Goal: Complete application form: Complete application form

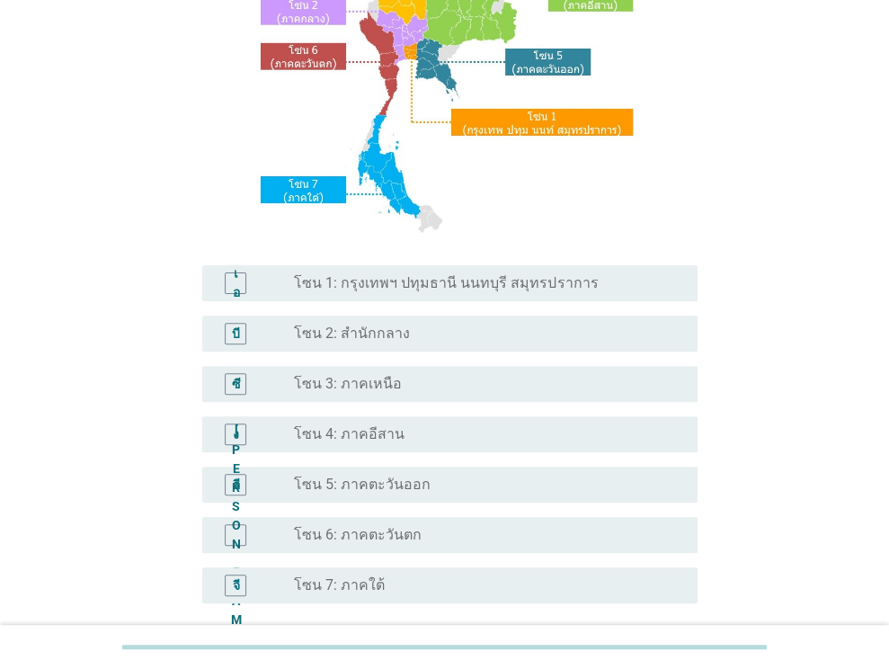
scroll to position [343, 0]
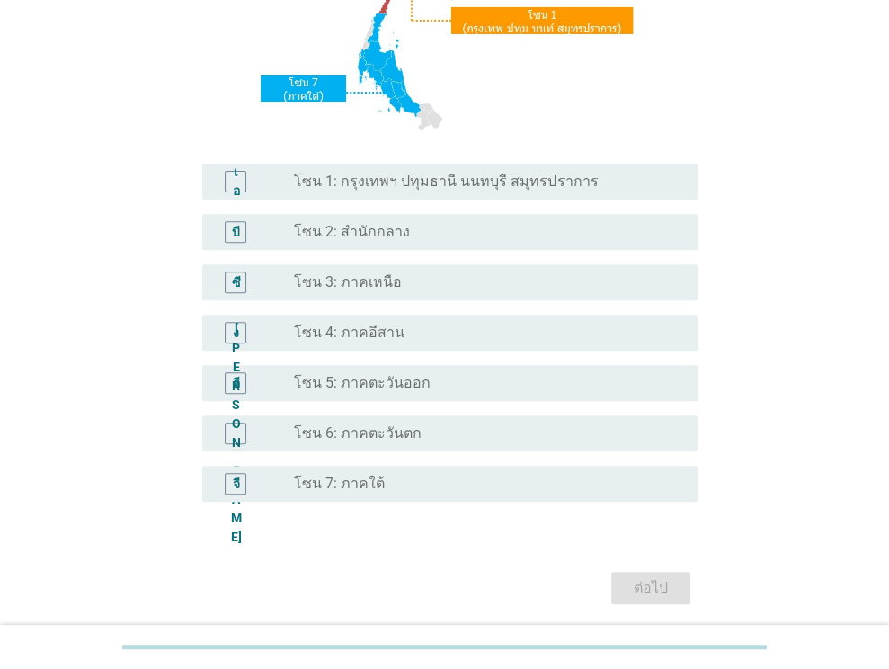
click at [644, 591] on div "ต่อไป" at bounding box center [444, 587] width 506 height 43
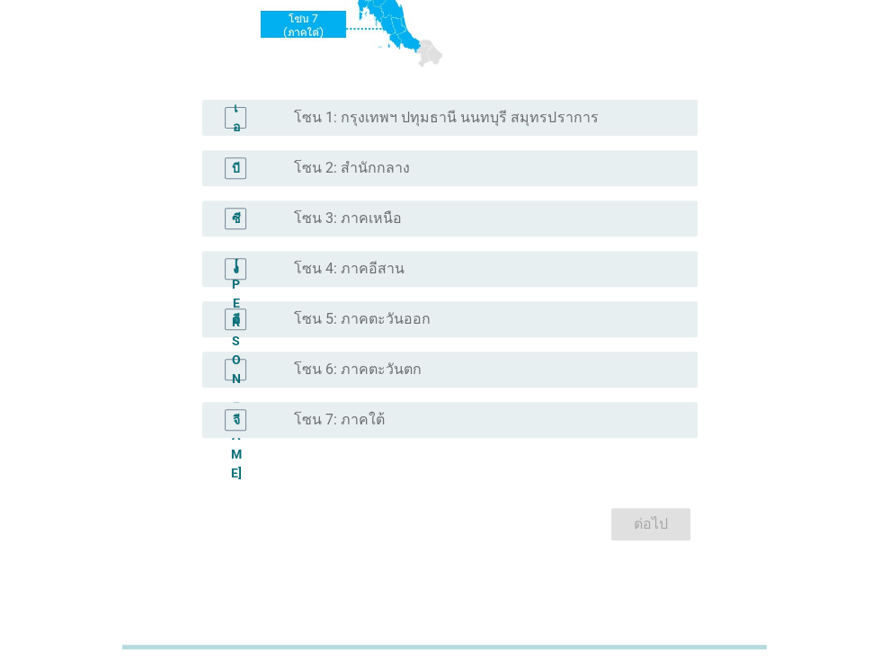
click at [657, 519] on div "ต่อไป" at bounding box center [444, 523] width 506 height 43
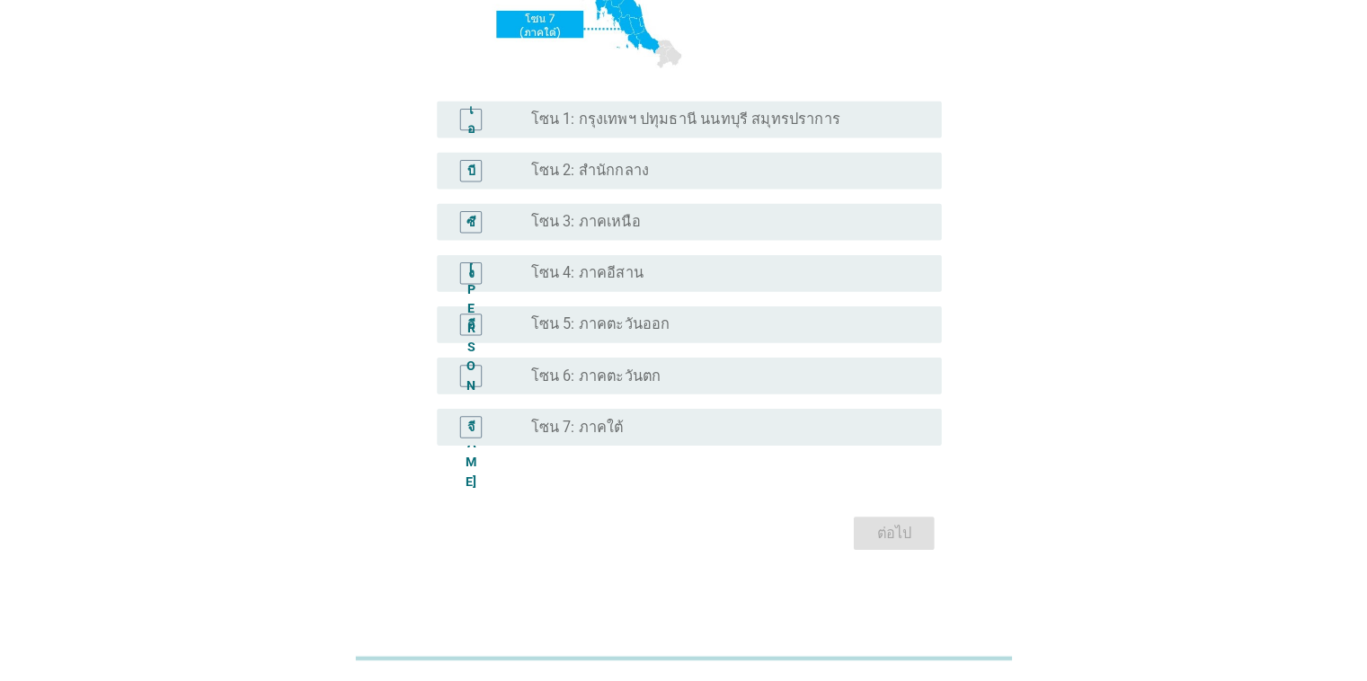
scroll to position [401, 0]
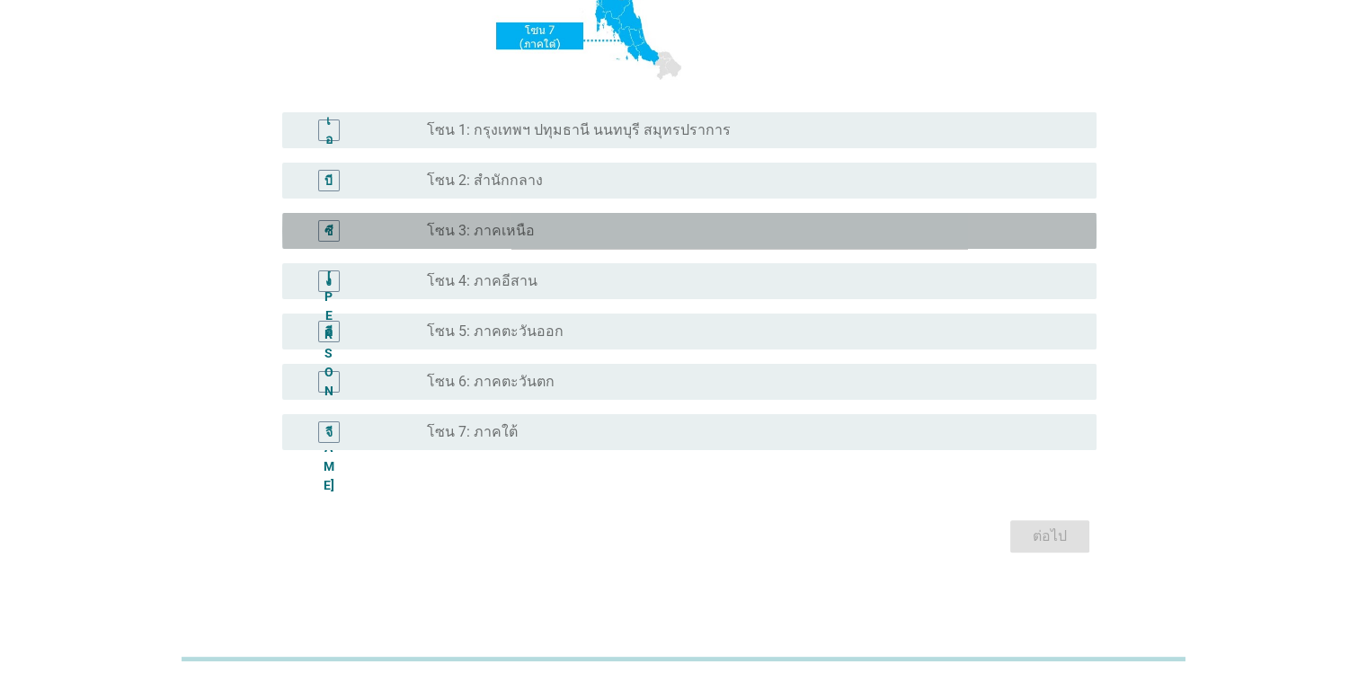
click at [512, 232] on font "โซน 3: ภาคเหนือ" at bounding box center [481, 230] width 108 height 17
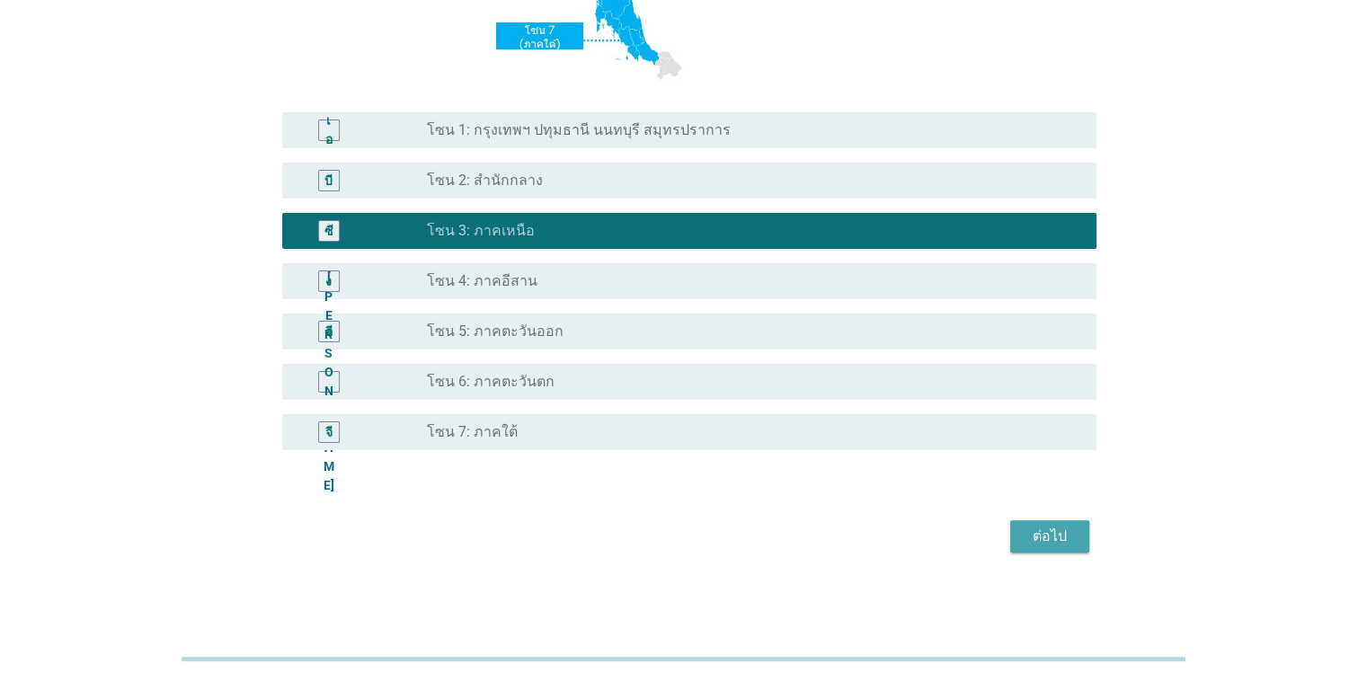
click at [888, 536] on div "ต่อไป" at bounding box center [1049, 537] width 50 height 22
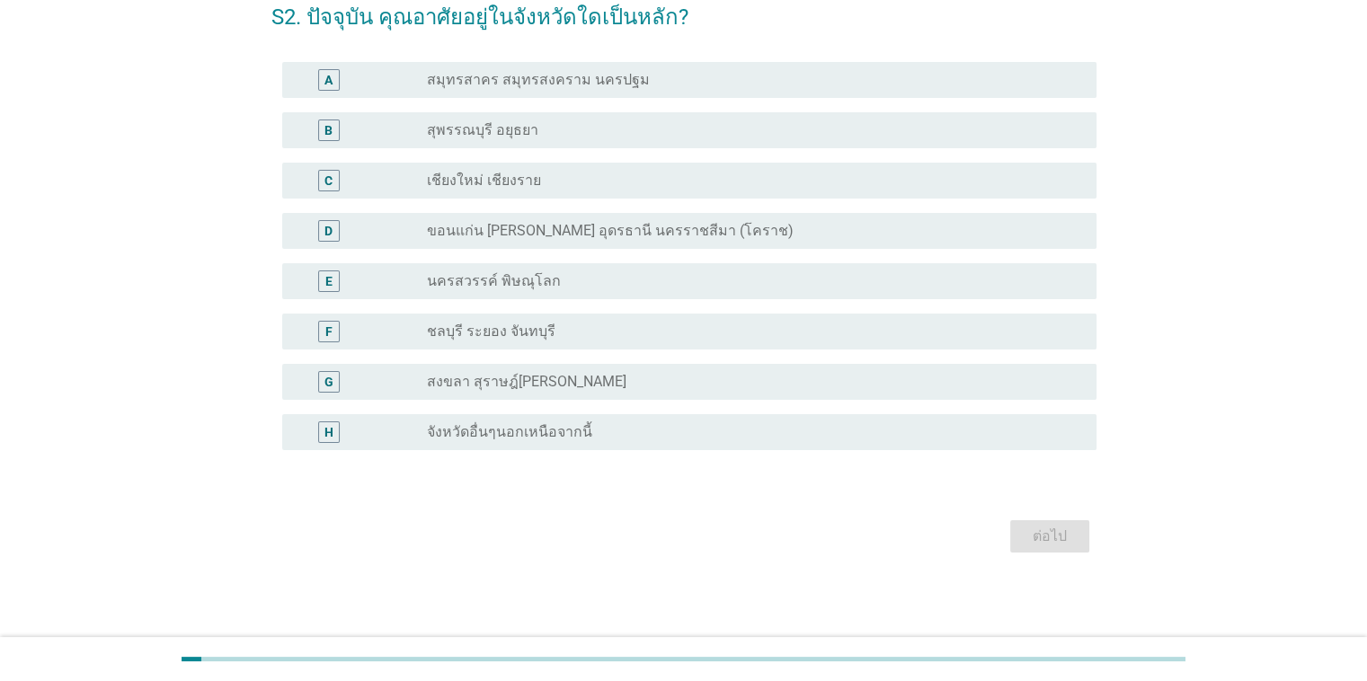
scroll to position [0, 0]
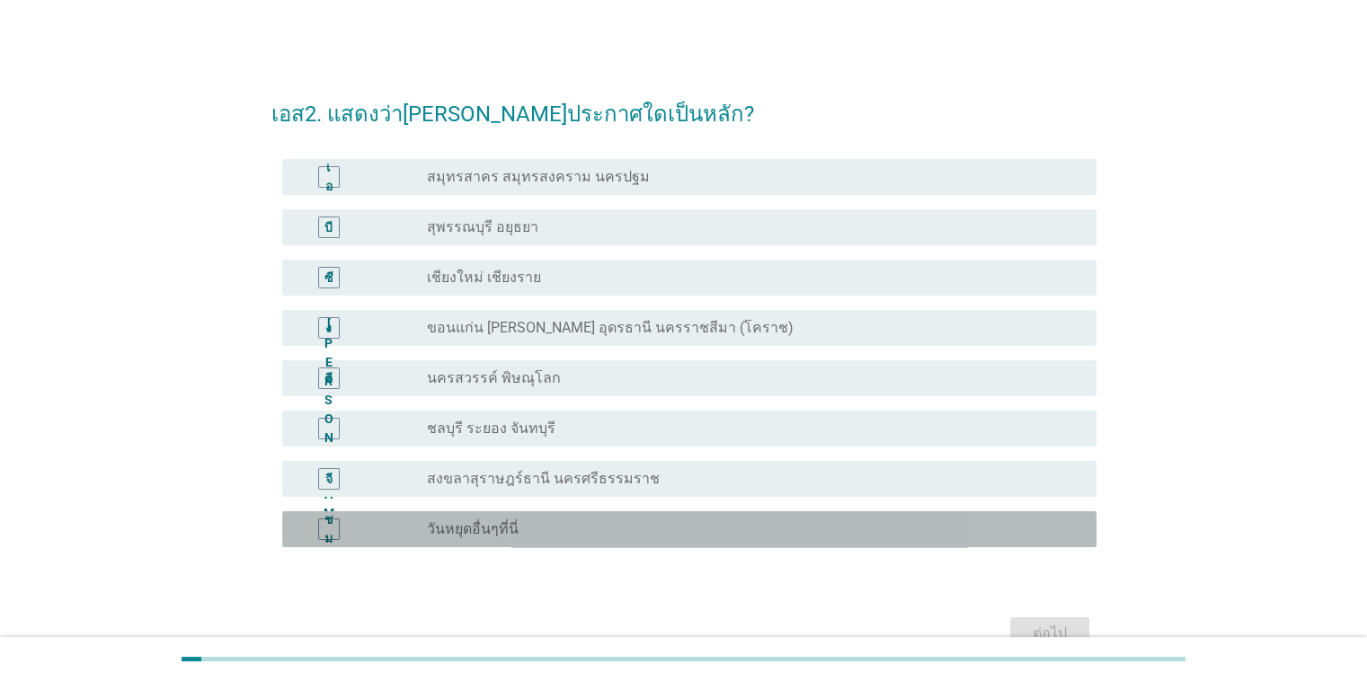
click at [489, 533] on font "วันหยุดอื่นๆที่นี่" at bounding box center [473, 528] width 92 height 17
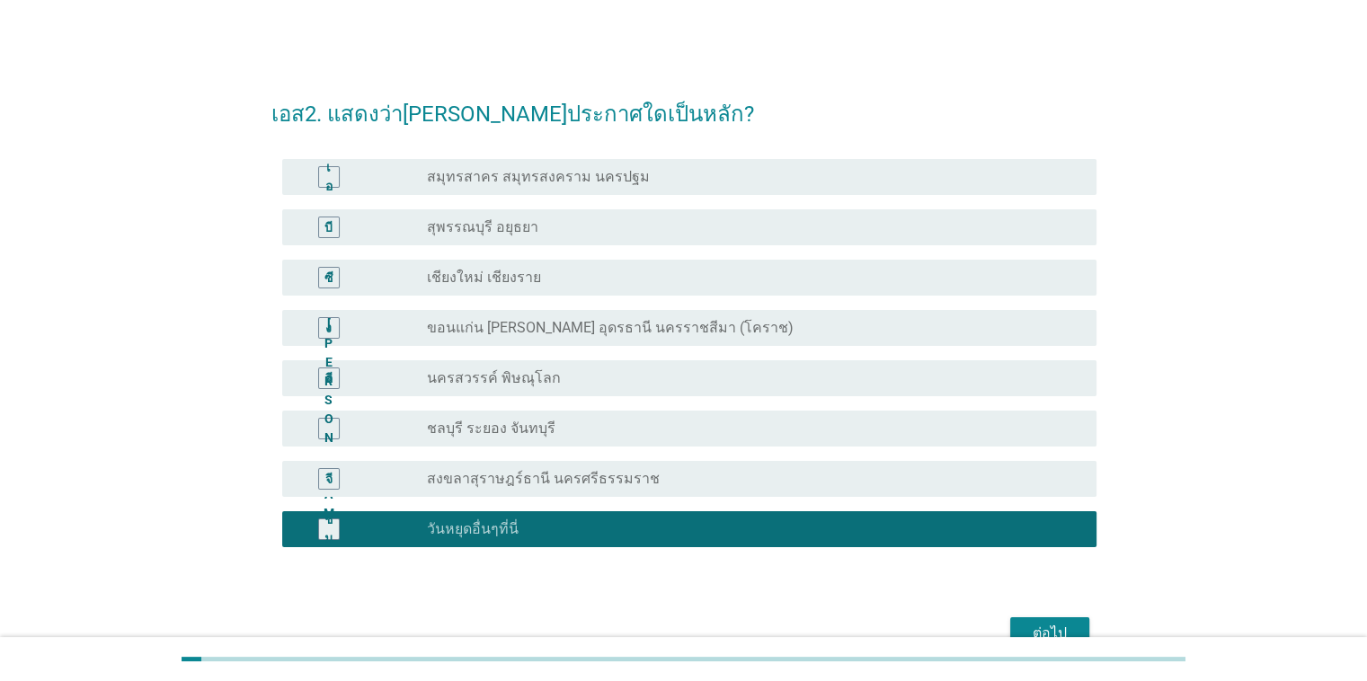
click at [888, 618] on button "ต่อไป" at bounding box center [1049, 633] width 79 height 32
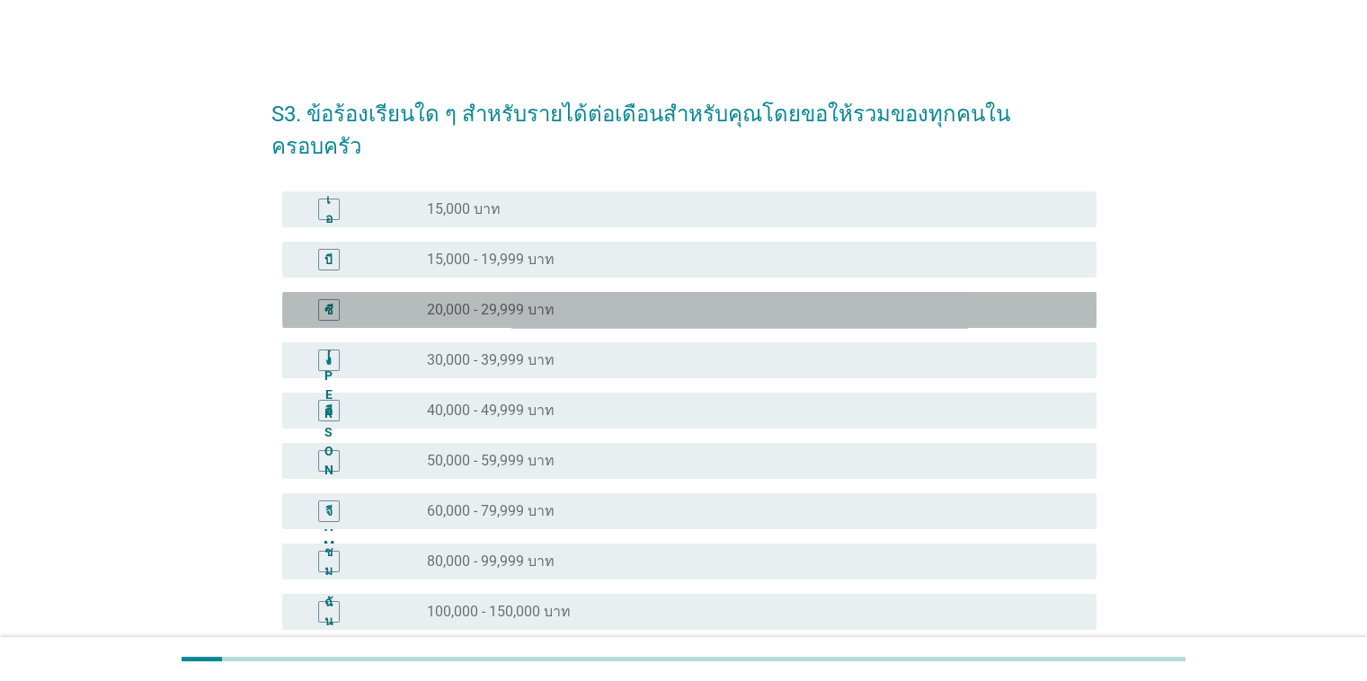
click at [478, 299] on div "ปุ่มวิทยุ[PERSON_NAME]เลือก 20,000 - 29,999 บาท" at bounding box center [754, 310] width 654 height 22
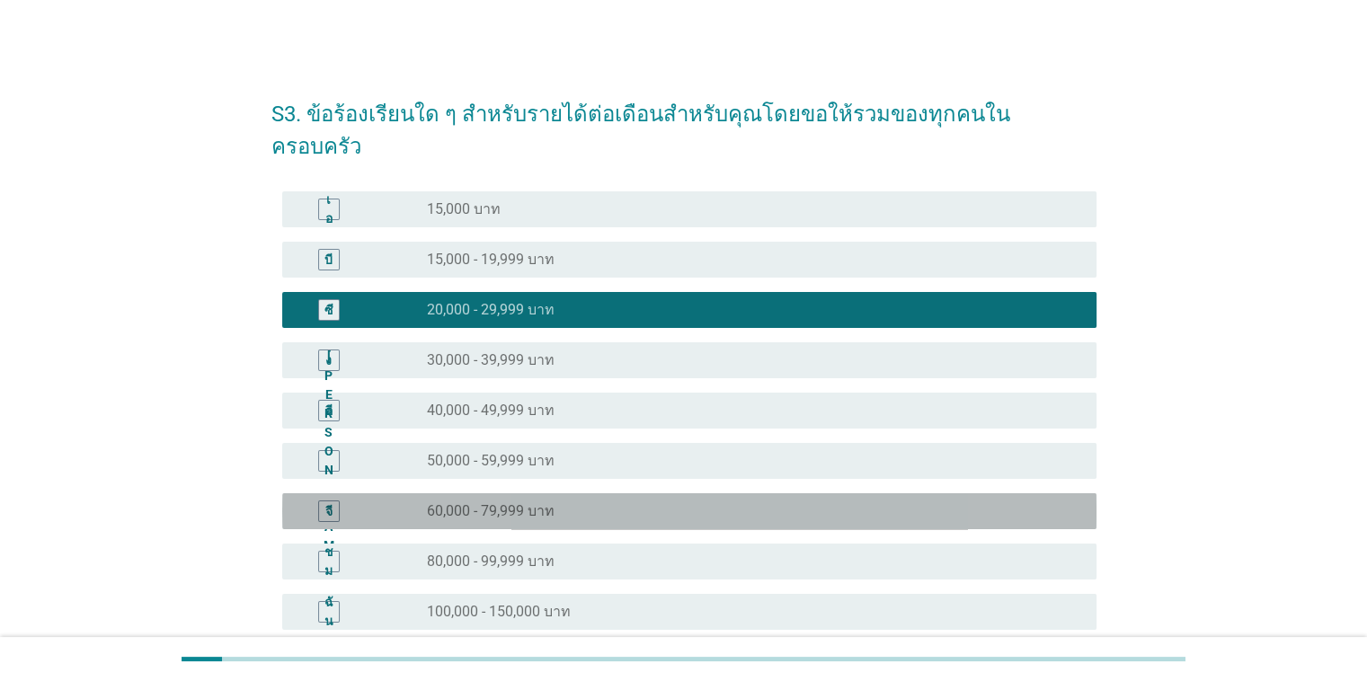
click at [487, 502] on font "60,000 - 79,999 บาท" at bounding box center [491, 510] width 128 height 17
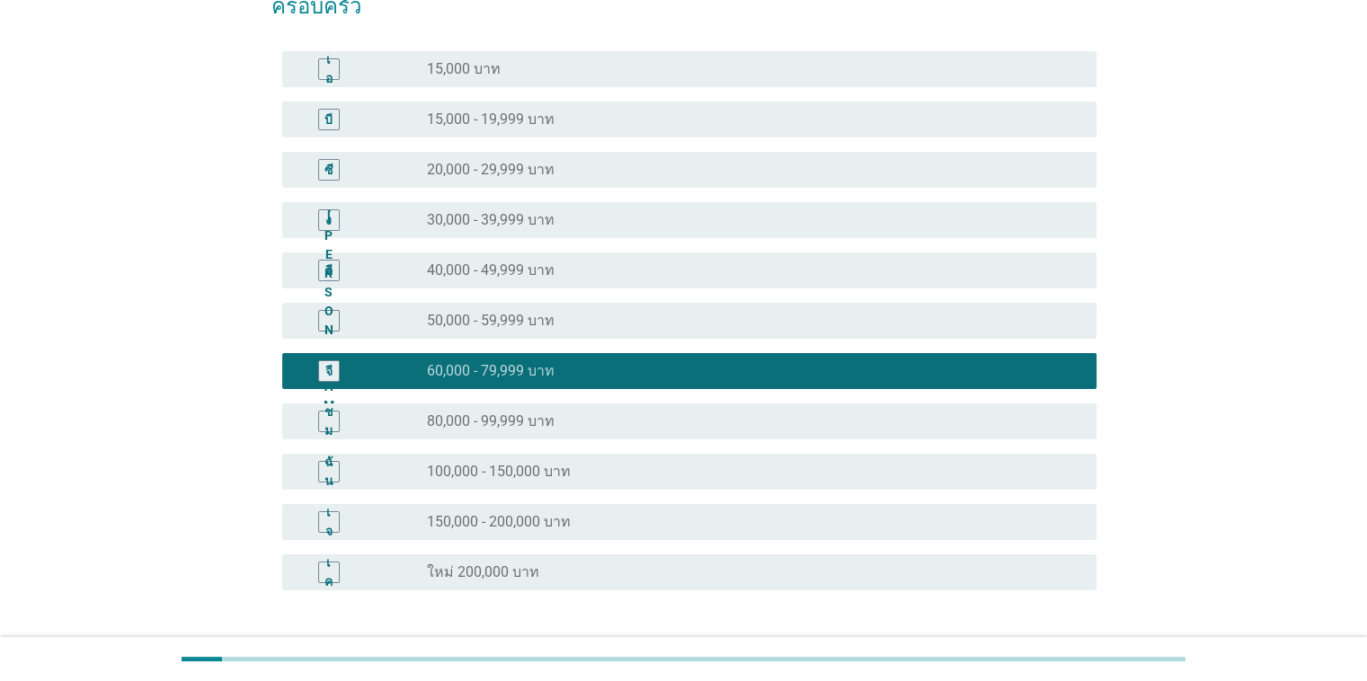
scroll to position [248, 0]
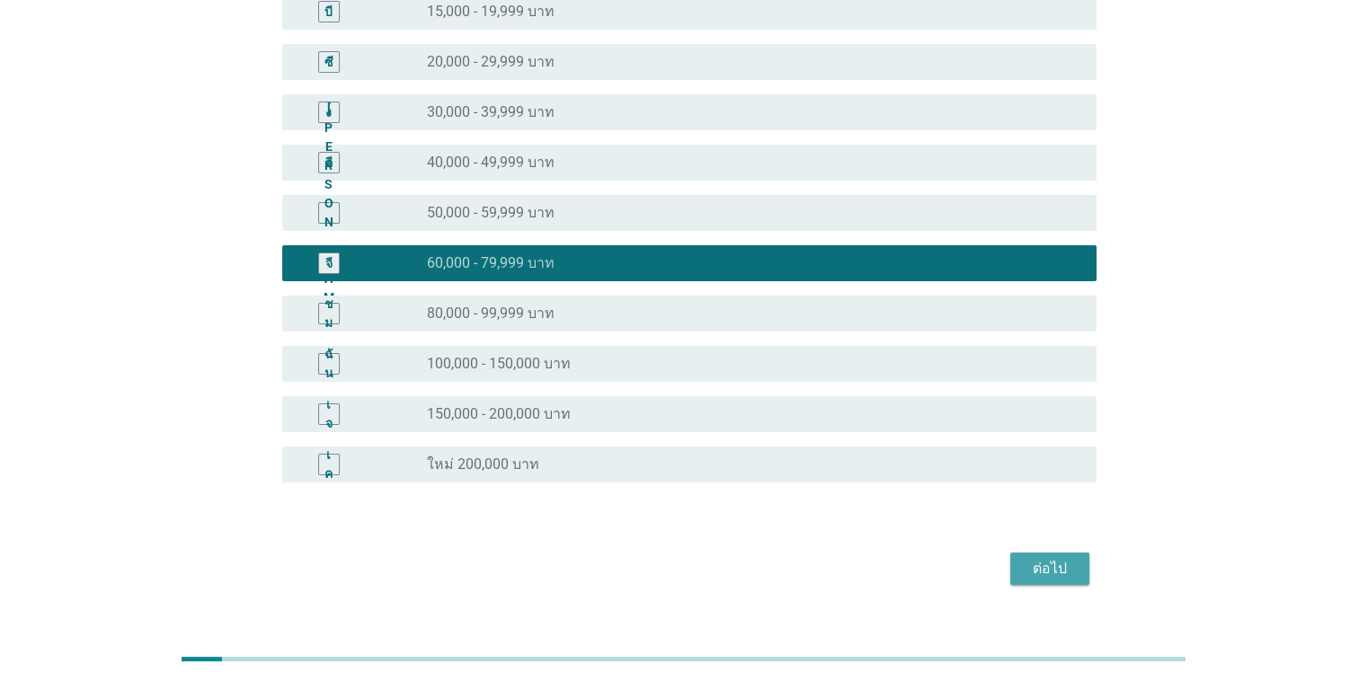
click at [888, 558] on font "ต่อไป" at bounding box center [1049, 569] width 34 height 22
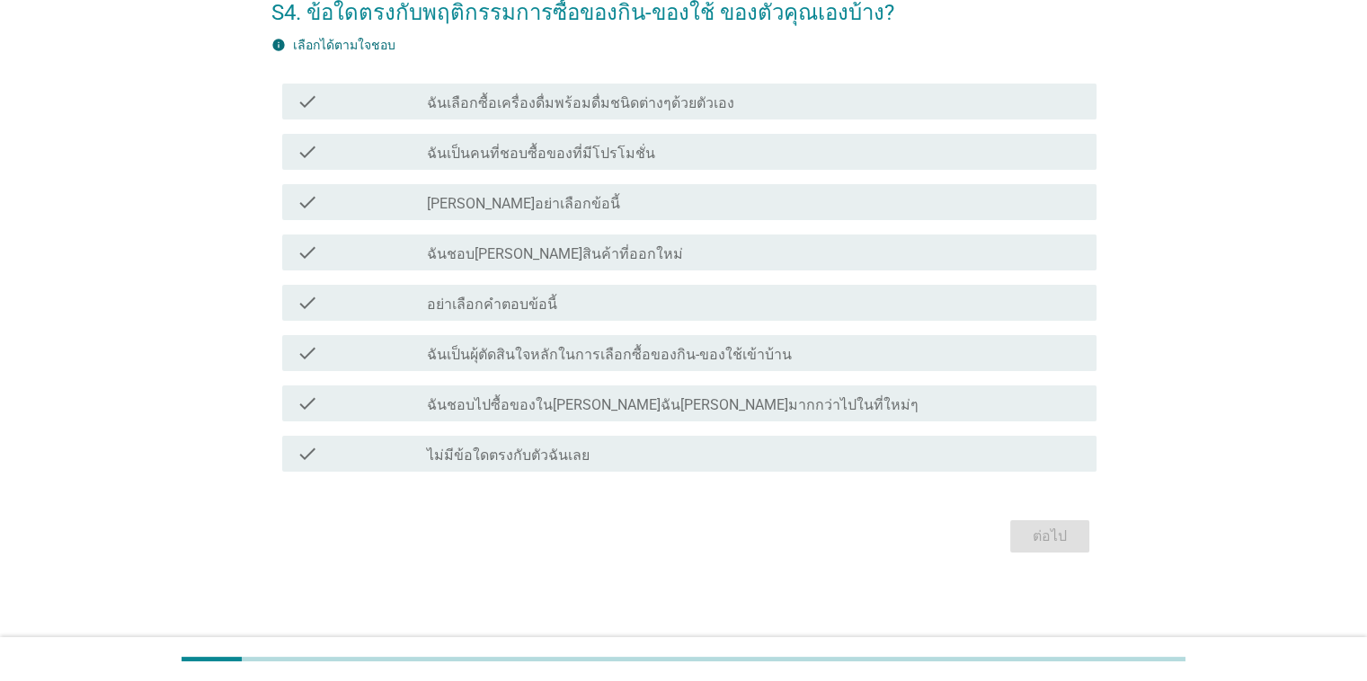
scroll to position [0, 0]
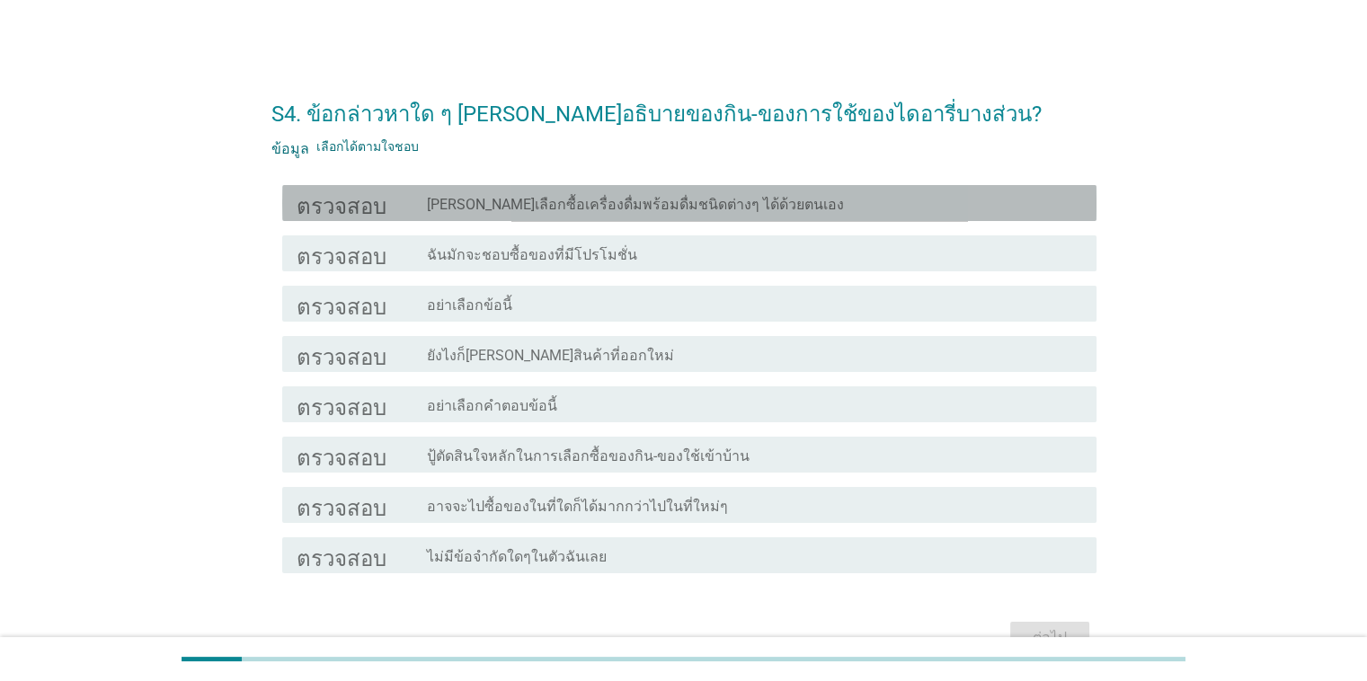
click at [572, 206] on font "[PERSON_NAME]เลือกซื้อเครื่องดื่มพร้อมดื่มชนิดต่างๆ ได้ด้วยตนเอง" at bounding box center [635, 204] width 417 height 17
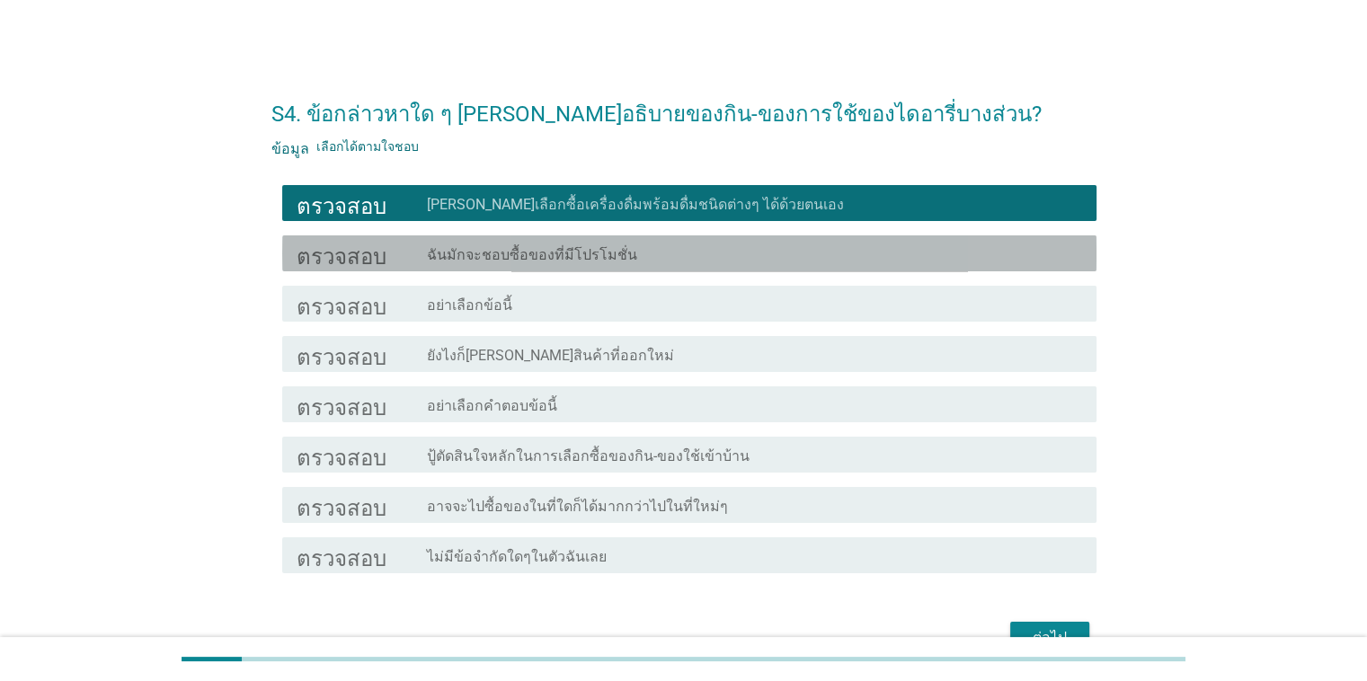
click at [532, 246] on font "ฉันมักจะชอบซื้อของที่มีโปรโมชั่น" at bounding box center [532, 254] width 210 height 17
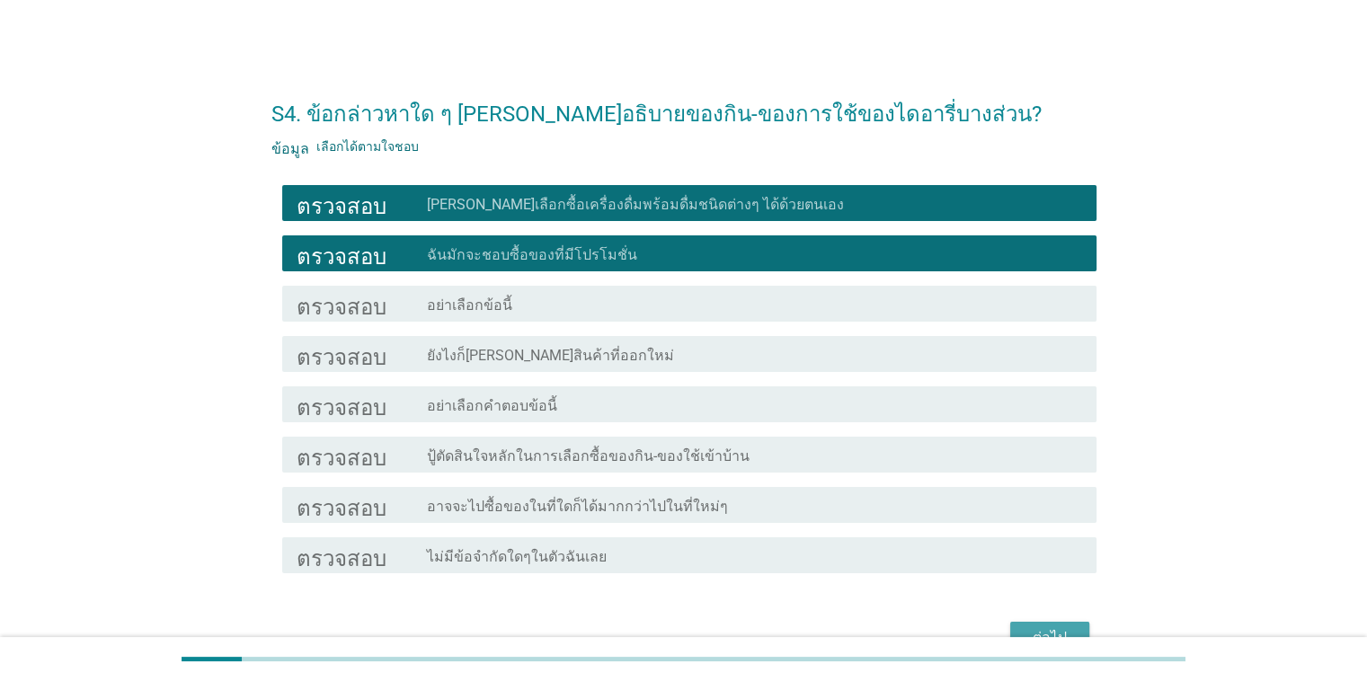
click at [888, 634] on font "ต่อไป" at bounding box center [1049, 637] width 34 height 17
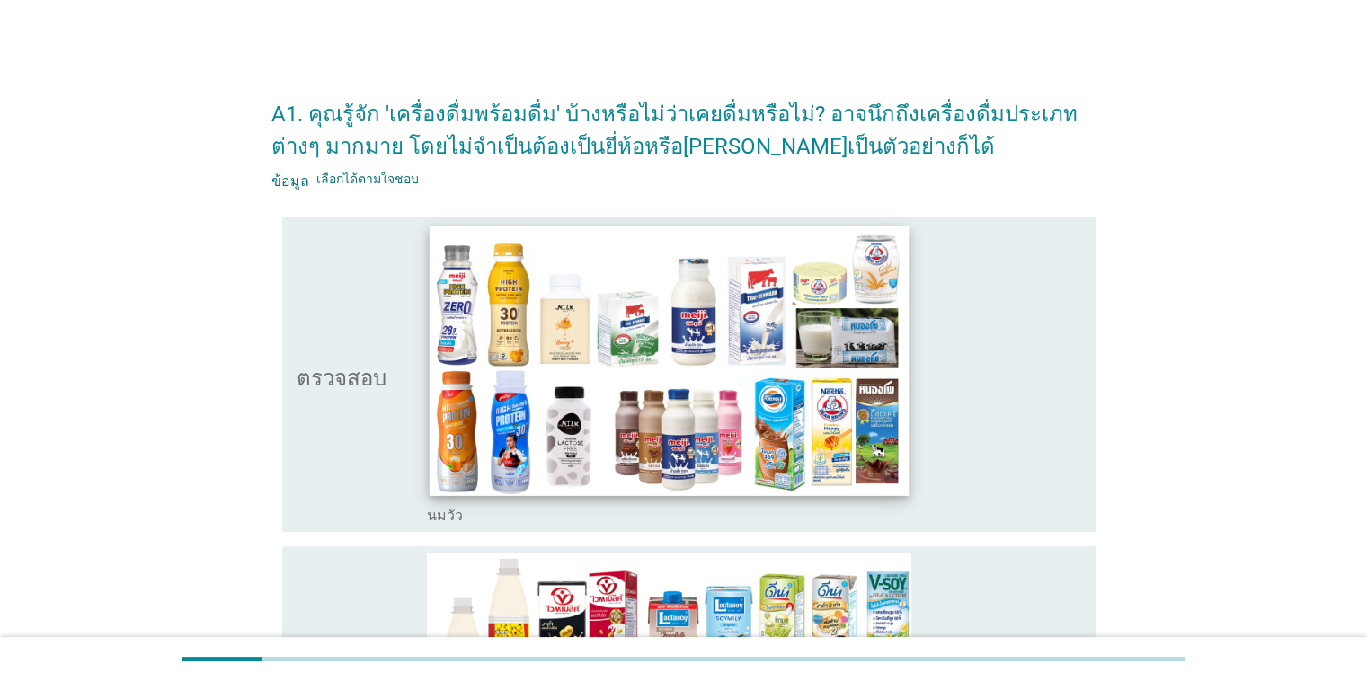
click at [812, 423] on img at bounding box center [670, 361] width 480 height 270
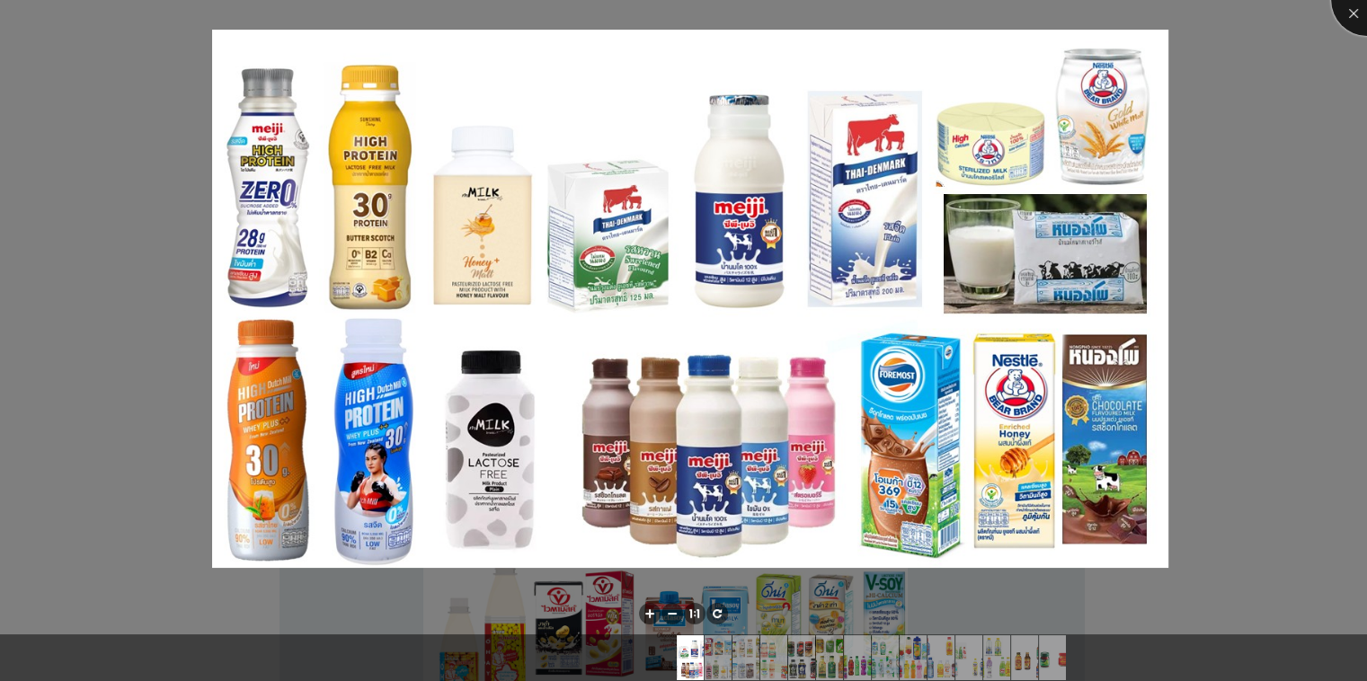
click at [888, 11] on div at bounding box center [1367, 0] width 72 height 72
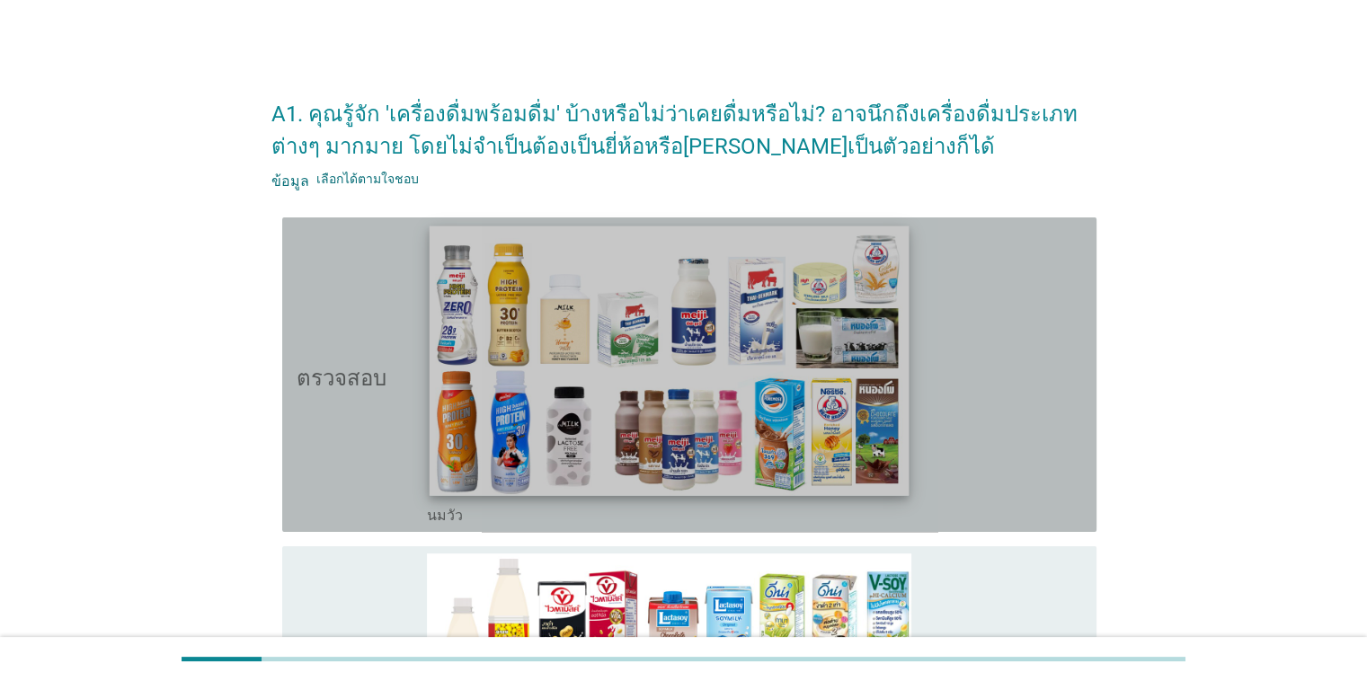
click at [427, 403] on div "โครงร่างกล่องกาเครื่องหมายว่าง นมวัว" at bounding box center [754, 375] width 654 height 300
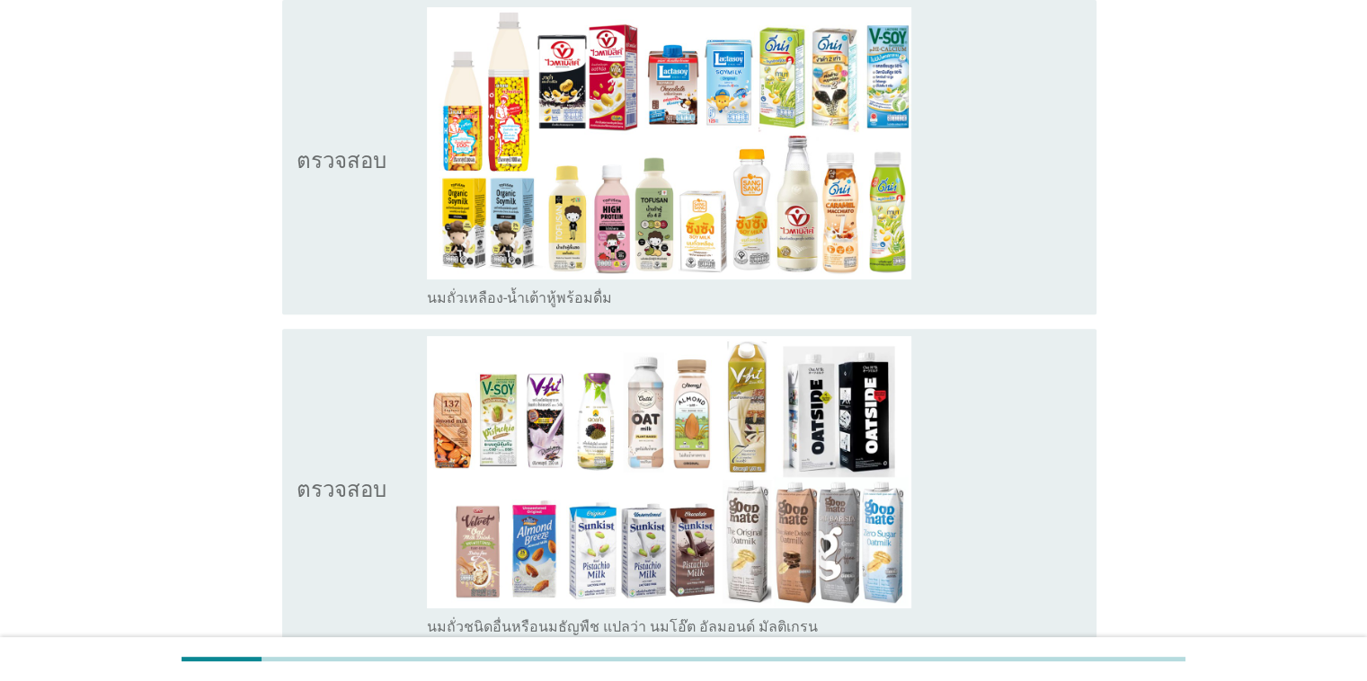
scroll to position [586, 0]
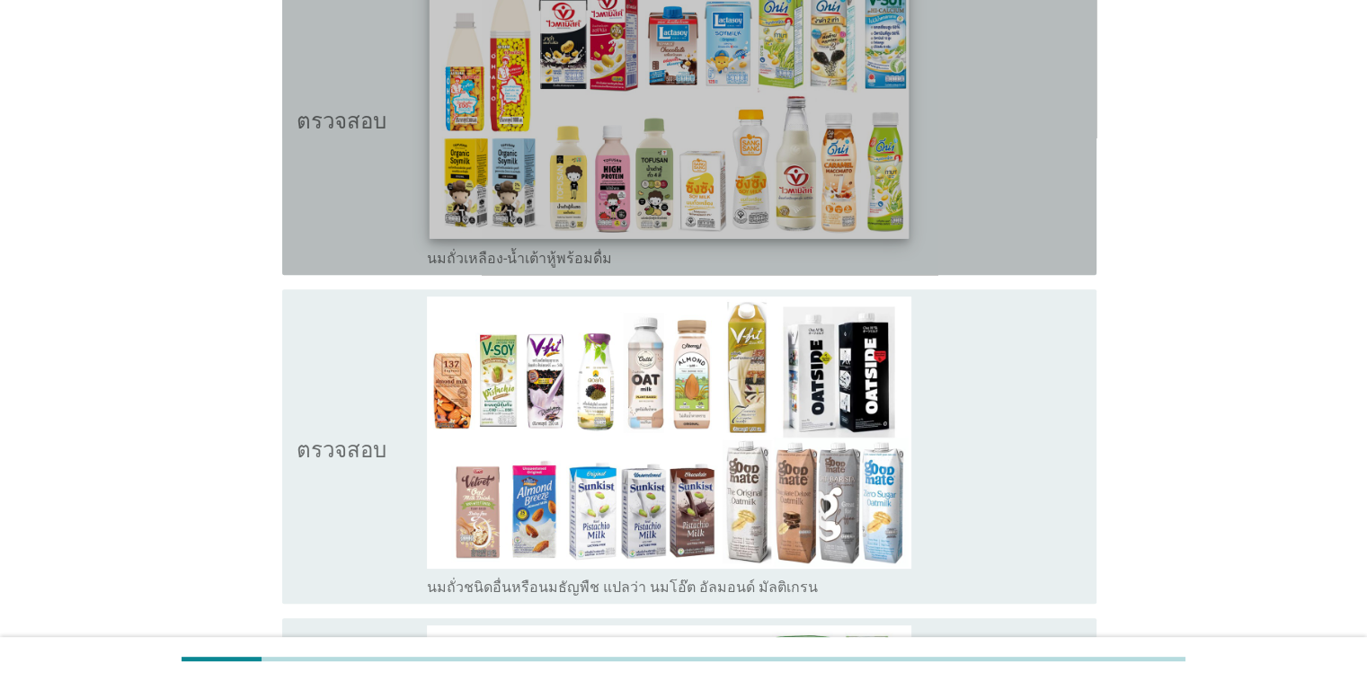
click at [430, 102] on img at bounding box center [670, 104] width 480 height 270
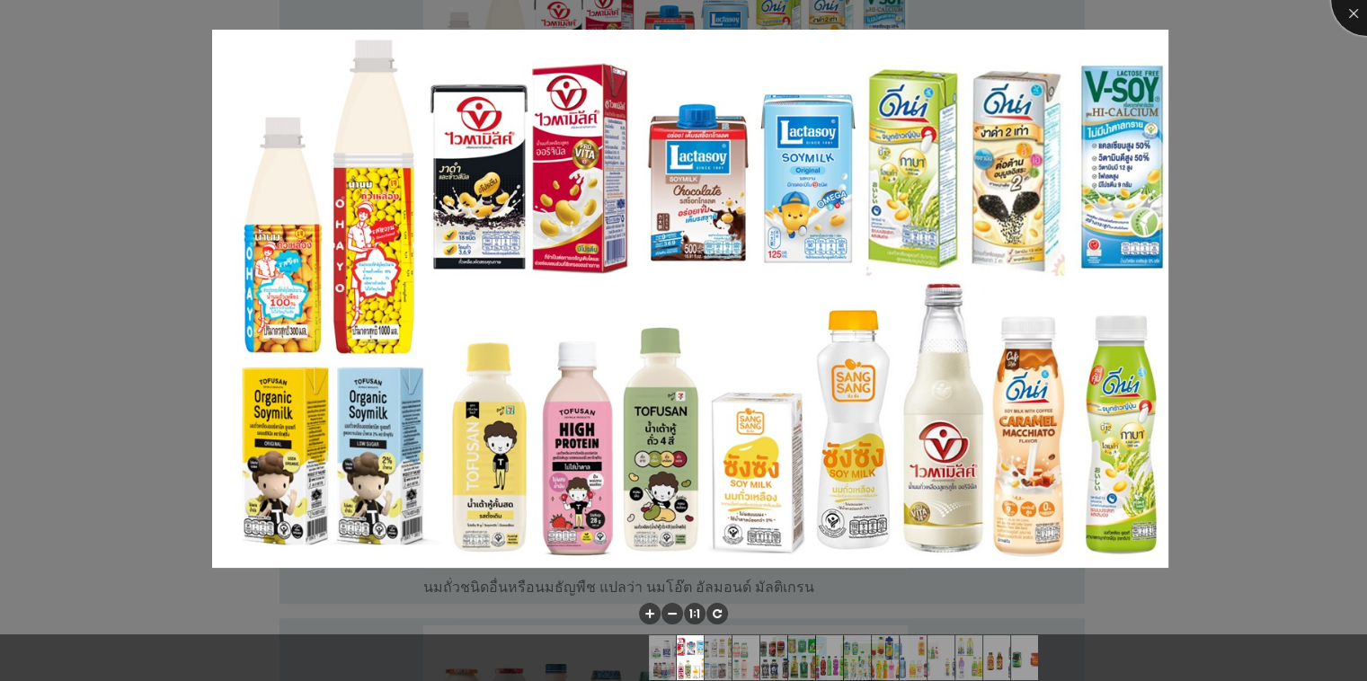
click at [888, 12] on div at bounding box center [1367, 0] width 72 height 72
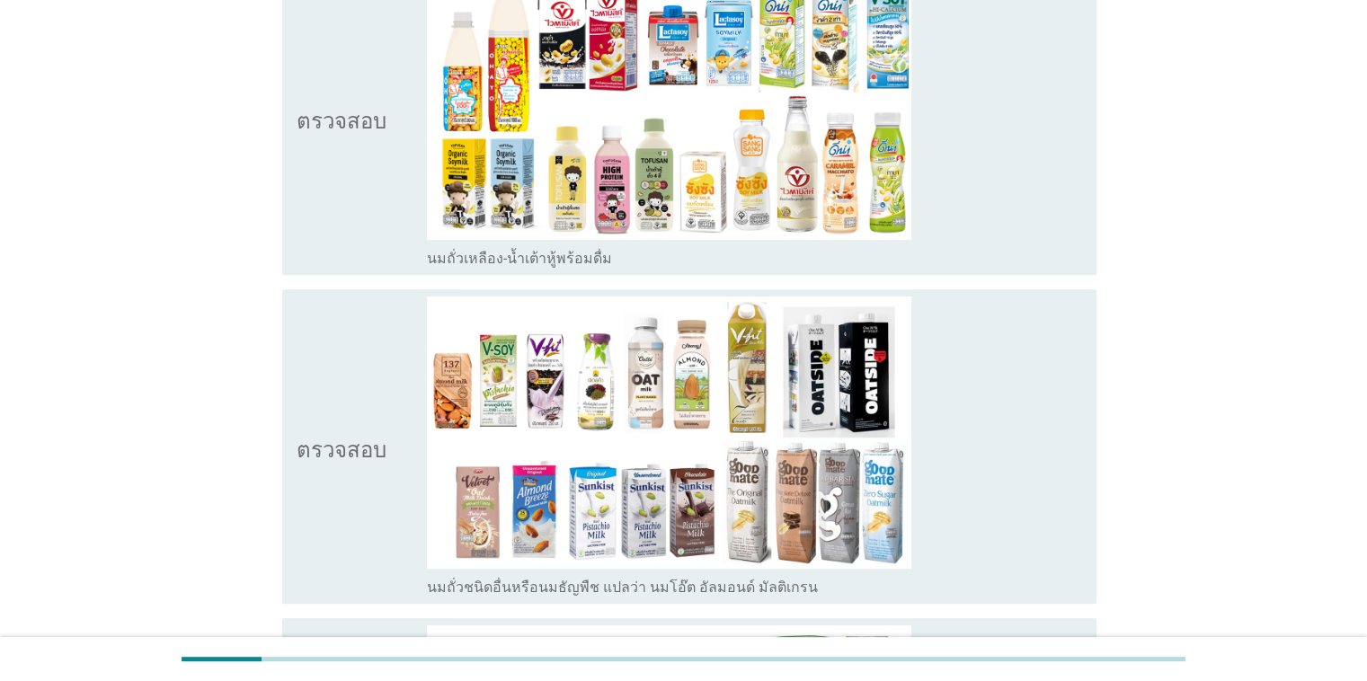
click at [363, 171] on icon "ตรวจสอบ" at bounding box center [342, 118] width 90 height 300
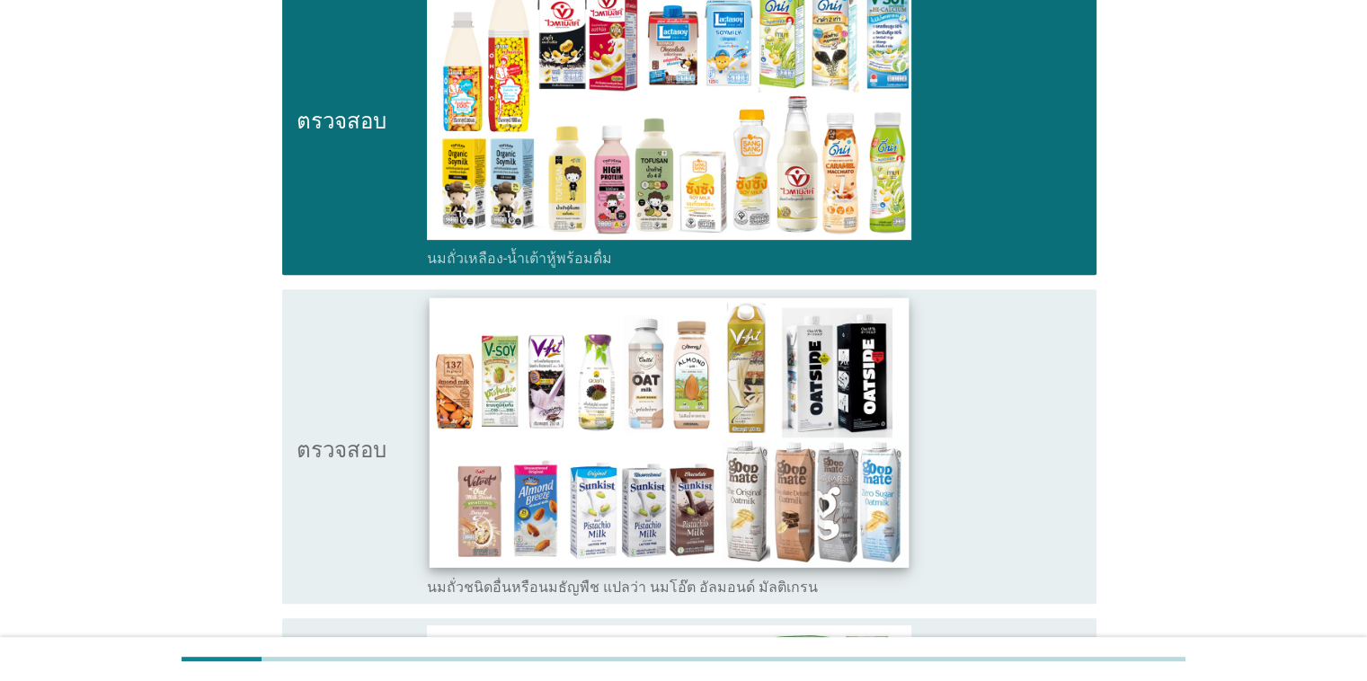
click at [495, 402] on img at bounding box center [670, 432] width 480 height 270
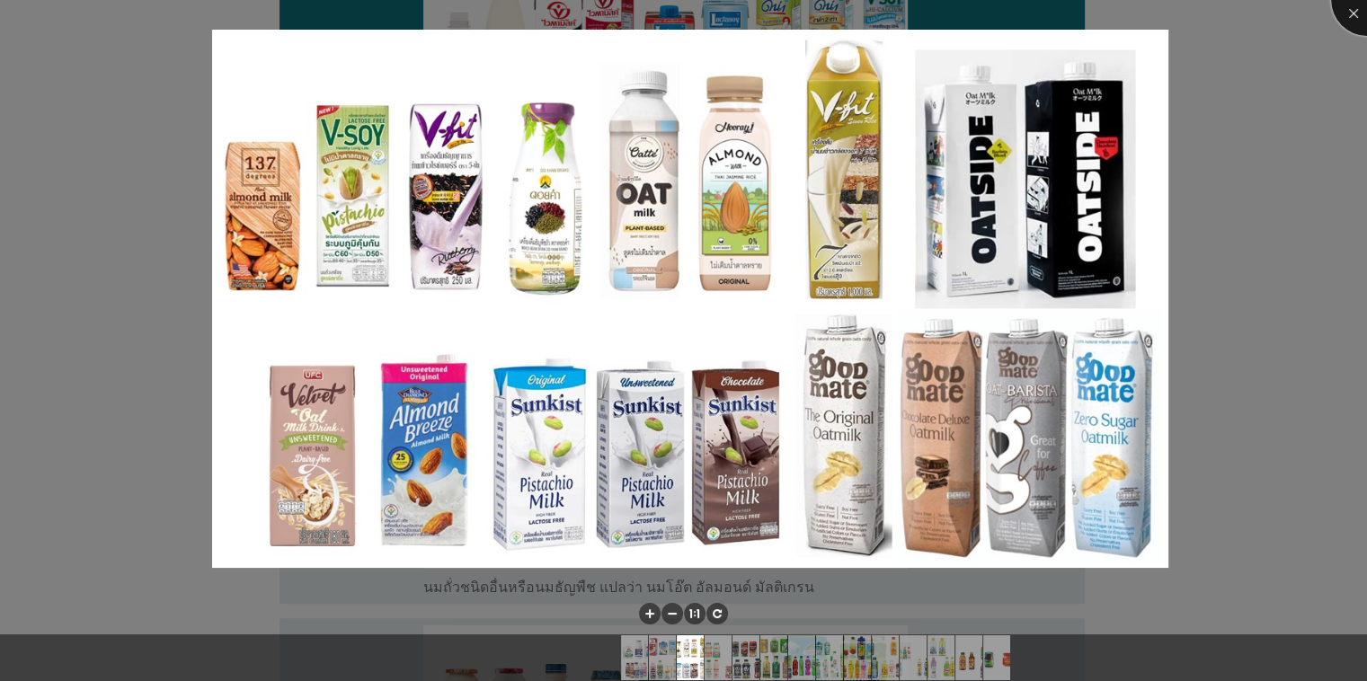
click at [888, 13] on div at bounding box center [1367, 0] width 72 height 72
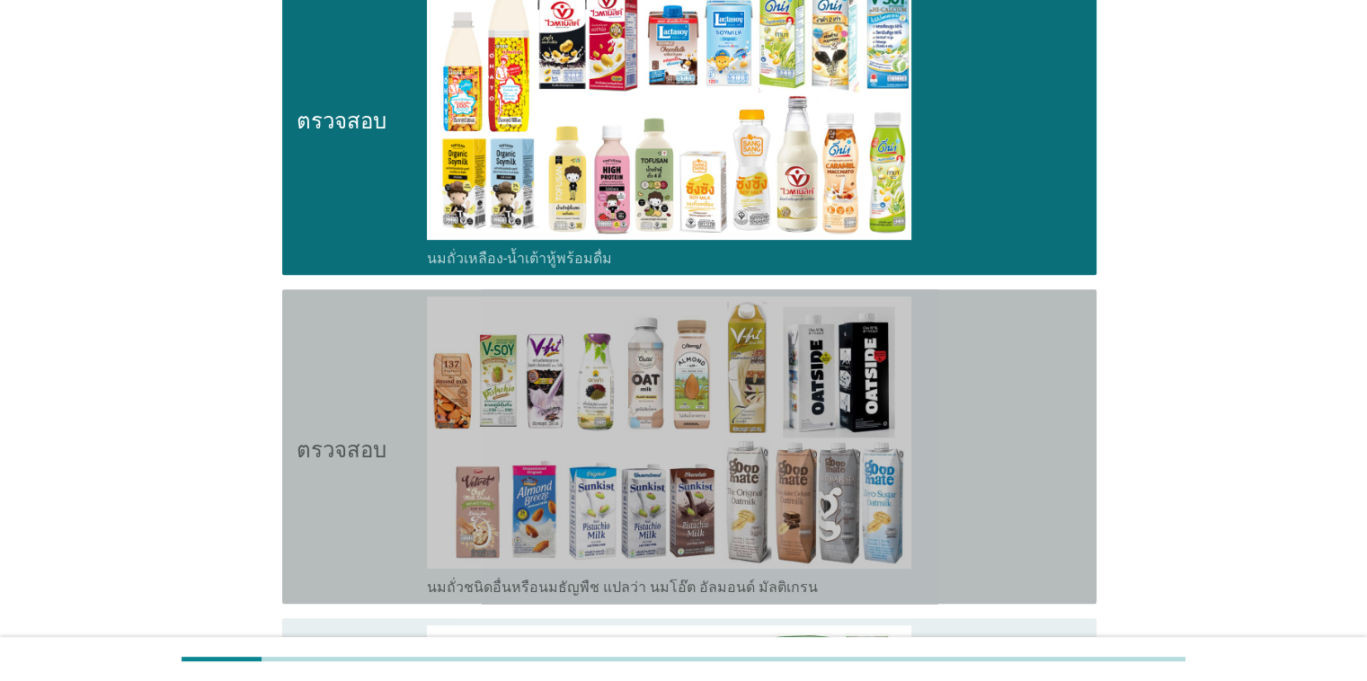
click at [364, 455] on font "ตรวจสอบ" at bounding box center [342, 447] width 90 height 22
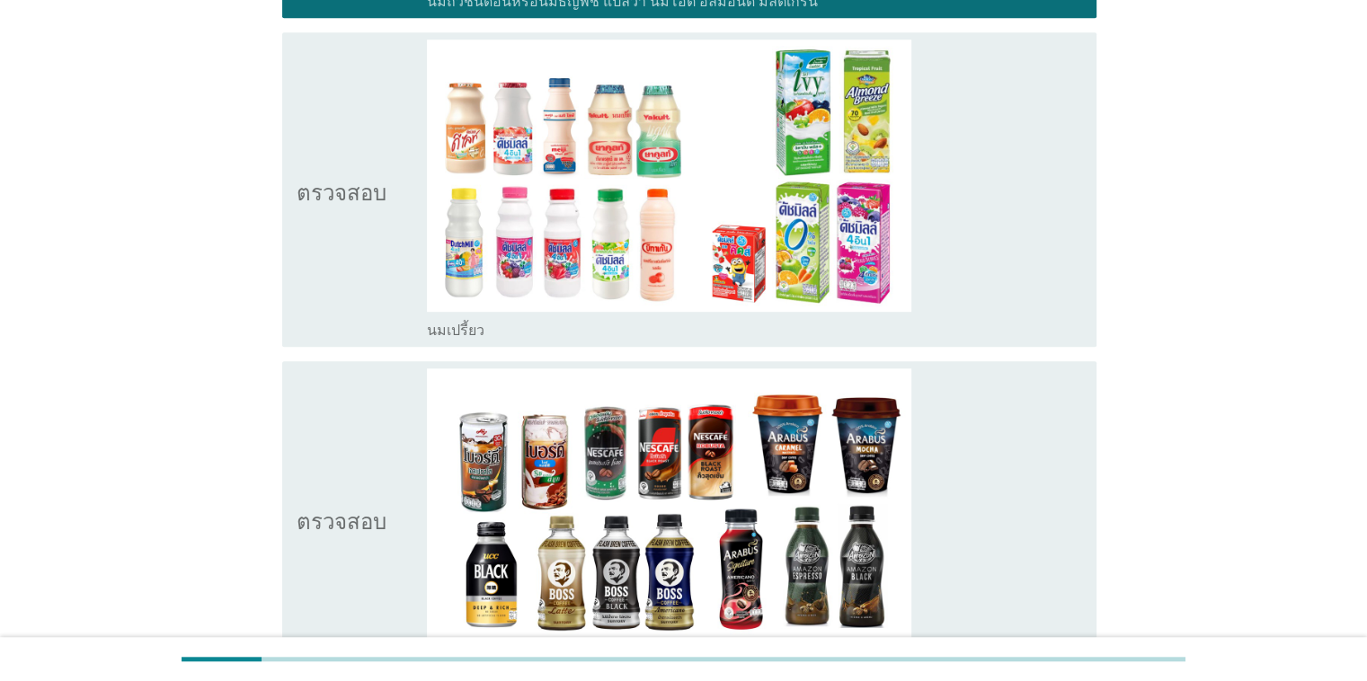
scroll to position [1178, 0]
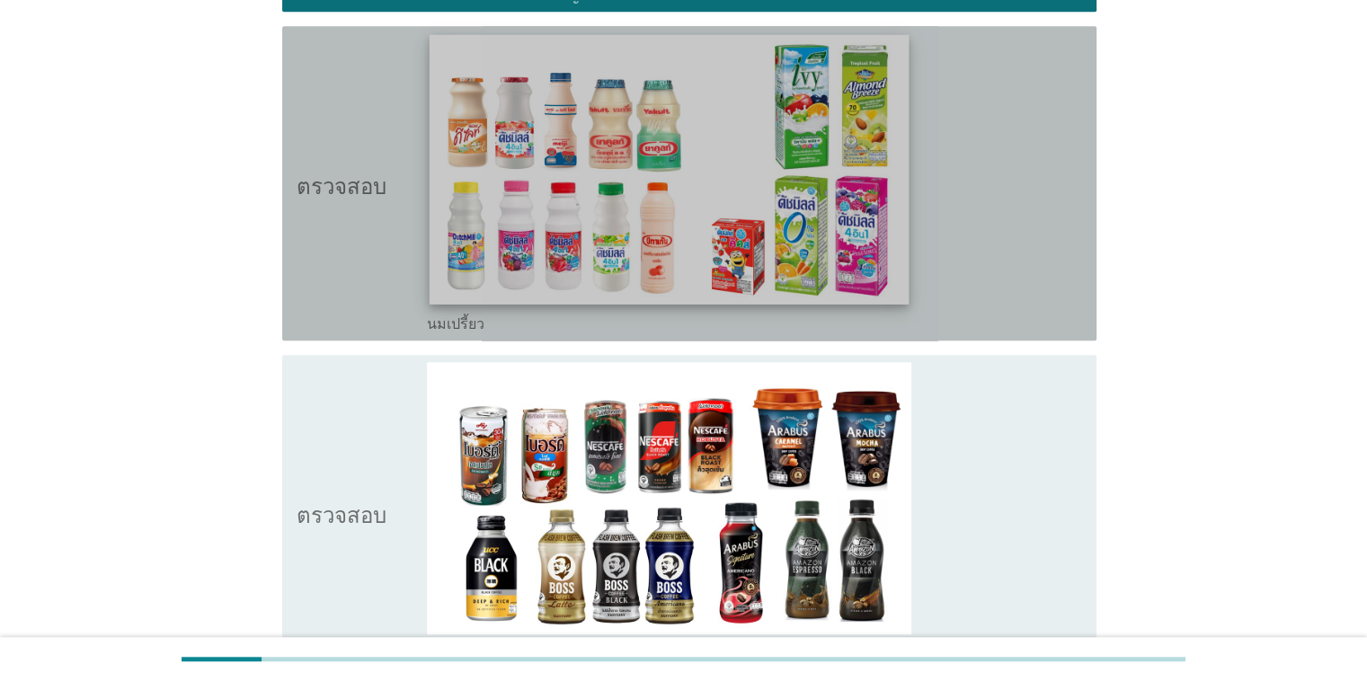
click at [768, 169] on img at bounding box center [670, 170] width 480 height 270
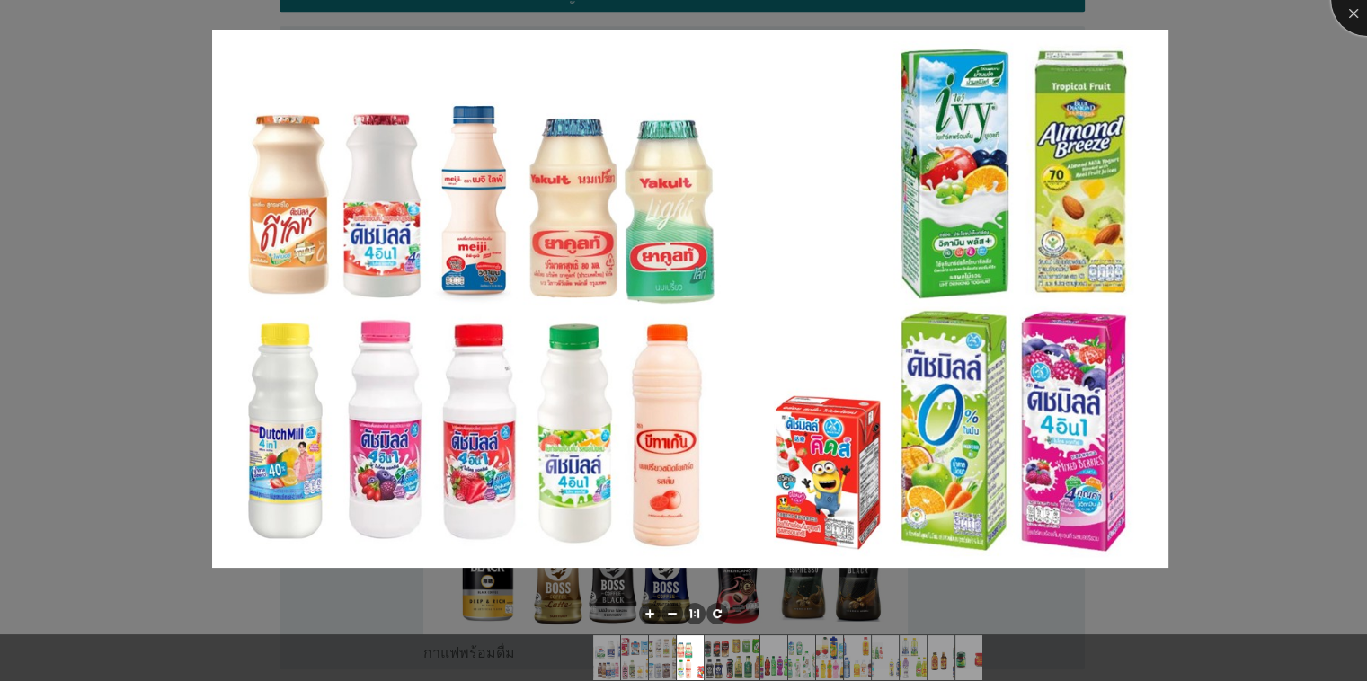
click at [888, 9] on div at bounding box center [1367, 0] width 72 height 72
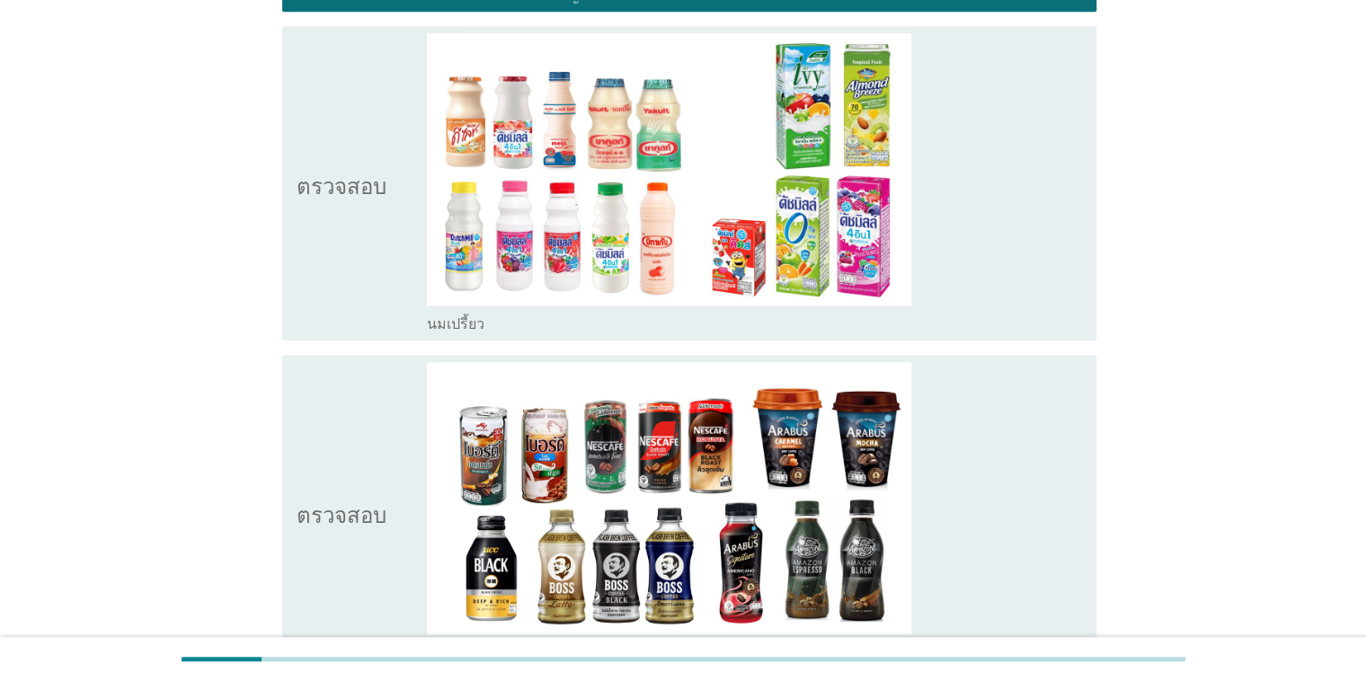
click at [327, 153] on icon "ตรวจสอบ" at bounding box center [342, 183] width 90 height 300
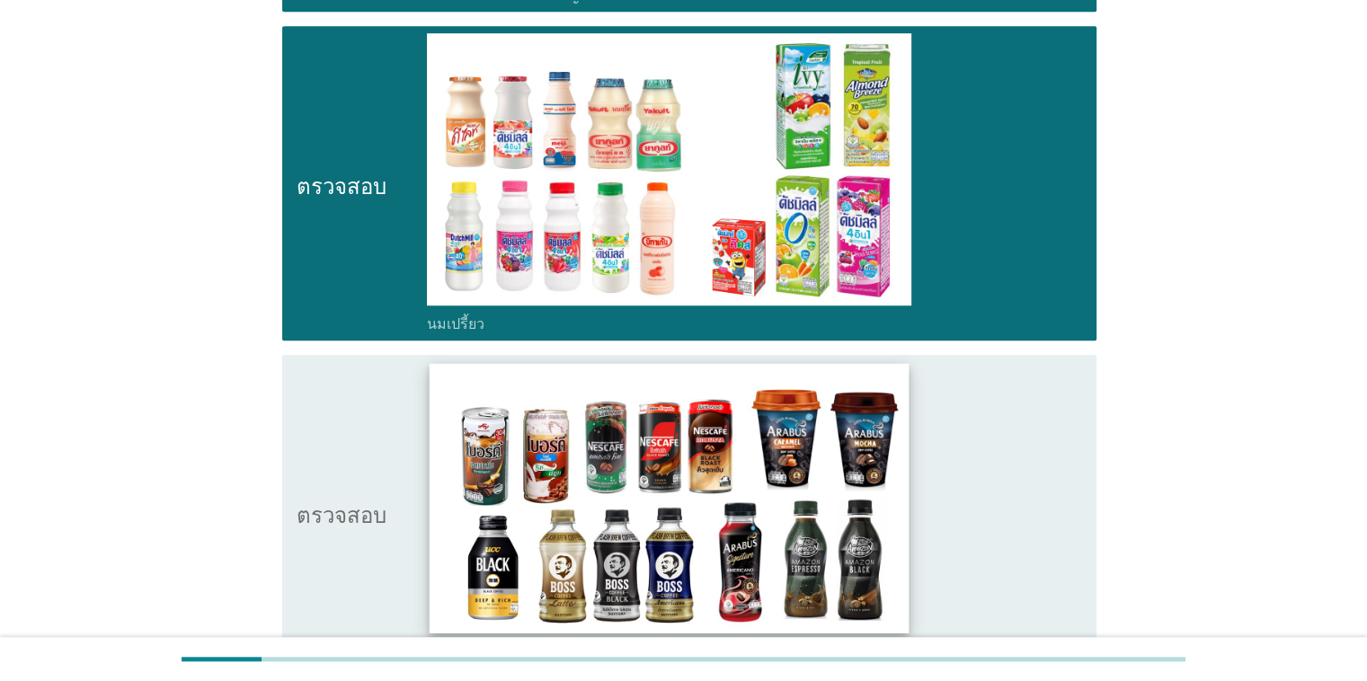
click at [580, 540] on img at bounding box center [670, 499] width 480 height 270
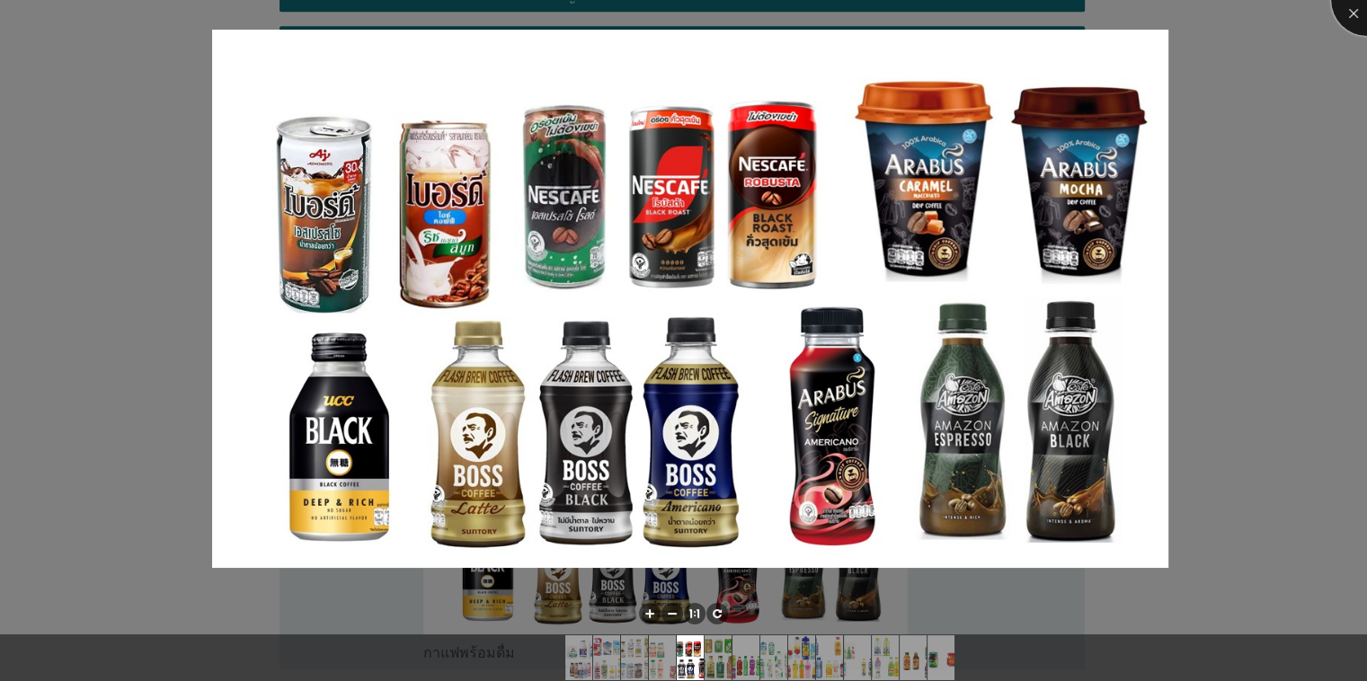
click at [888, 14] on div at bounding box center [1367, 0] width 72 height 72
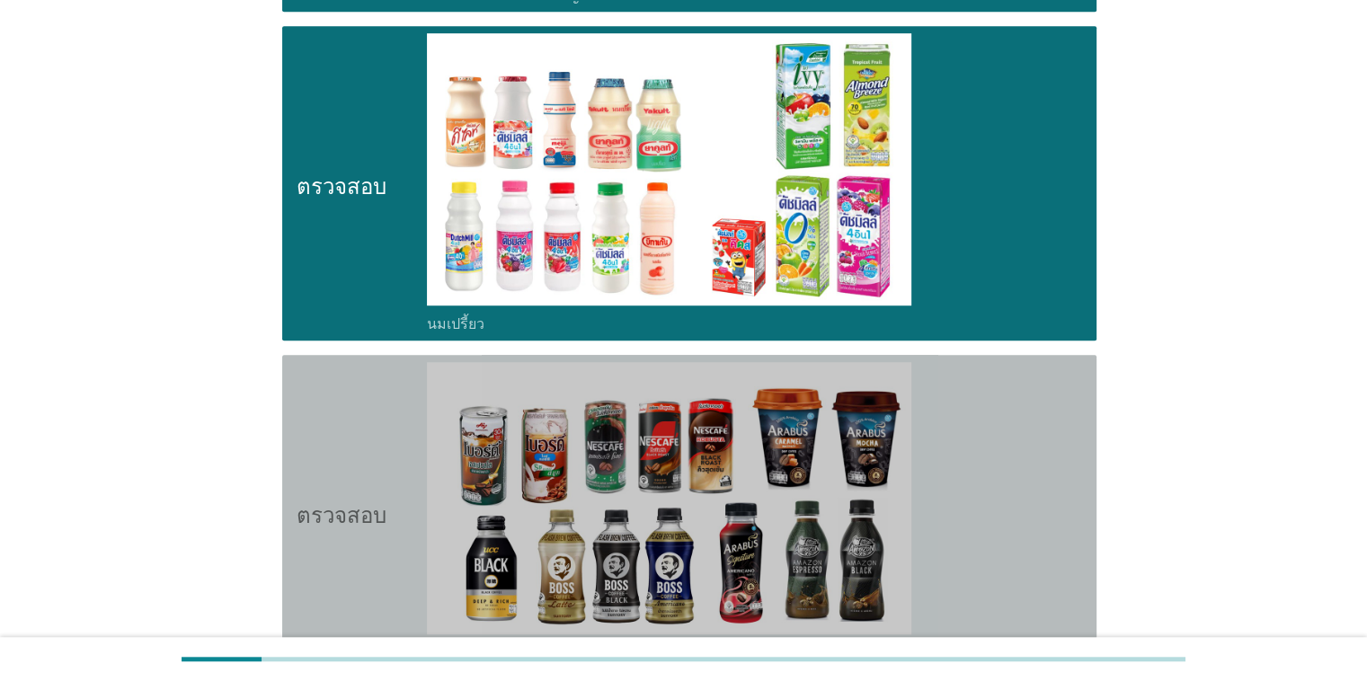
click at [356, 473] on icon "ตรวจสอบ" at bounding box center [342, 512] width 90 height 300
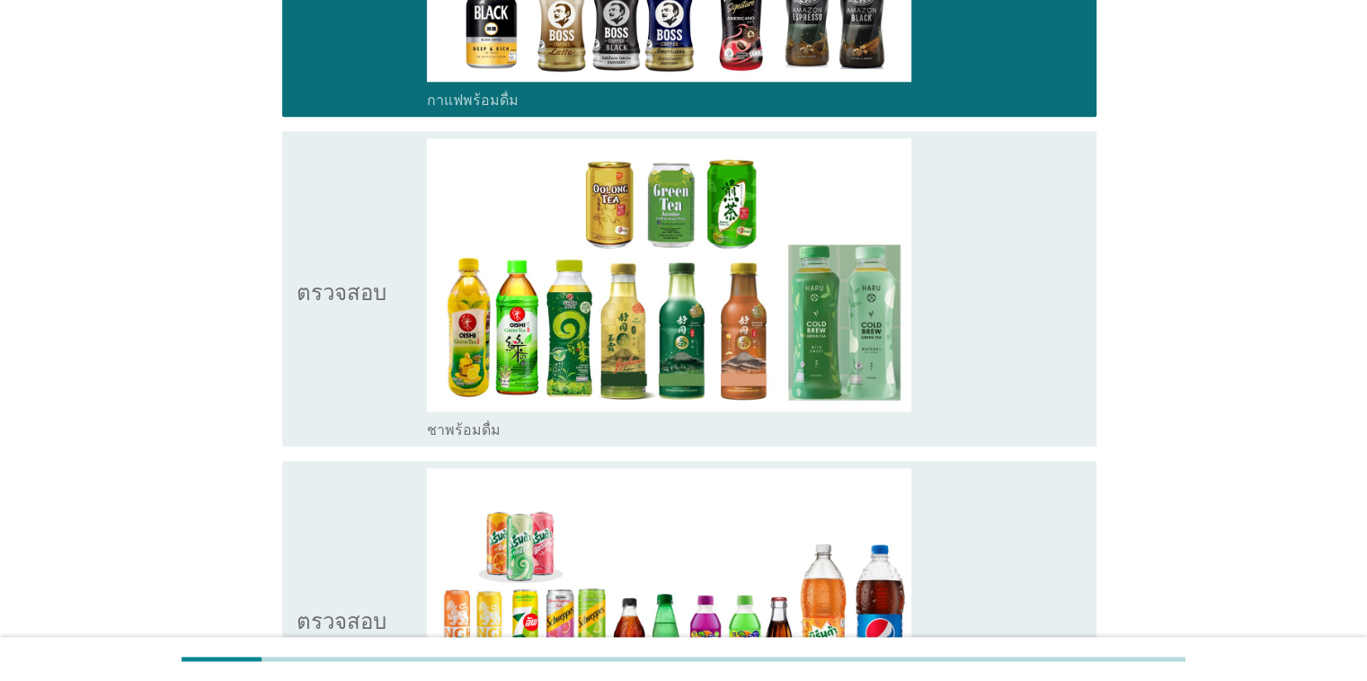
scroll to position [1708, 0]
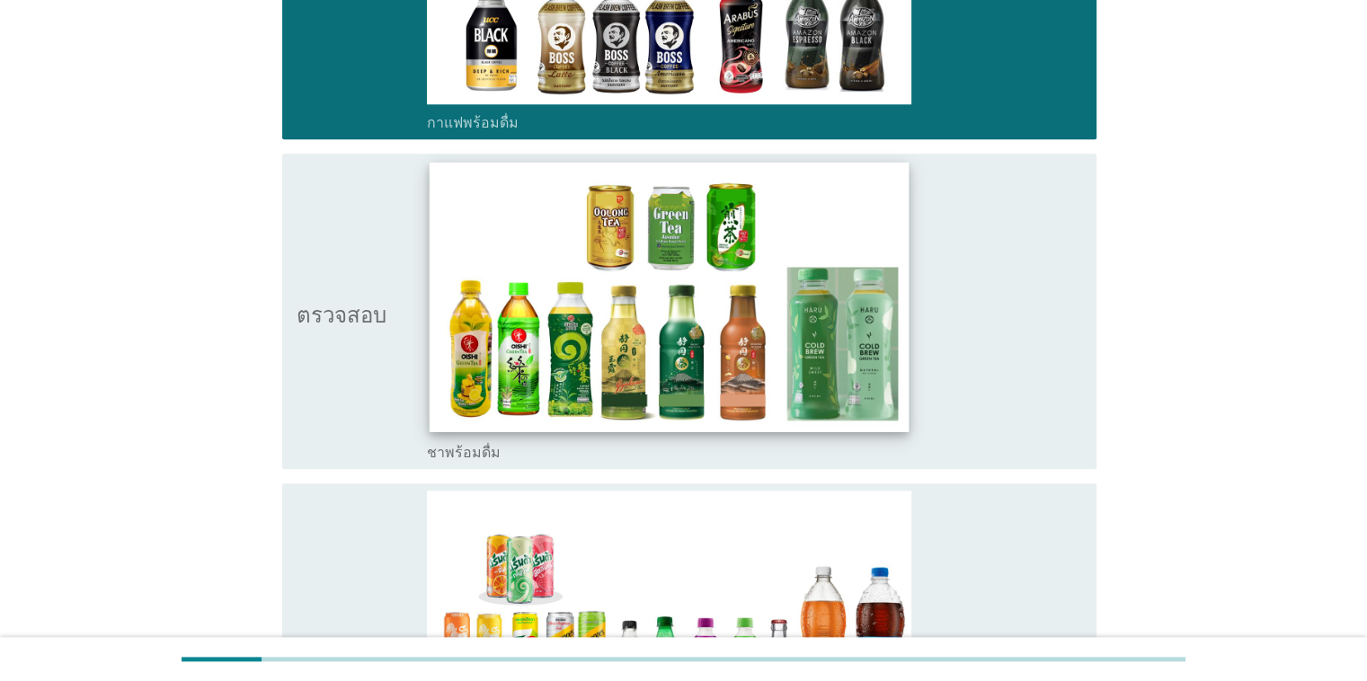
click at [795, 379] on img at bounding box center [670, 298] width 480 height 270
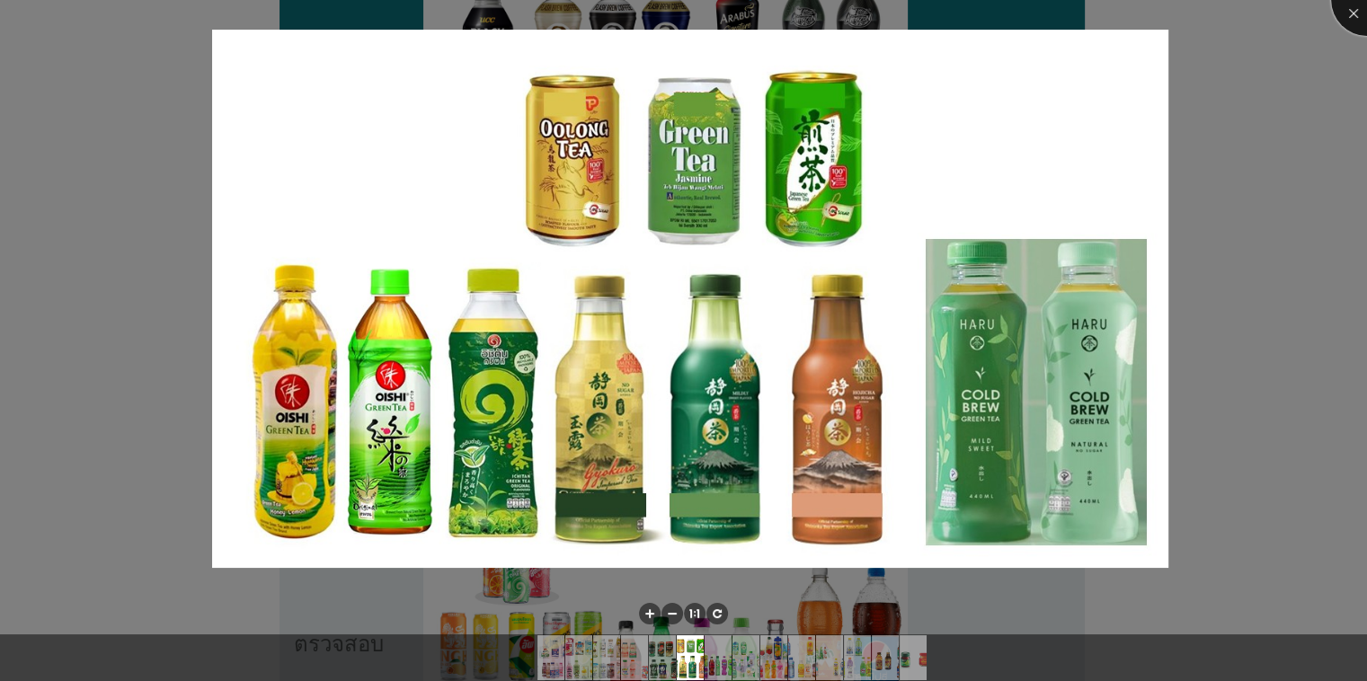
click at [888, 12] on div at bounding box center [1367, 0] width 72 height 72
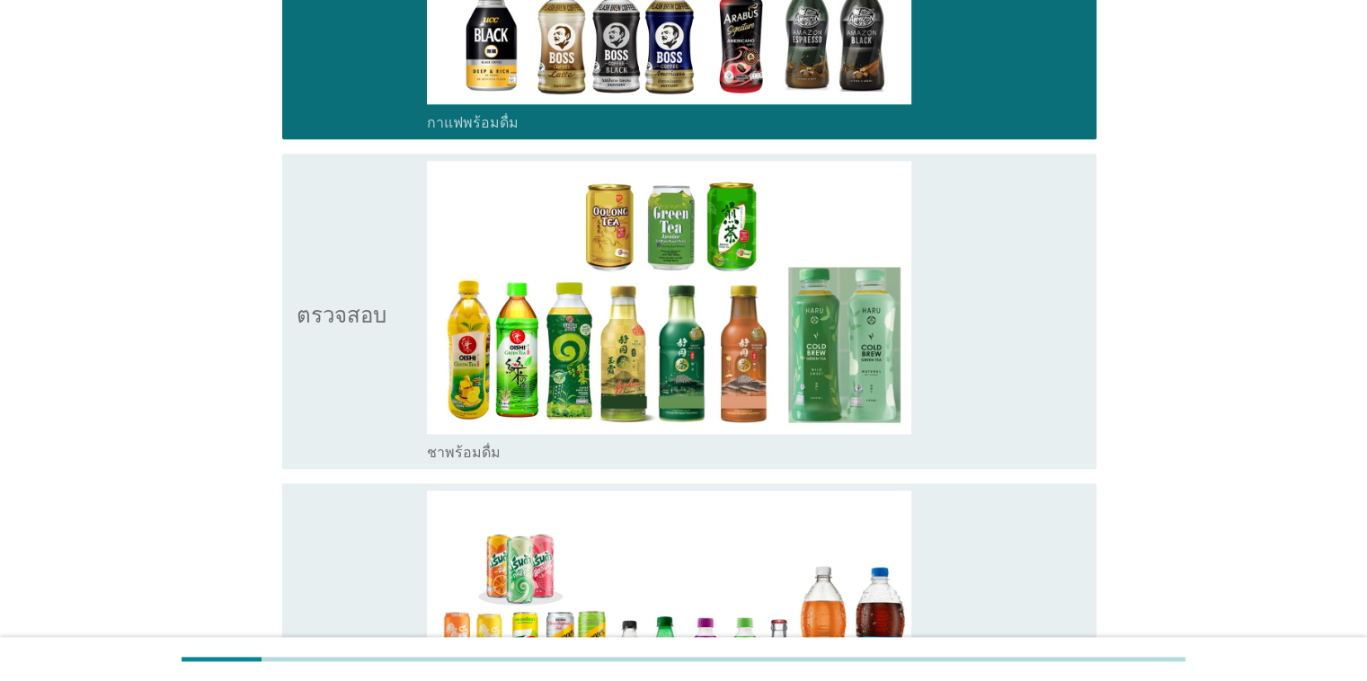
click at [377, 320] on icon "ตรวจสอบ" at bounding box center [342, 311] width 90 height 300
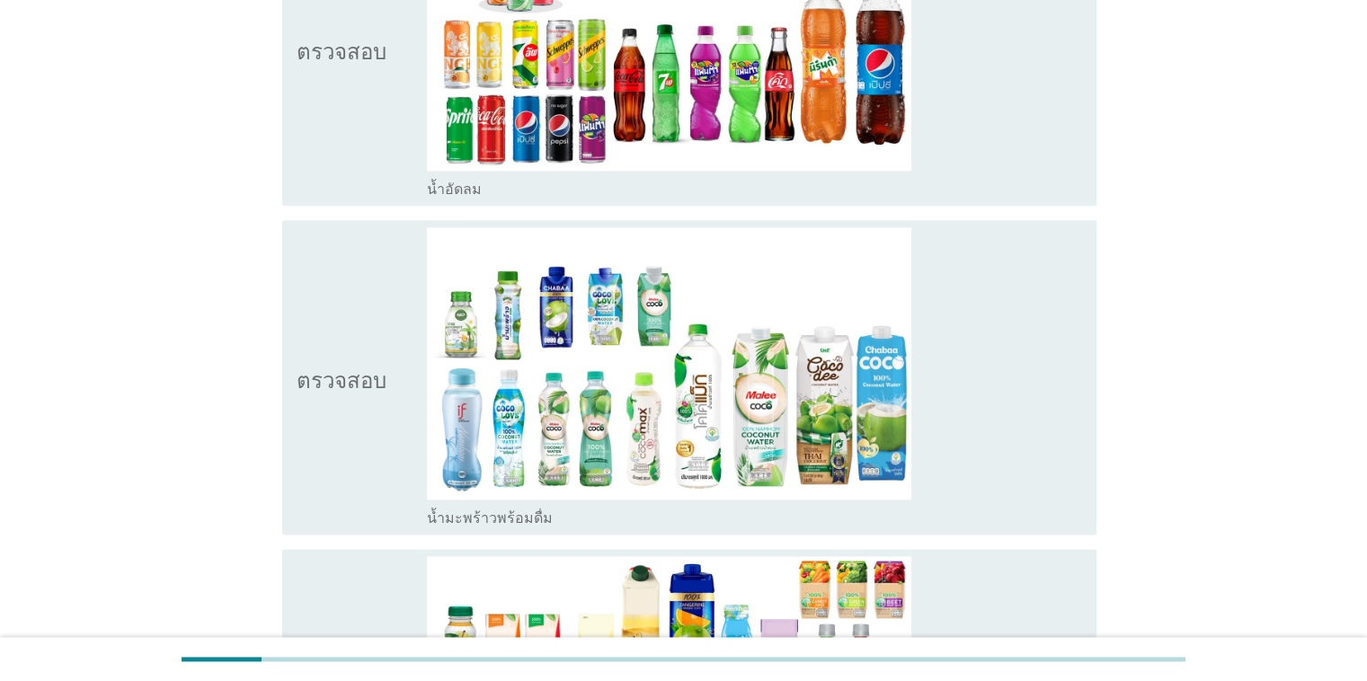
scroll to position [2328, 0]
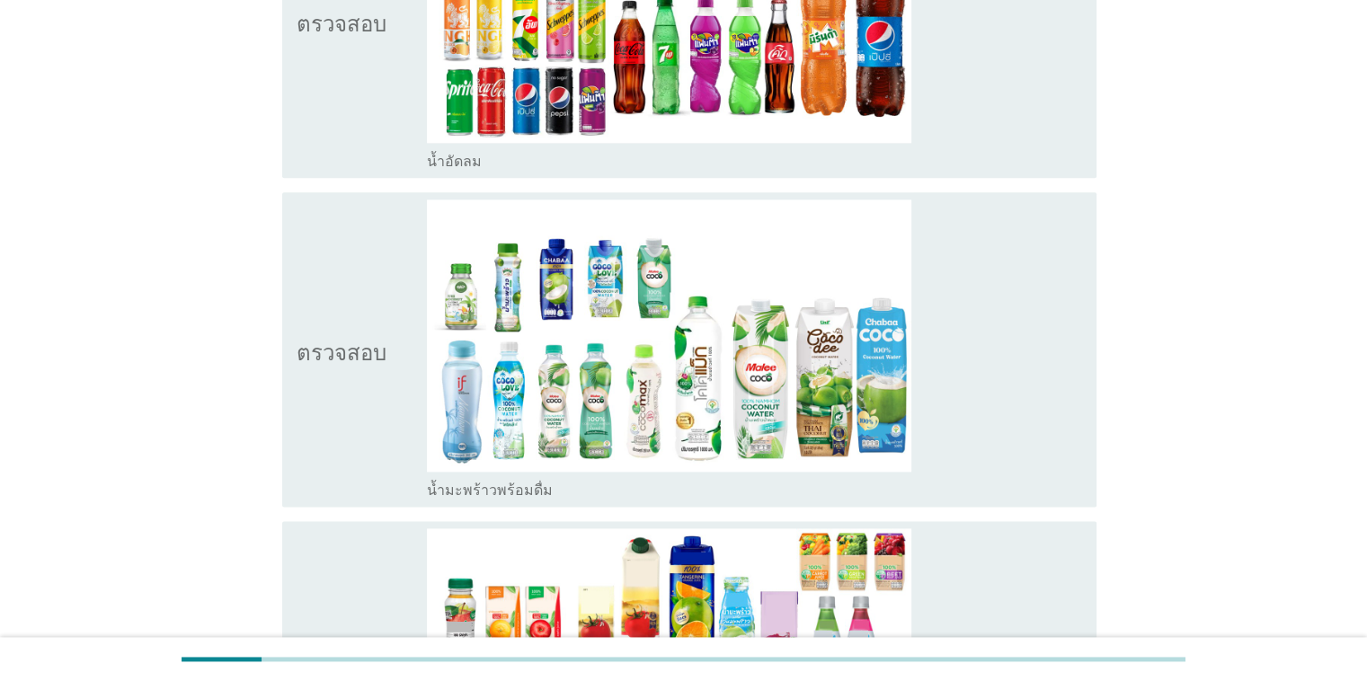
click at [837, 145] on div "โครงร่างกล่องกาเครื่องหมายว่าง น้ำอัดลม" at bounding box center [754, 21] width 654 height 300
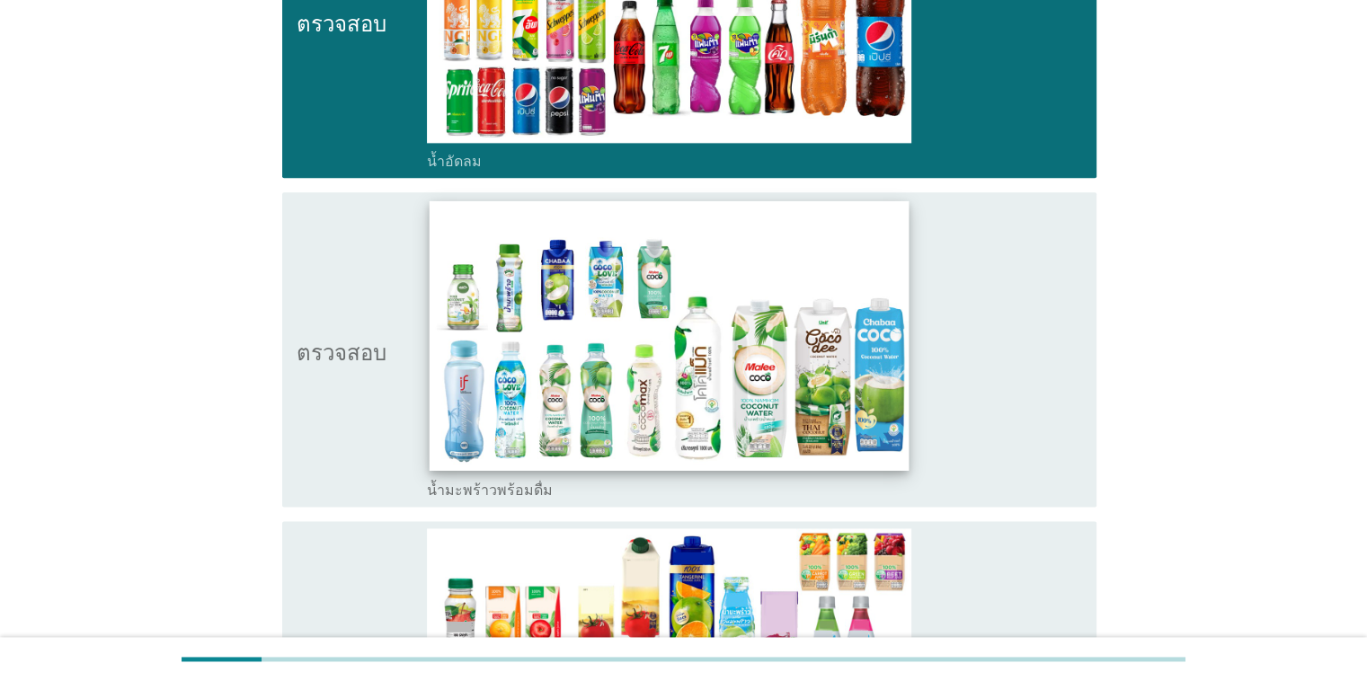
click at [767, 329] on img at bounding box center [670, 335] width 480 height 270
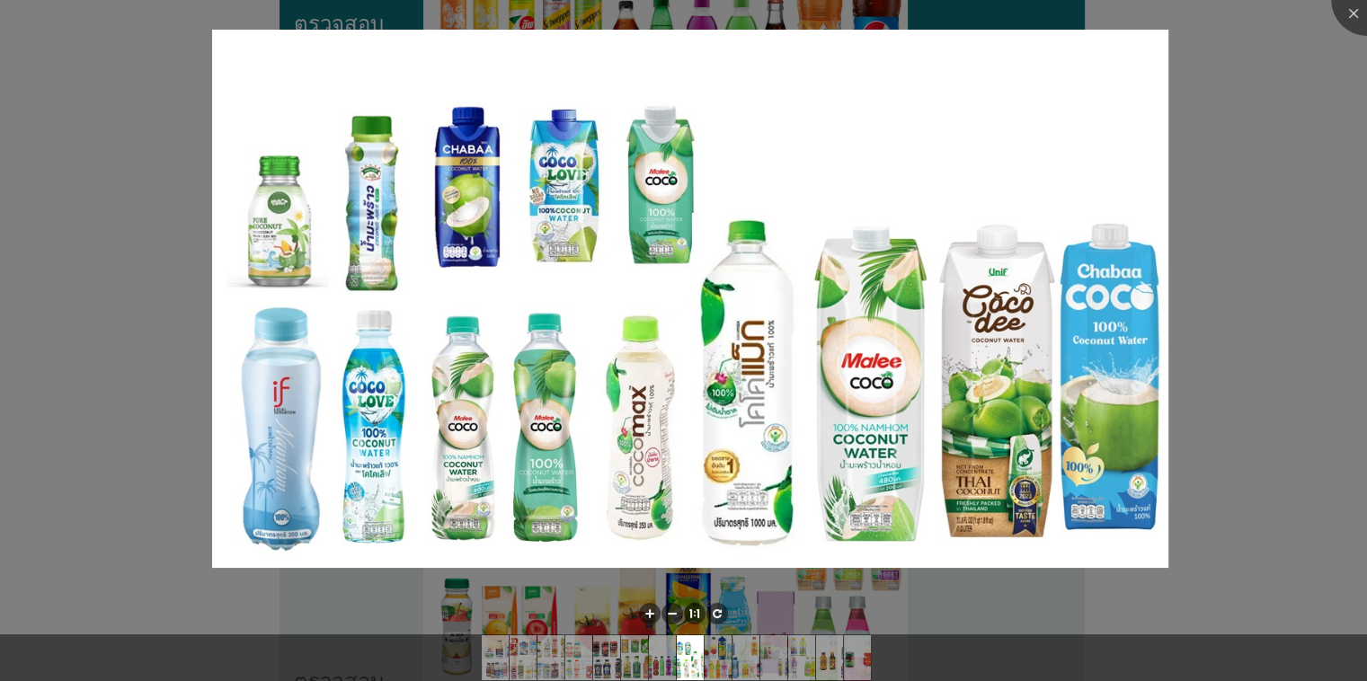
click at [767, 329] on img at bounding box center [690, 299] width 956 height 538
click at [888, 16] on div at bounding box center [1367, 0] width 72 height 72
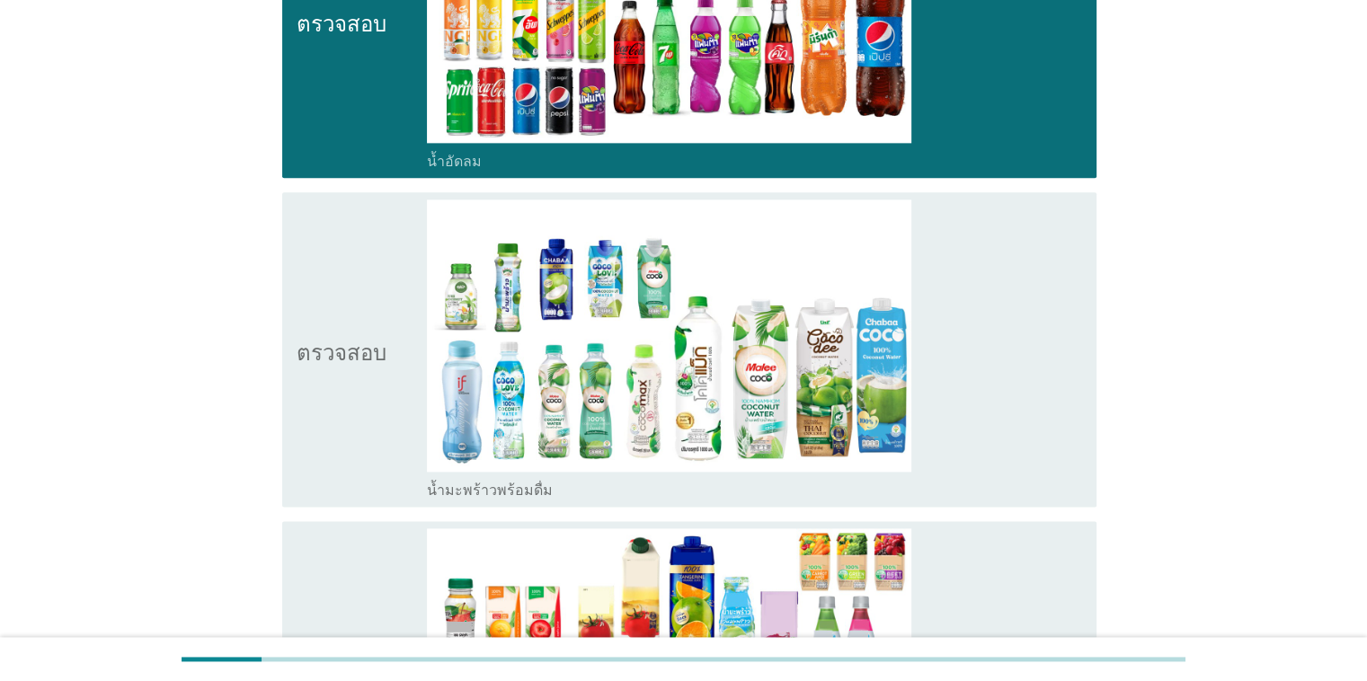
click at [385, 406] on div "ตรวจสอบ" at bounding box center [362, 349] width 131 height 300
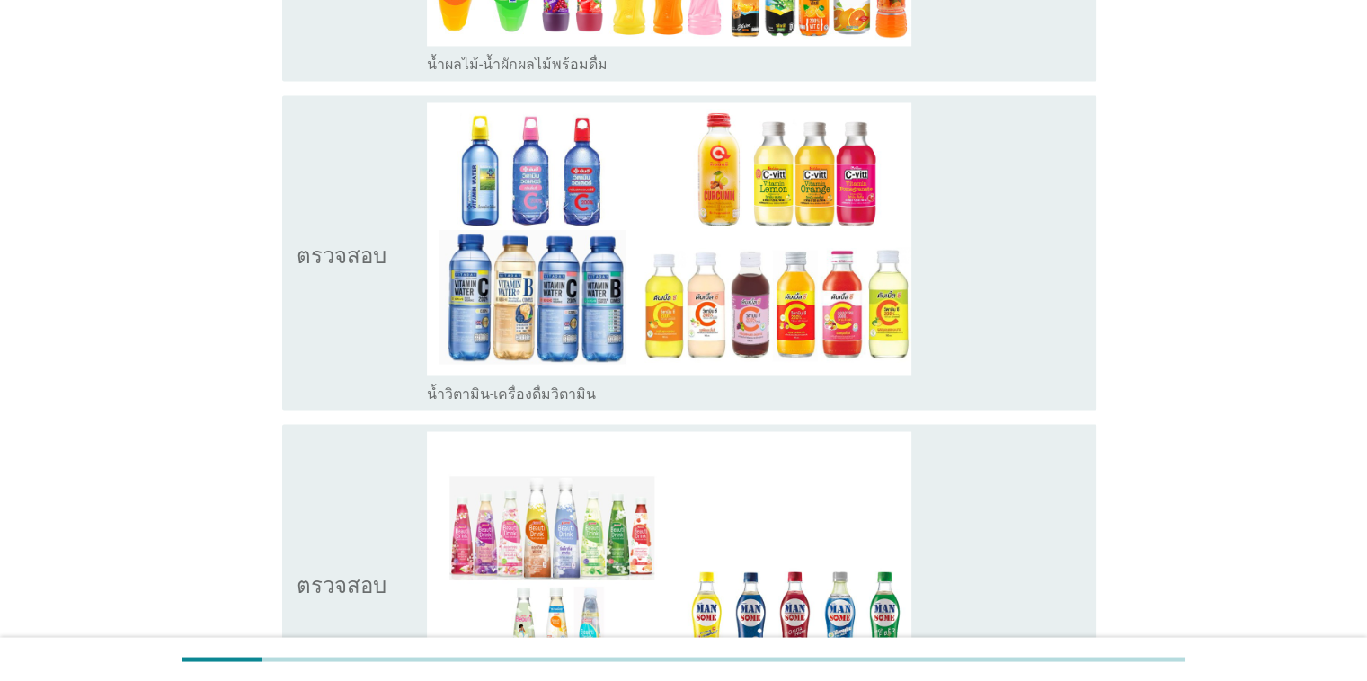
scroll to position [2926, 0]
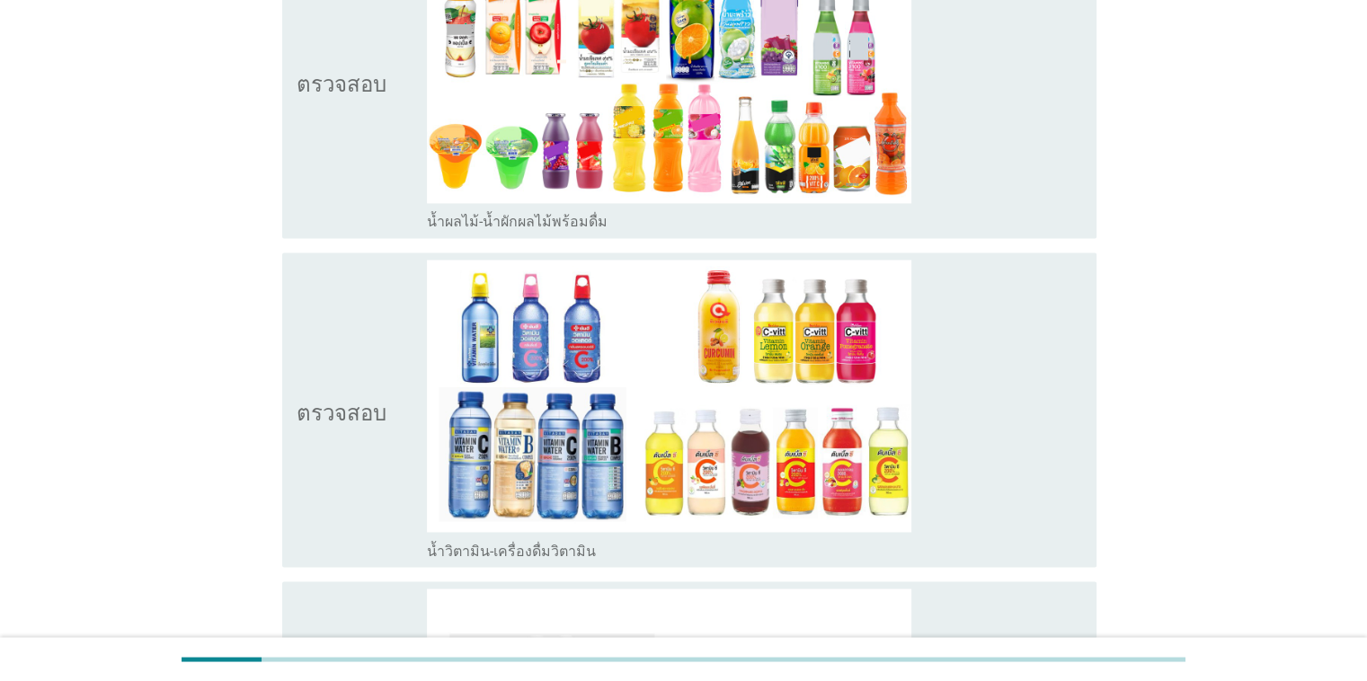
click at [395, 129] on div "ตรวจสอบ" at bounding box center [362, 81] width 131 height 300
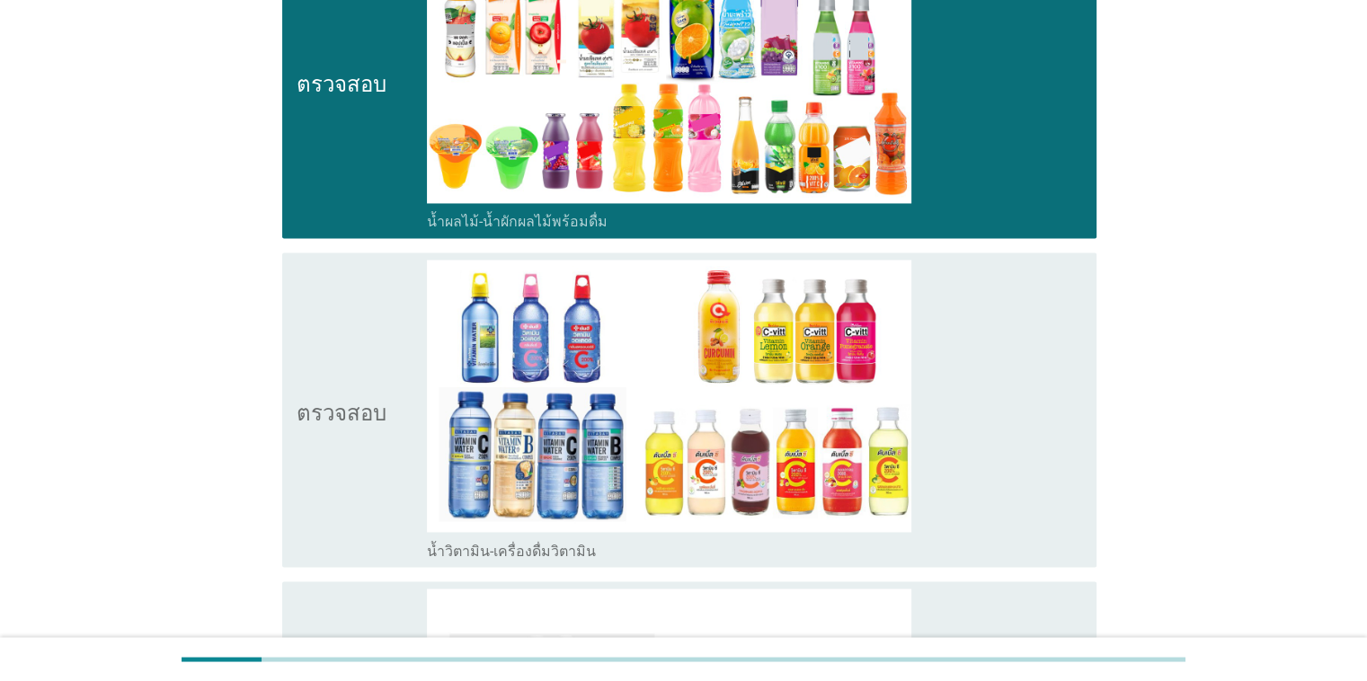
click at [403, 346] on div "ตรวจสอบ" at bounding box center [362, 410] width 131 height 300
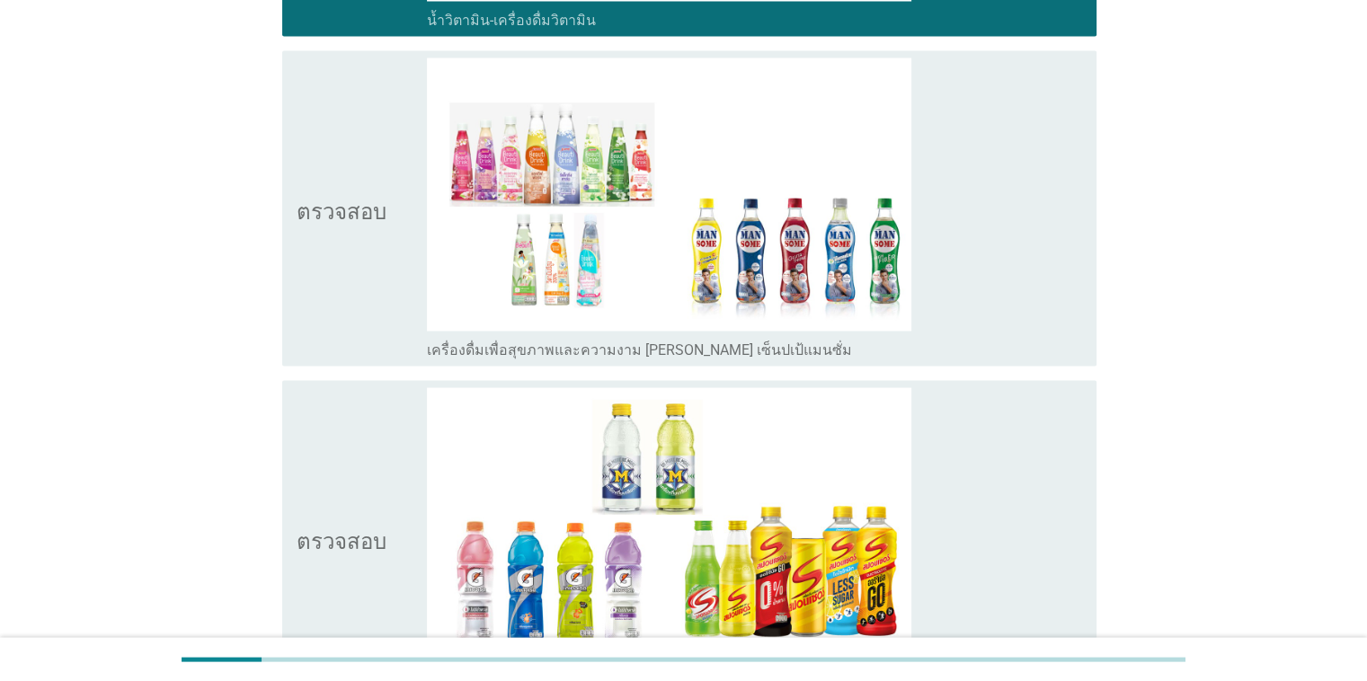
scroll to position [3540, 0]
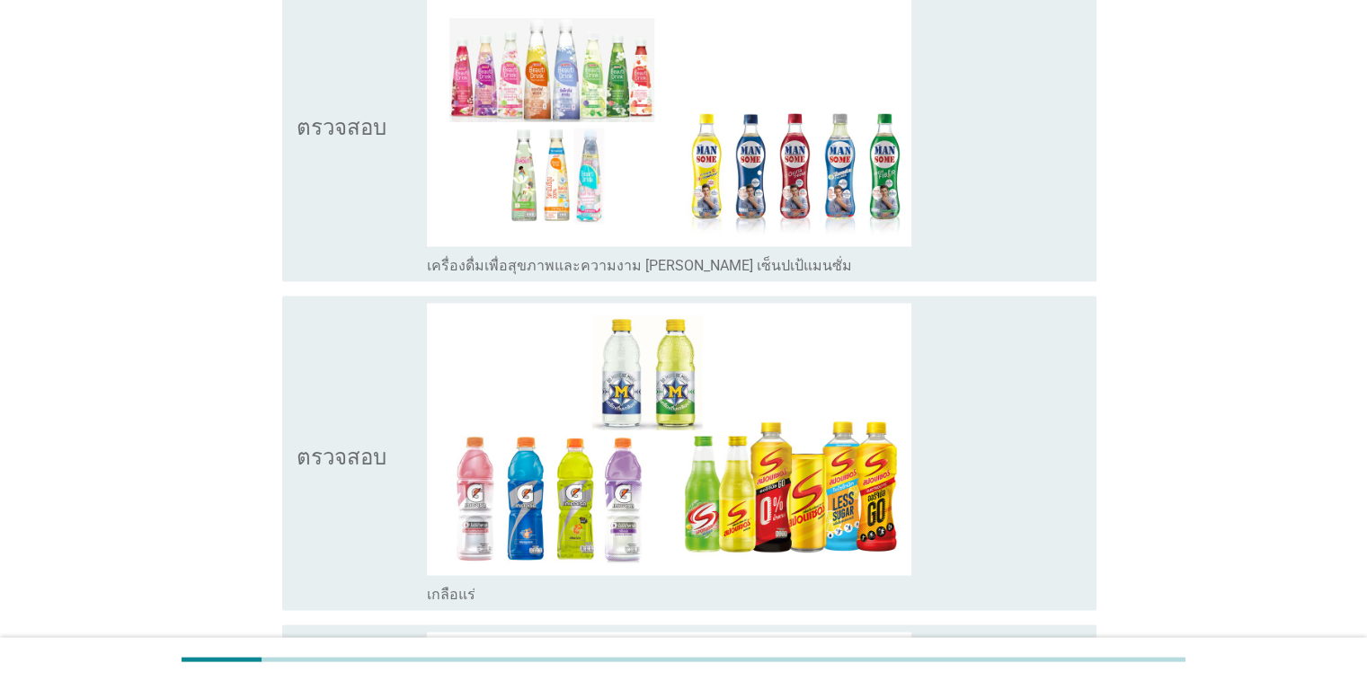
click at [354, 199] on icon "ตรวจสอบ" at bounding box center [342, 124] width 90 height 300
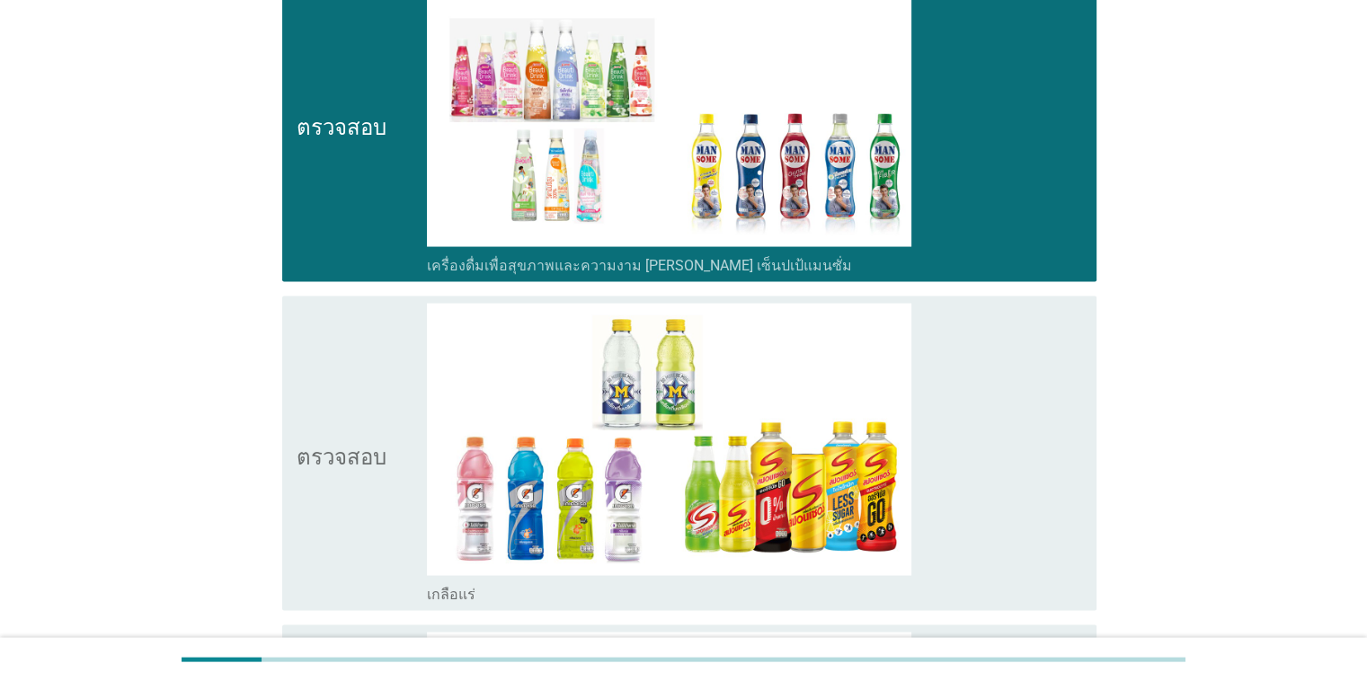
click at [386, 416] on div "ตรวจสอบ" at bounding box center [362, 454] width 131 height 300
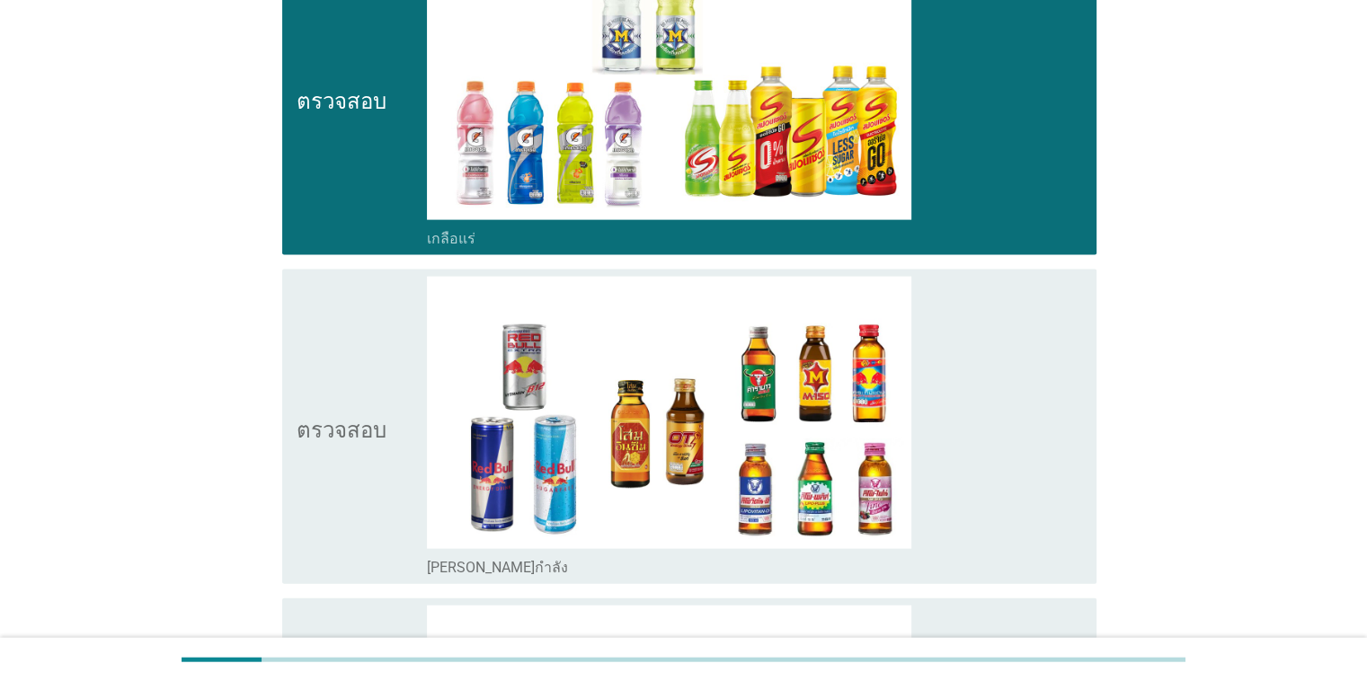
scroll to position [4126, 0]
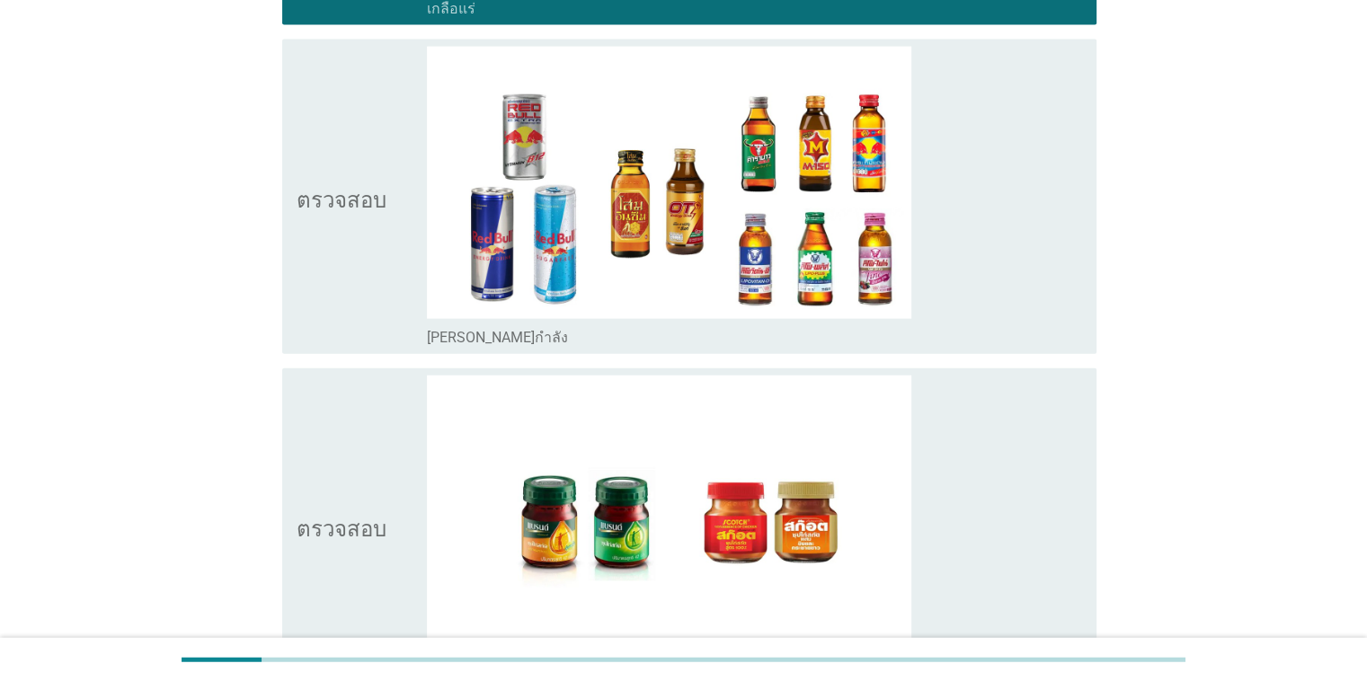
click at [377, 275] on icon "ตรวจสอบ" at bounding box center [342, 197] width 90 height 300
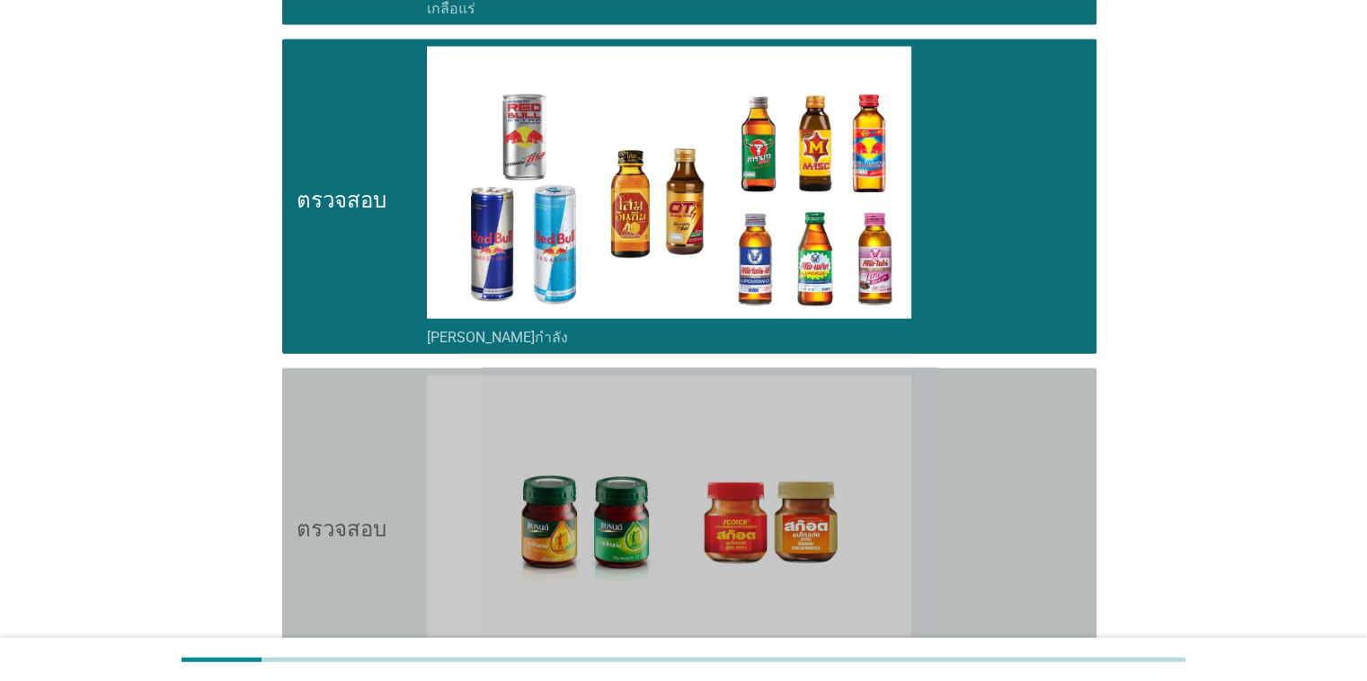
click at [395, 498] on div "ตรวจสอบ" at bounding box center [362, 526] width 131 height 300
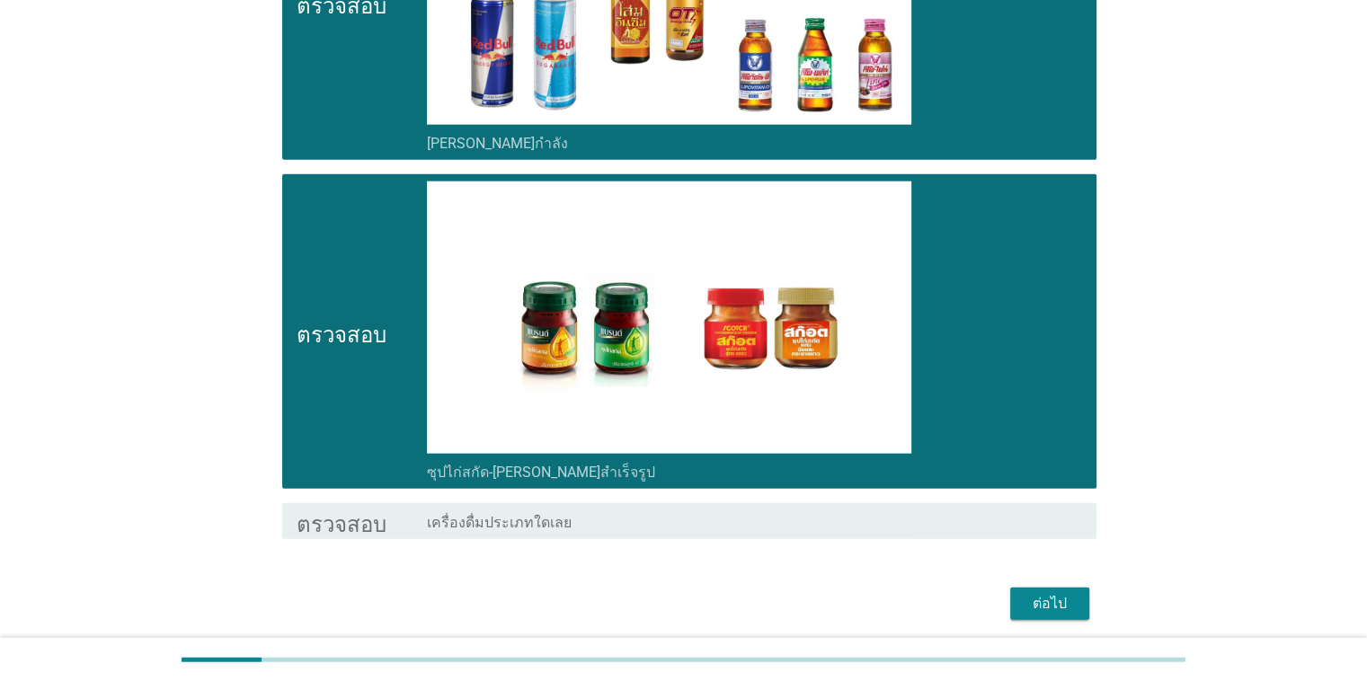
scroll to position [4382, 0]
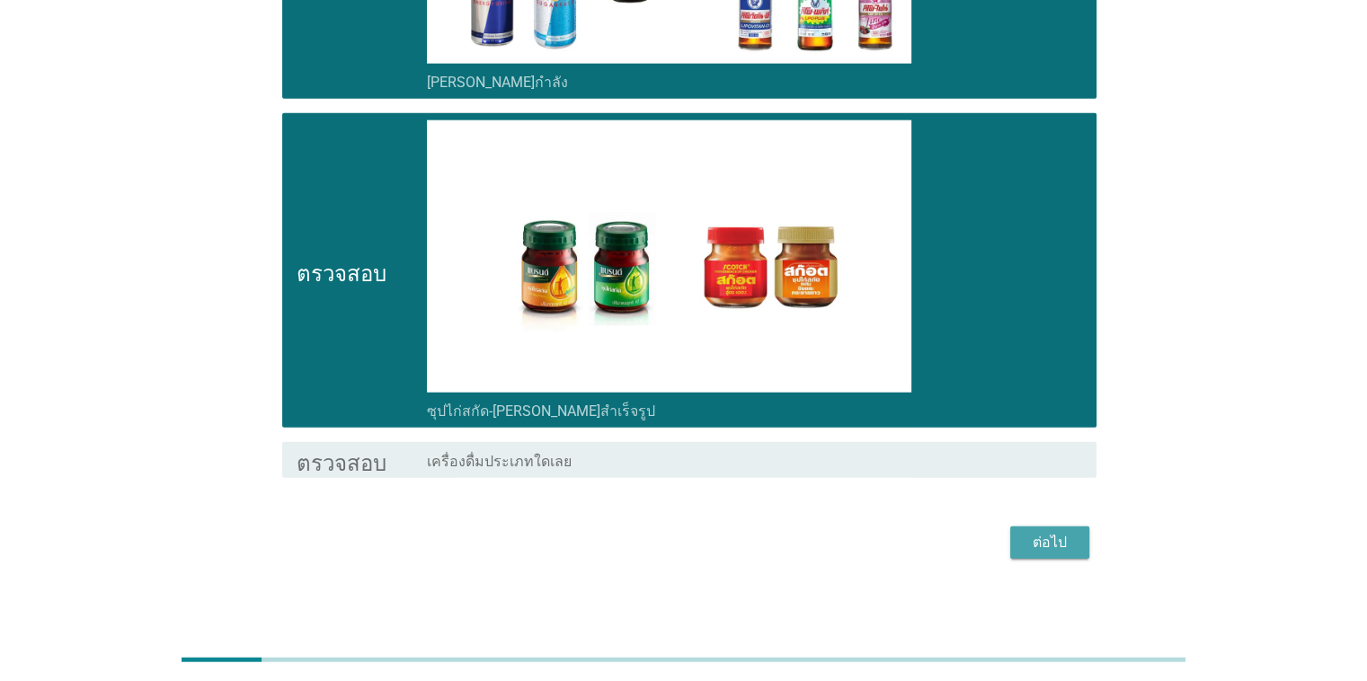
click at [888, 537] on font "ต่อไป" at bounding box center [1049, 542] width 34 height 17
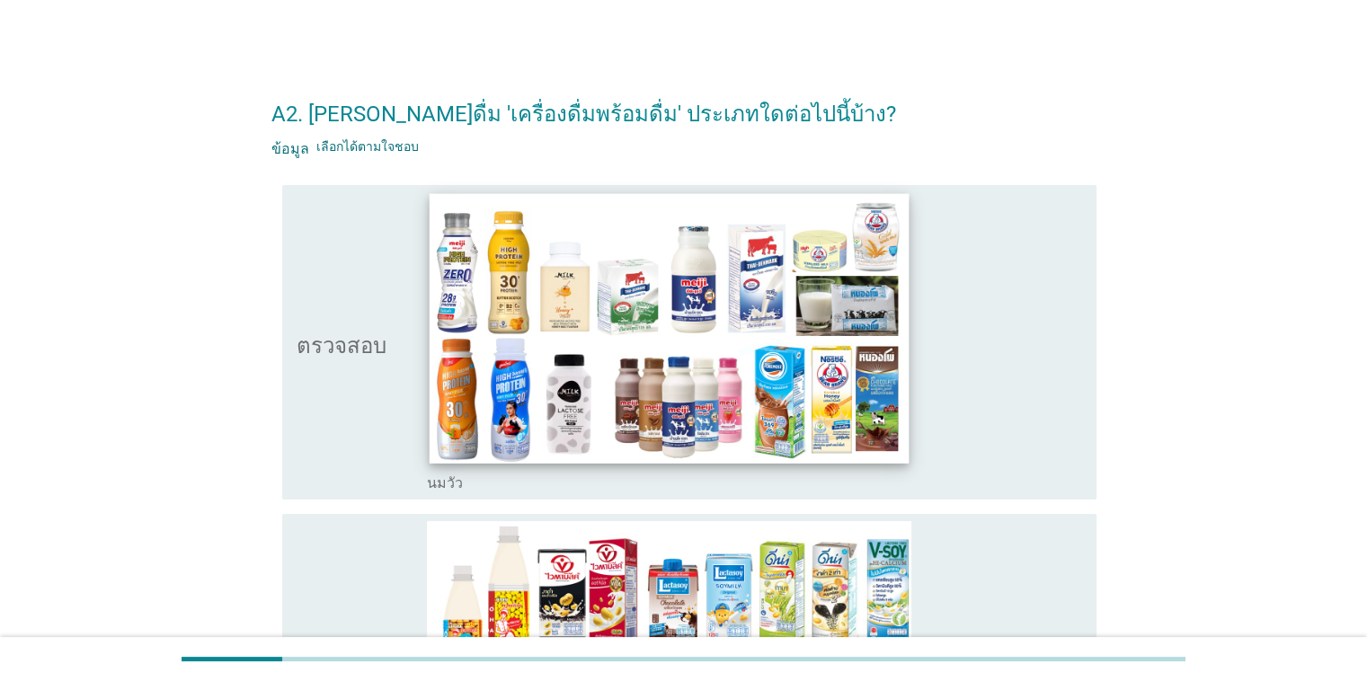
click at [565, 340] on img at bounding box center [670, 328] width 480 height 270
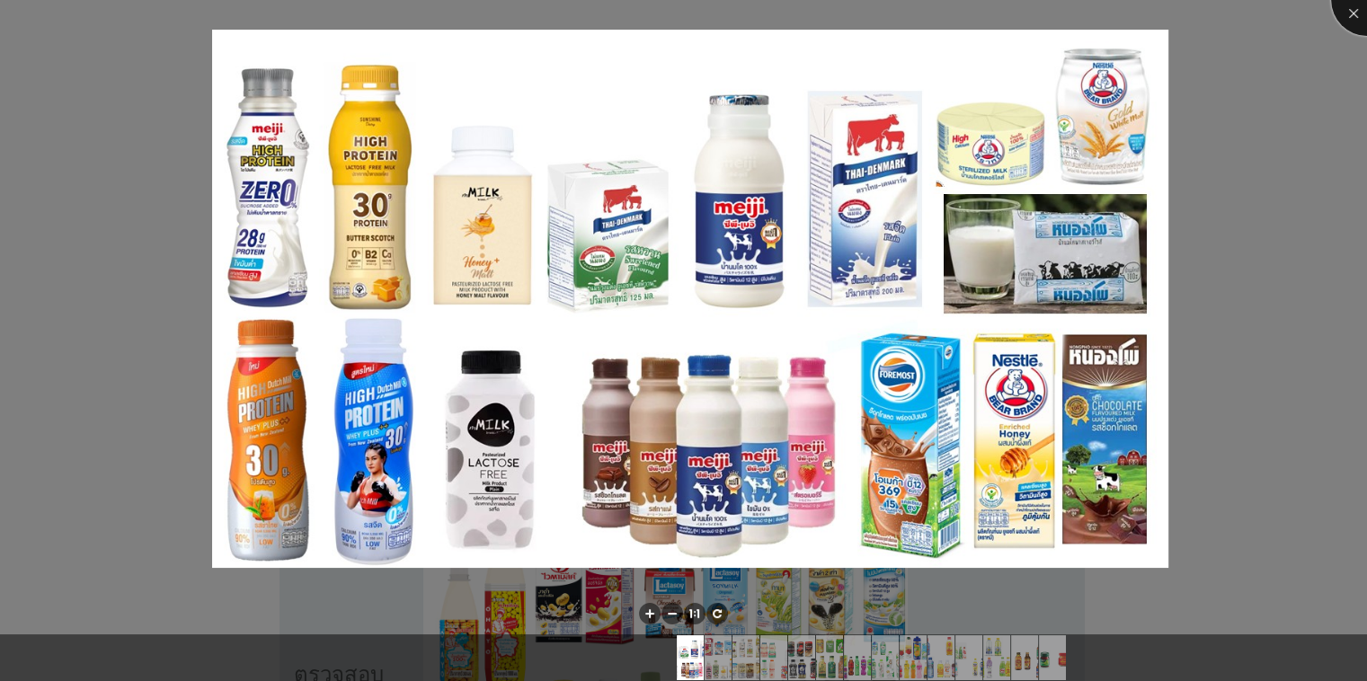
drag, startPoint x: 1353, startPoint y: 7, endPoint x: 1340, endPoint y: 23, distance: 21.1
click at [888, 9] on div at bounding box center [1367, 0] width 72 height 72
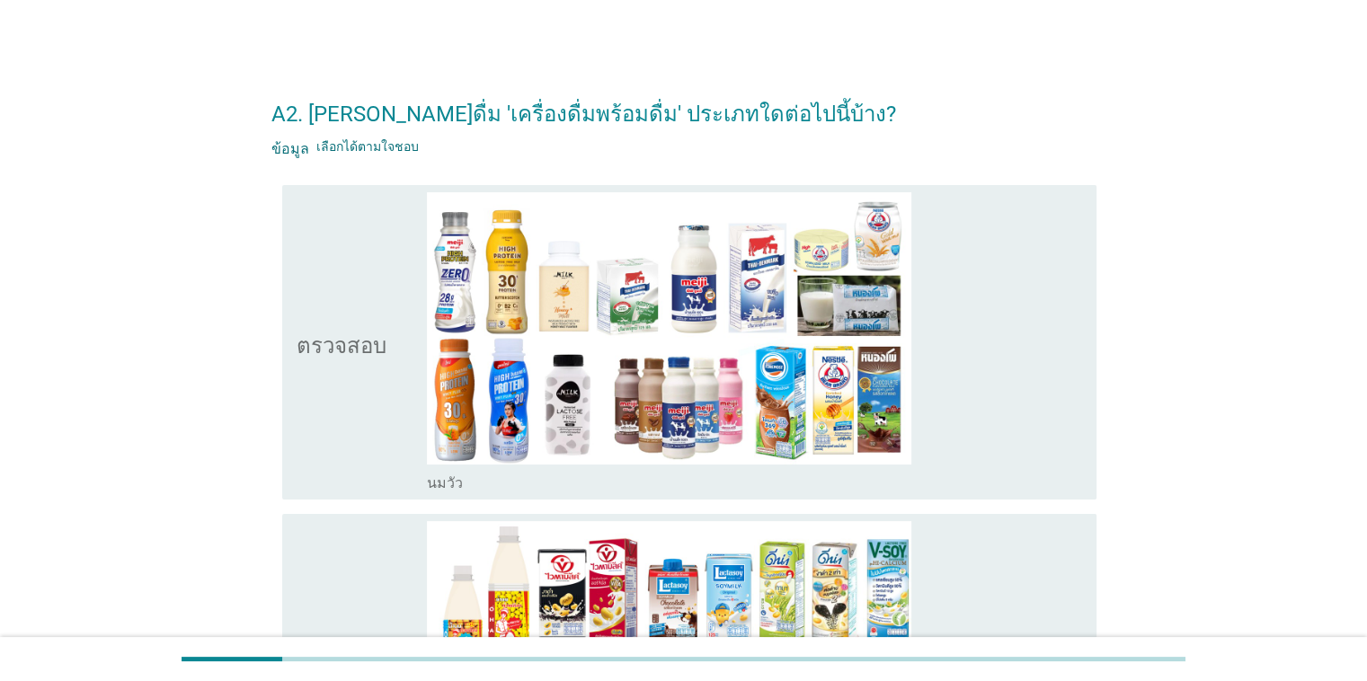
click at [353, 426] on icon "ตรวจสอบ" at bounding box center [342, 342] width 90 height 300
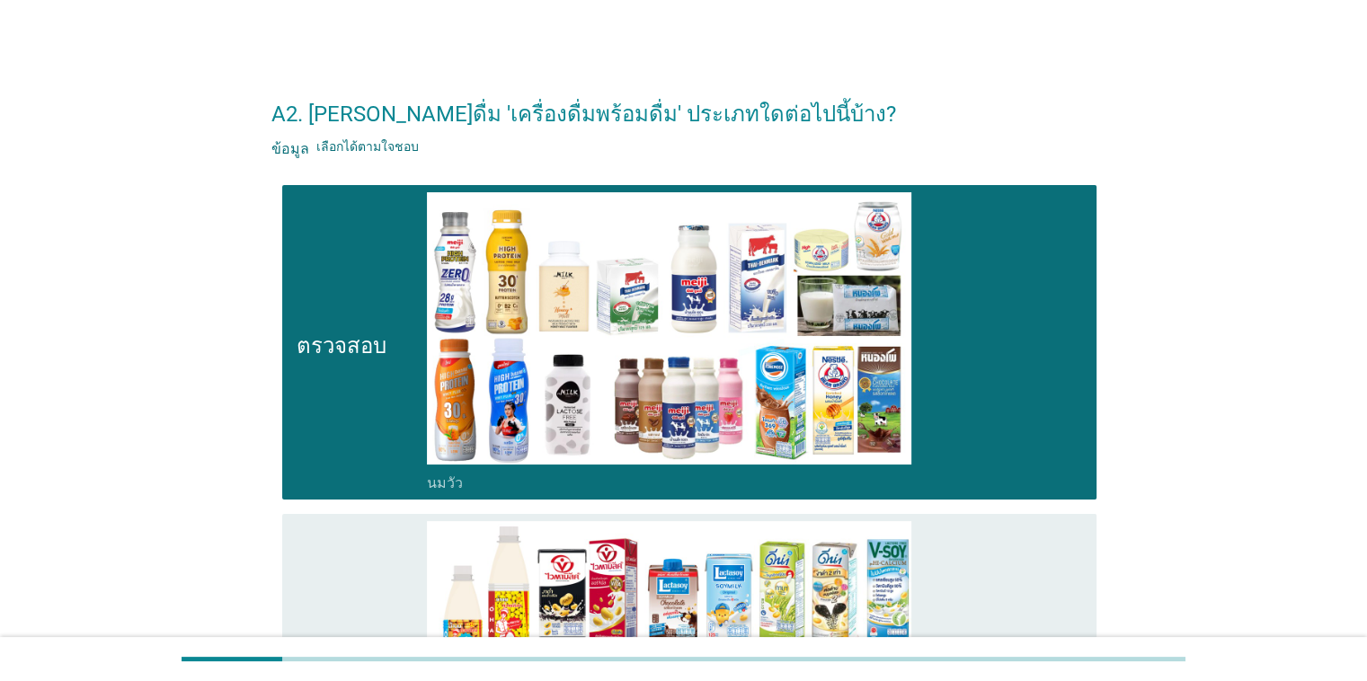
click at [345, 583] on icon "ตรวจสอบ" at bounding box center [342, 671] width 90 height 300
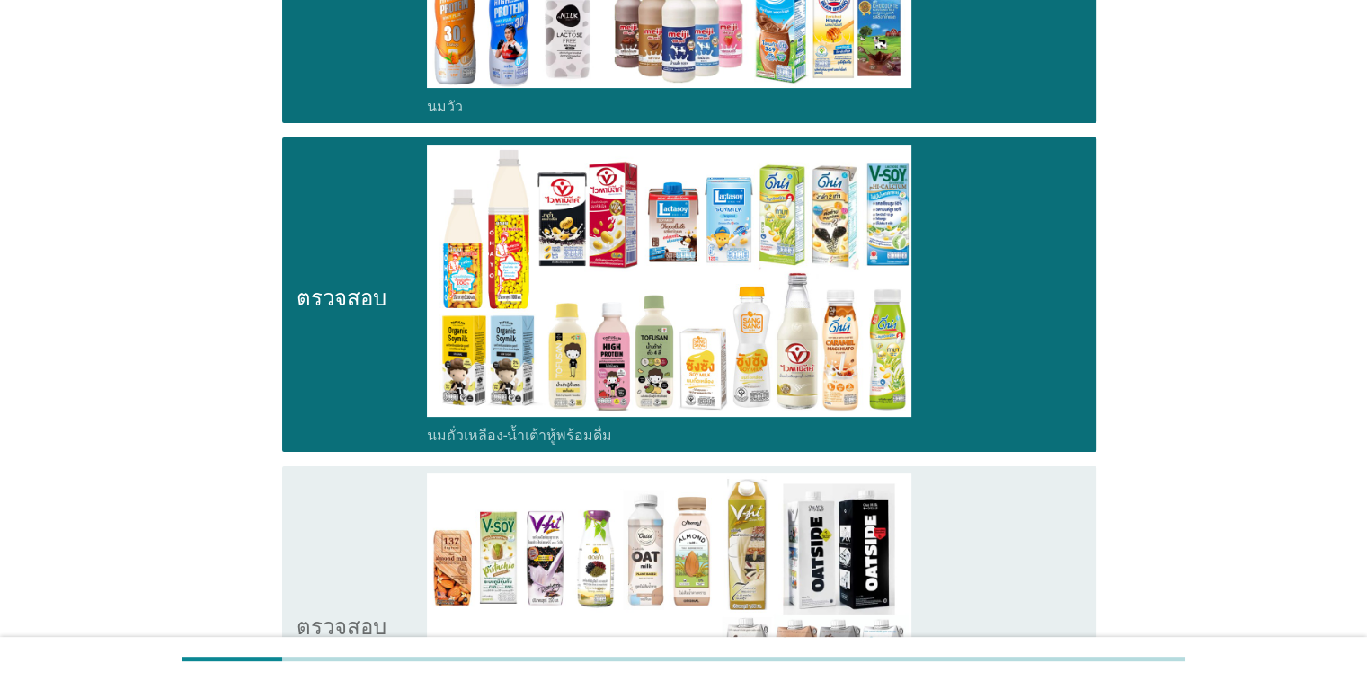
scroll to position [488, 0]
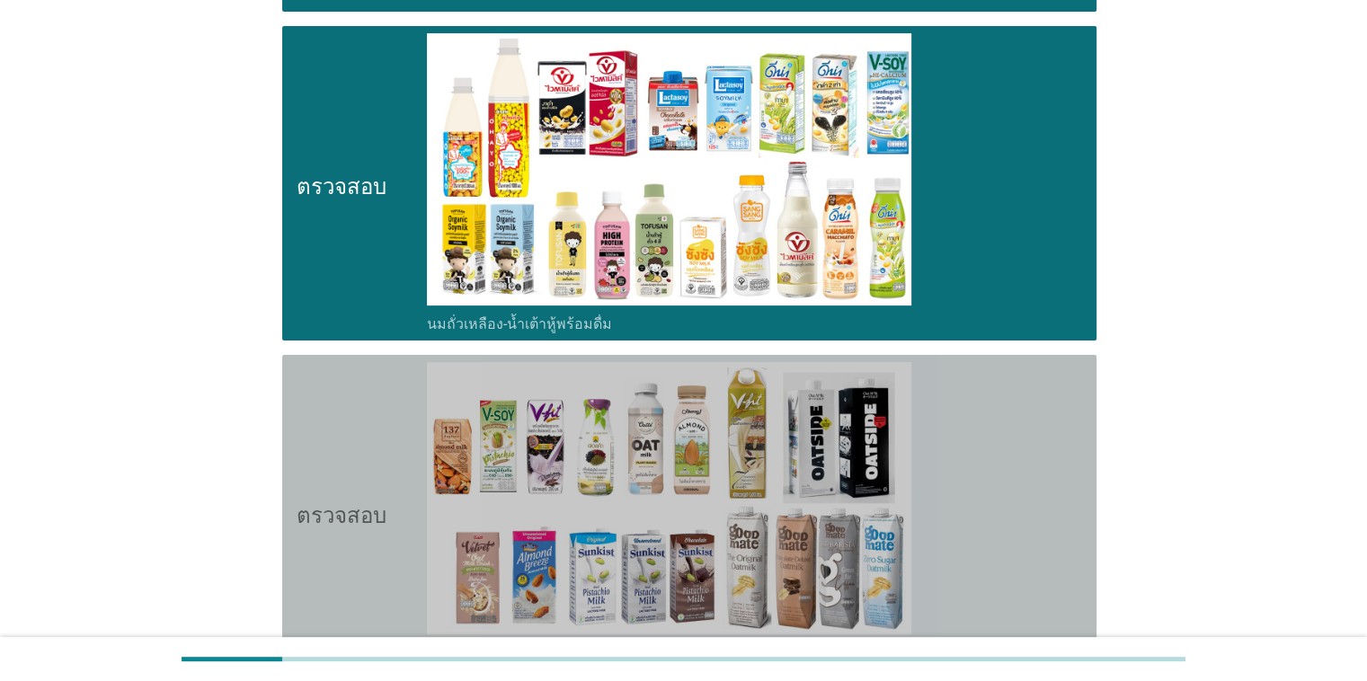
click at [341, 430] on icon "ตรวจสอบ" at bounding box center [342, 512] width 90 height 300
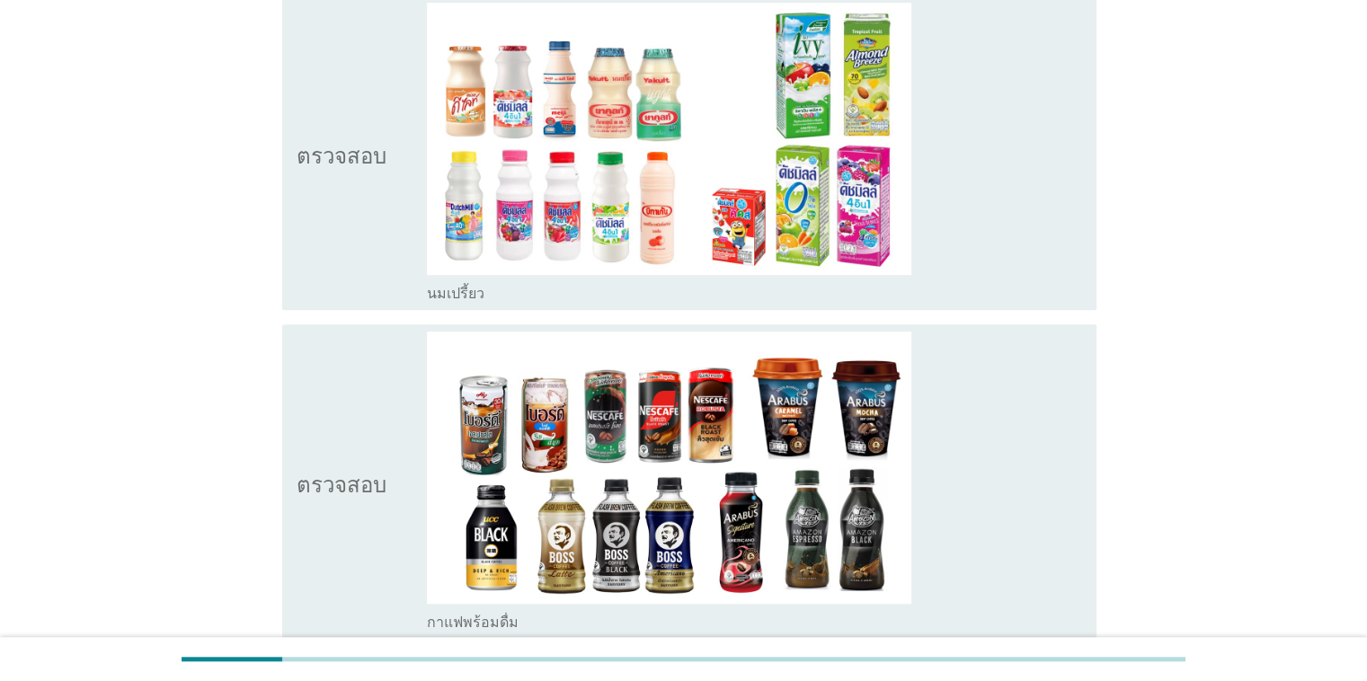
scroll to position [1249, 0]
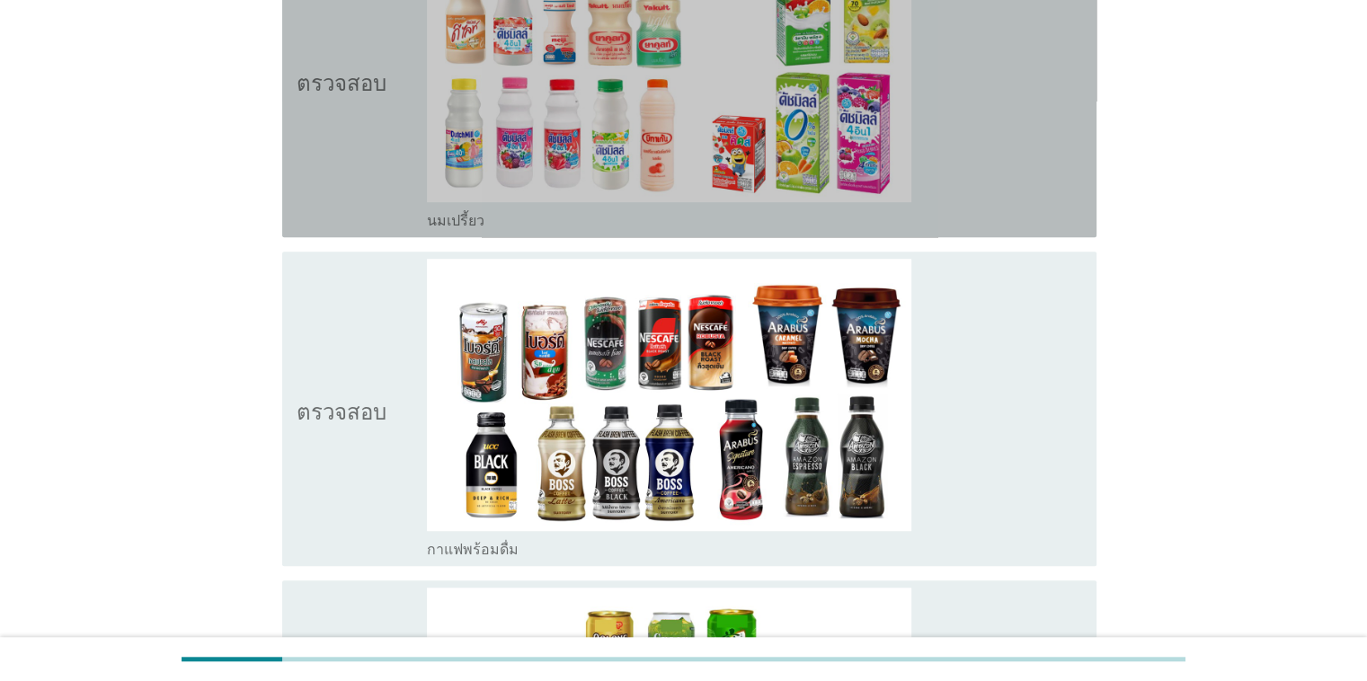
click at [315, 171] on icon "ตรวจสอบ" at bounding box center [342, 80] width 90 height 300
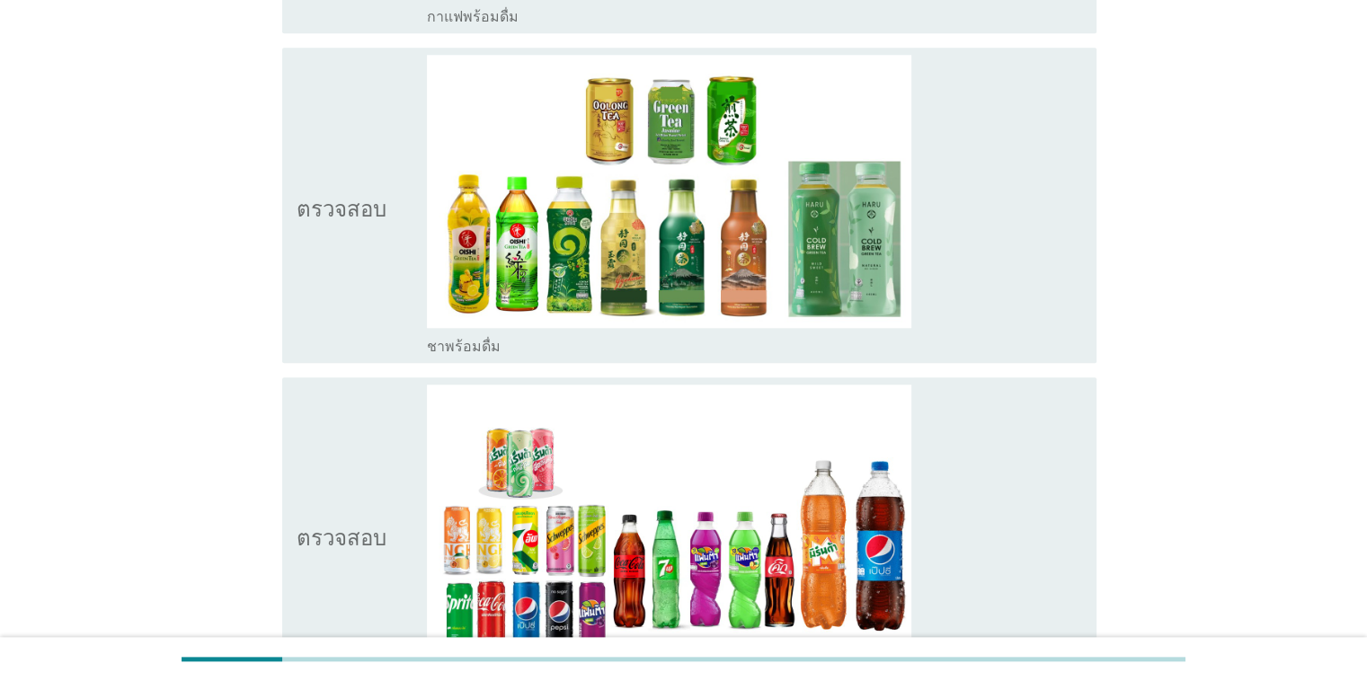
scroll to position [1725, 0]
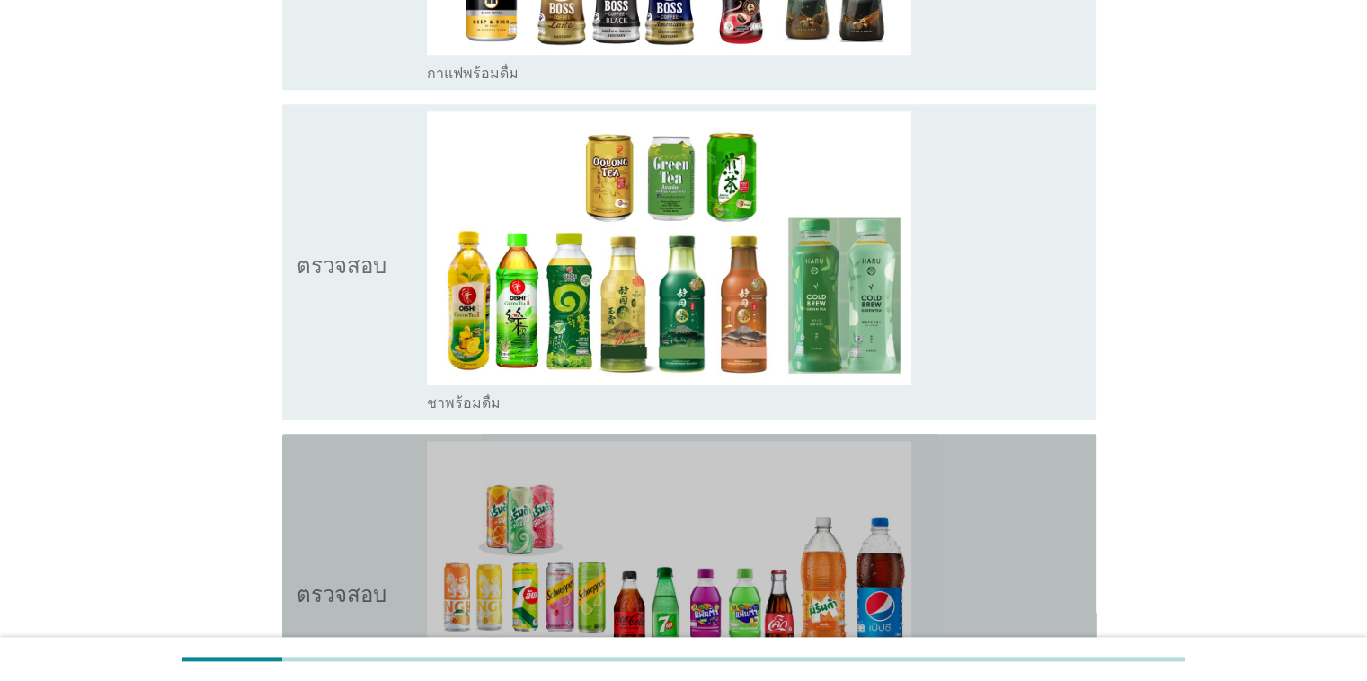
drag, startPoint x: 346, startPoint y: 534, endPoint x: 420, endPoint y: 511, distance: 77.0
click at [345, 534] on icon "ตรวจสอบ" at bounding box center [342, 591] width 90 height 300
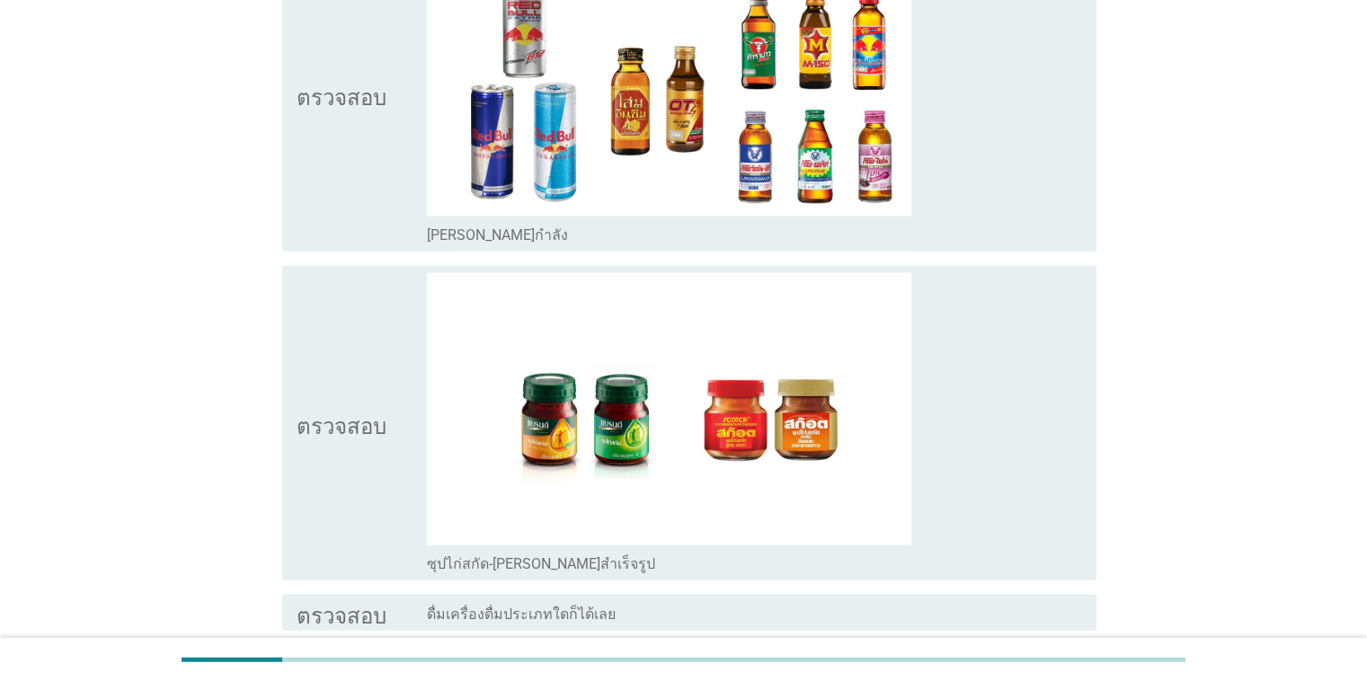
scroll to position [4191, 0]
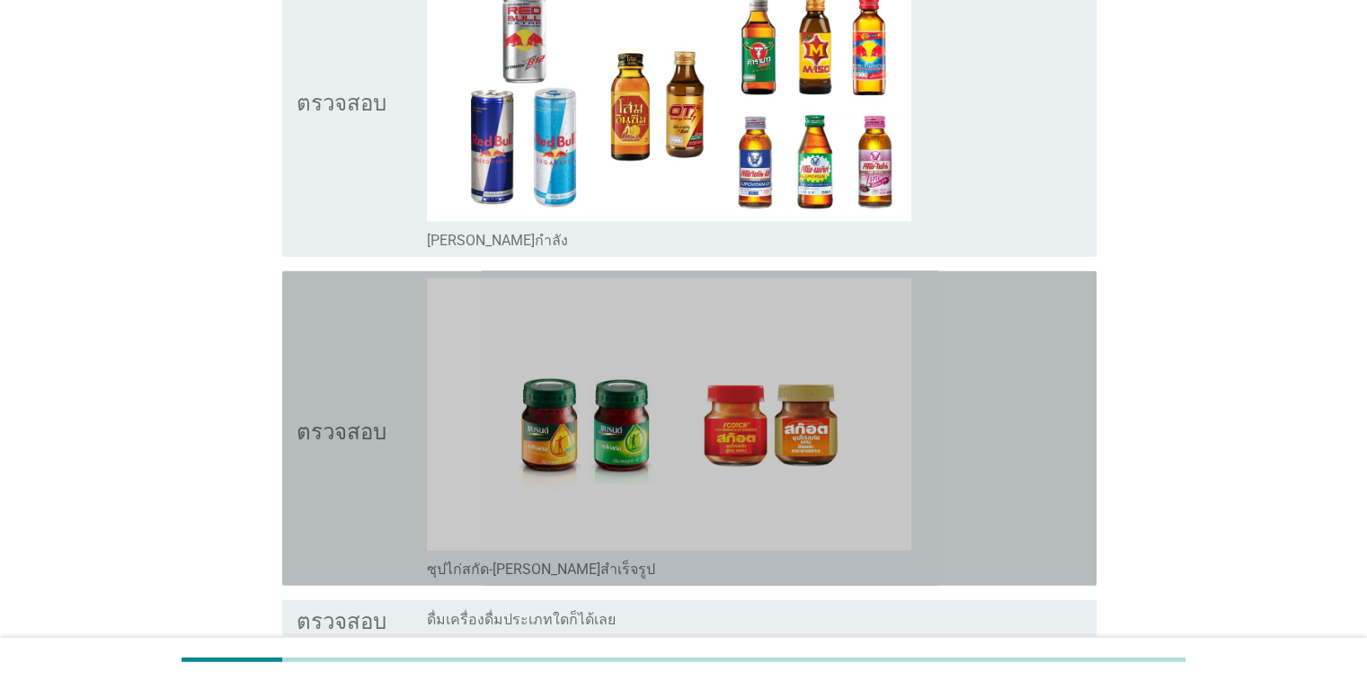
click at [369, 457] on icon "ตรวจสอบ" at bounding box center [342, 429] width 90 height 300
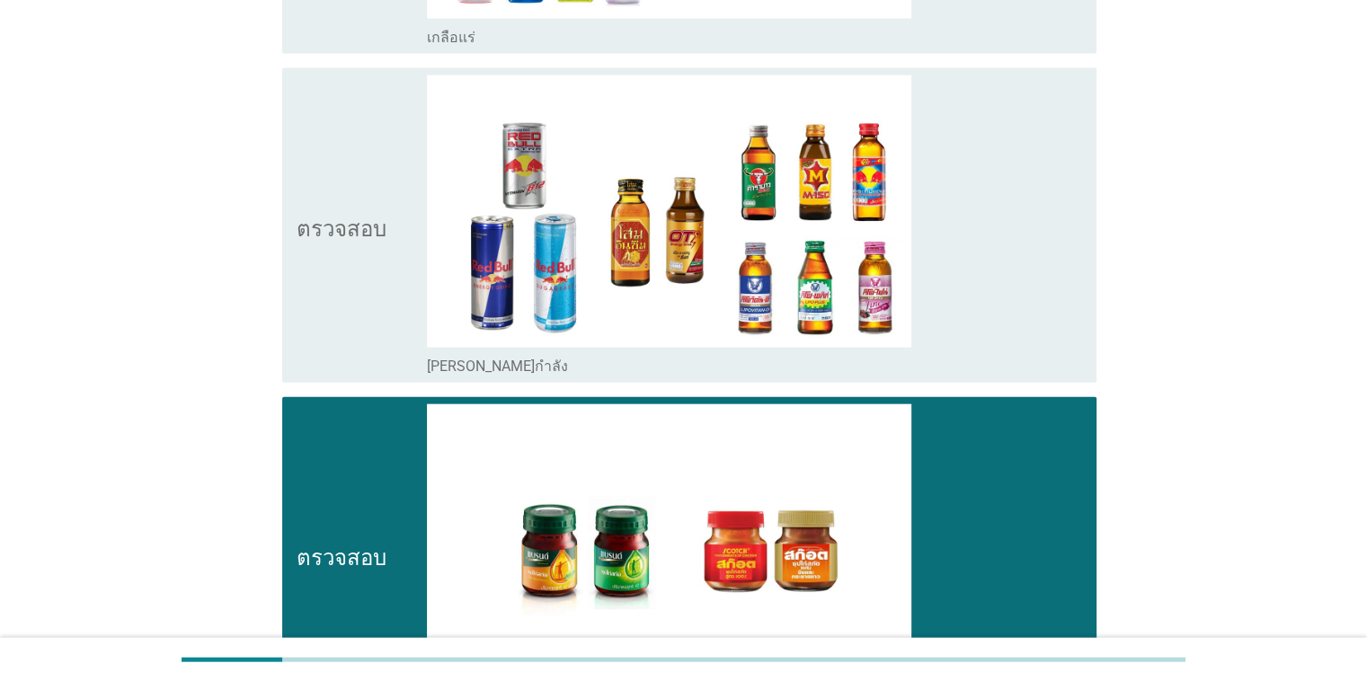
scroll to position [4349, 0]
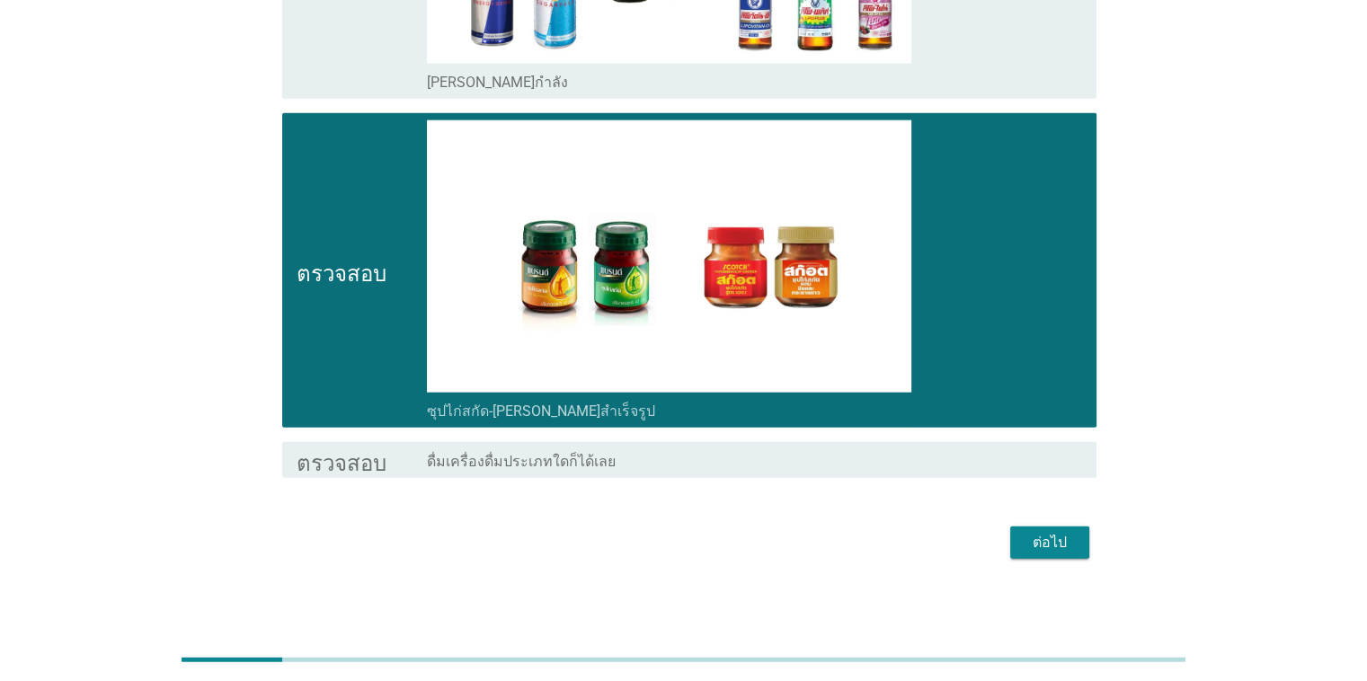
click at [888, 534] on font "ต่อไป" at bounding box center [1049, 542] width 34 height 17
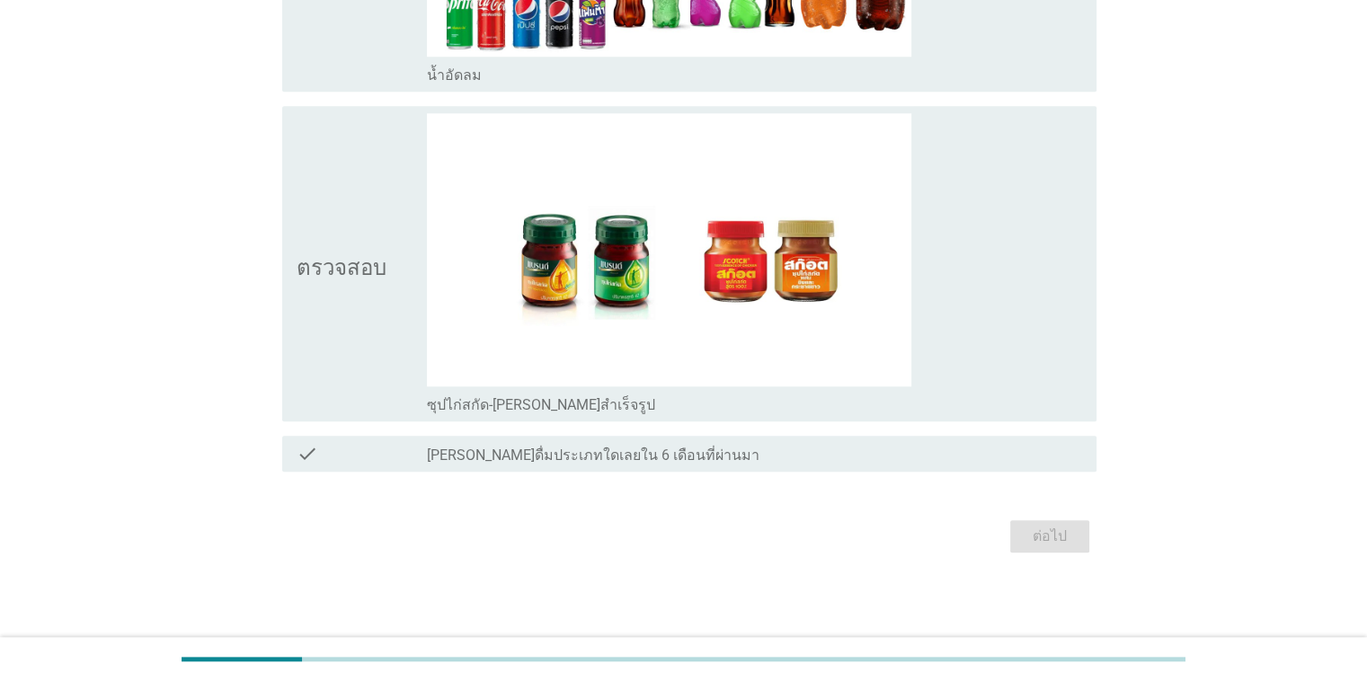
scroll to position [0, 0]
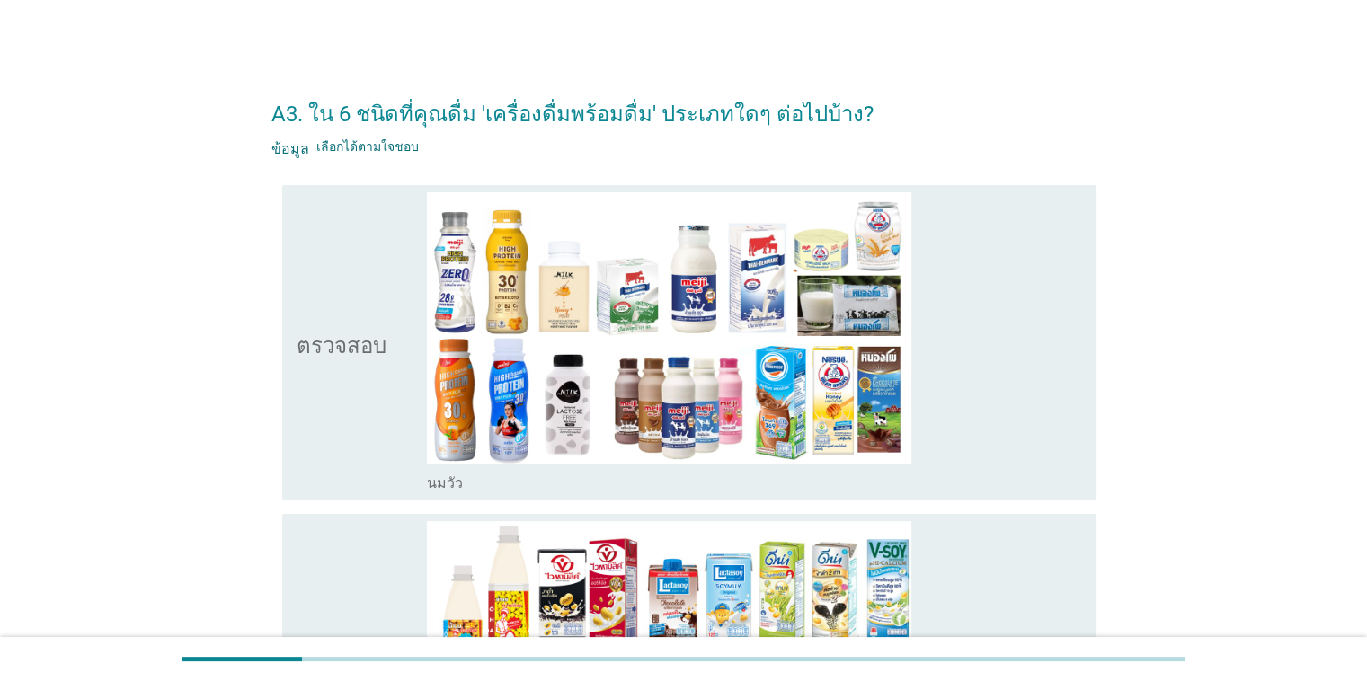
click at [392, 413] on div "ตรวจสอบ" at bounding box center [362, 342] width 131 height 300
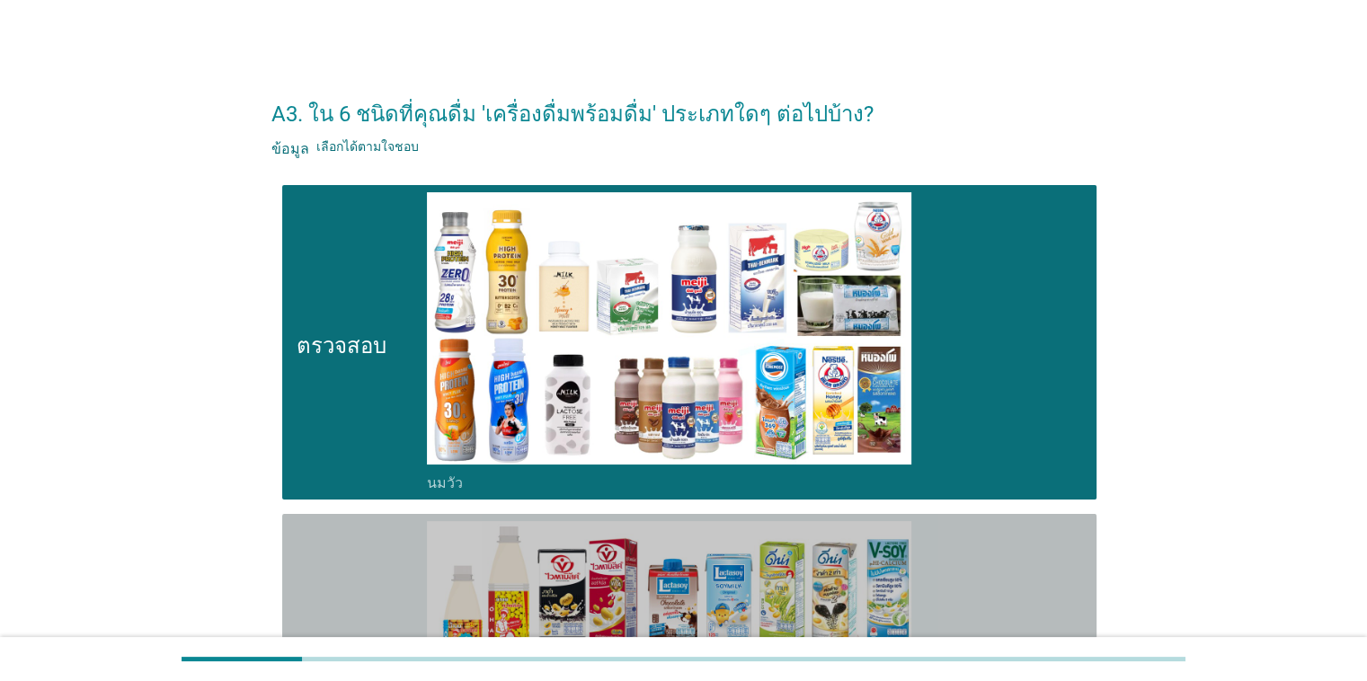
click at [358, 564] on icon "ตรวจสอบ" at bounding box center [342, 671] width 90 height 300
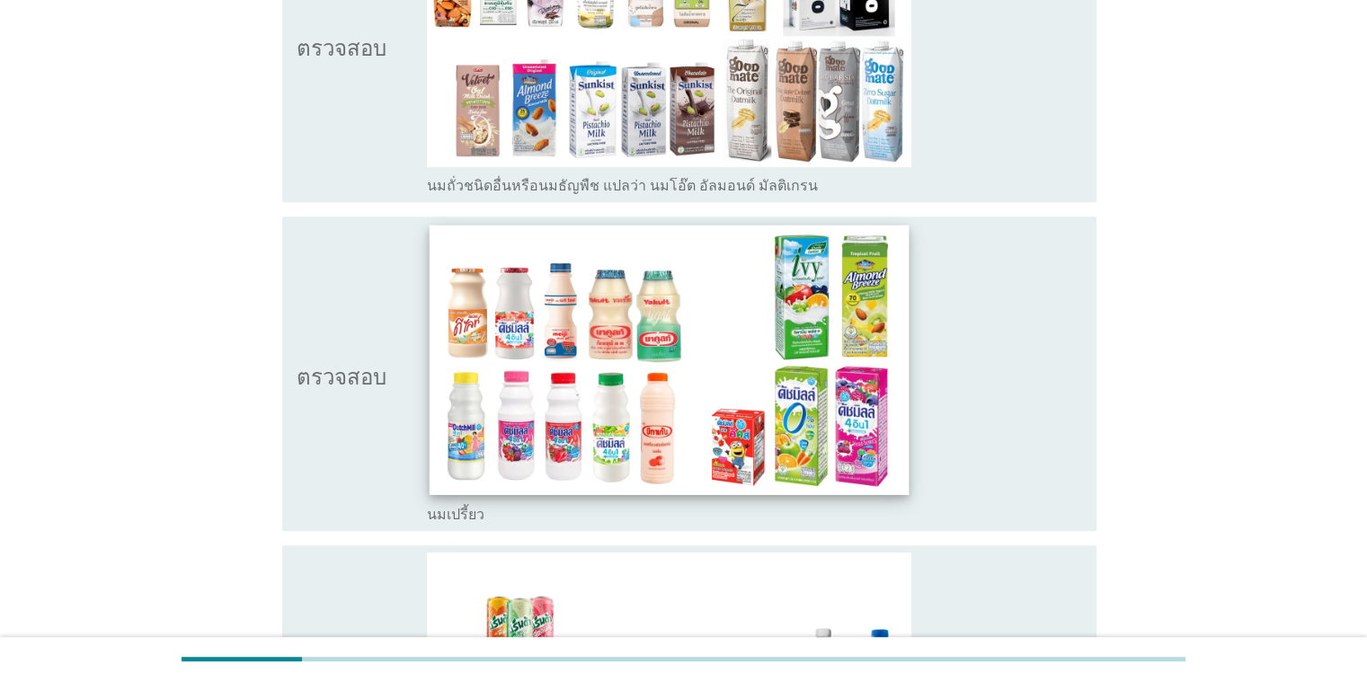
scroll to position [957, 0]
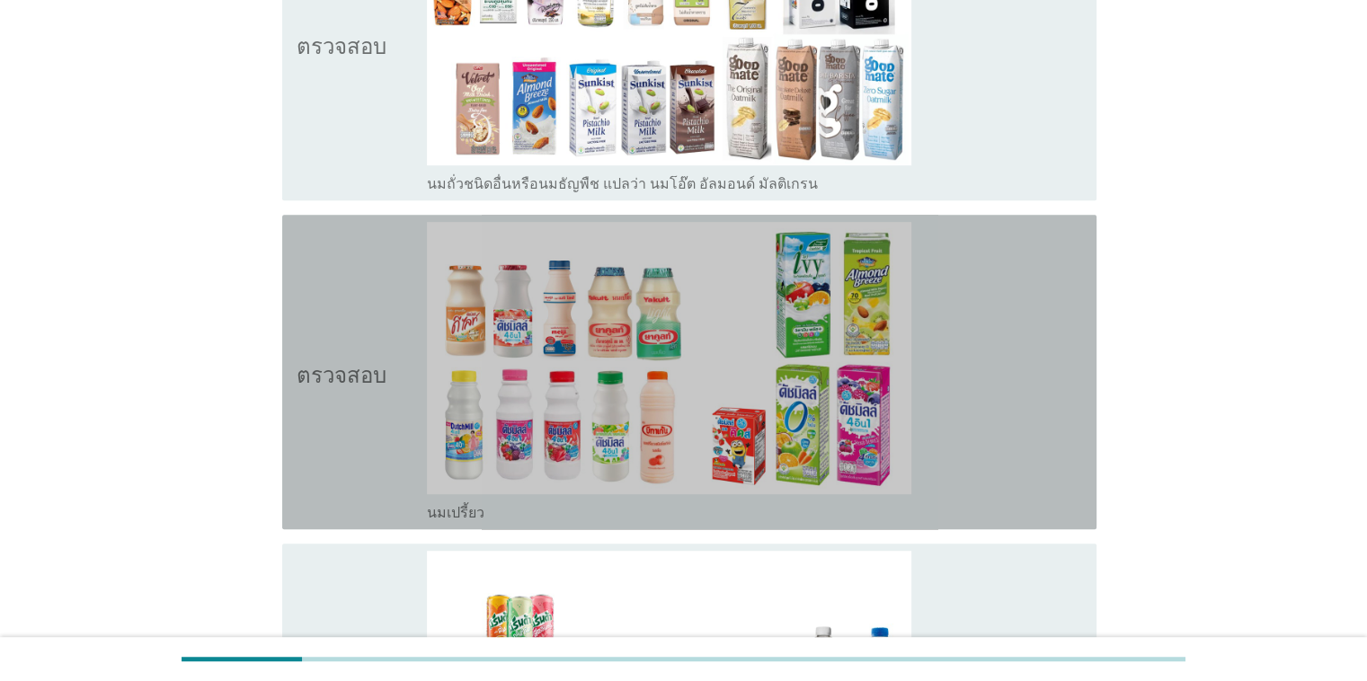
click at [359, 268] on icon "ตรวจสอบ" at bounding box center [342, 372] width 90 height 300
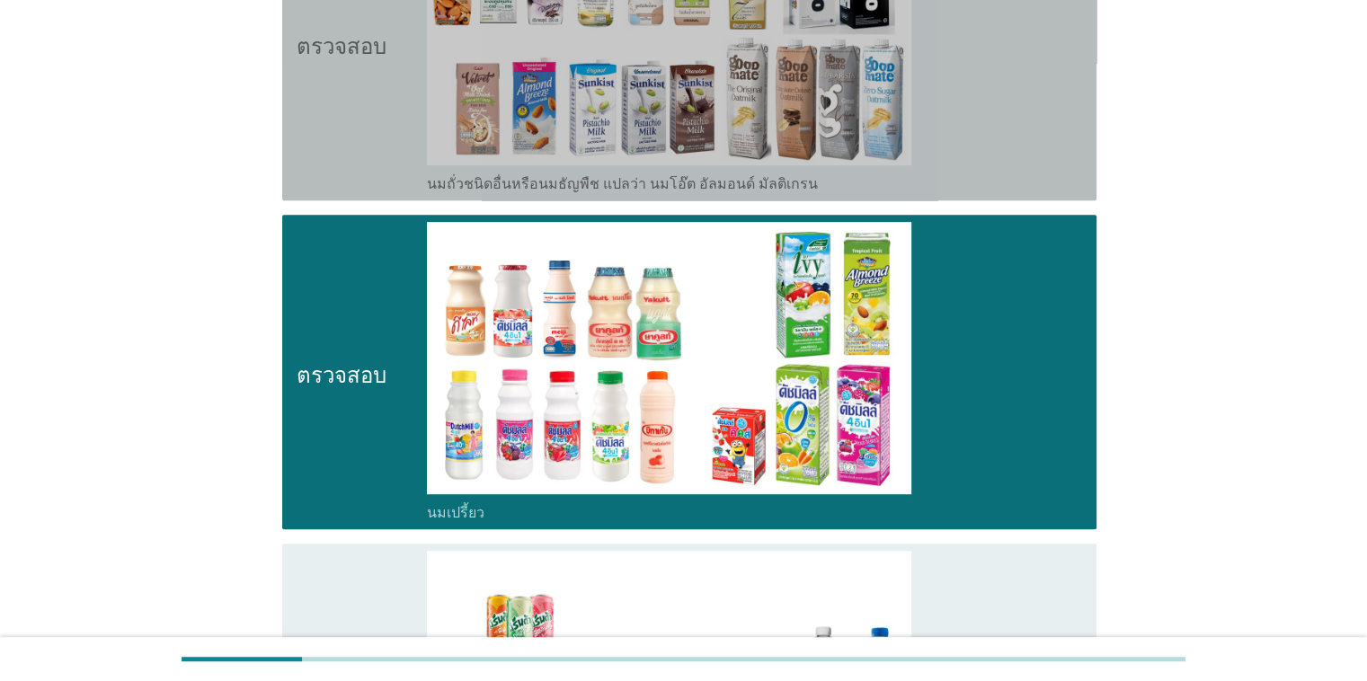
click at [356, 167] on icon "ตรวจสอบ" at bounding box center [342, 43] width 90 height 300
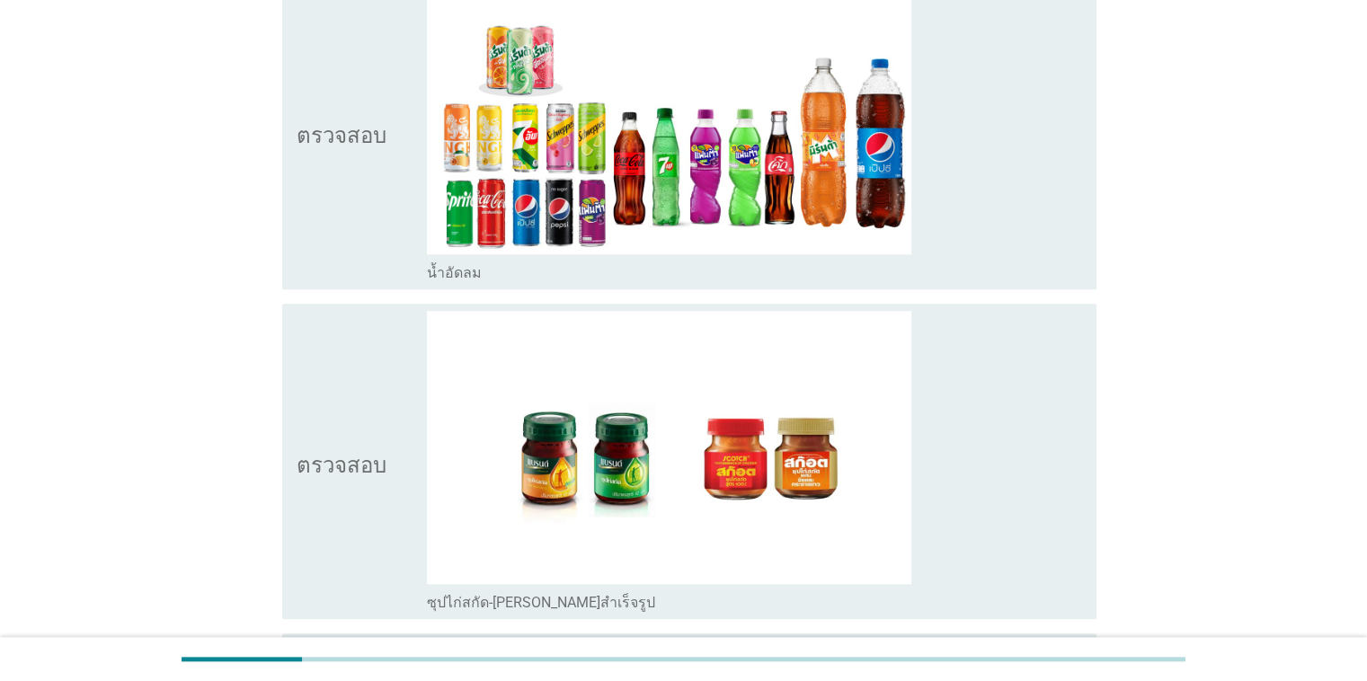
scroll to position [1611, 0]
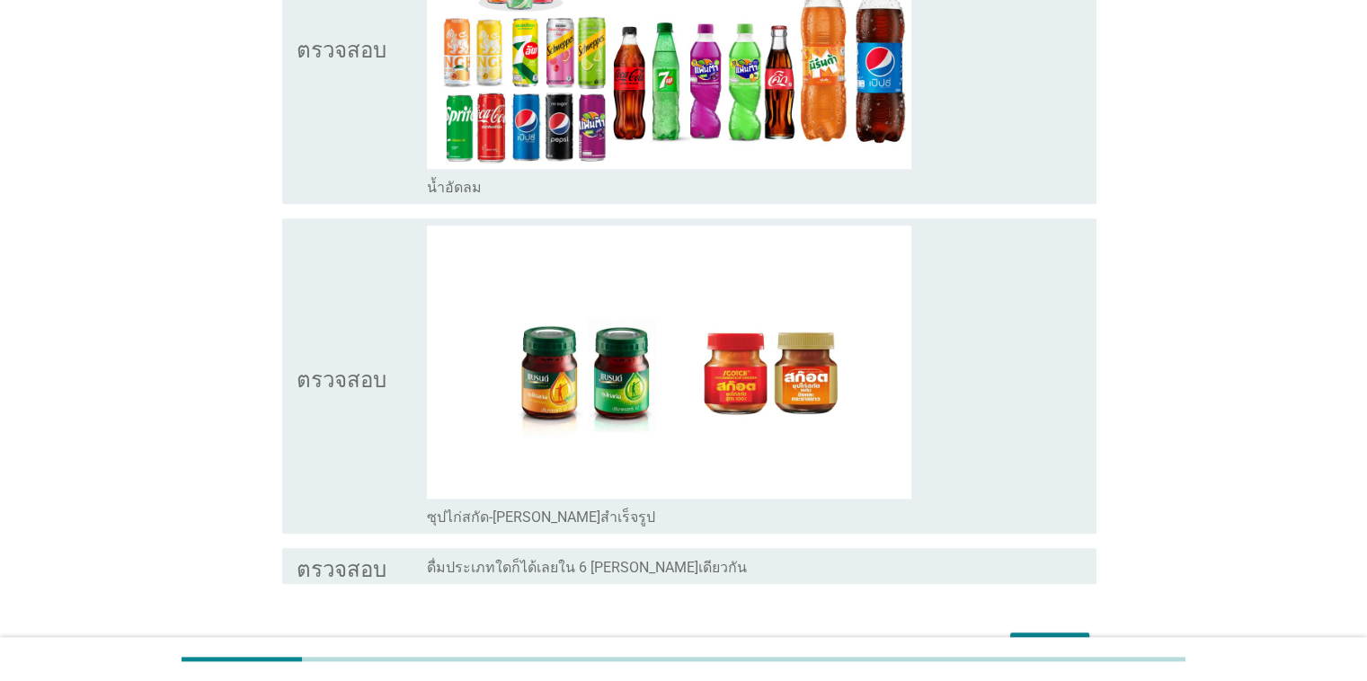
click at [349, 336] on icon "ตรวจสอบ" at bounding box center [342, 376] width 90 height 300
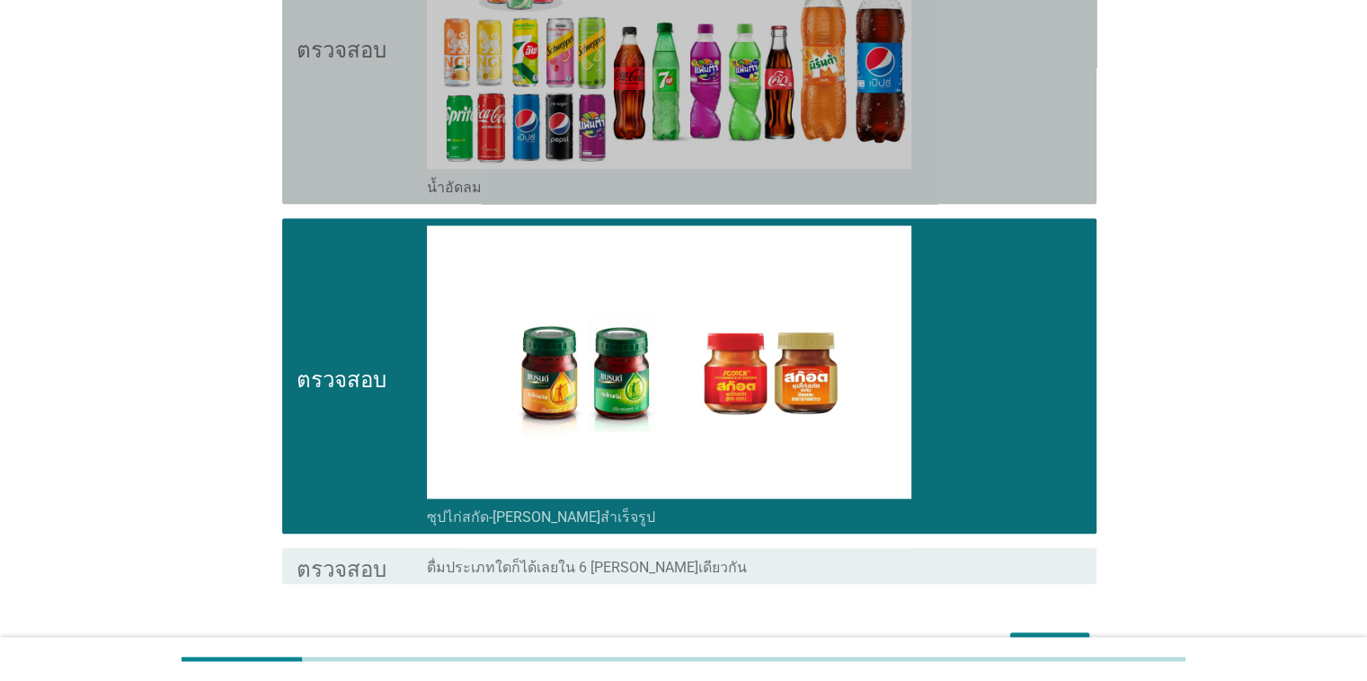
click at [368, 158] on icon "ตรวจสอบ" at bounding box center [342, 47] width 90 height 300
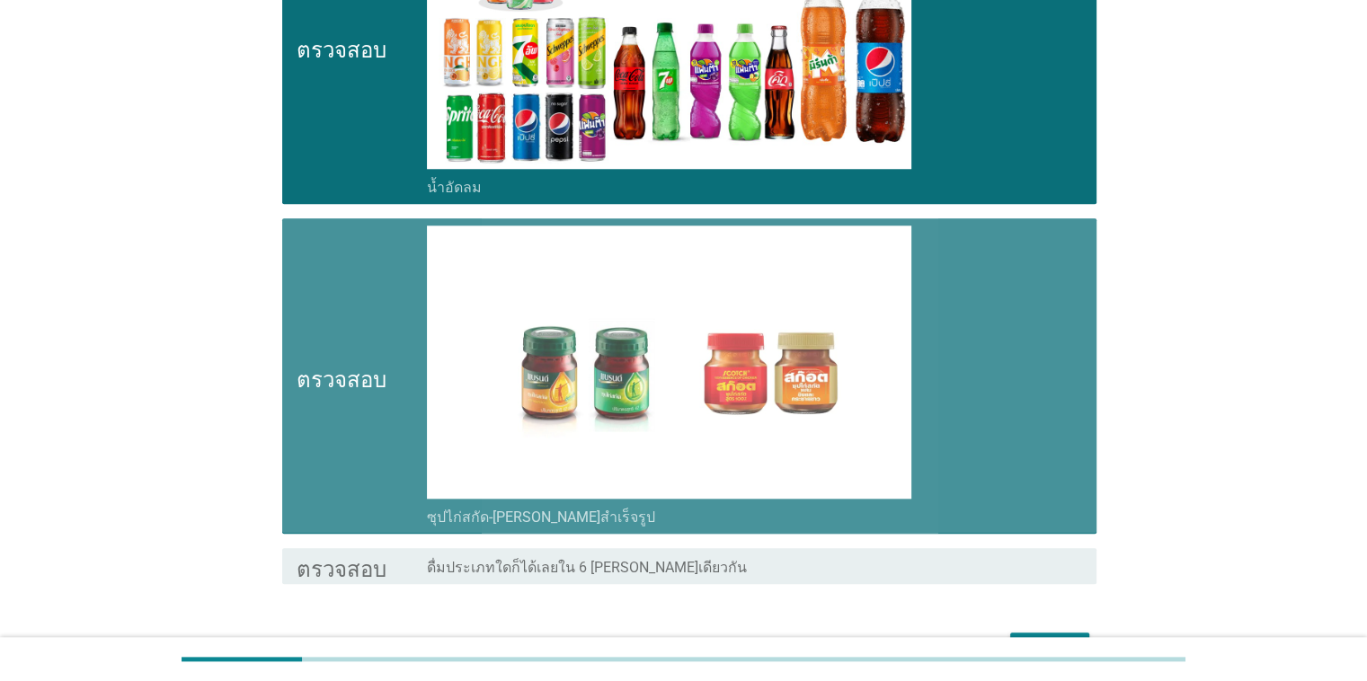
click at [374, 465] on icon "ตรวจสอบ" at bounding box center [342, 376] width 90 height 300
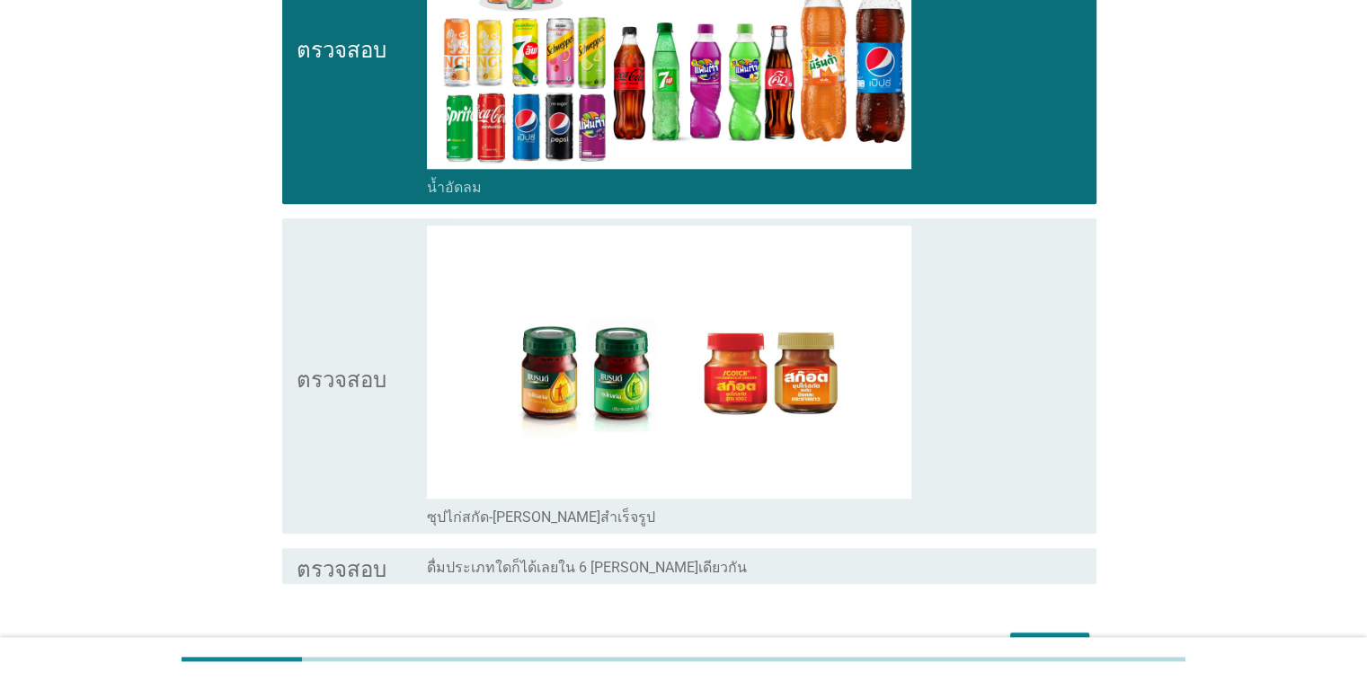
scroll to position [1721, 0]
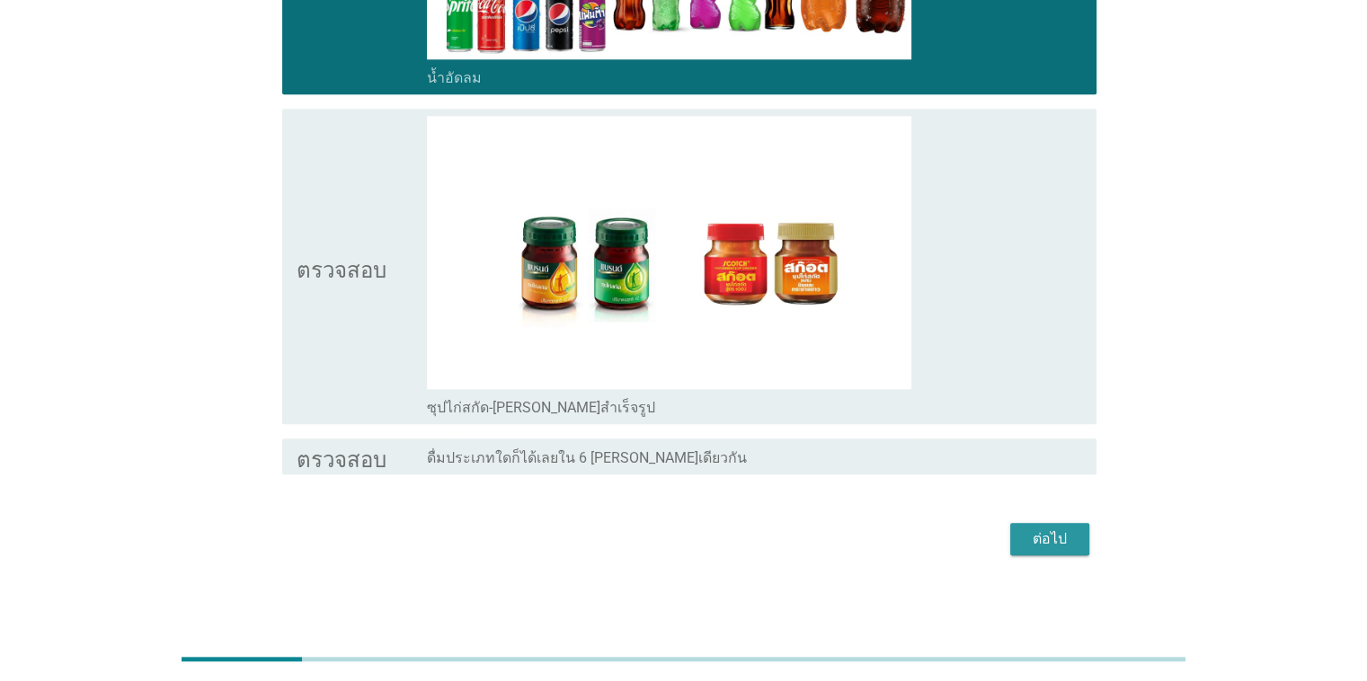
click at [888, 530] on button "ต่อไป" at bounding box center [1049, 539] width 79 height 32
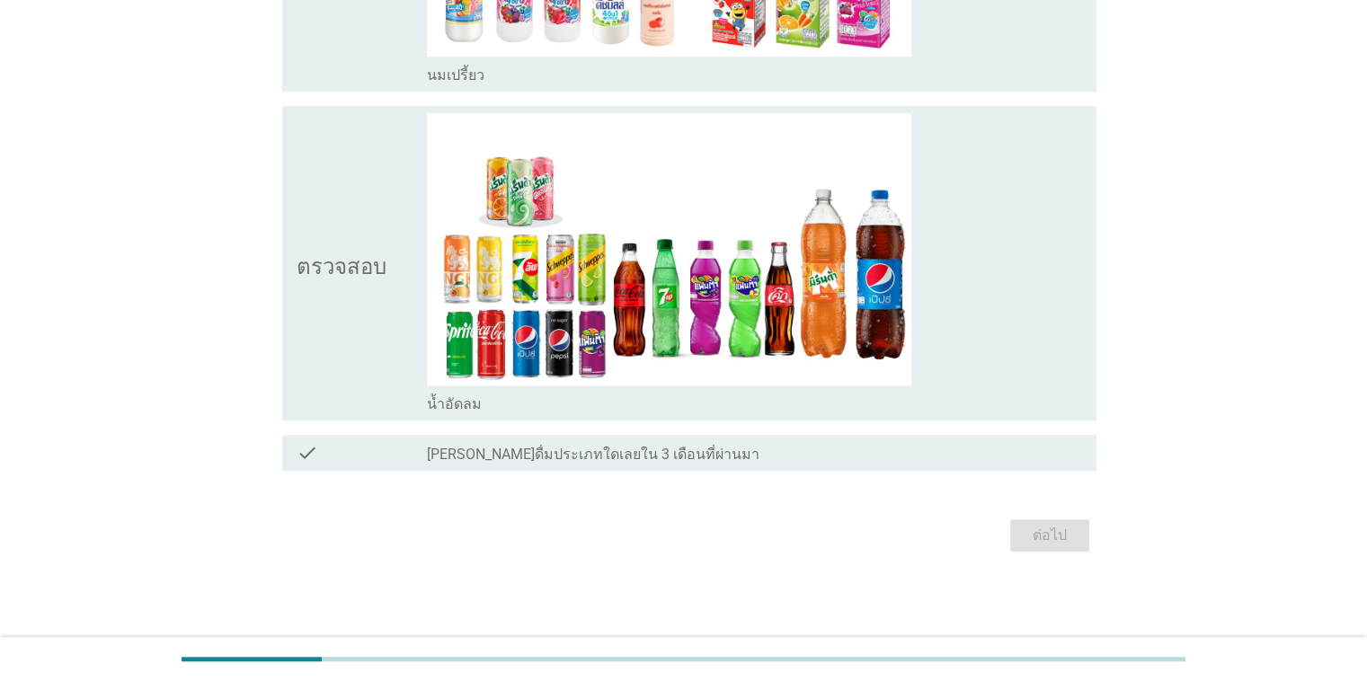
scroll to position [0, 0]
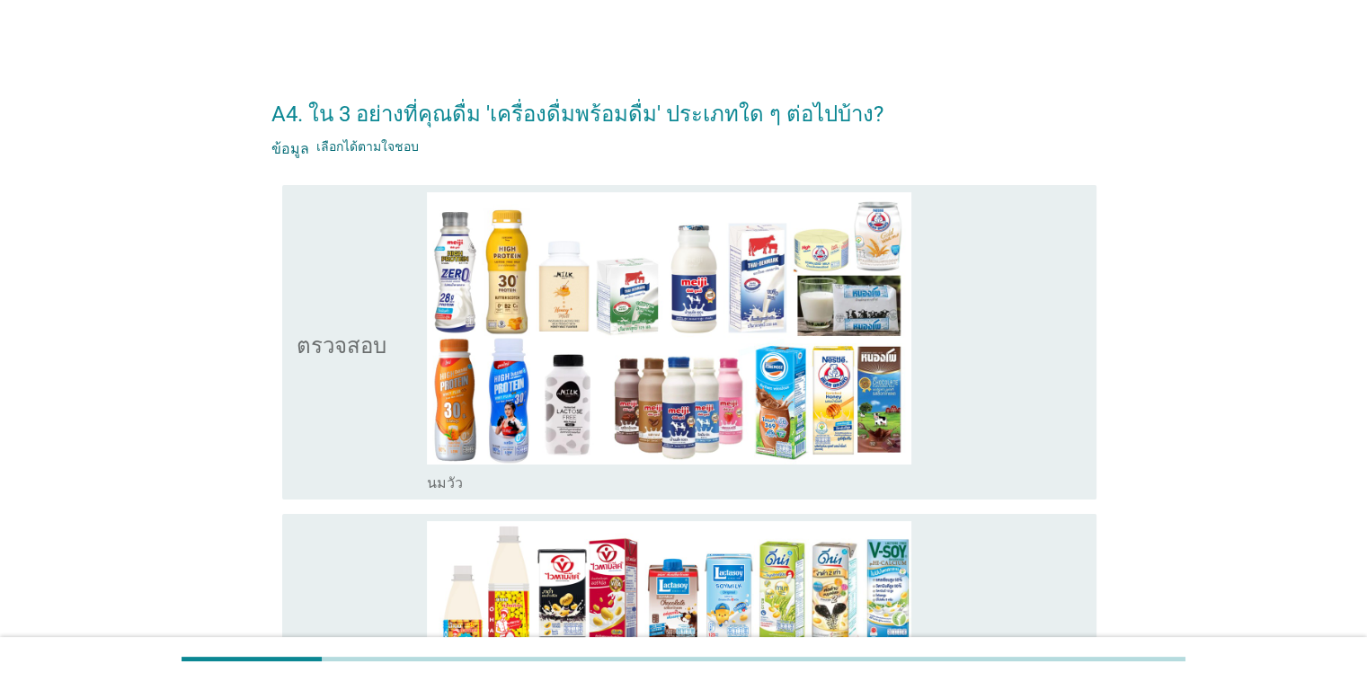
click at [362, 453] on icon "ตรวจสอบ" at bounding box center [342, 342] width 90 height 300
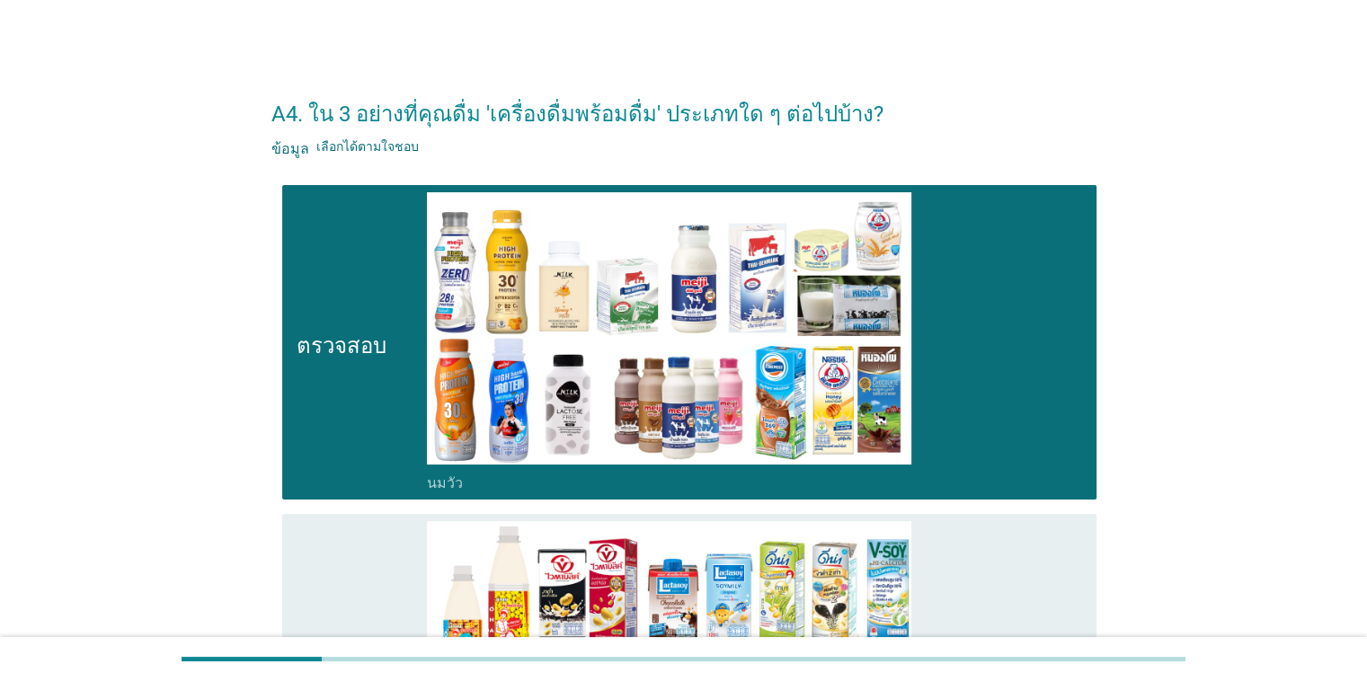
click at [327, 579] on icon "ตรวจสอบ" at bounding box center [342, 671] width 90 height 300
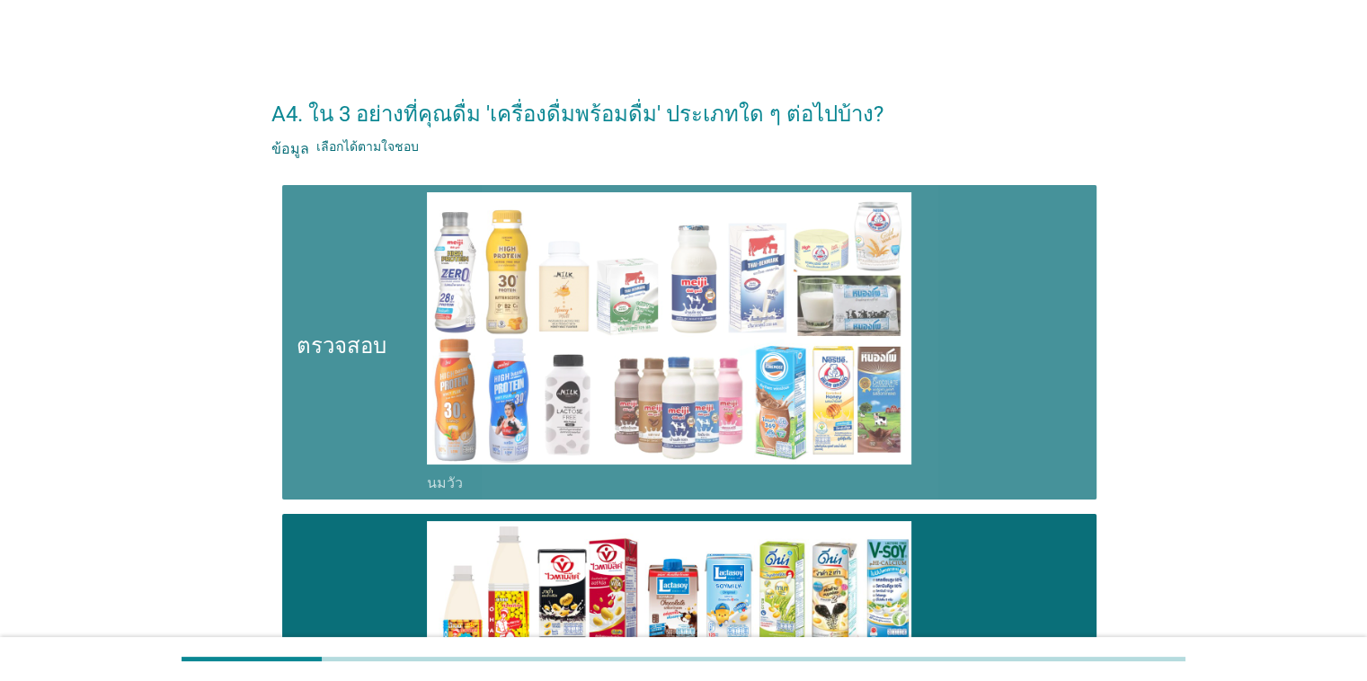
click at [359, 379] on icon "ตรวจสอบ" at bounding box center [342, 342] width 90 height 300
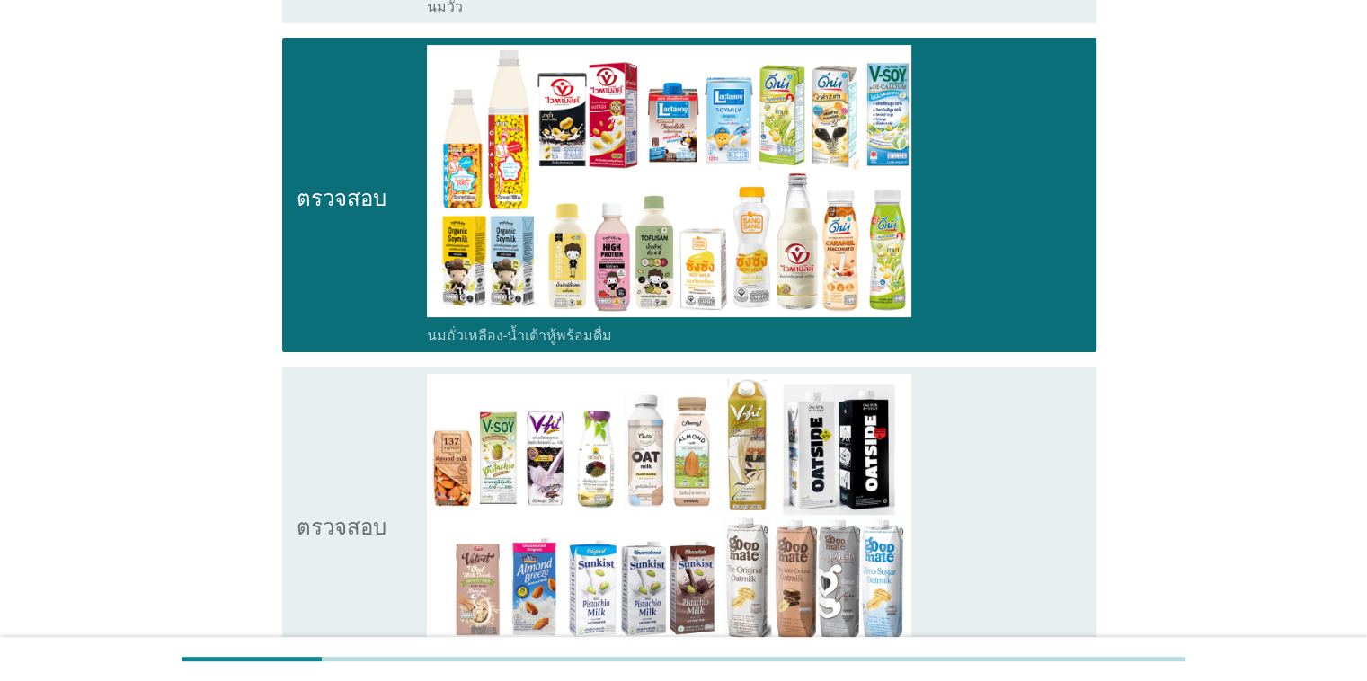
scroll to position [539, 0]
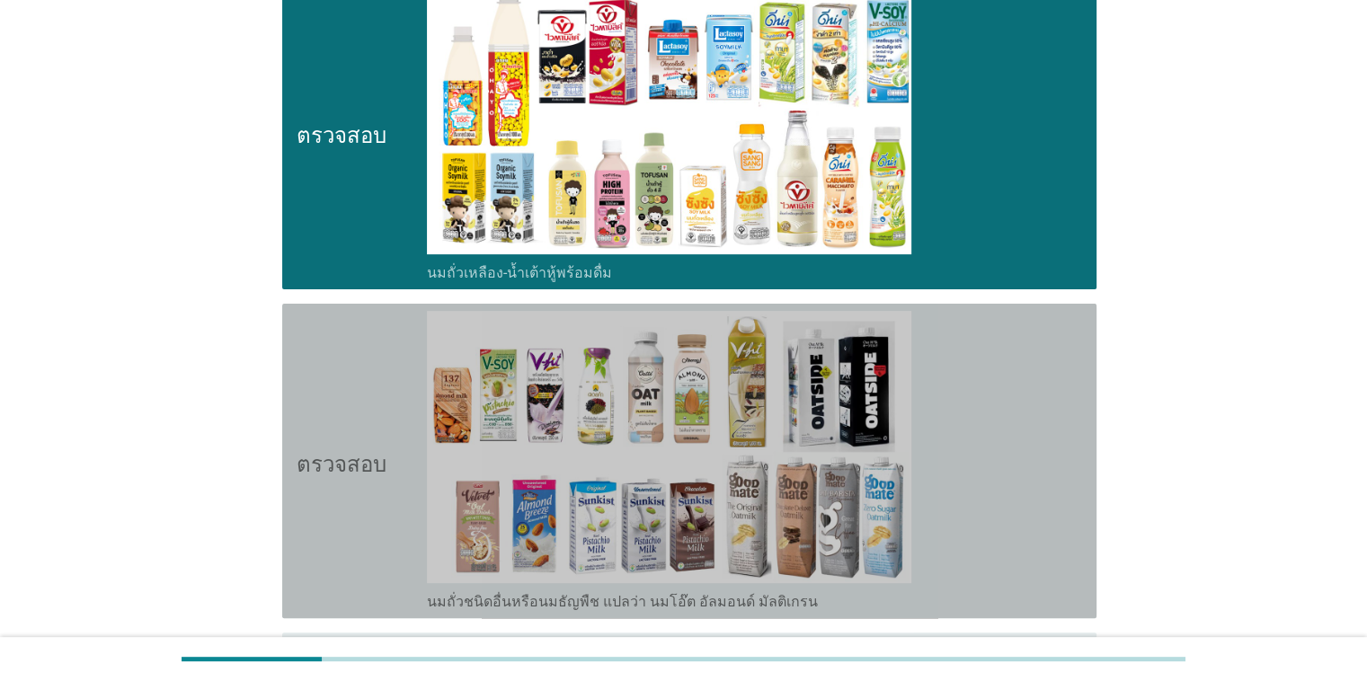
click at [352, 479] on icon "ตรวจสอบ" at bounding box center [342, 461] width 90 height 300
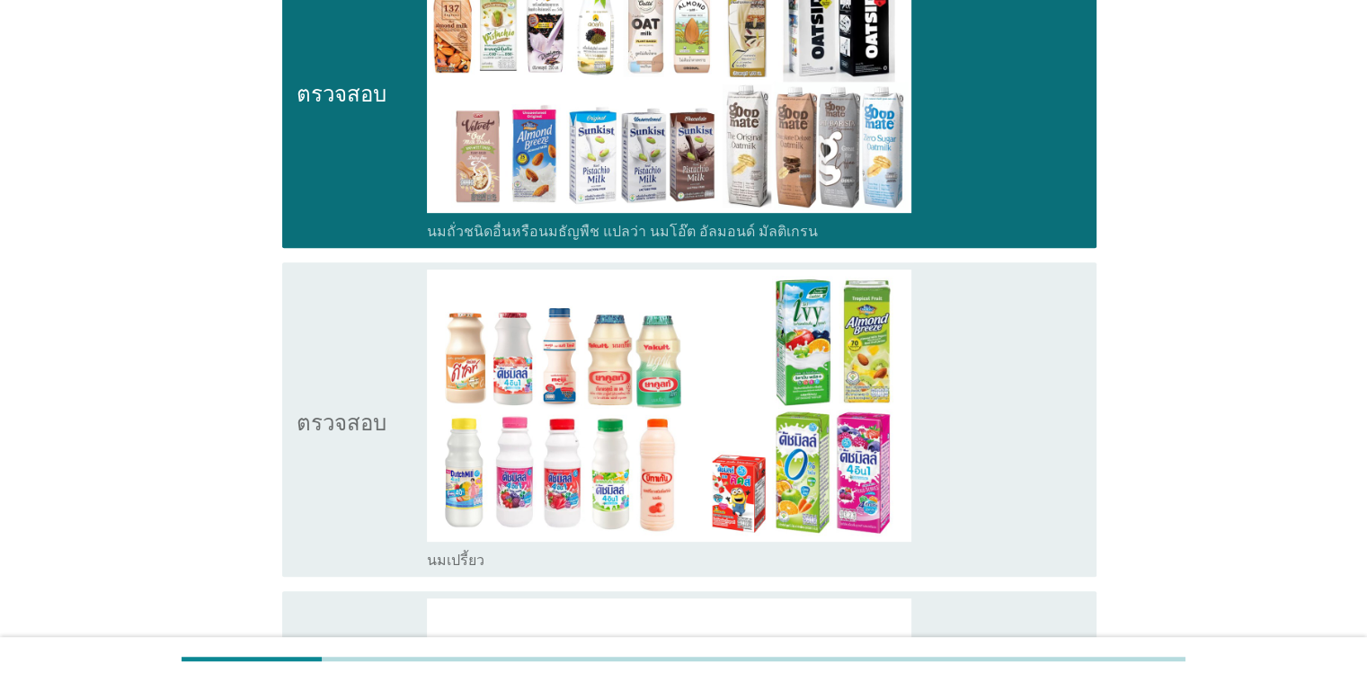
scroll to position [1008, 0]
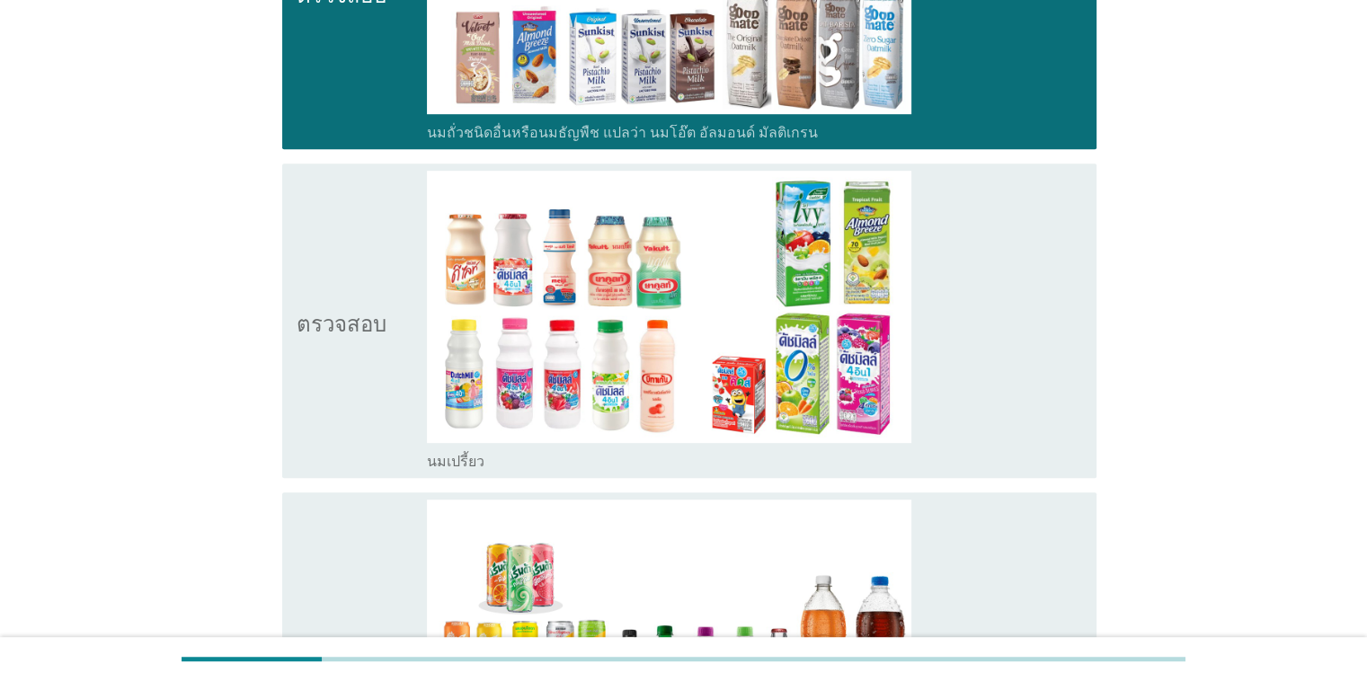
click at [345, 433] on icon "ตรวจสอบ" at bounding box center [342, 321] width 90 height 300
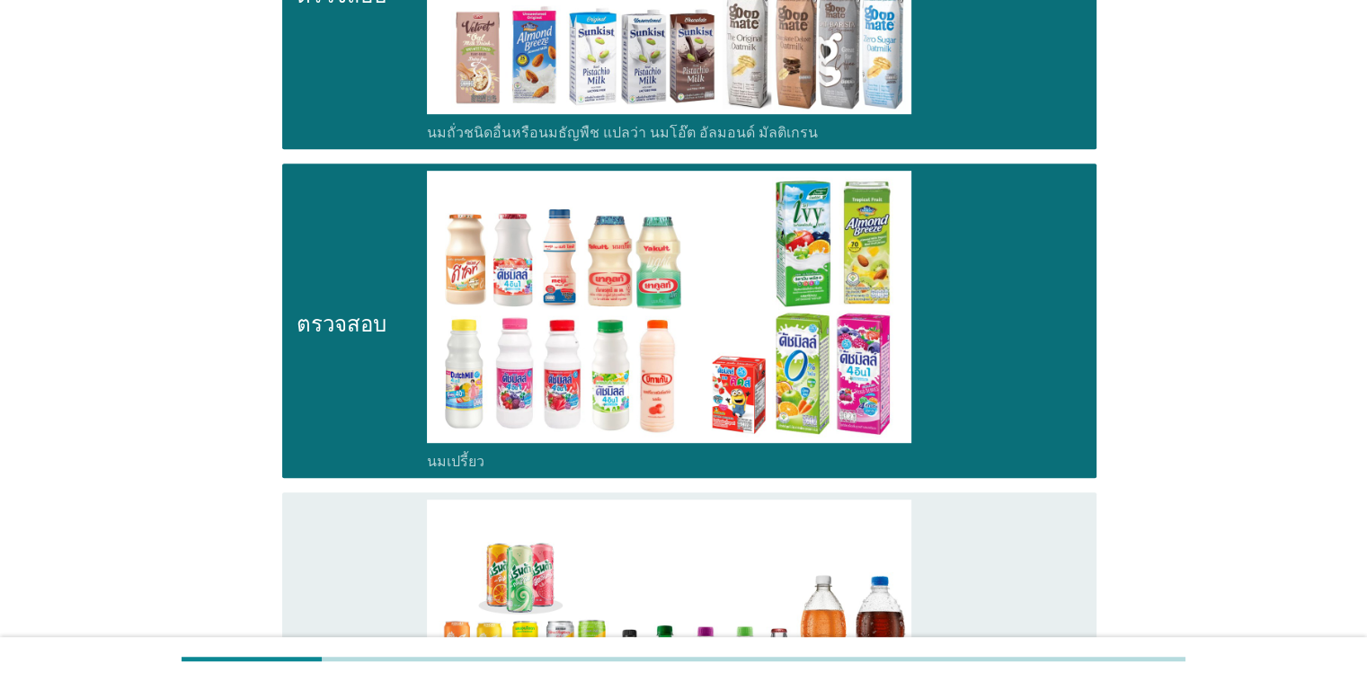
scroll to position [1392, 0]
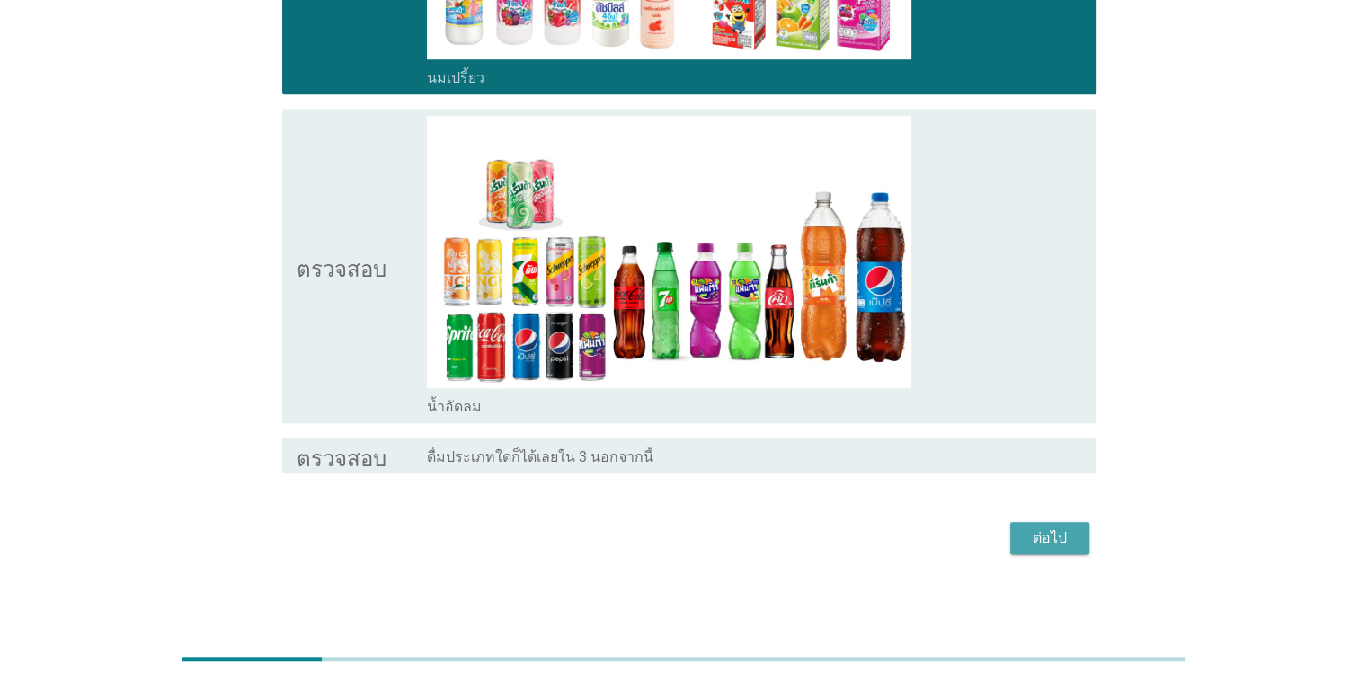
click at [888, 535] on font "ต่อไป" at bounding box center [1049, 537] width 34 height 17
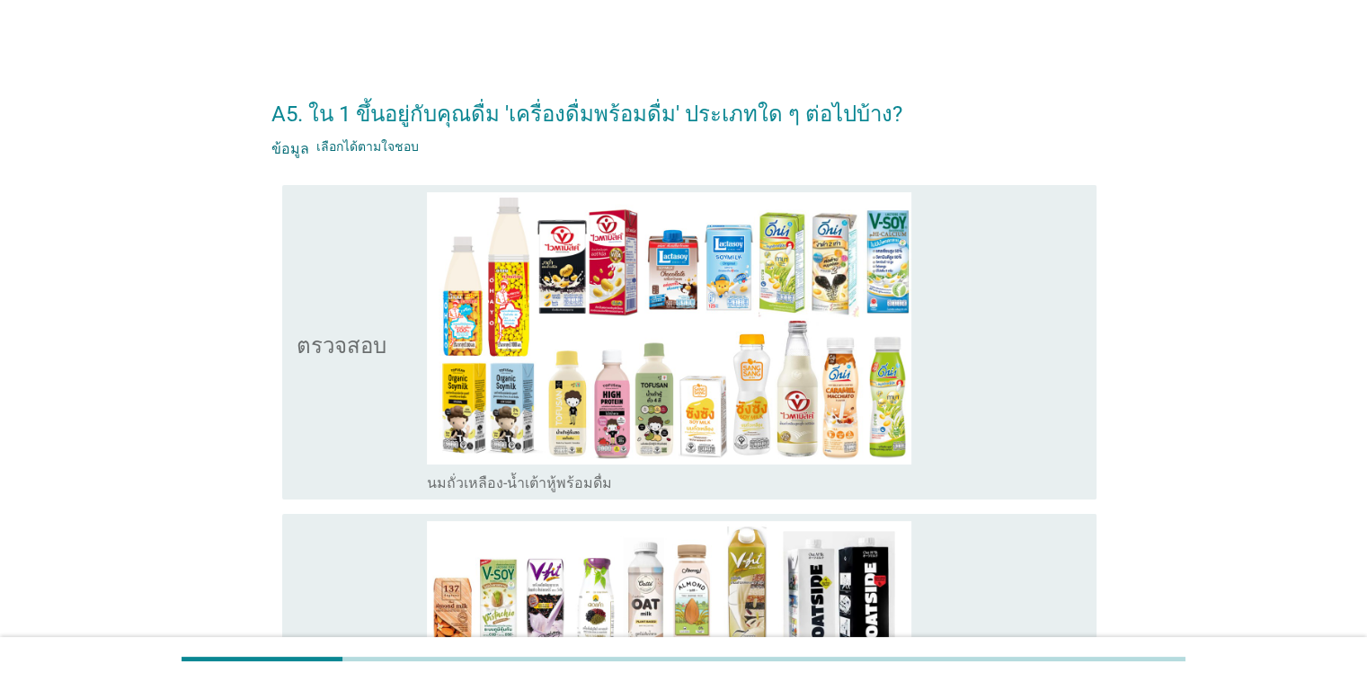
click at [356, 450] on icon "ตรวจสอบ" at bounding box center [342, 342] width 90 height 300
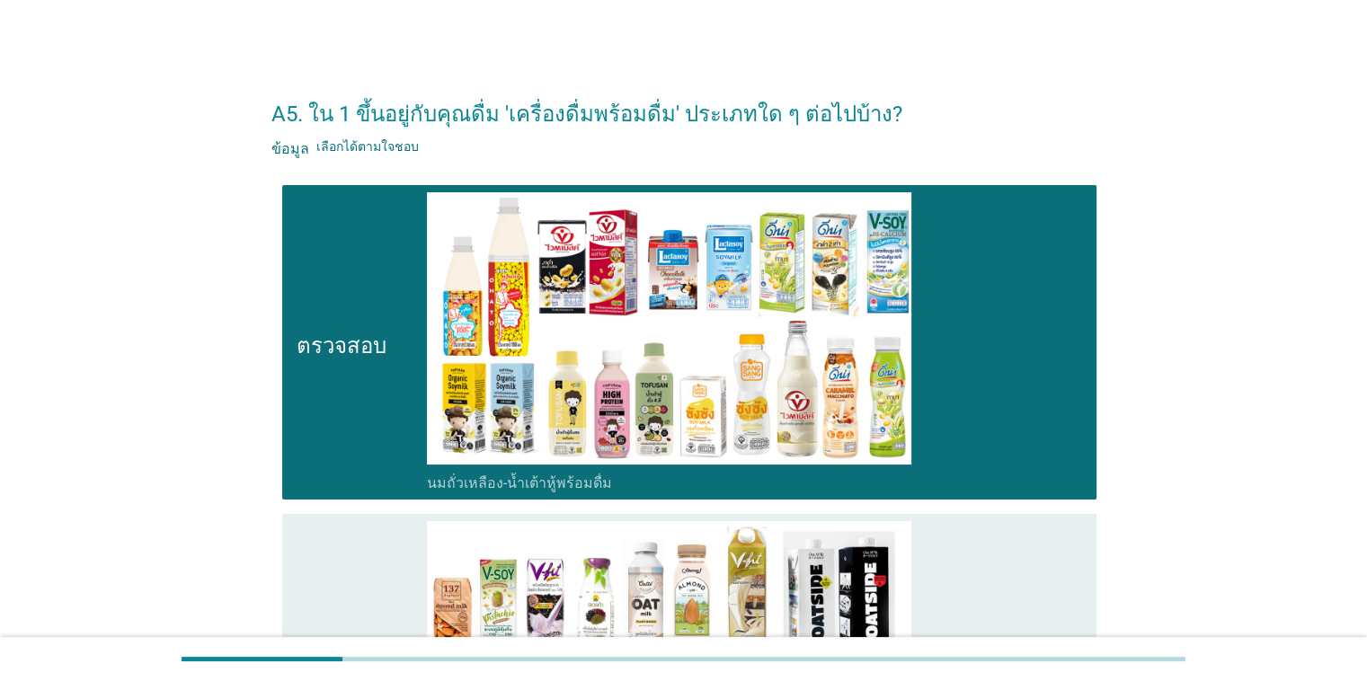
drag, startPoint x: 1366, startPoint y: 282, endPoint x: 1379, endPoint y: 478, distance: 196.4
click at [888, 478] on html "A5. ใน 1 ขึ้นอยู่กับคุณดื่ม 'เครื่องดื่มพร้อมดื่ม' ประเภทใด ๆ ต่อไปบ้าง? ข้อมูล…" at bounding box center [683, 687] width 1367 height 1374
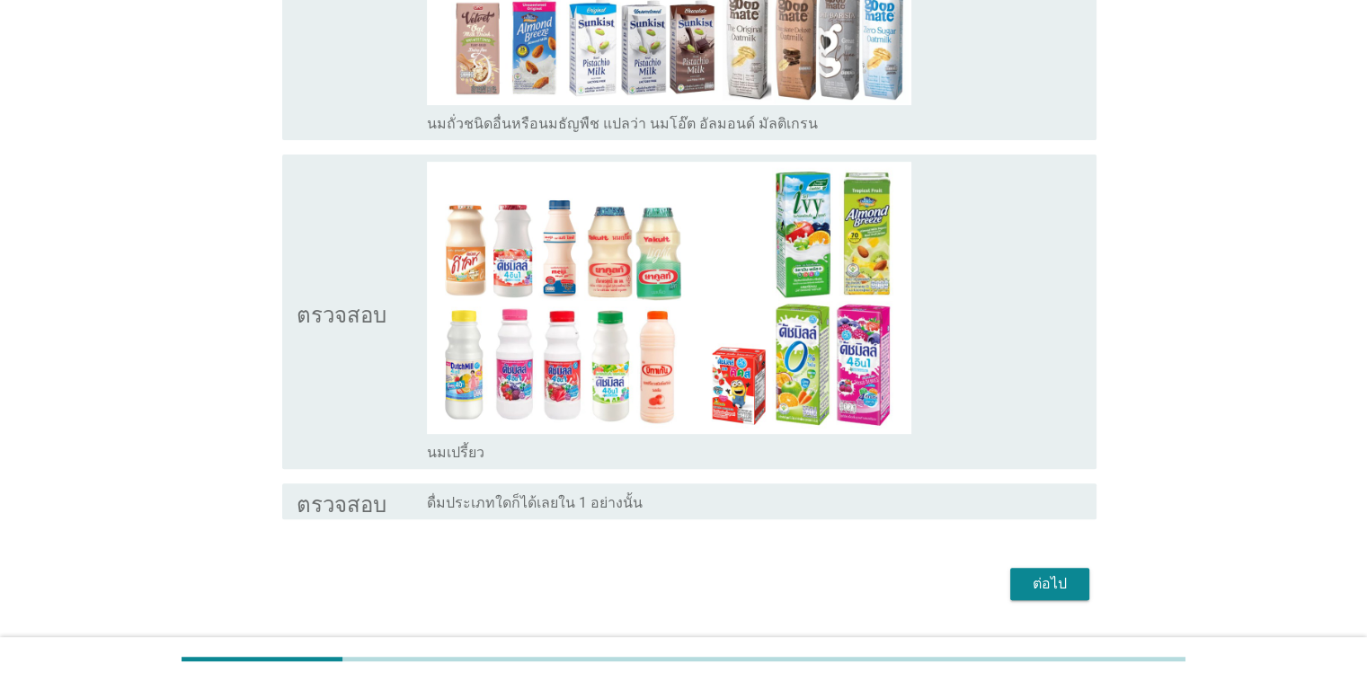
scroll to position [734, 0]
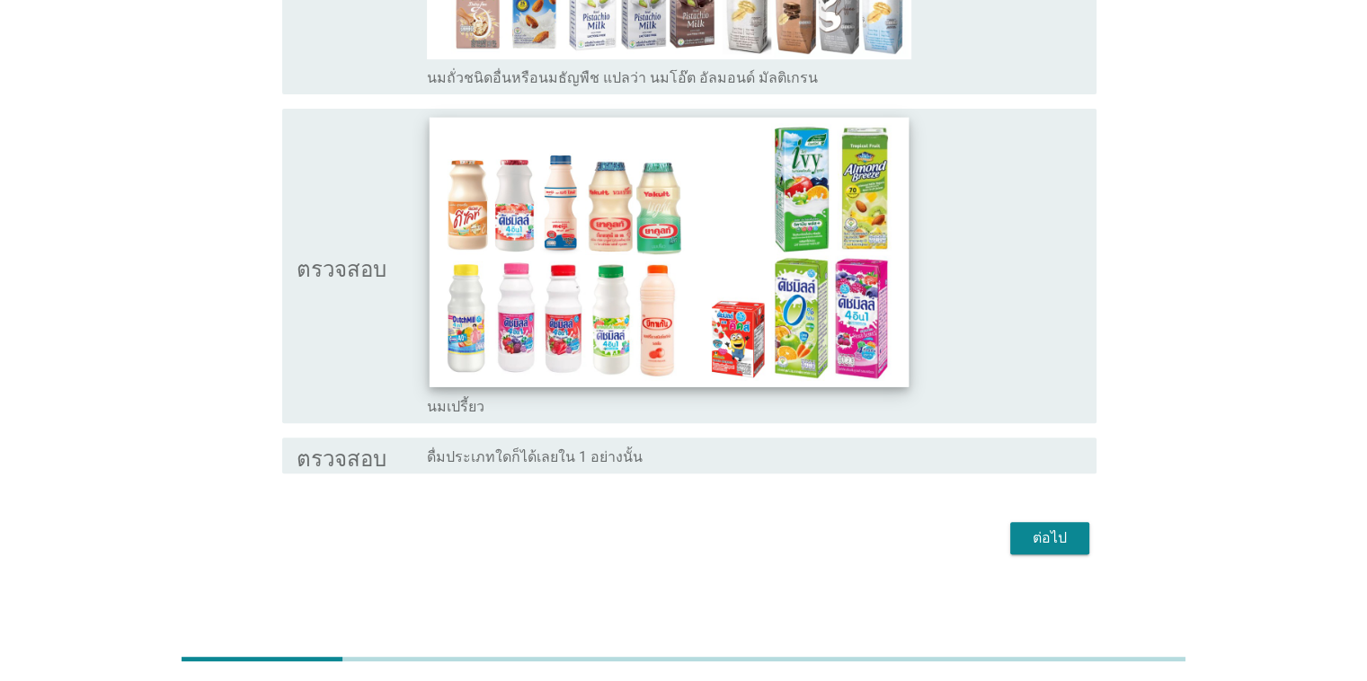
click at [431, 325] on img at bounding box center [670, 252] width 480 height 270
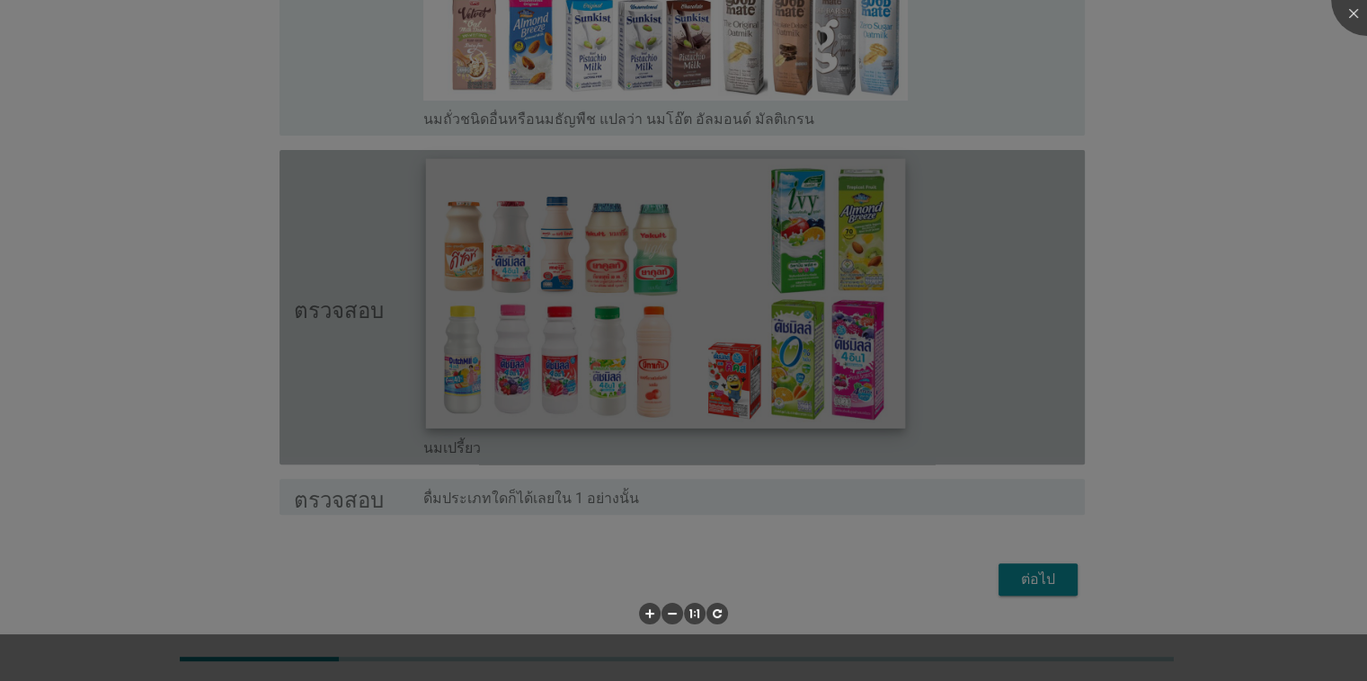
scroll to position [690, 0]
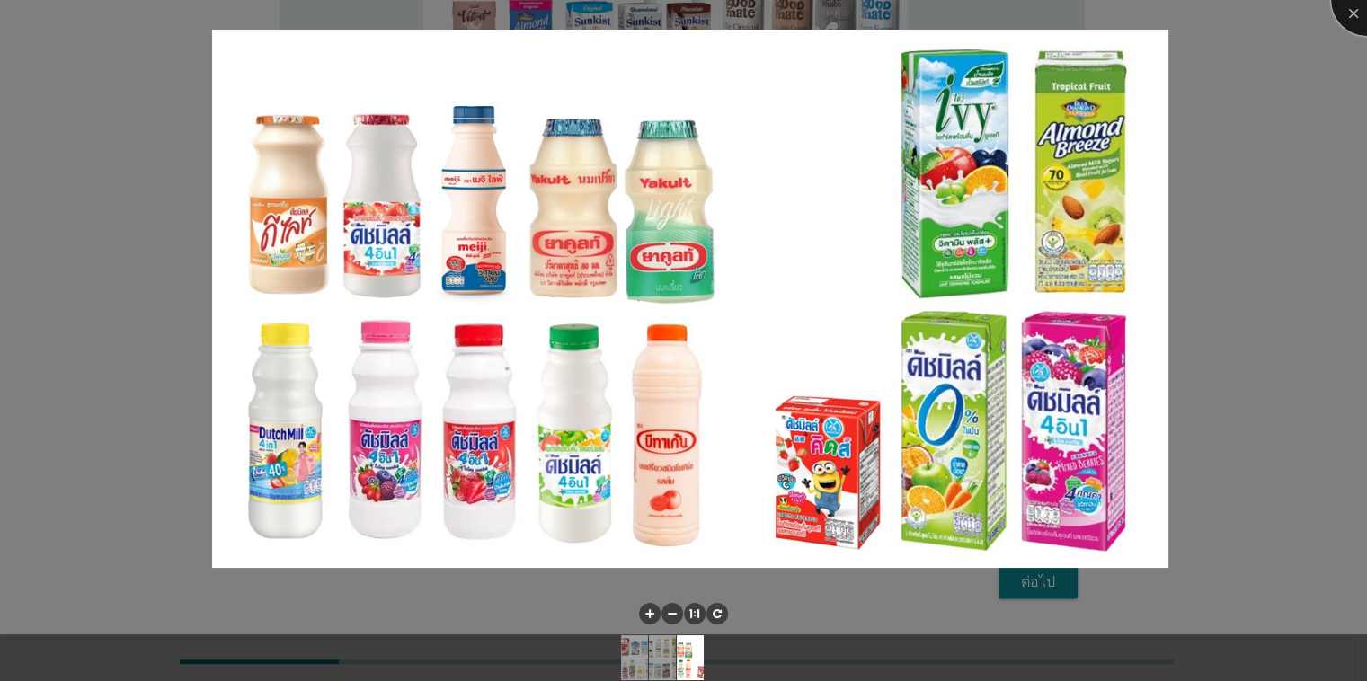
click at [888, 10] on div at bounding box center [1367, 0] width 72 height 72
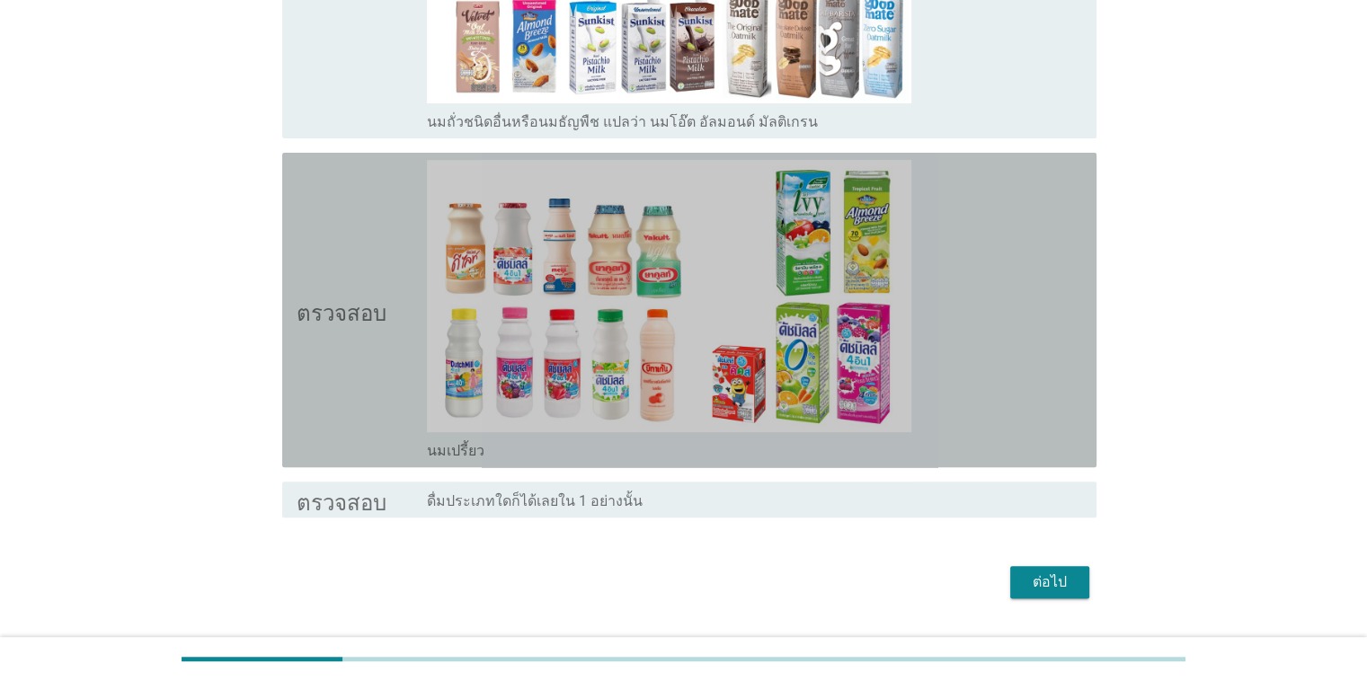
click at [326, 377] on icon "ตรวจสอบ" at bounding box center [342, 310] width 90 height 300
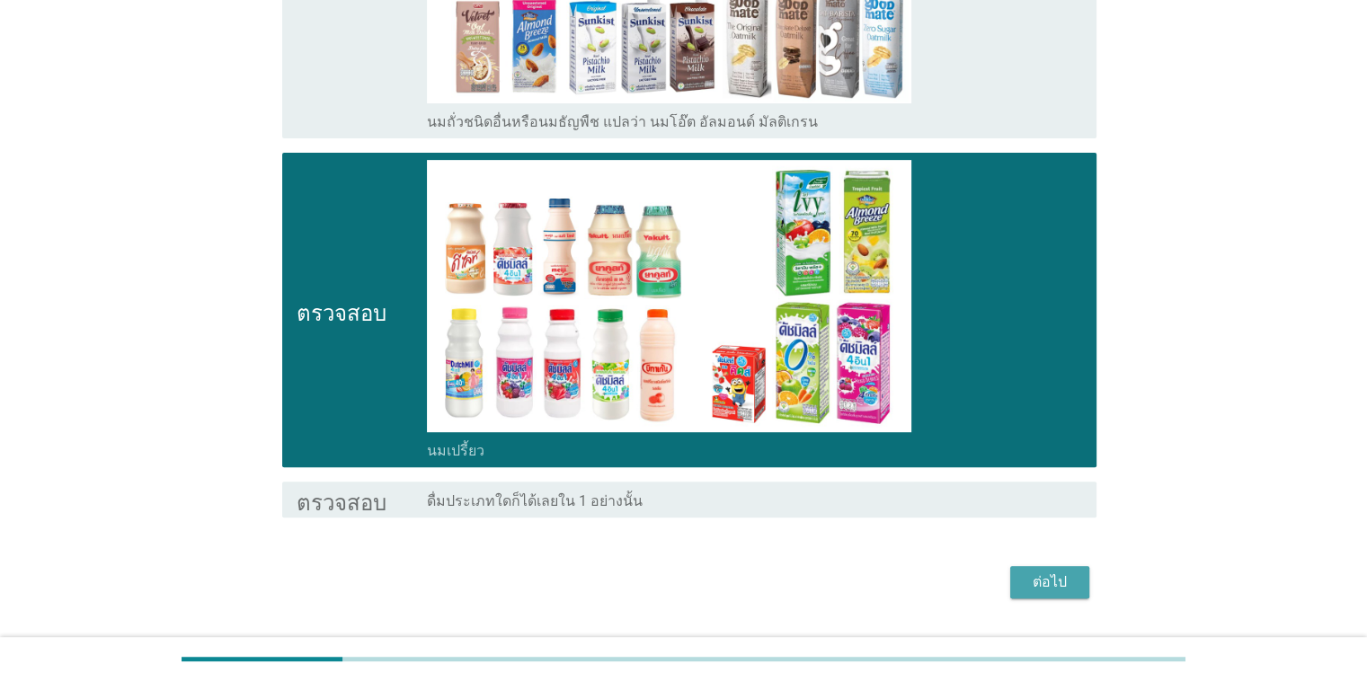
click at [888, 581] on font "ต่อไป" at bounding box center [1049, 581] width 34 height 17
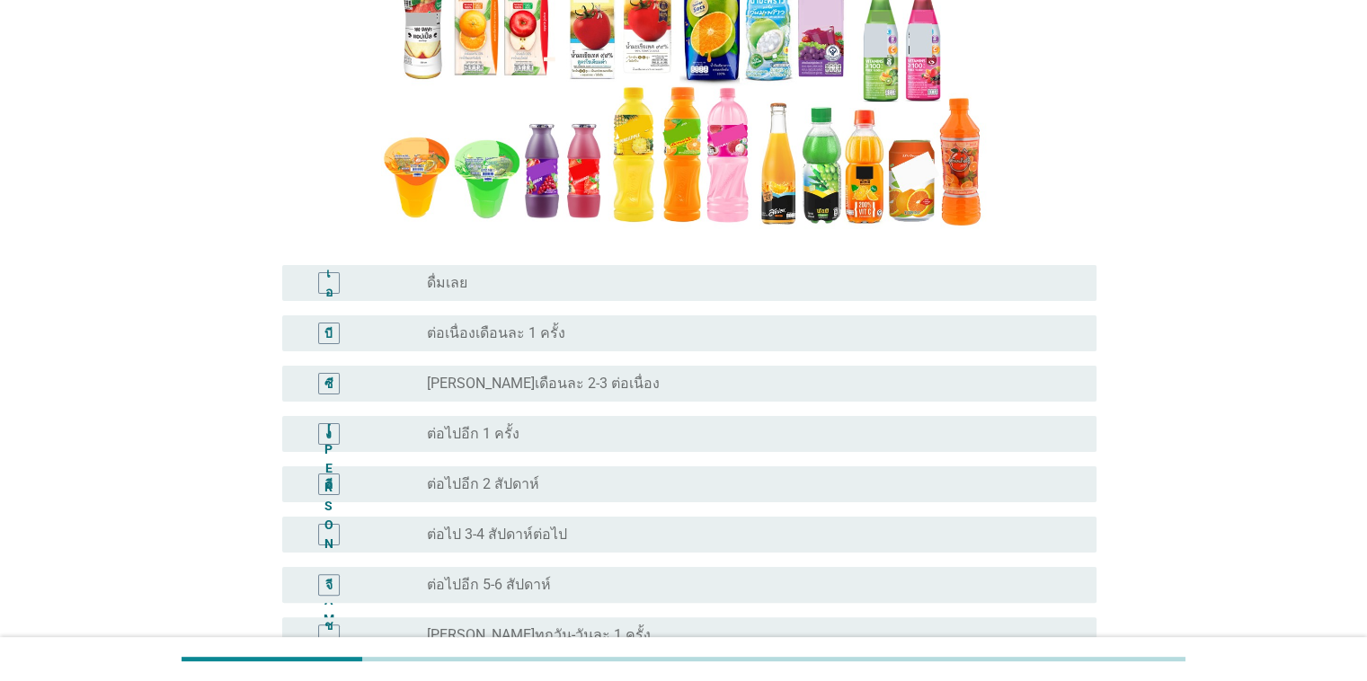
scroll to position [319, 0]
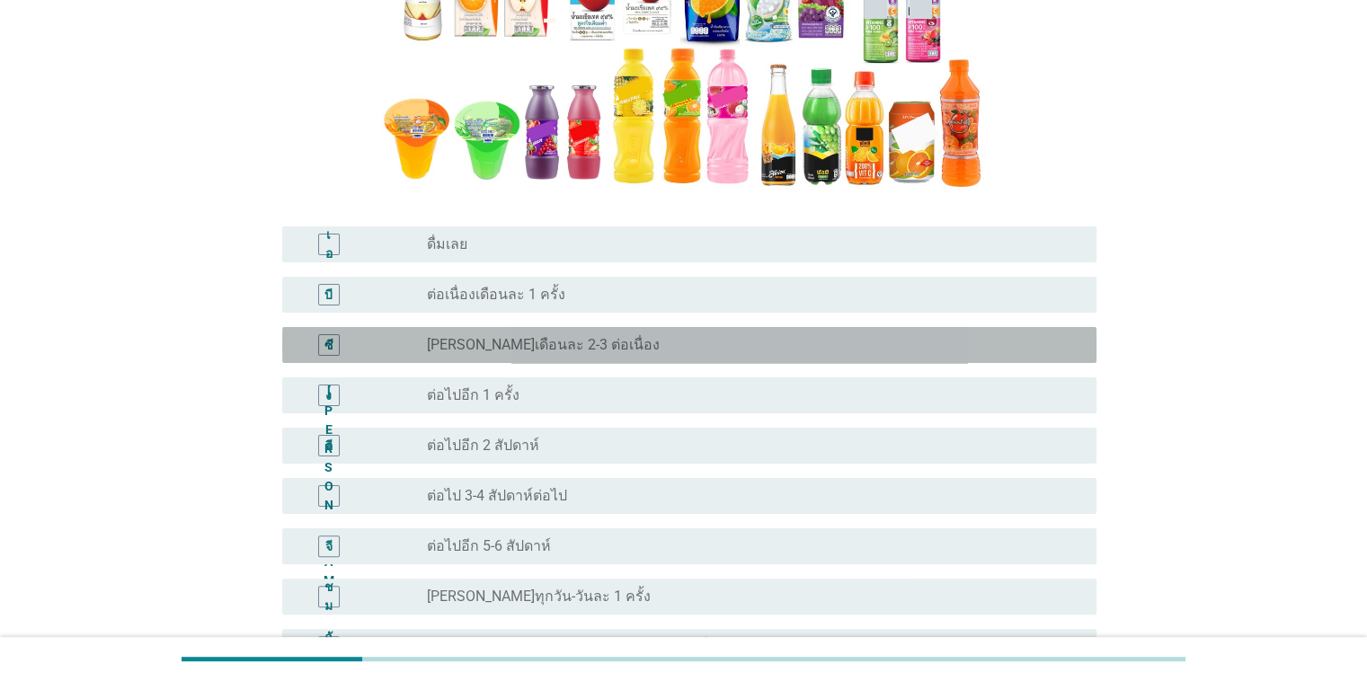
click at [330, 348] on font "ซี" at bounding box center [328, 345] width 9 height 14
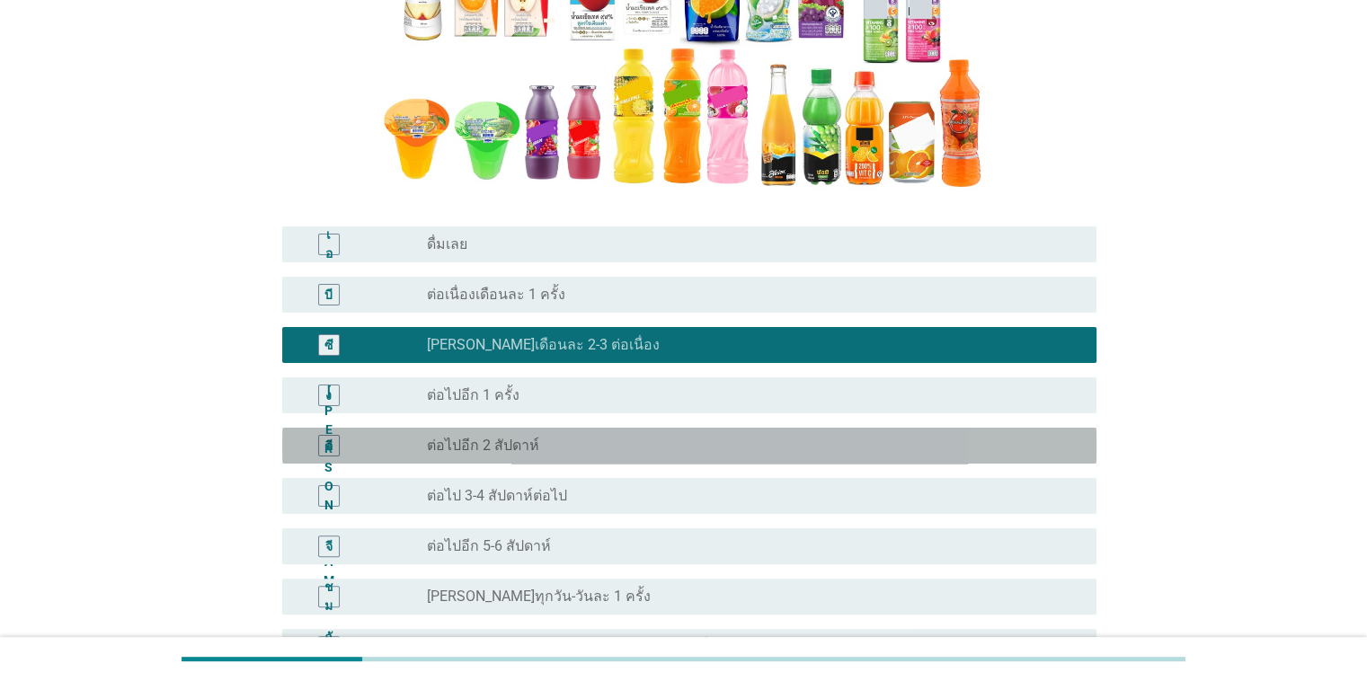
click at [325, 452] on font "อี" at bounding box center [328, 446] width 7 height 14
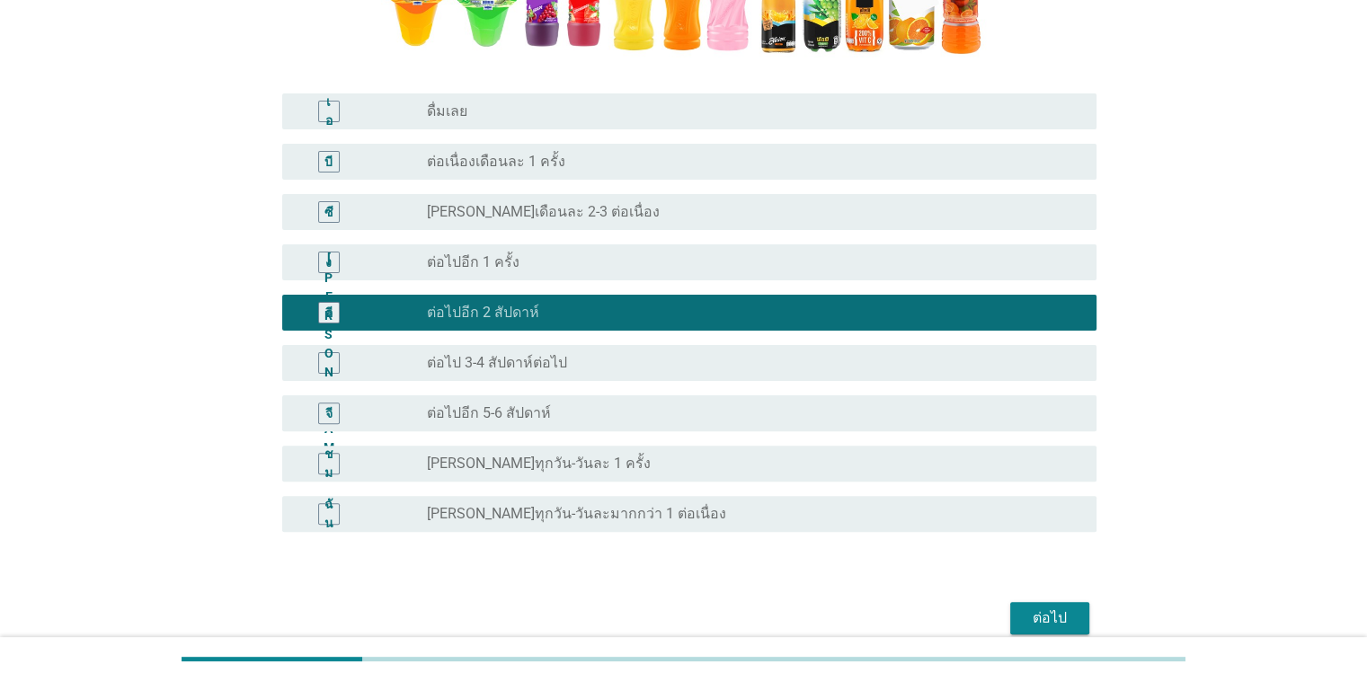
scroll to position [534, 0]
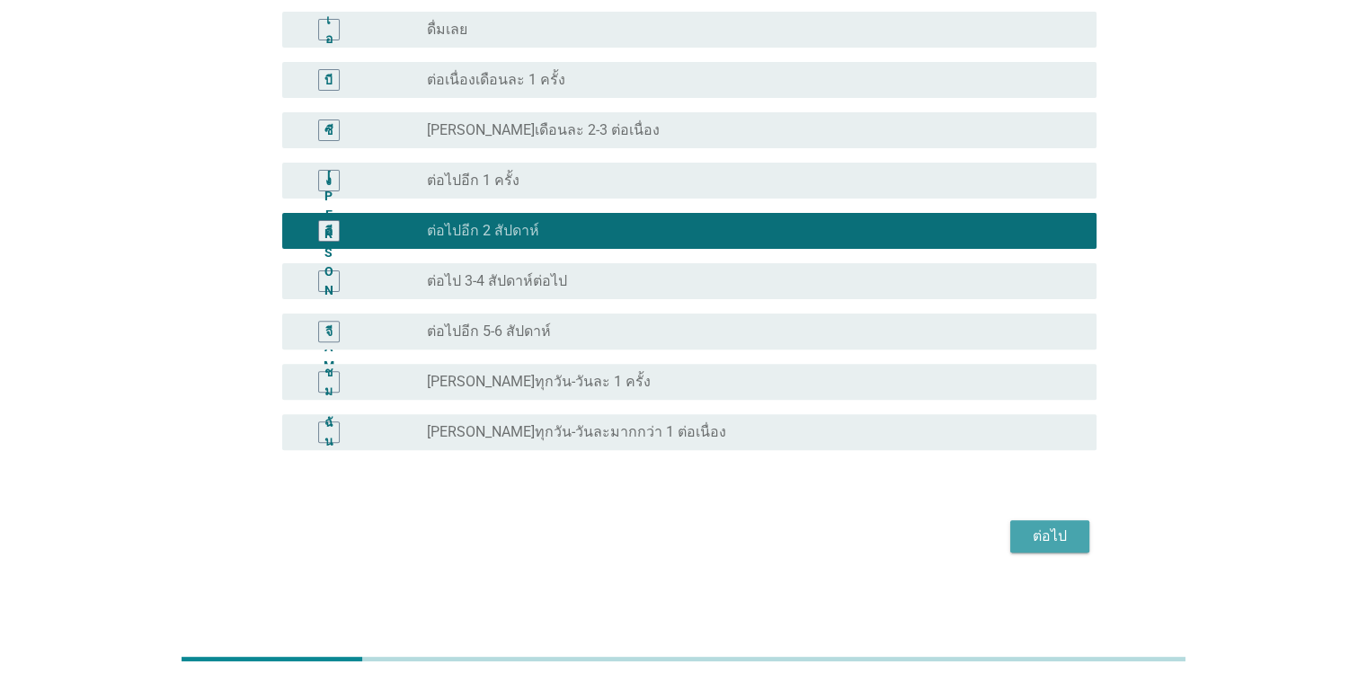
click at [888, 544] on font "ต่อไป" at bounding box center [1049, 535] width 34 height 17
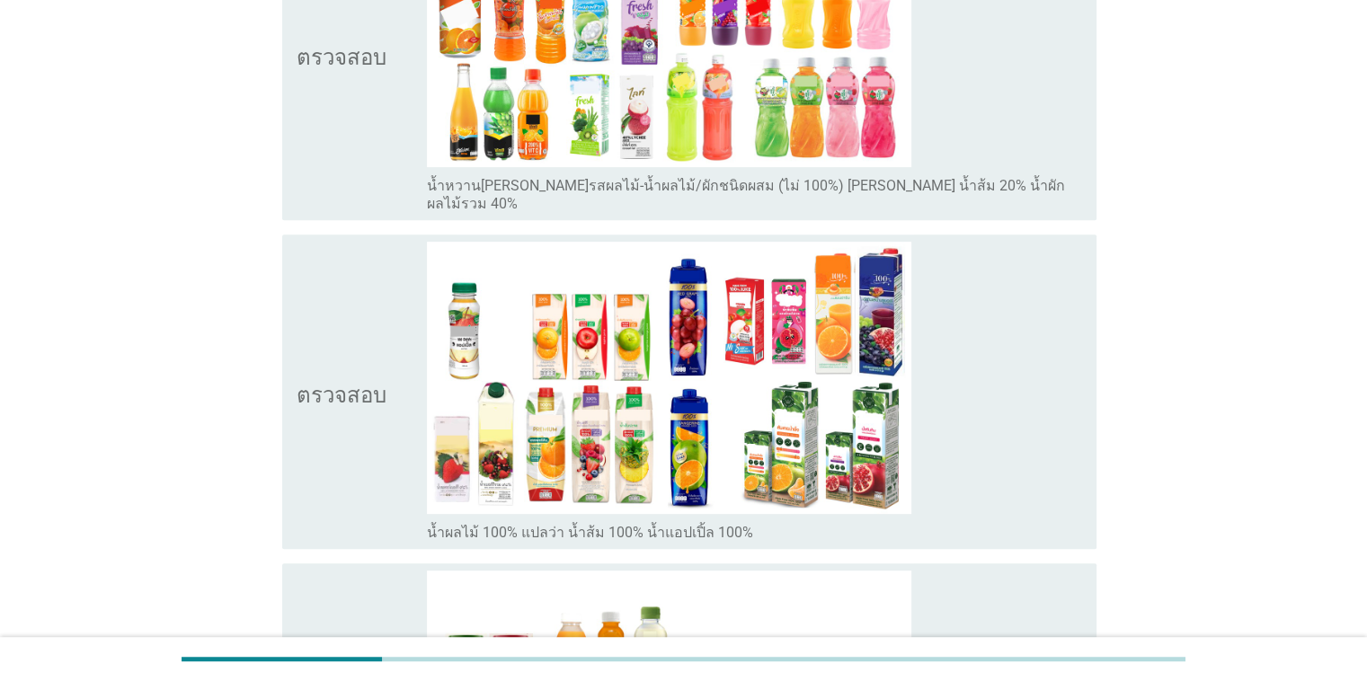
scroll to position [676, 0]
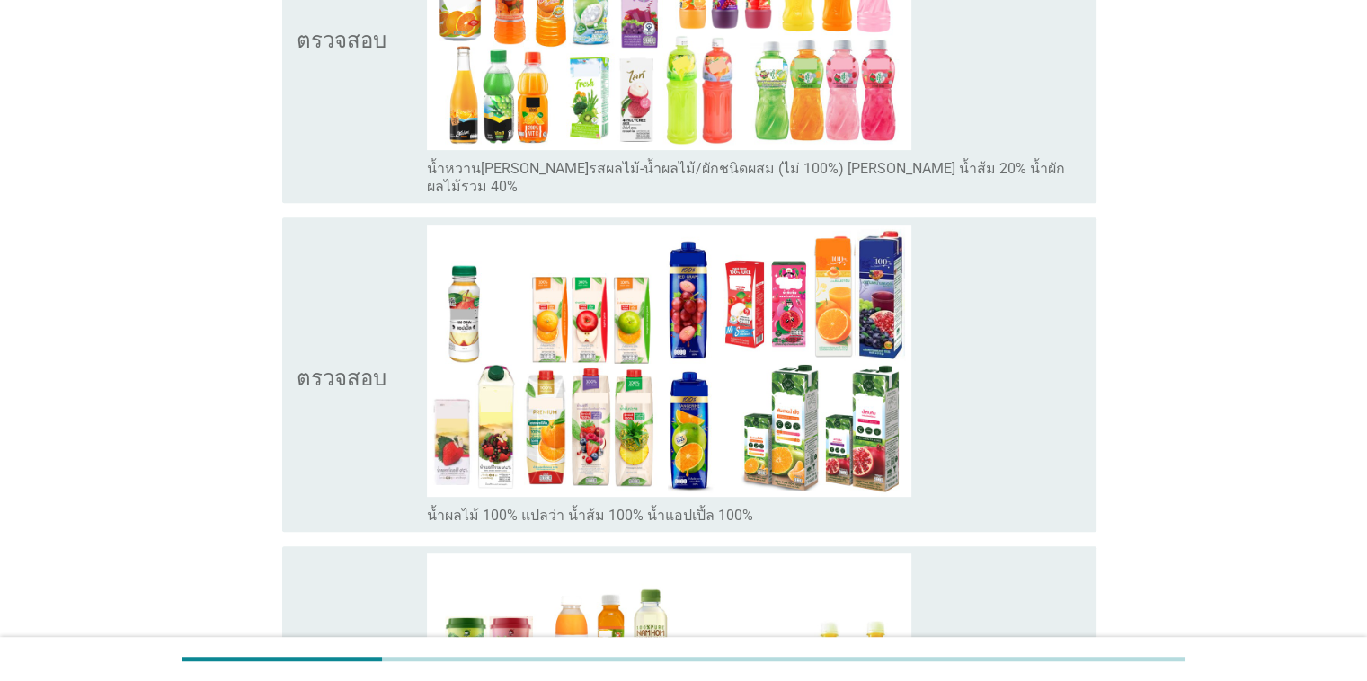
click at [401, 412] on div "ตรวจสอบ" at bounding box center [362, 375] width 131 height 300
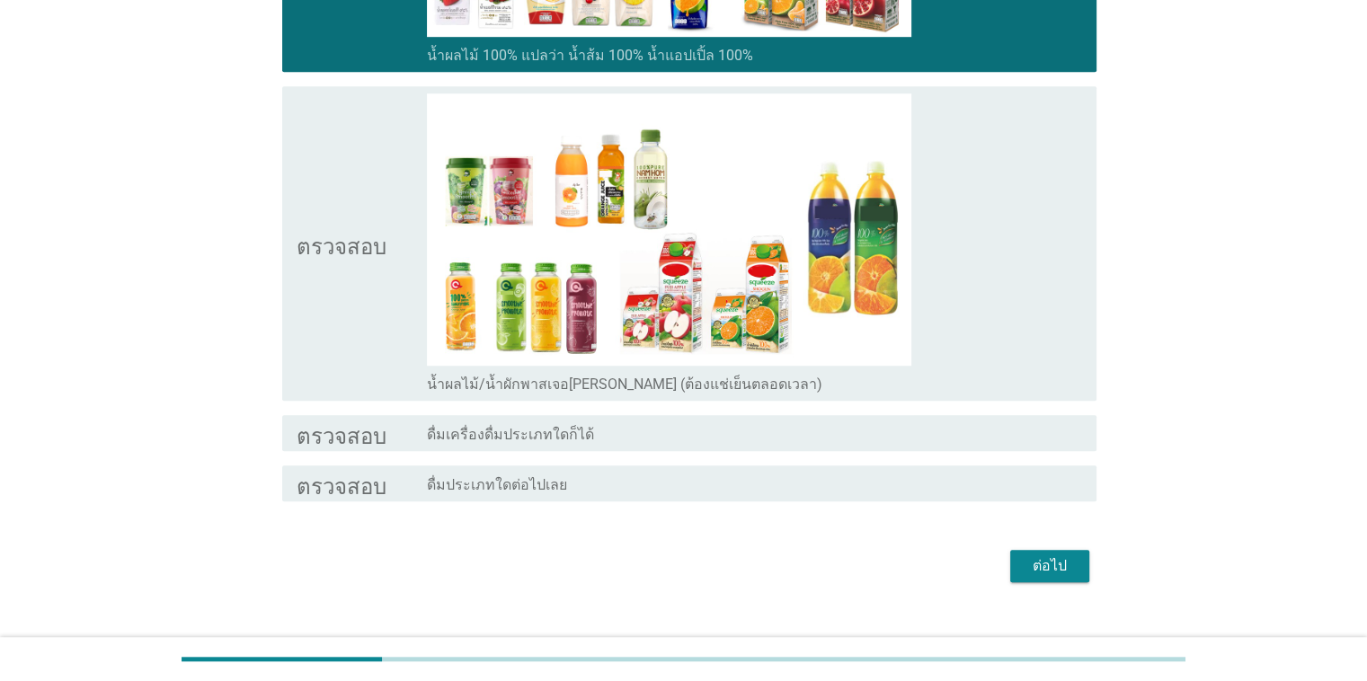
scroll to position [1147, 0]
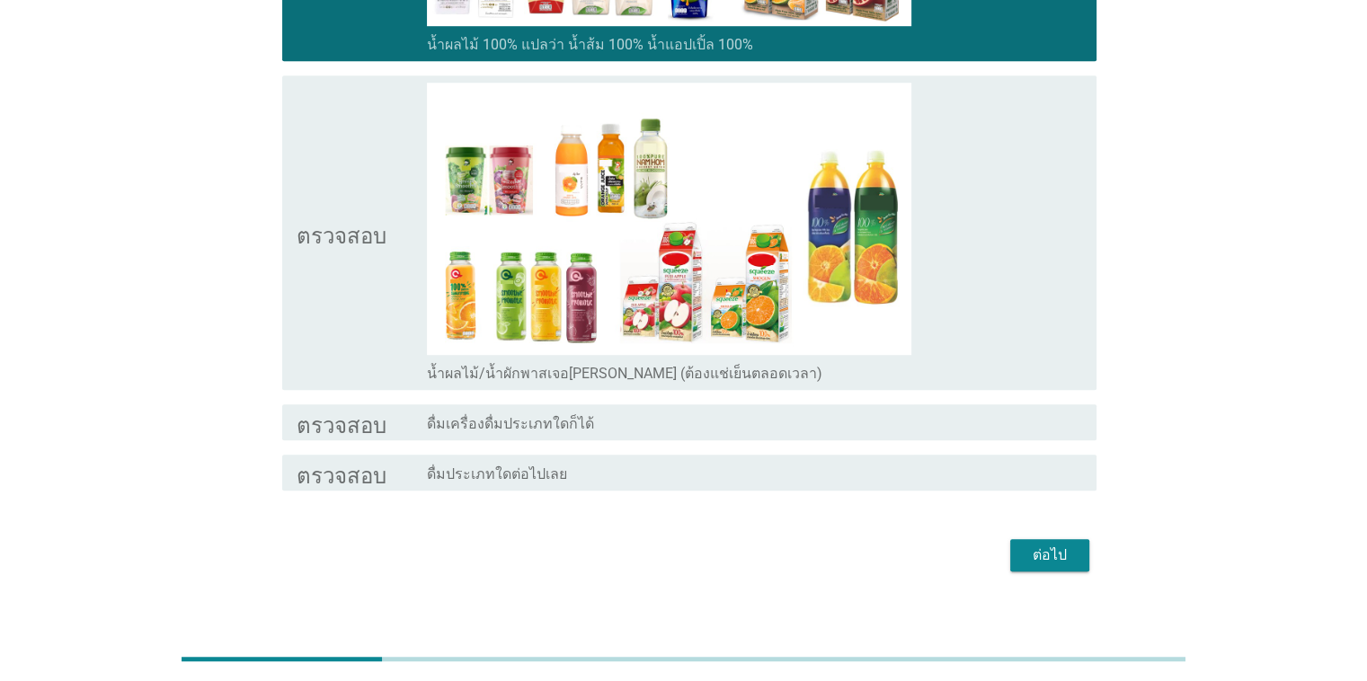
click at [888, 546] on font "ต่อไป" at bounding box center [1049, 554] width 34 height 17
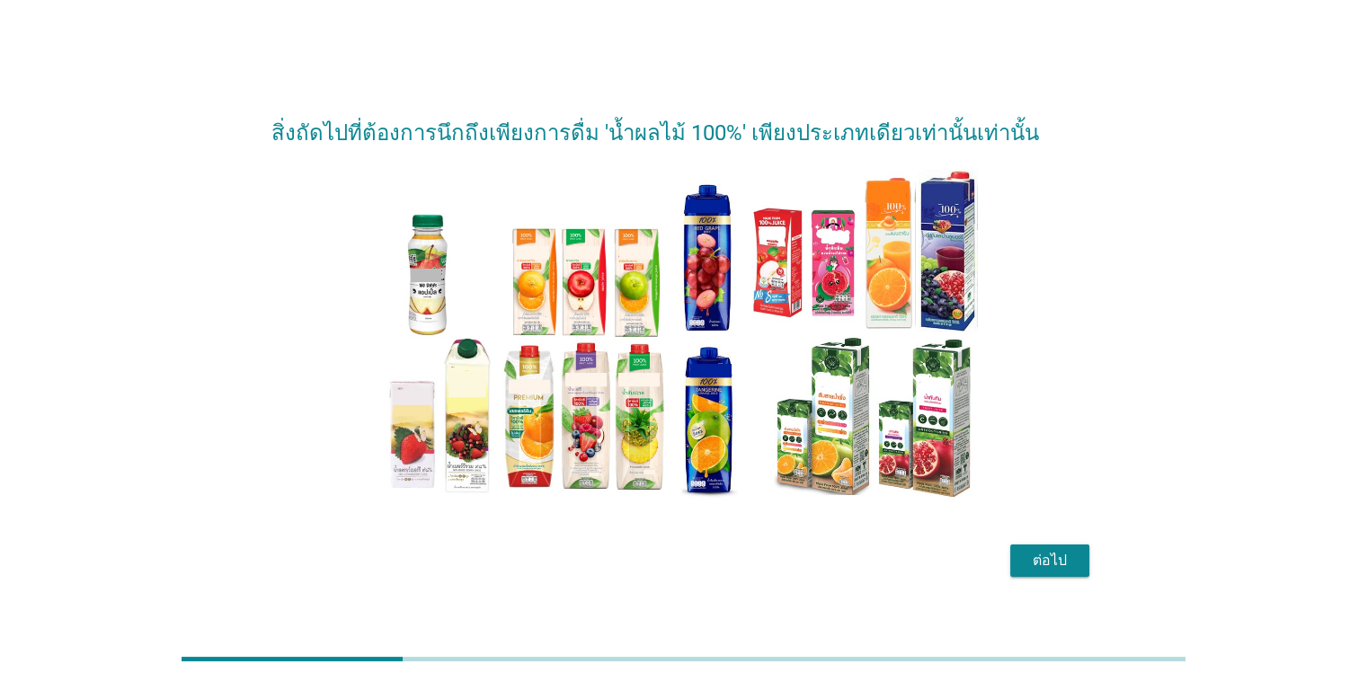
scroll to position [43, 0]
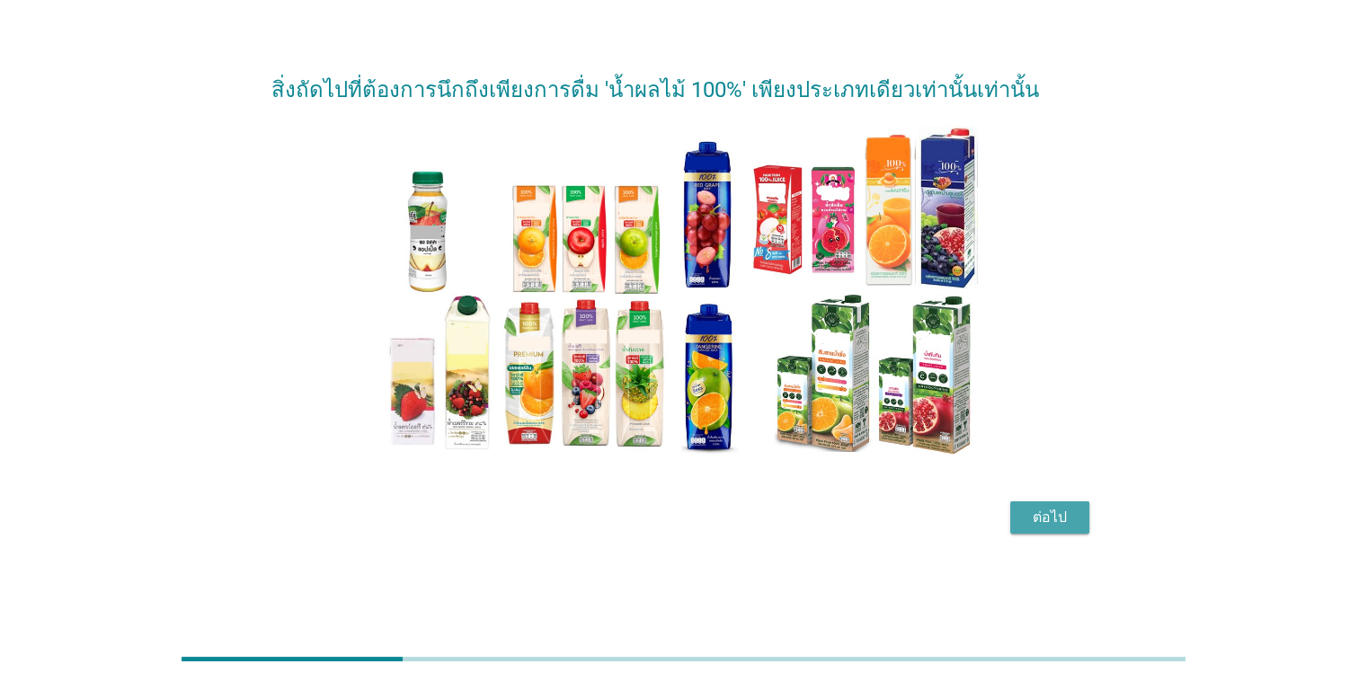
click at [888, 519] on font "ต่อไป" at bounding box center [1049, 517] width 34 height 17
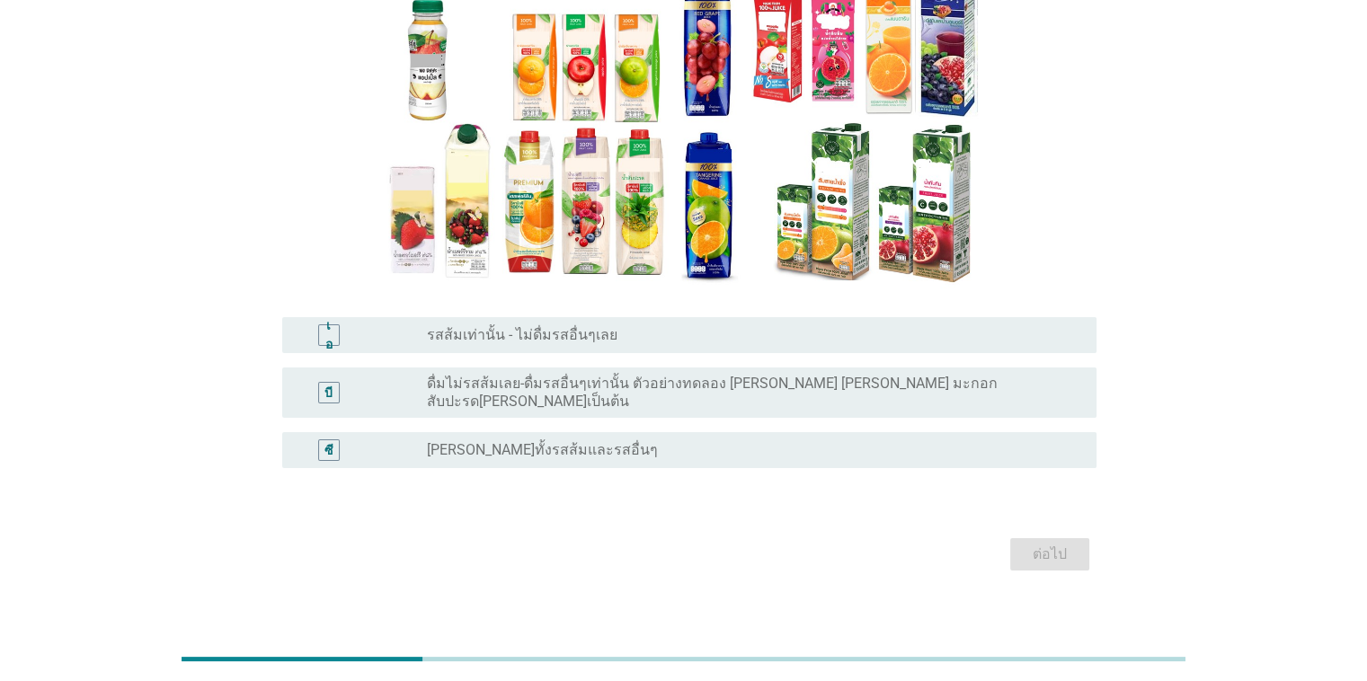
scroll to position [199, 0]
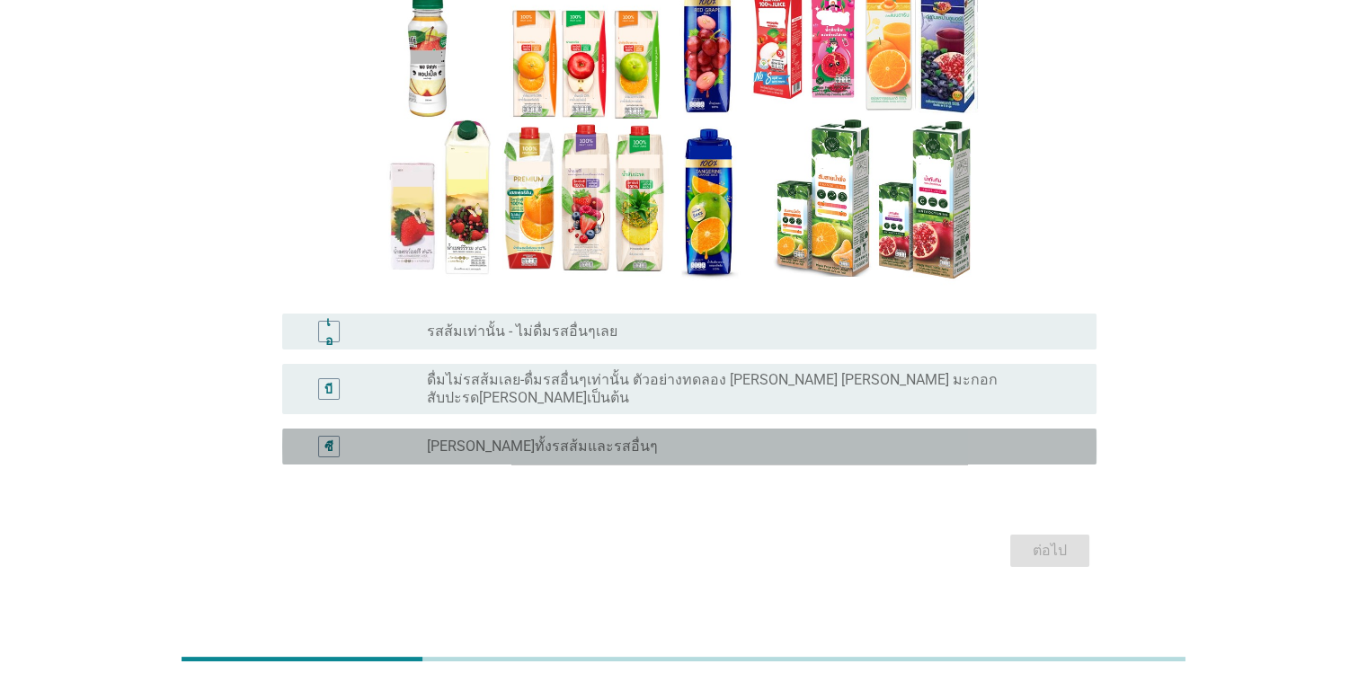
click at [321, 436] on div "ซี" at bounding box center [329, 447] width 22 height 22
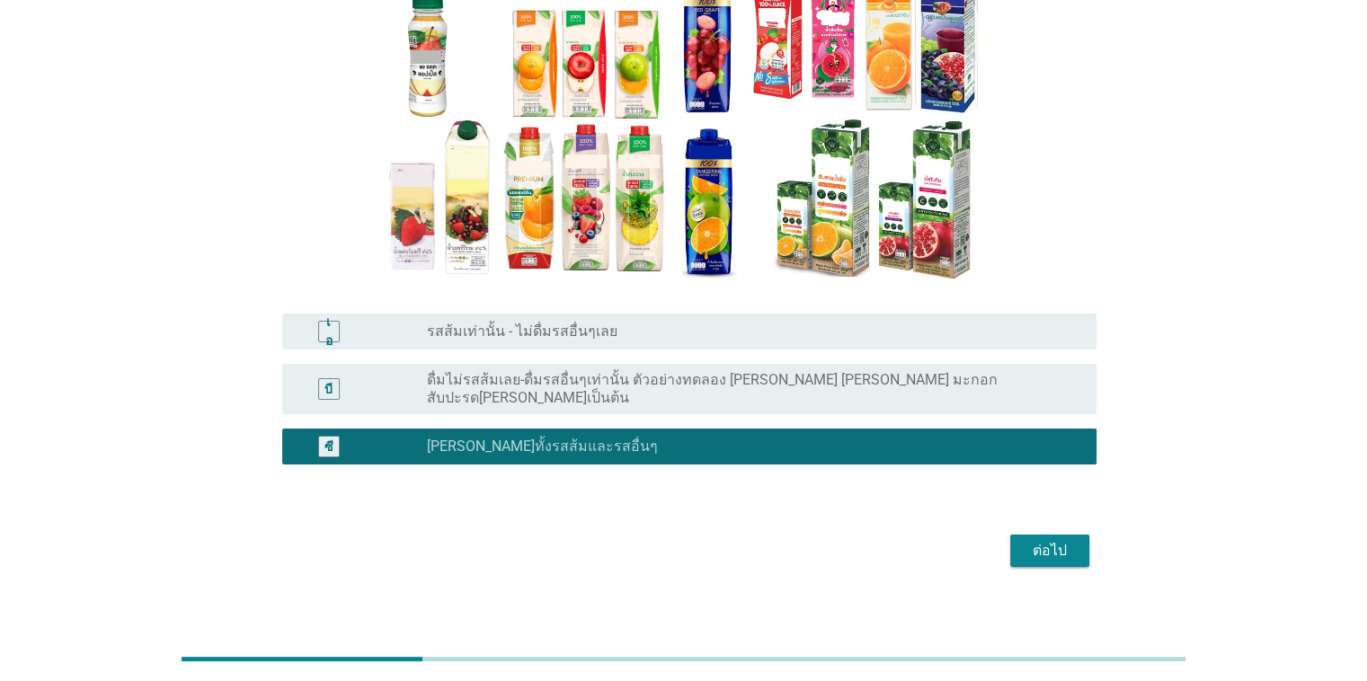
click at [888, 542] on font "ต่อไป" at bounding box center [1049, 550] width 34 height 17
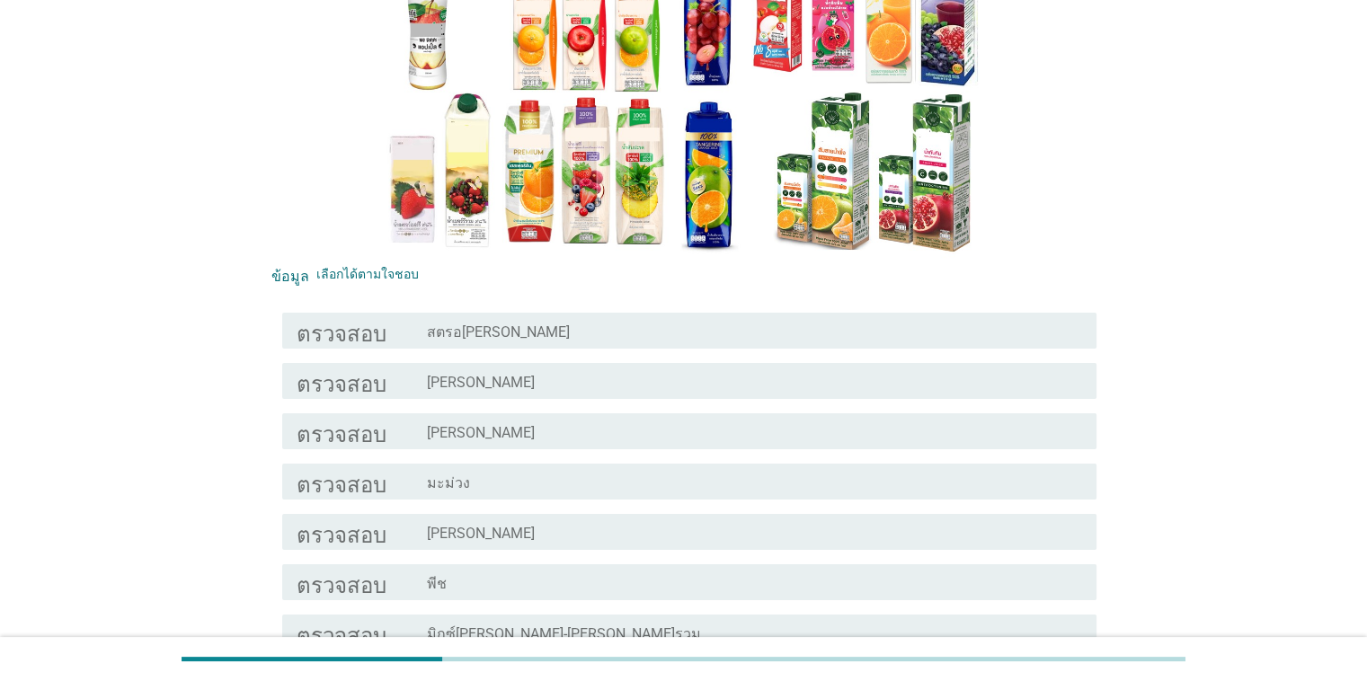
scroll to position [279, 0]
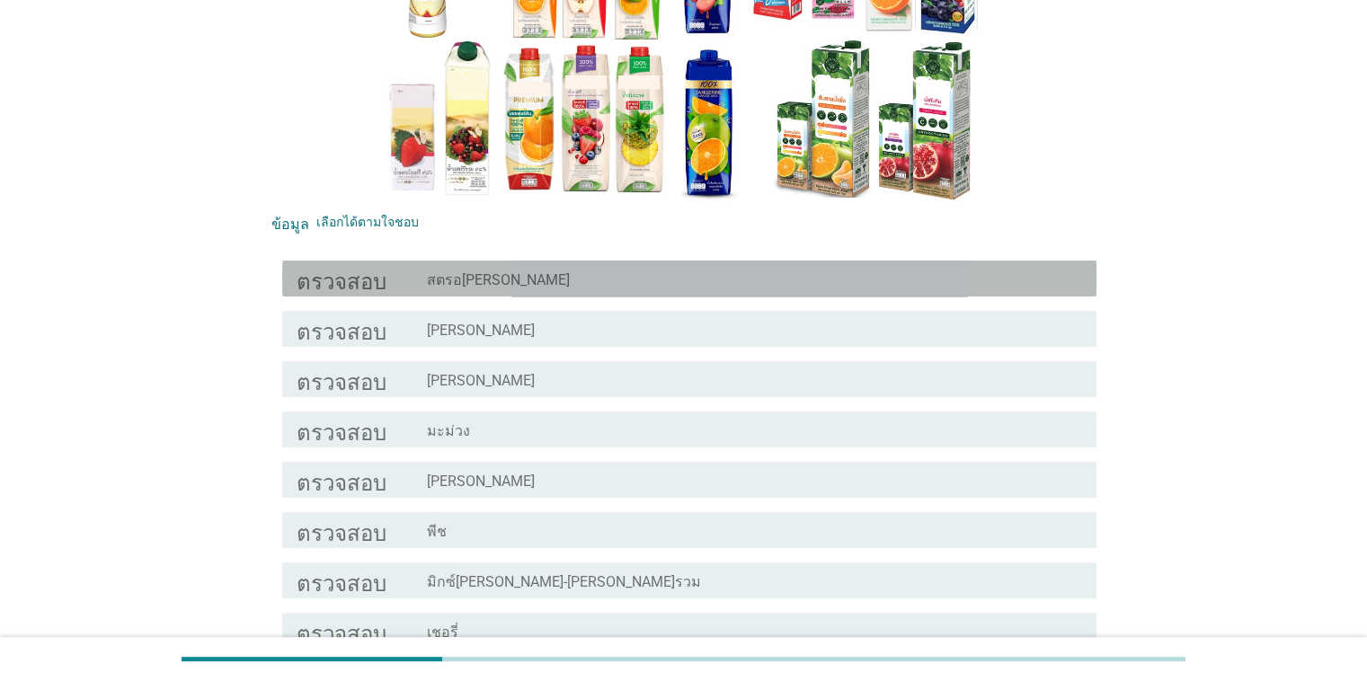
click at [313, 288] on font "ตรวจสอบ" at bounding box center [342, 279] width 90 height 22
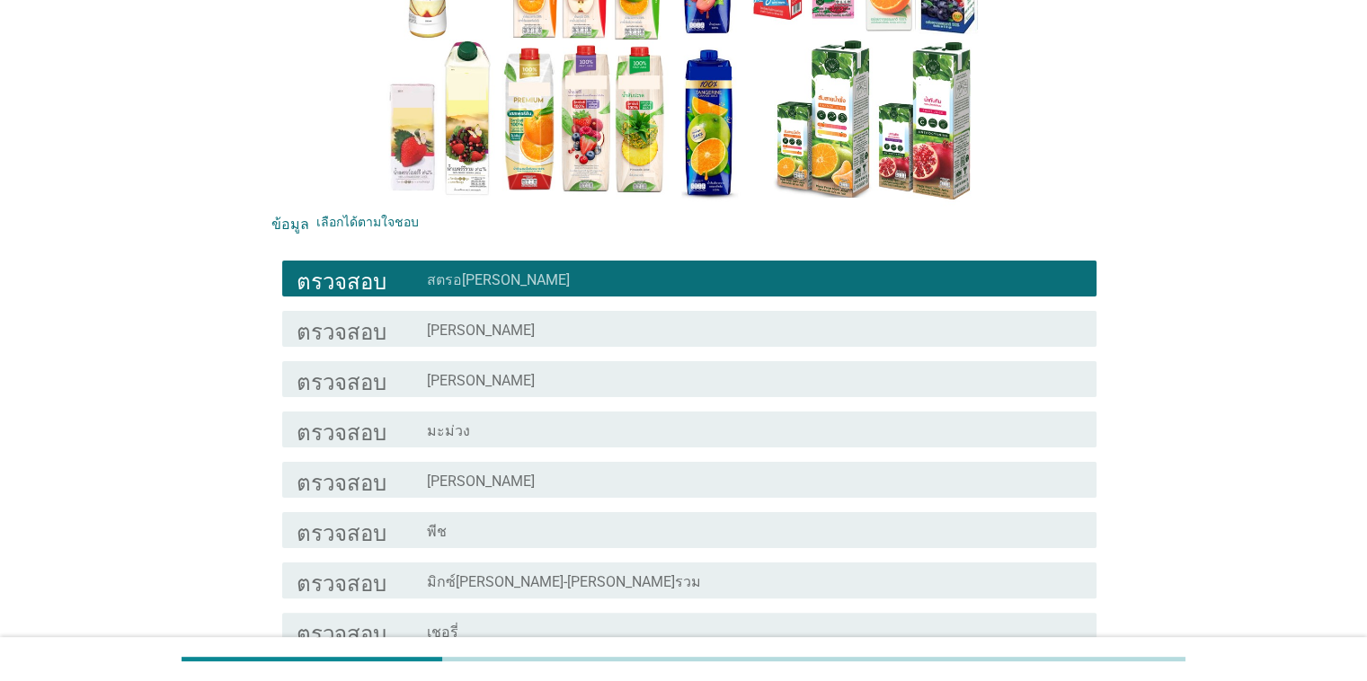
click at [310, 476] on font "ตรวจสอบ" at bounding box center [342, 480] width 90 height 22
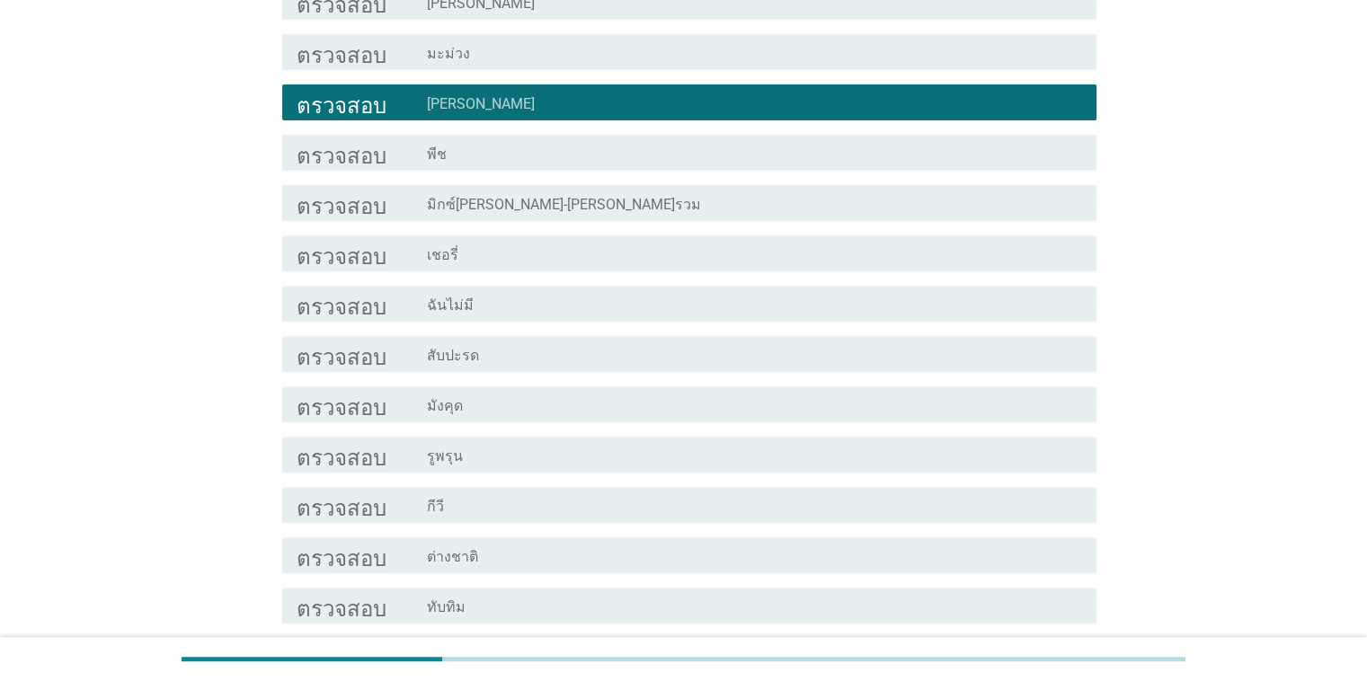
scroll to position [650, 0]
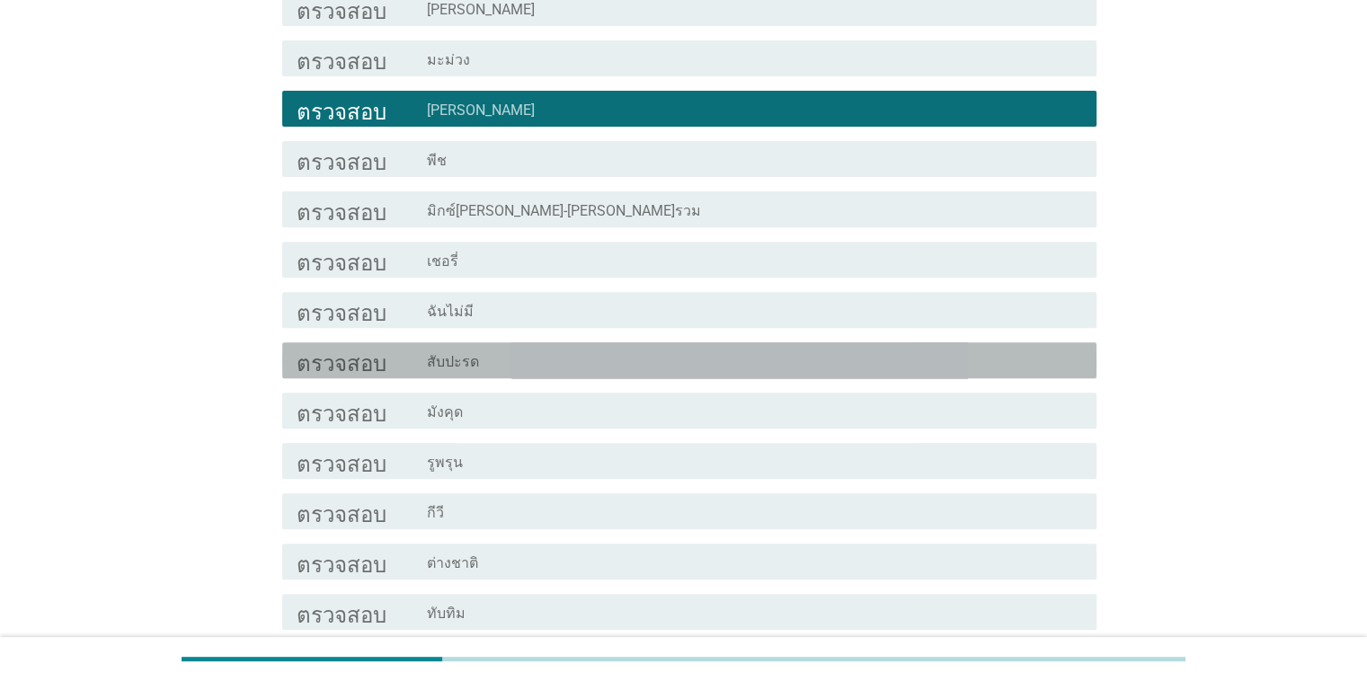
click at [363, 358] on font "ตรวจสอบ" at bounding box center [342, 361] width 90 height 22
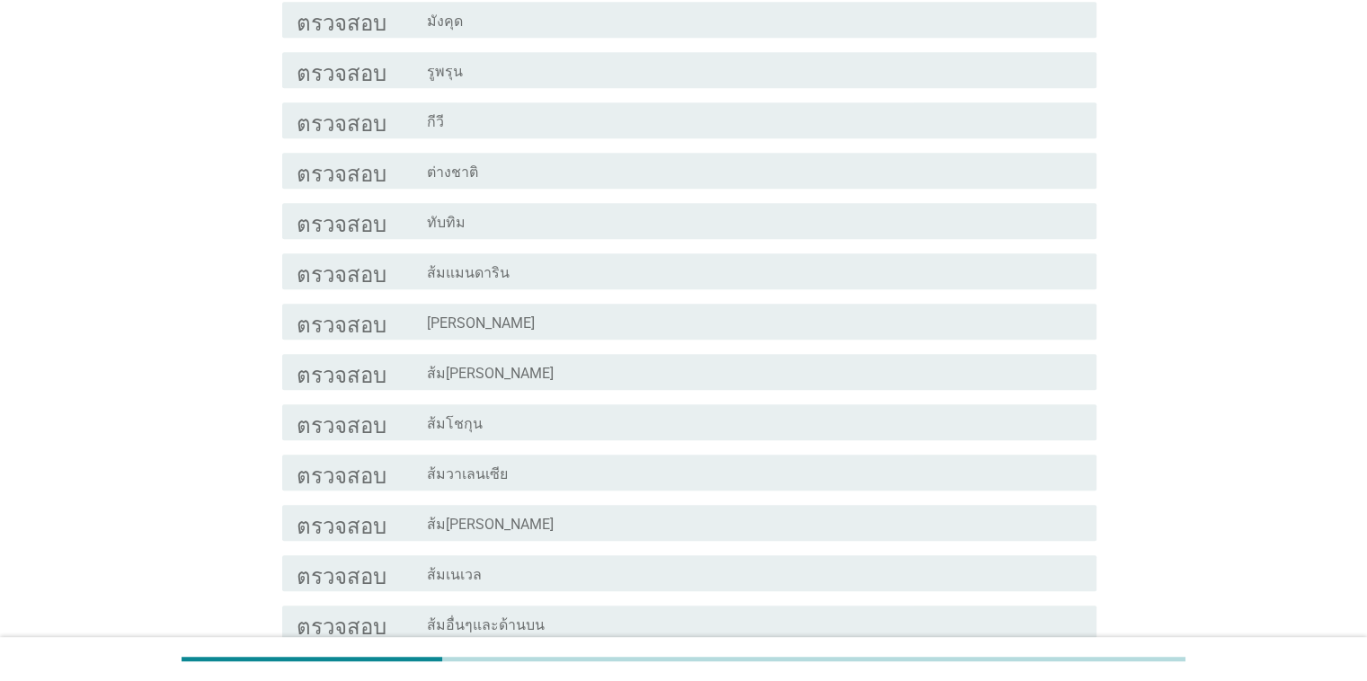
scroll to position [1262, 0]
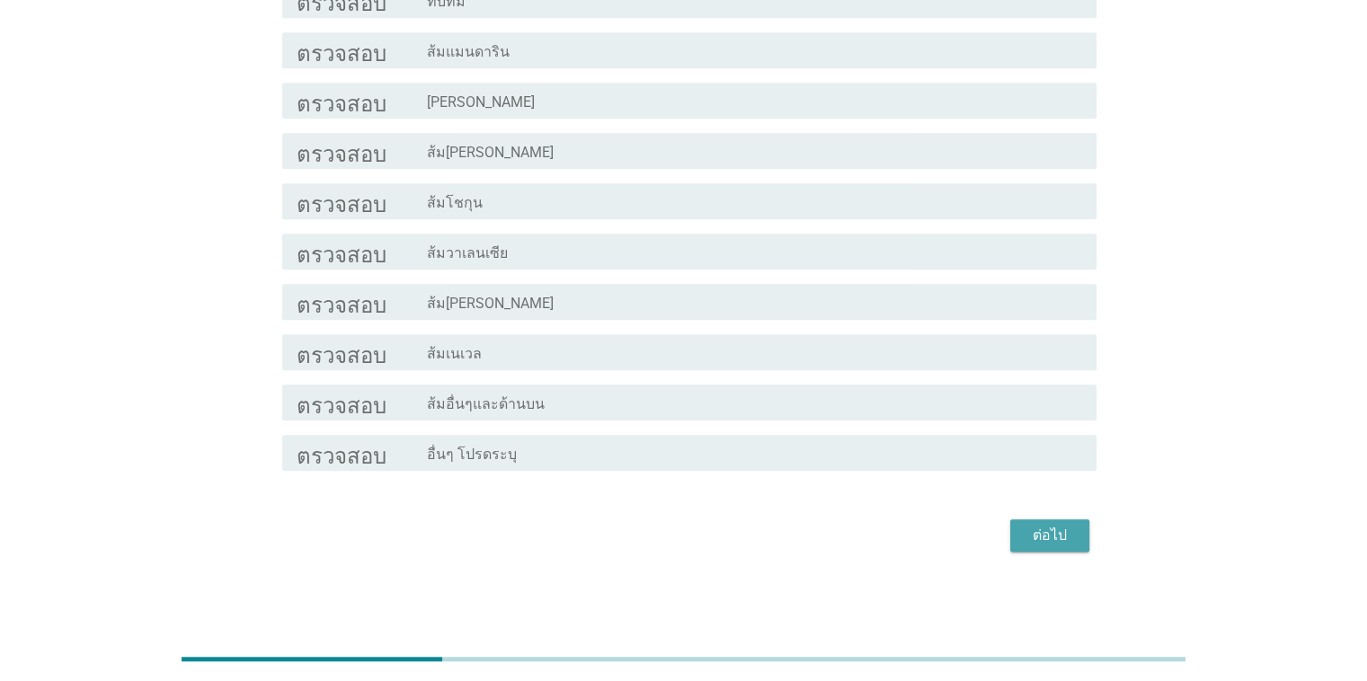
click at [888, 538] on font "ต่อไป" at bounding box center [1049, 535] width 34 height 17
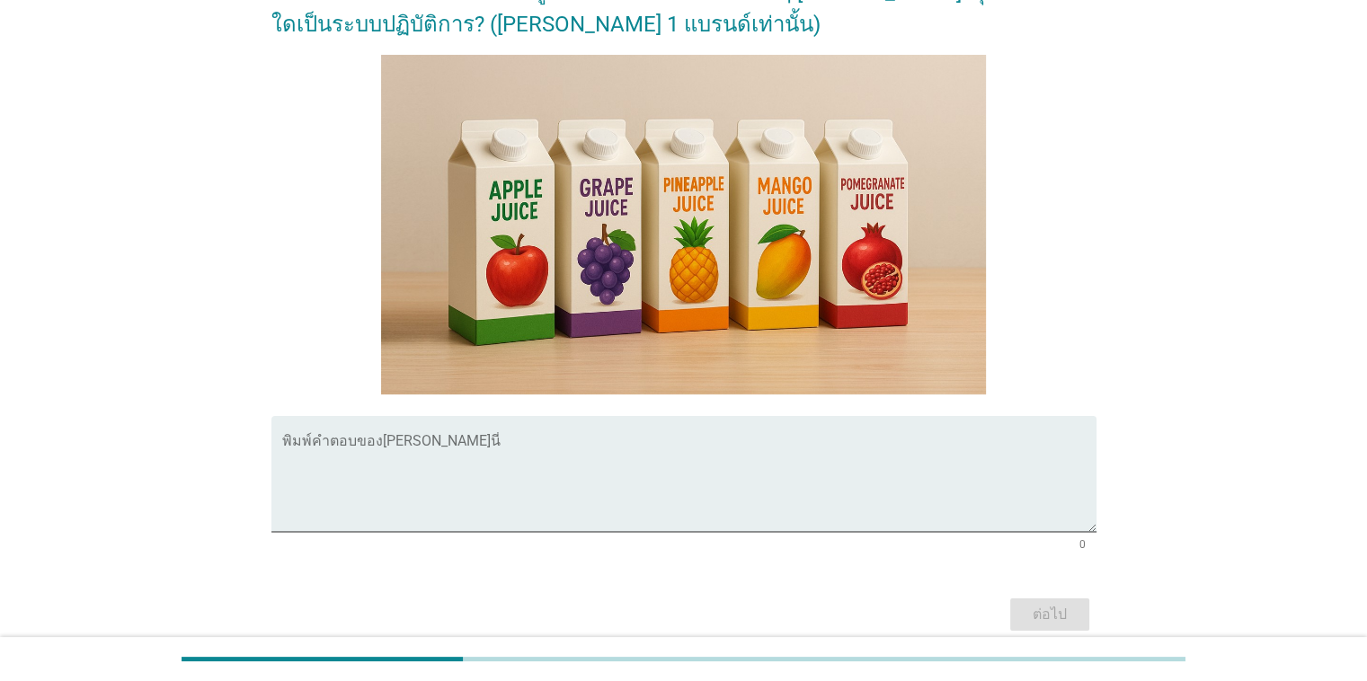
scroll to position [54, 0]
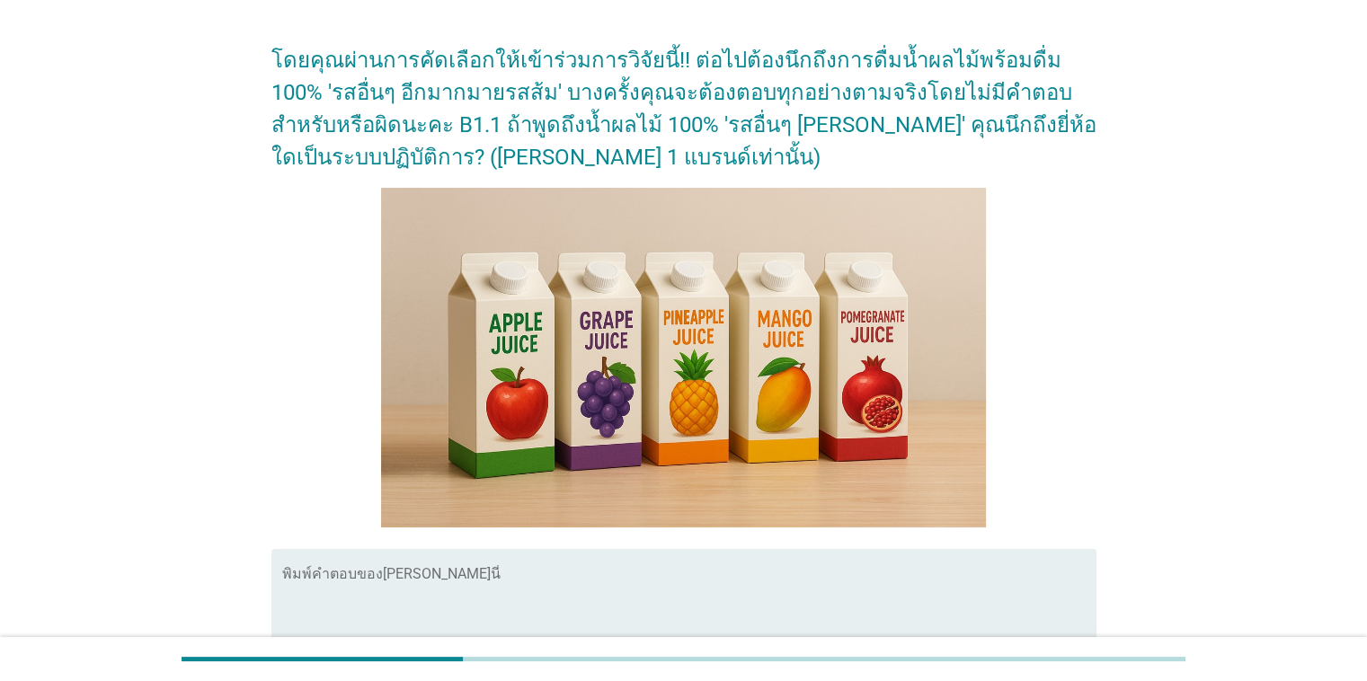
click at [522, 584] on textarea "พิมพ์คำตอบของคุณที่นี่" at bounding box center [689, 618] width 814 height 94
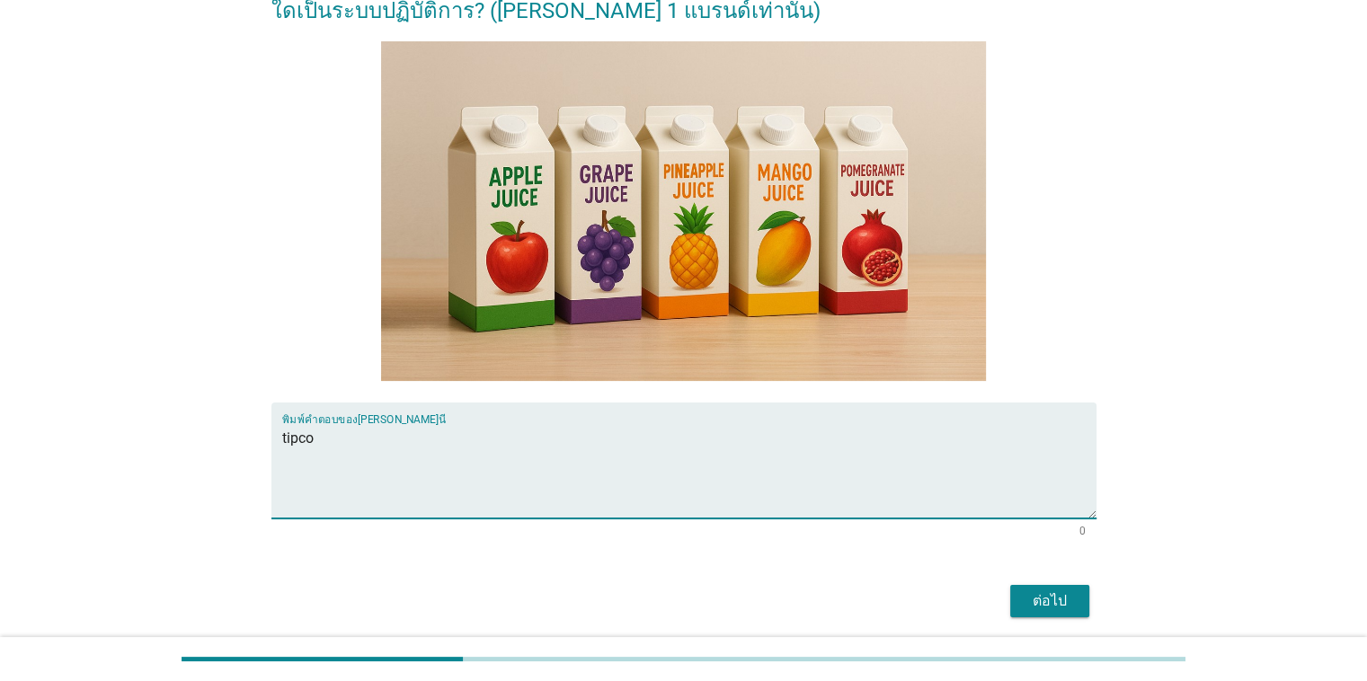
type textarea "tipco"
click at [888, 607] on font "ต่อไป" at bounding box center [1049, 600] width 34 height 17
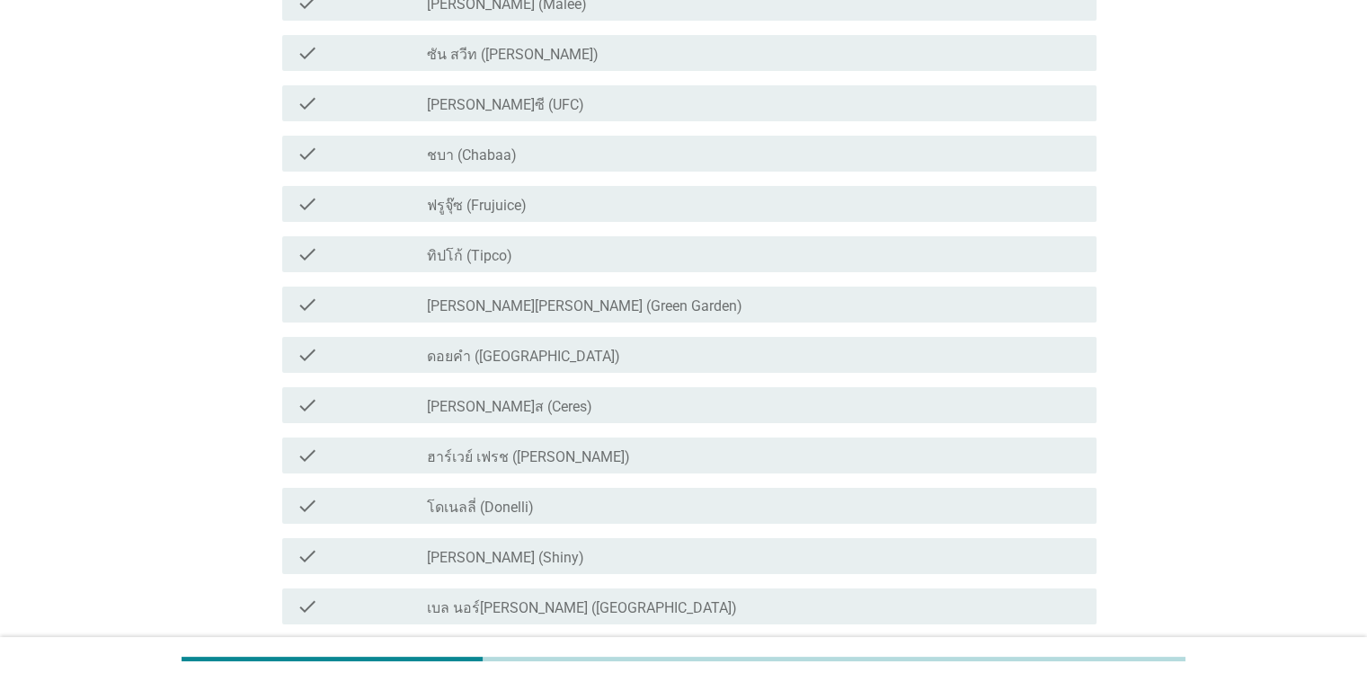
scroll to position [0, 0]
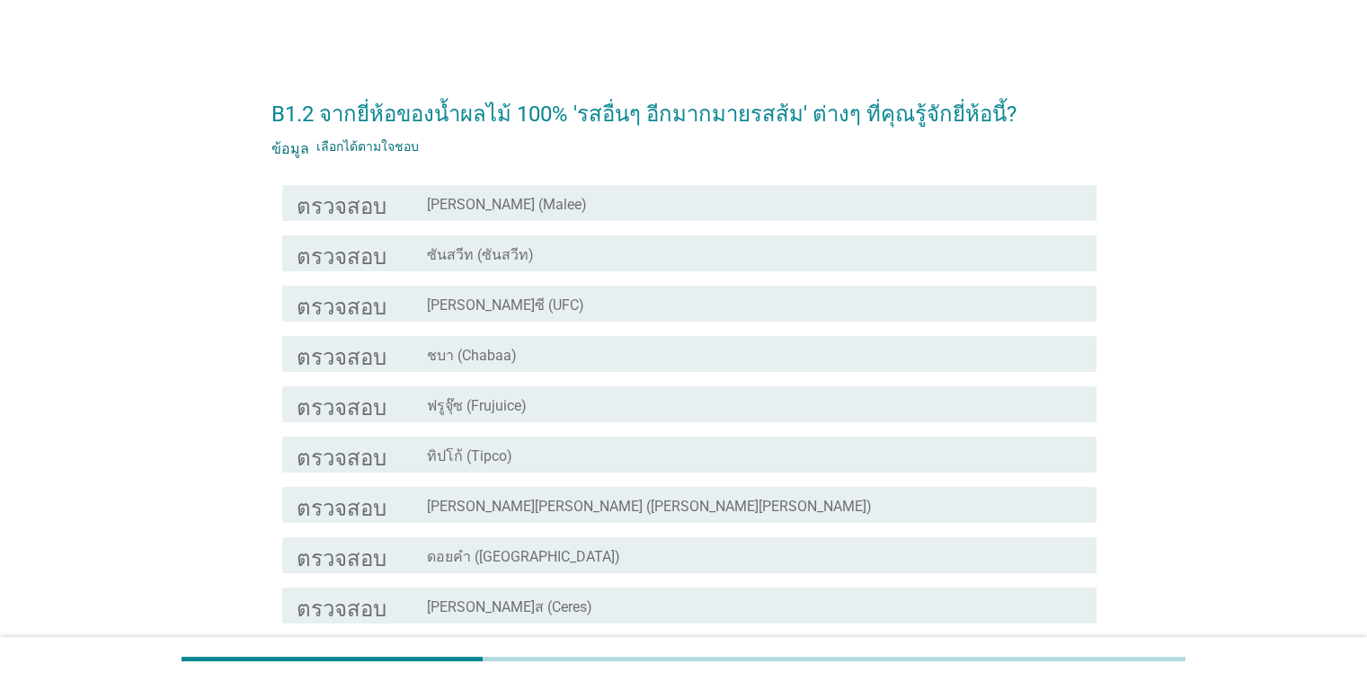
click at [485, 455] on font "ทิปโก้ (Tipco)" at bounding box center [469, 456] width 85 height 17
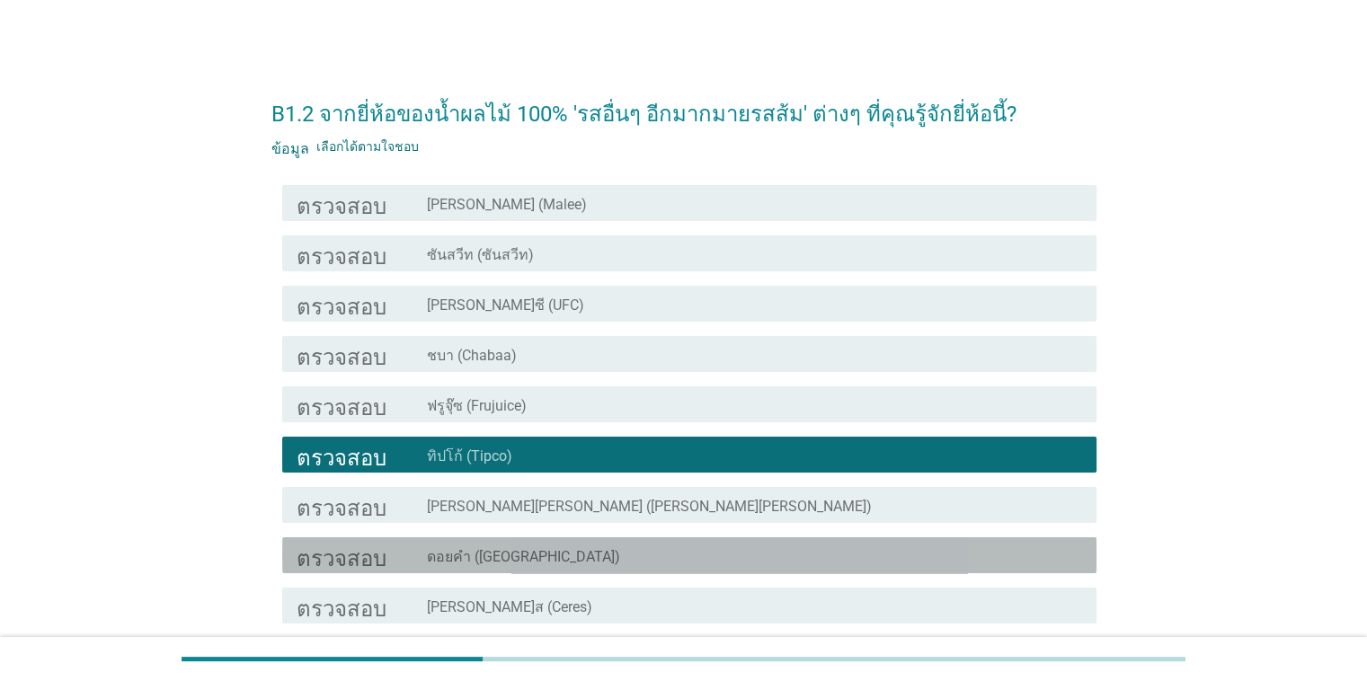
click at [505, 556] on font "ดอยคำ ([GEOGRAPHIC_DATA])" at bounding box center [523, 556] width 193 height 17
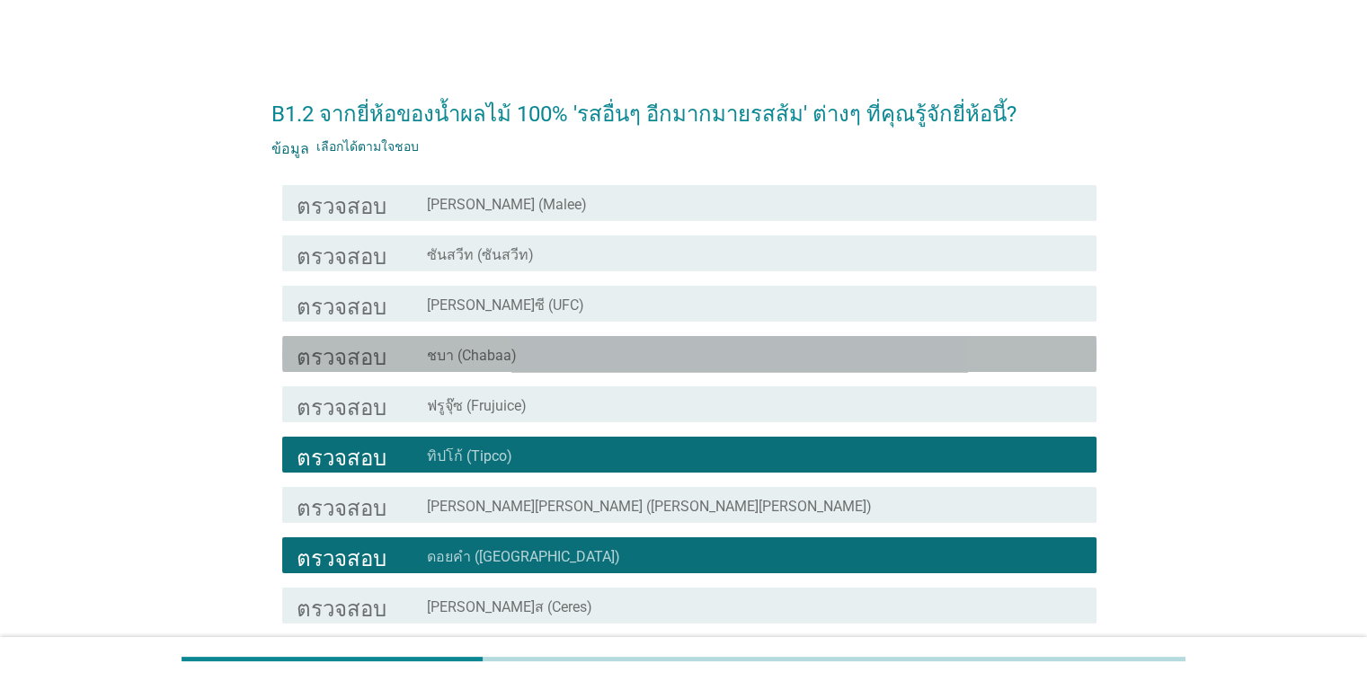
click at [491, 348] on font "ชบา (Chabaa)" at bounding box center [472, 355] width 90 height 17
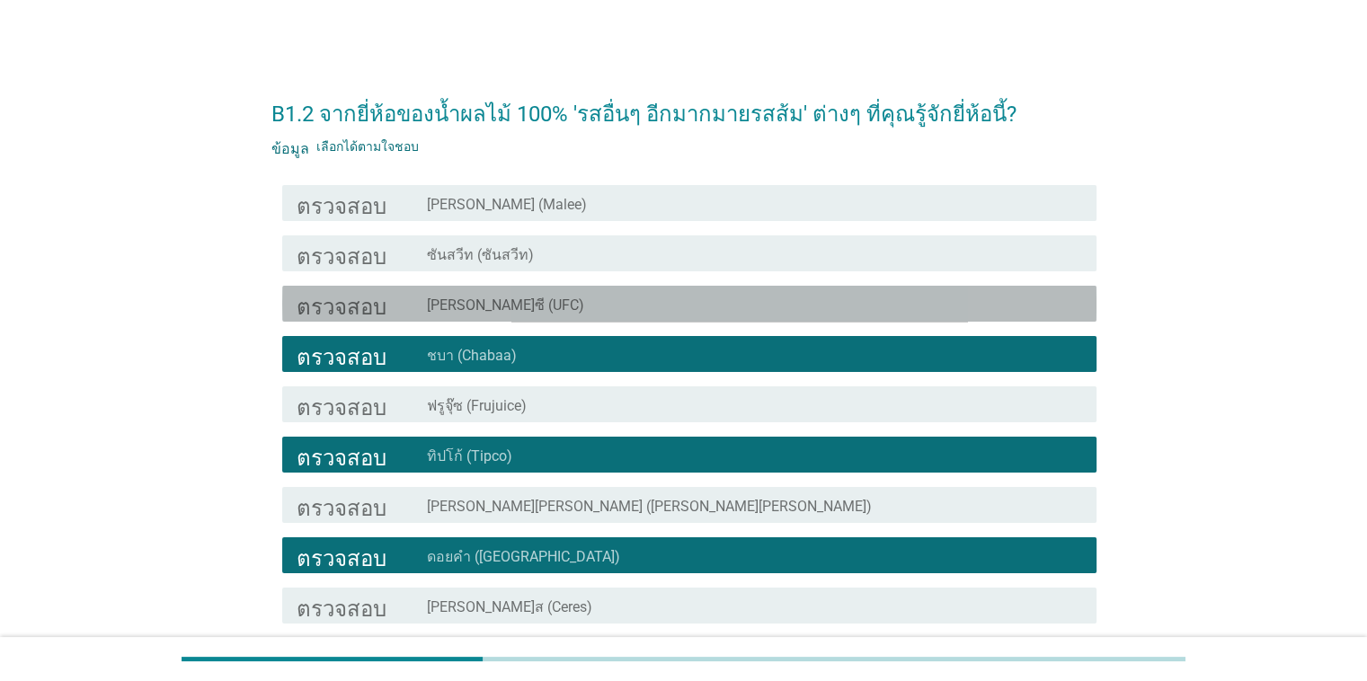
click at [519, 304] on div "โครงร่างกล่องกาเครื่องหมายว่าง [PERSON_NAME]ซี (UFC)" at bounding box center [754, 304] width 654 height 22
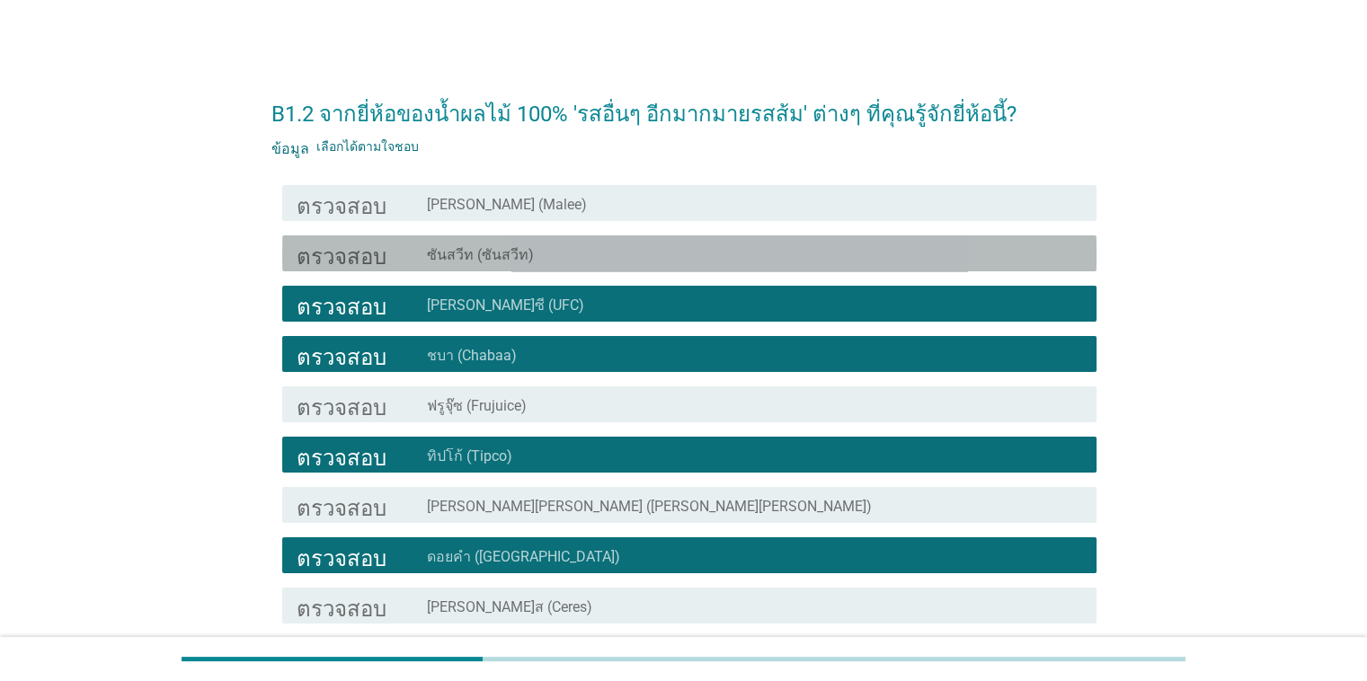
click at [567, 250] on div "โครงร่างกล่องกาเครื่องหมายว่าง ซันสวีท (ซันสวีท)" at bounding box center [754, 254] width 654 height 22
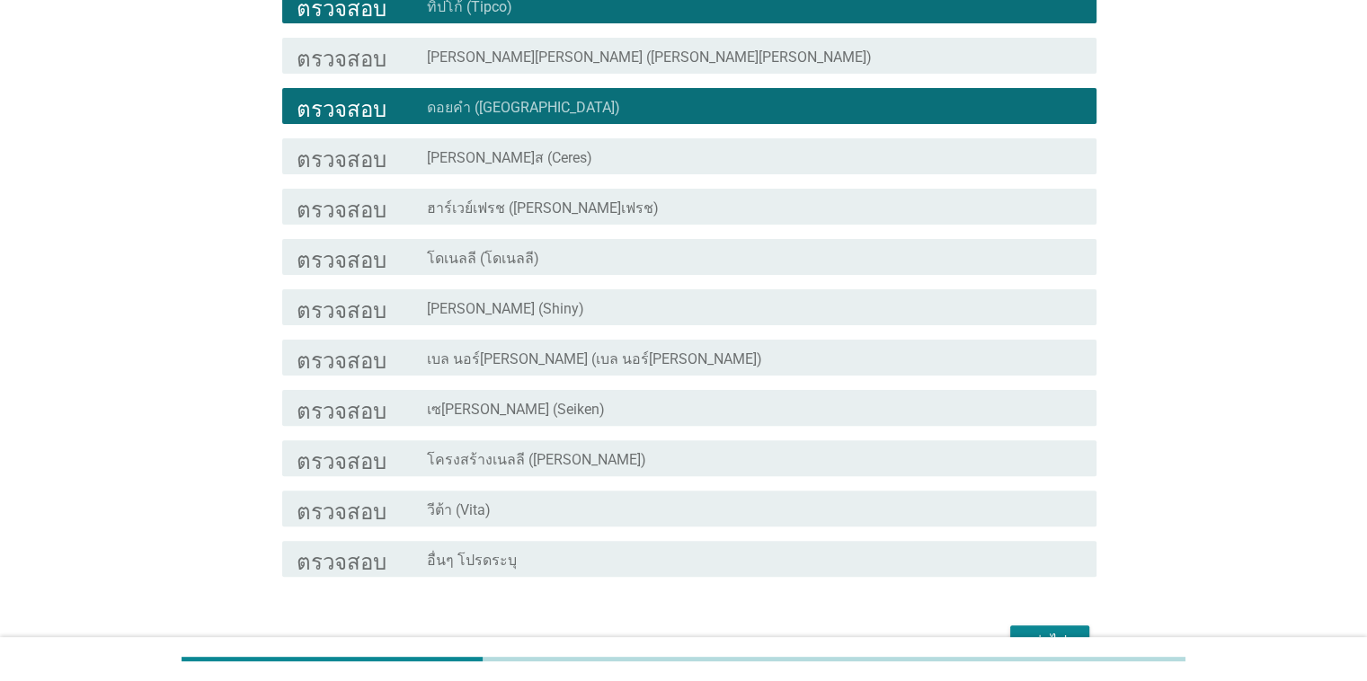
scroll to position [457, 0]
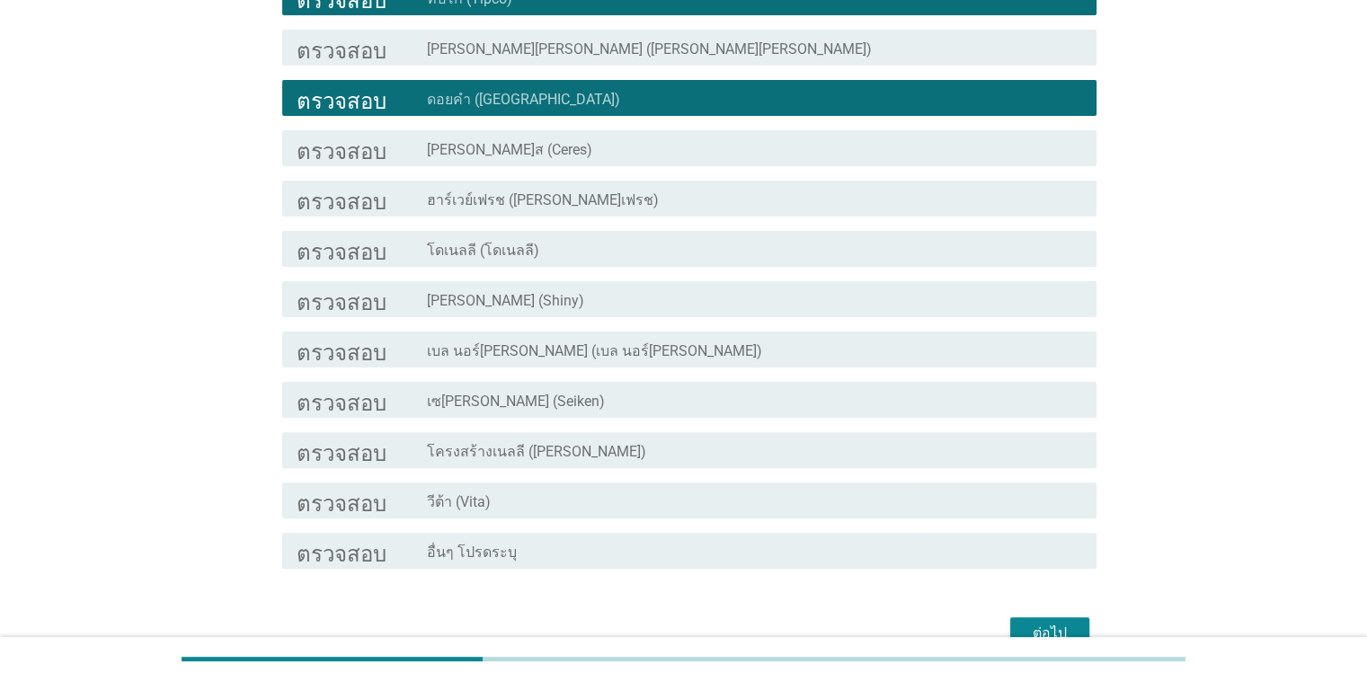
click at [712, 491] on div "โครงร่างกล่องกาเครื่องหมายว่าง วีต้า (Vita)" at bounding box center [754, 501] width 654 height 22
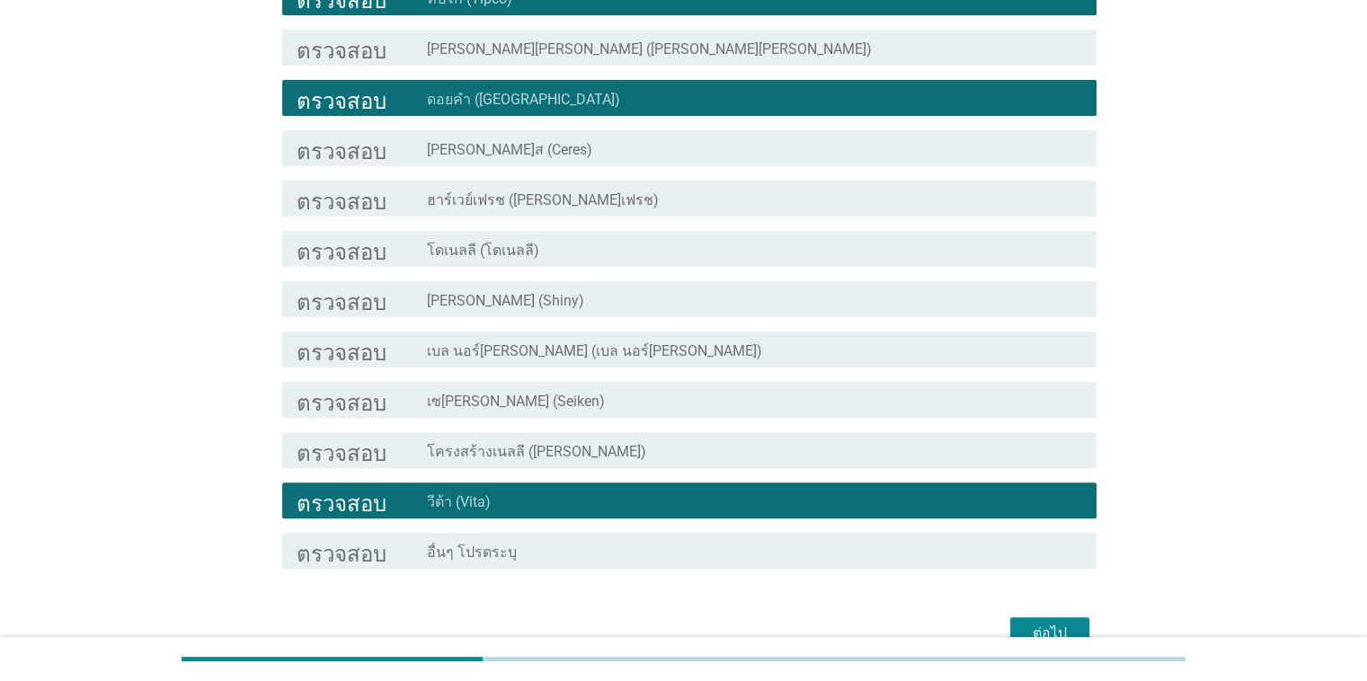
click at [888, 628] on font "ต่อไป" at bounding box center [1049, 633] width 34 height 17
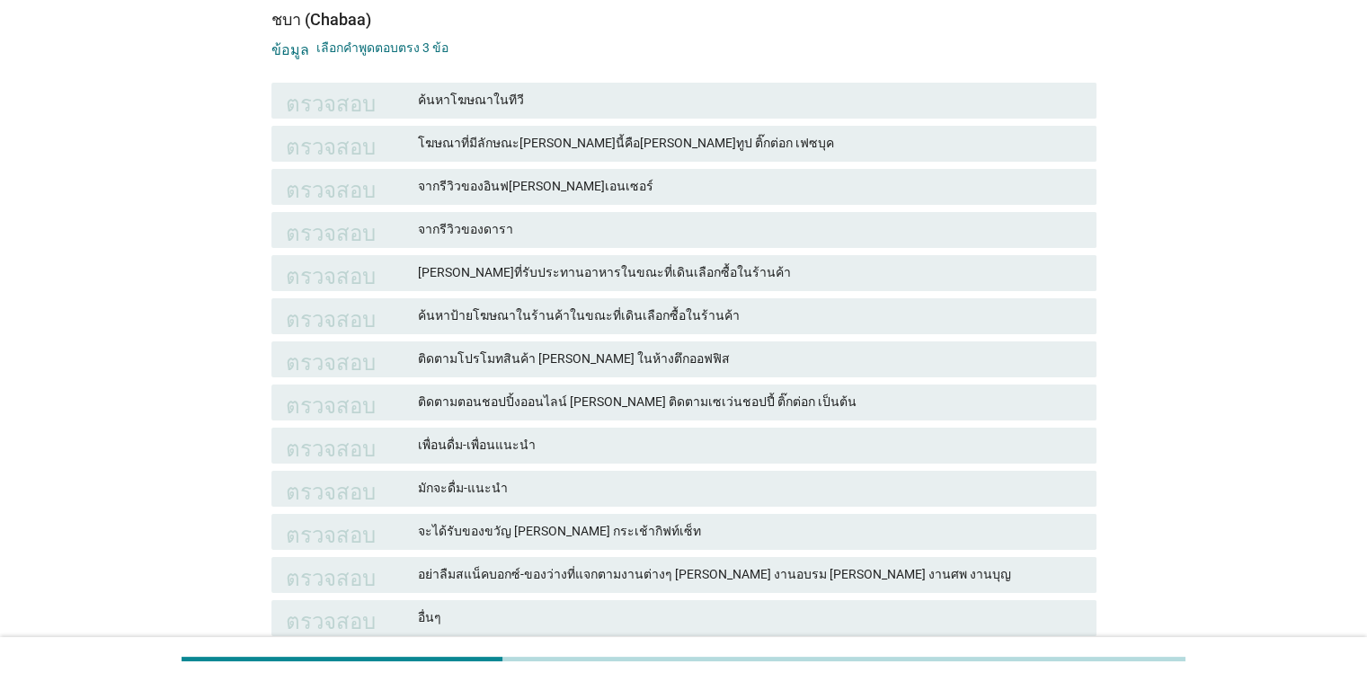
scroll to position [139, 0]
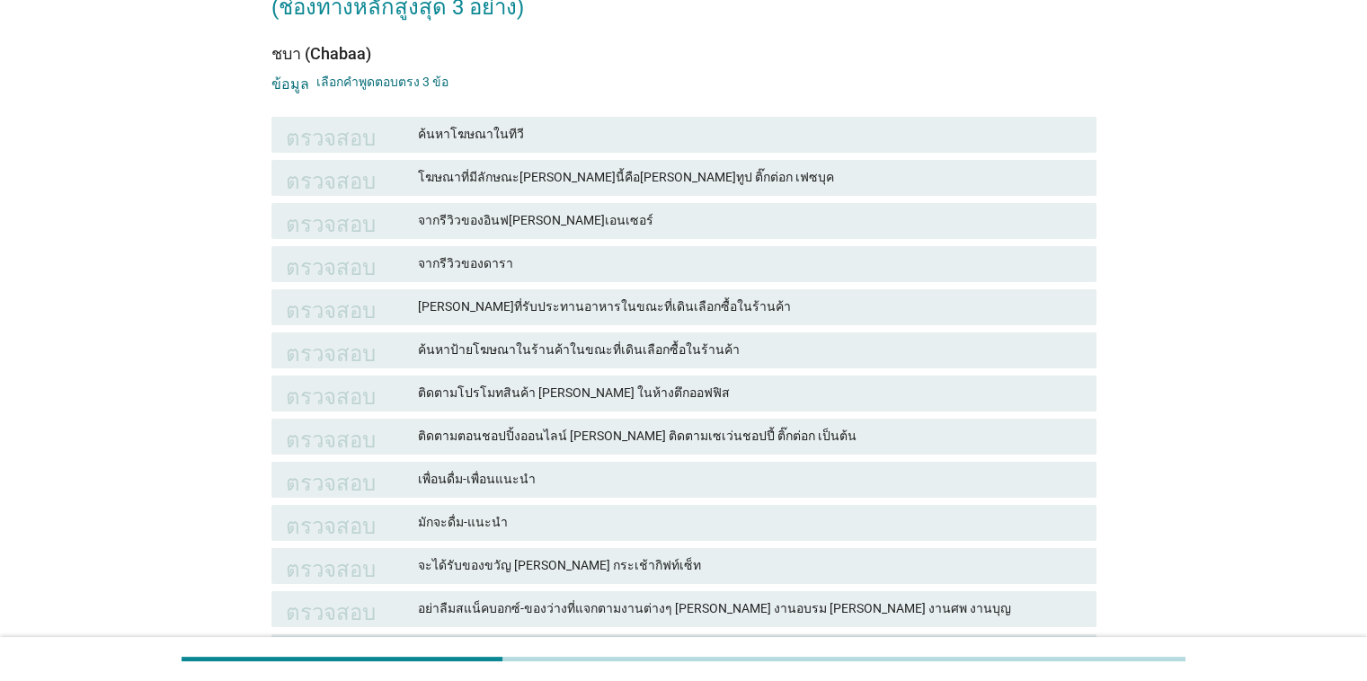
click at [671, 355] on font "ค้นหาป้ายโฆษณาในร้านค้าในขณะที่เดินเลือกซื้อในร้านค้า" at bounding box center [579, 349] width 322 height 14
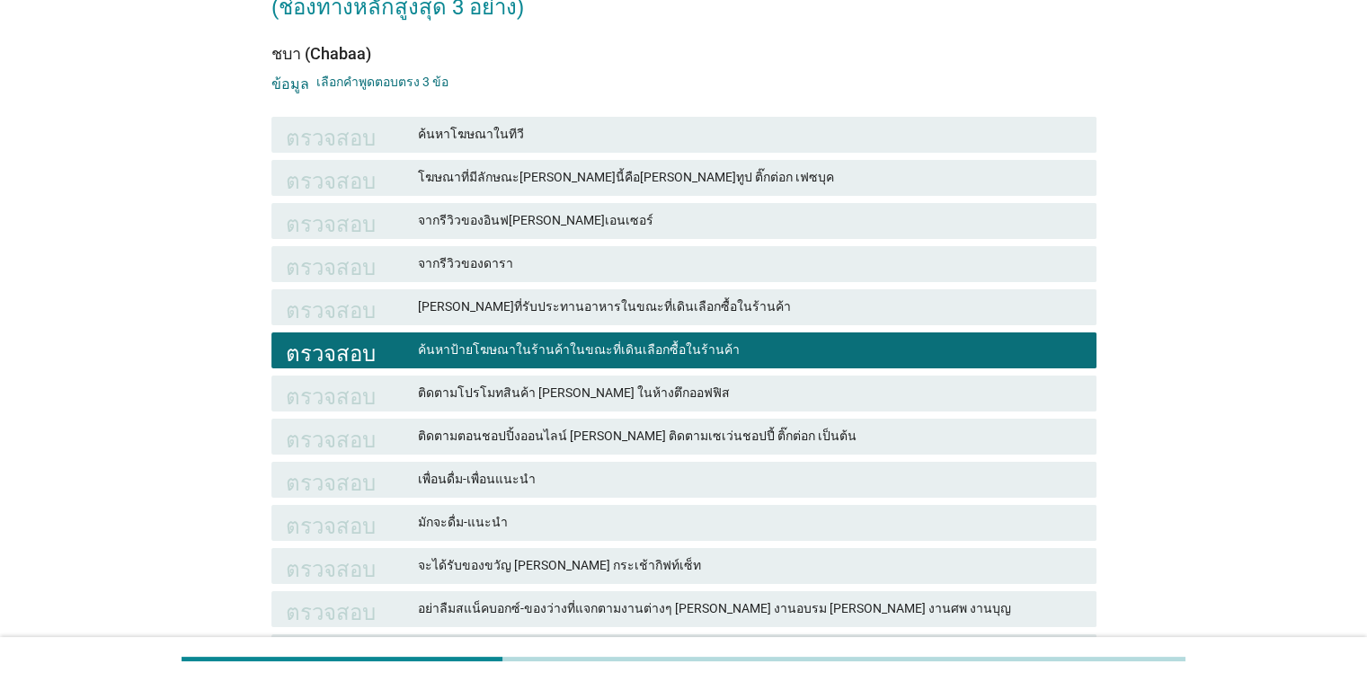
click at [667, 128] on font "ค้นหาโฆษณาในทีวี" at bounding box center [749, 134] width 663 height 19
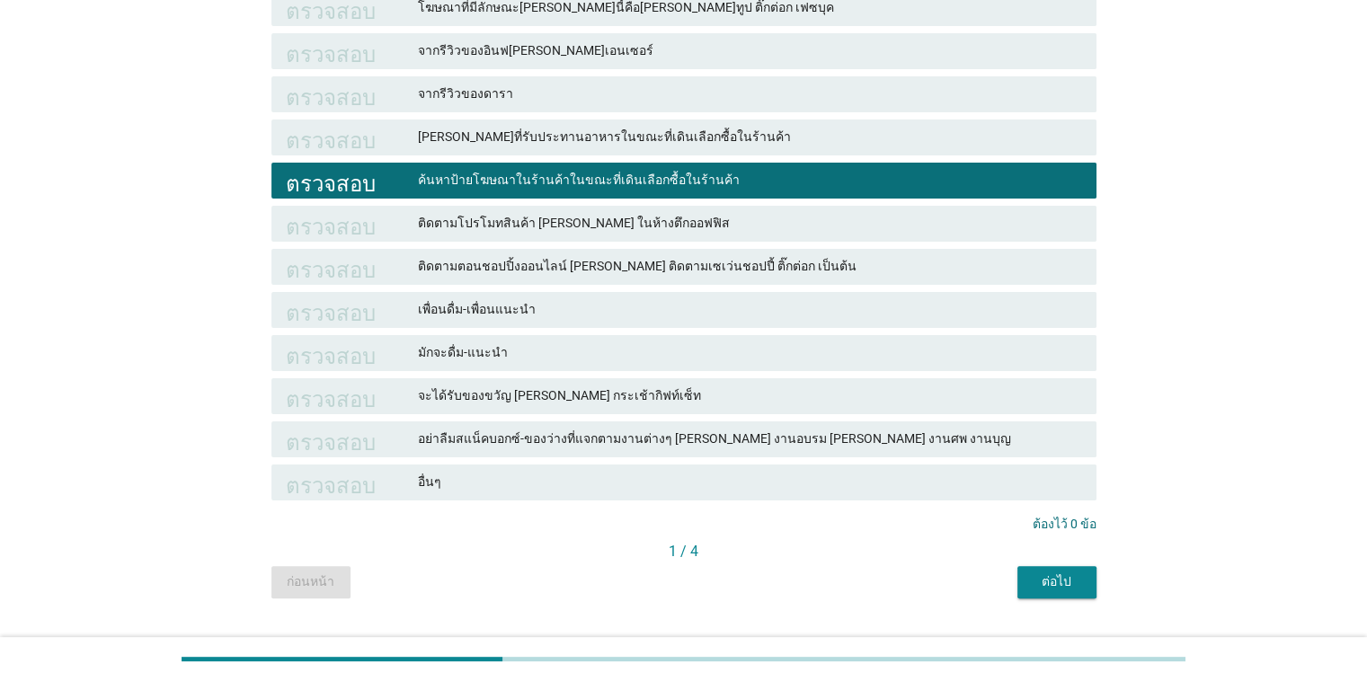
scroll to position [349, 0]
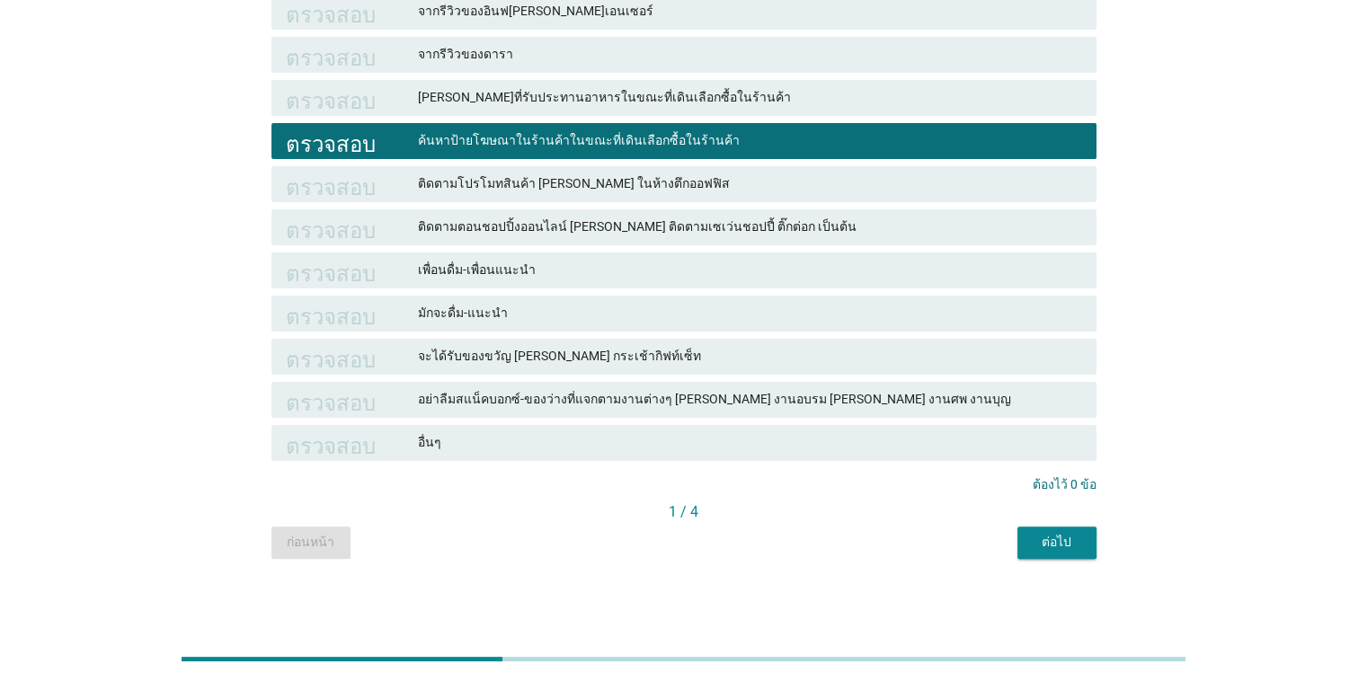
click at [888, 539] on div "ต่อไป" at bounding box center [1057, 542] width 50 height 19
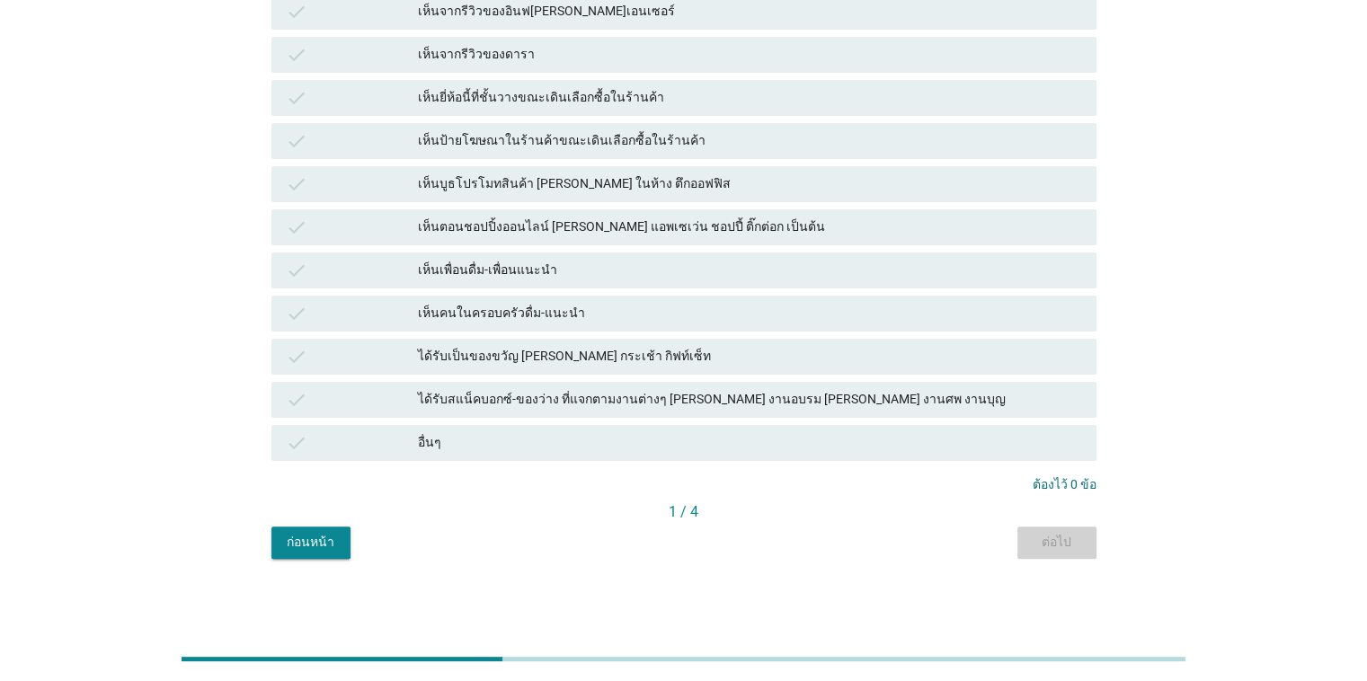
scroll to position [0, 0]
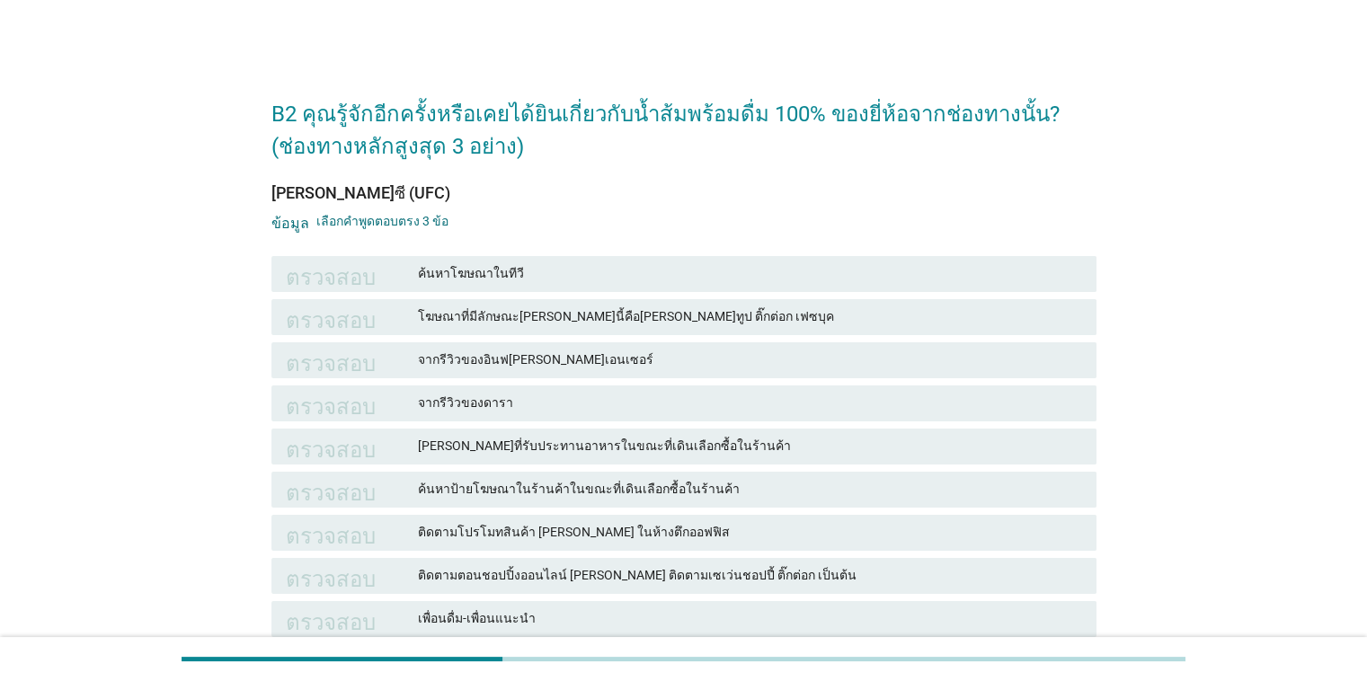
click at [550, 273] on font "ค้นหาโฆษณาในทีวี" at bounding box center [749, 273] width 663 height 19
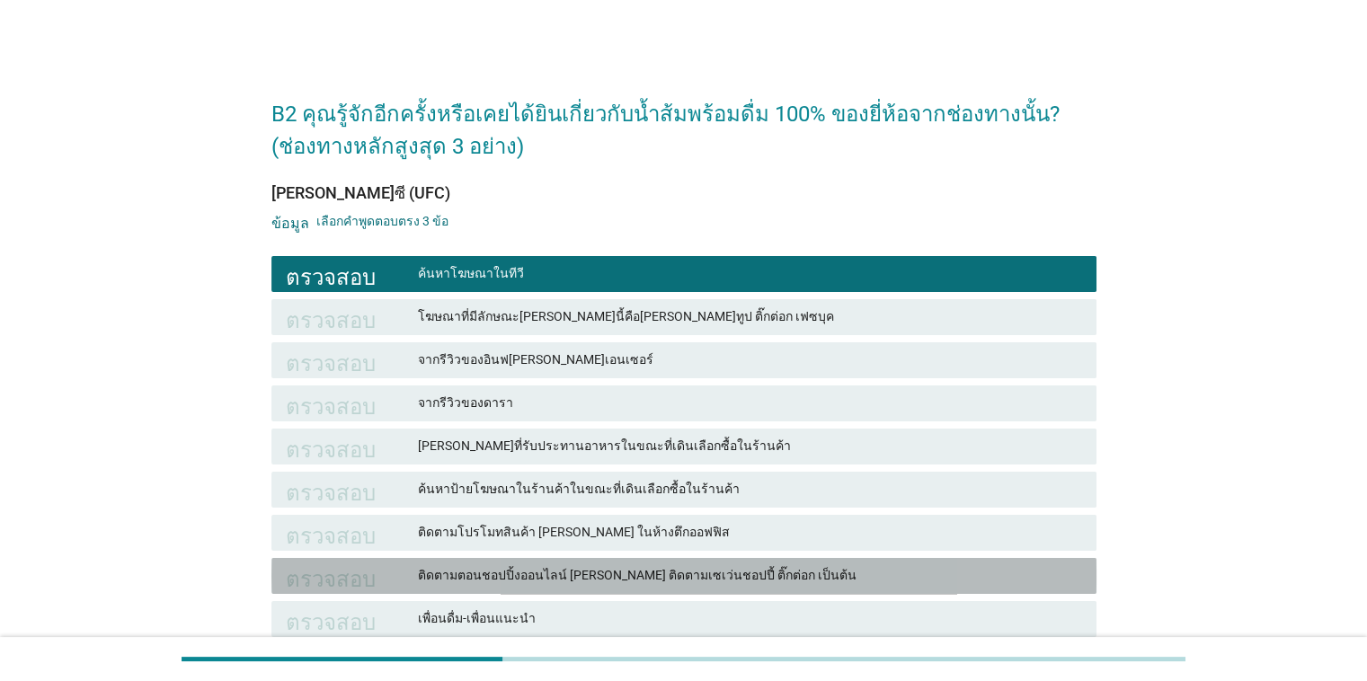
click at [564, 578] on font "ติดตามตอนชอปปิ้งออนไลน์ [PERSON_NAME] ติดตามเซเว่นชอปปี้ ติ๊กต่อก เป็นต้น" at bounding box center [637, 575] width 439 height 14
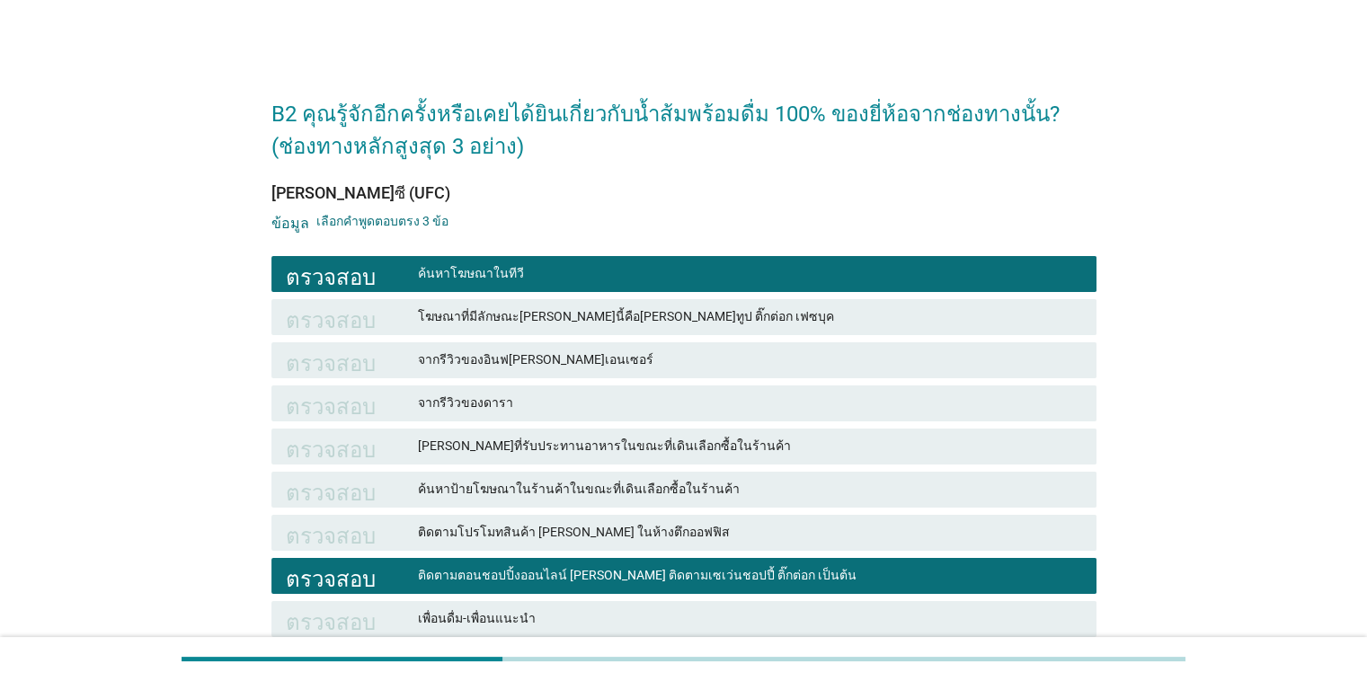
click at [582, 494] on font "ค้นหาป้ายโฆษณาในร้านค้าในขณะที่เดินเลือกซื้อในร้านค้า" at bounding box center [579, 489] width 322 height 14
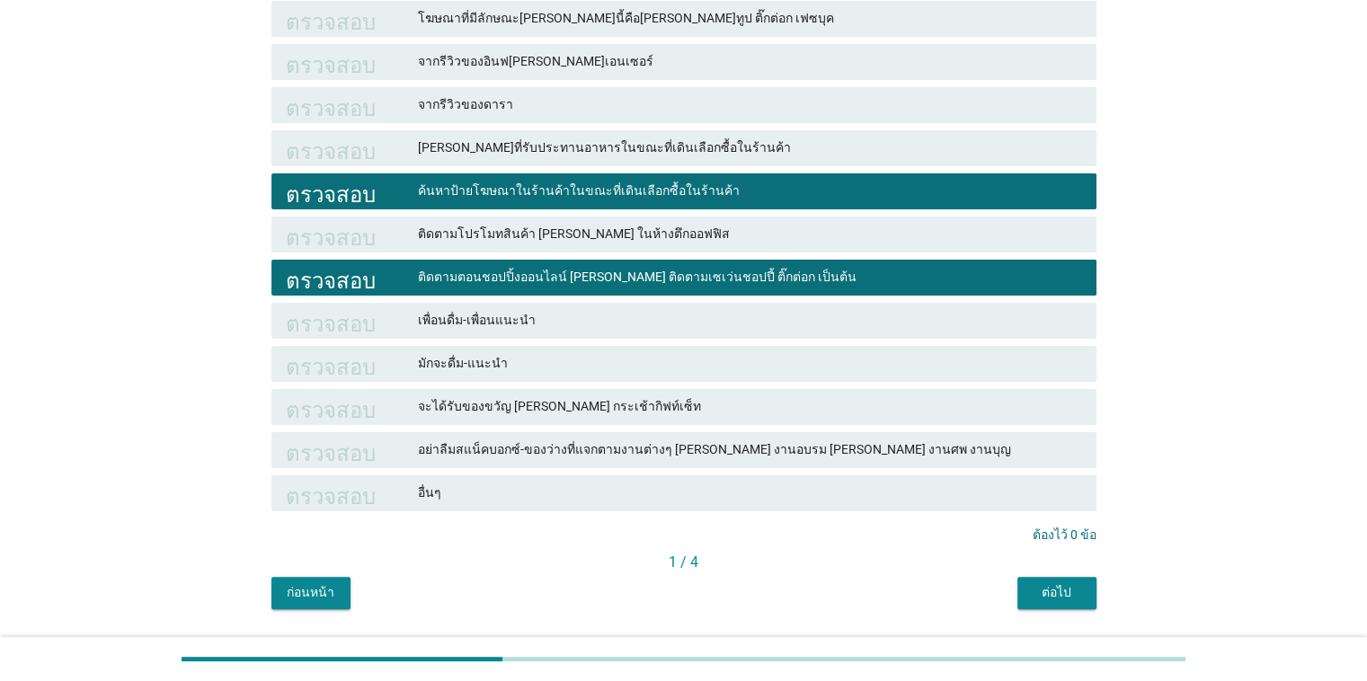
scroll to position [349, 0]
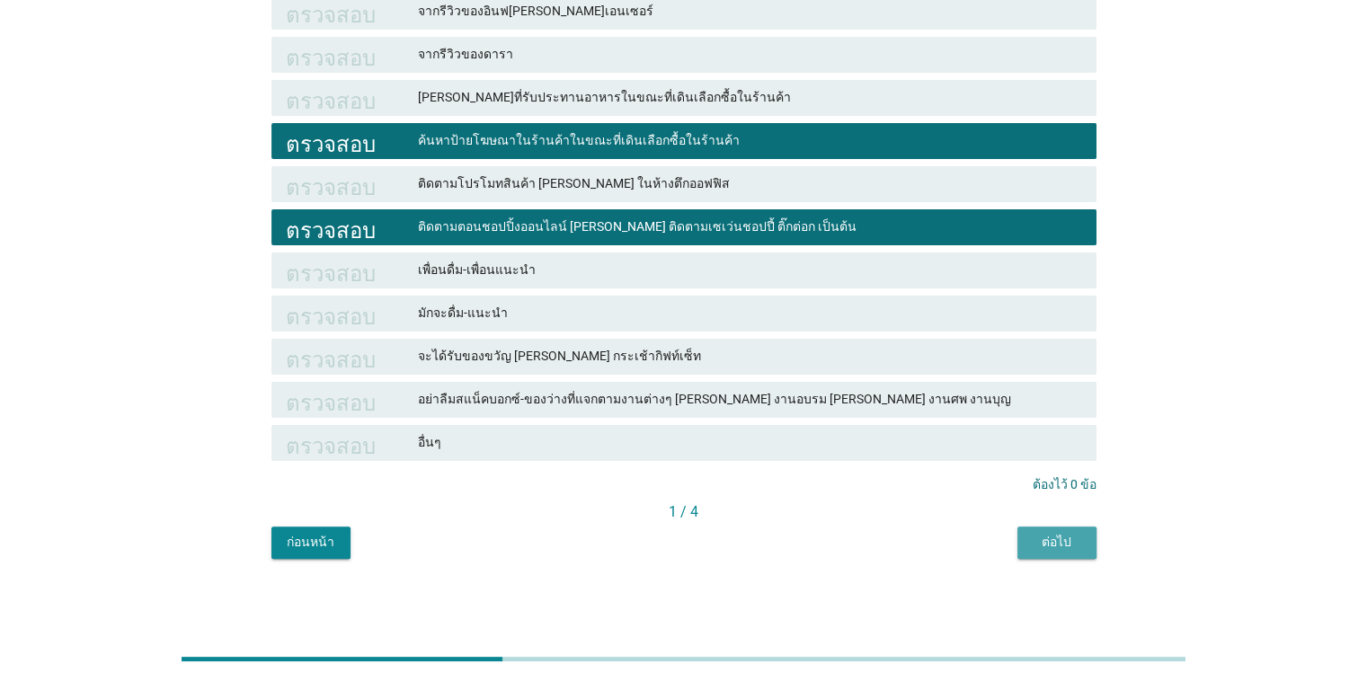
click at [888, 535] on font "ต่อไป" at bounding box center [1056, 542] width 30 height 14
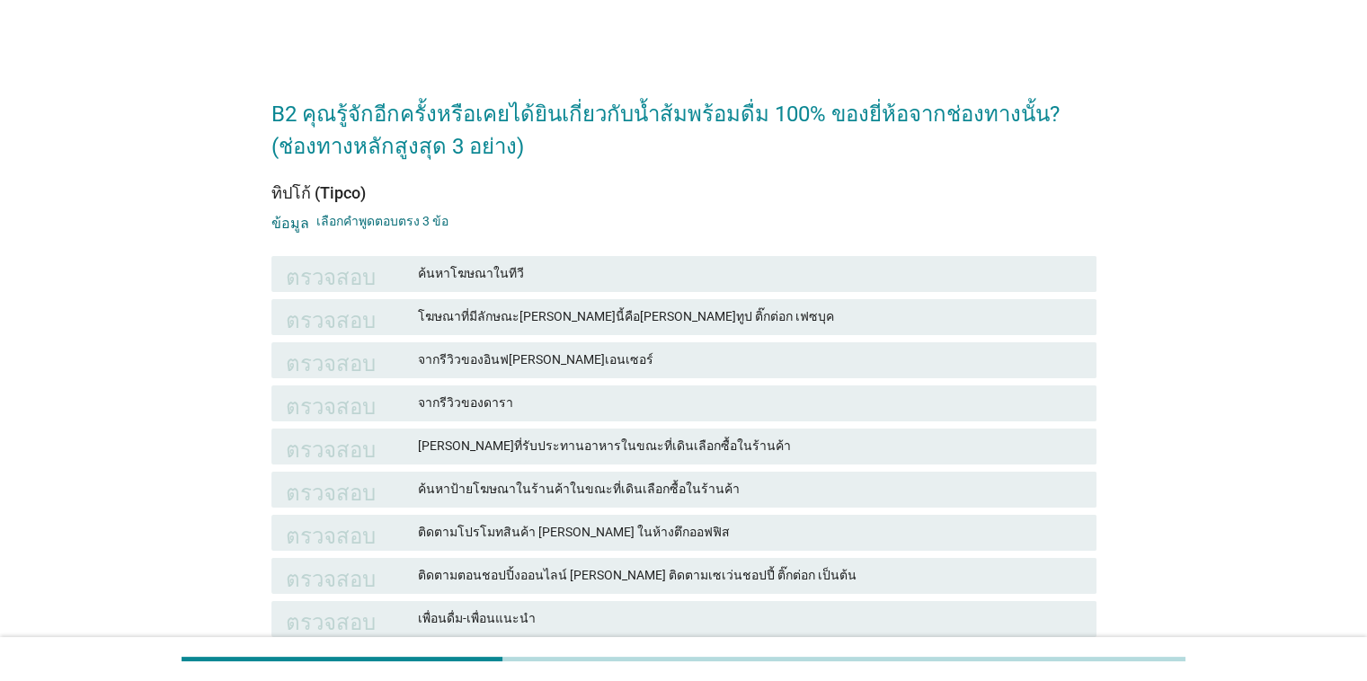
click at [562, 275] on font "ค้นหาโฆษณาในทีวี" at bounding box center [749, 273] width 663 height 19
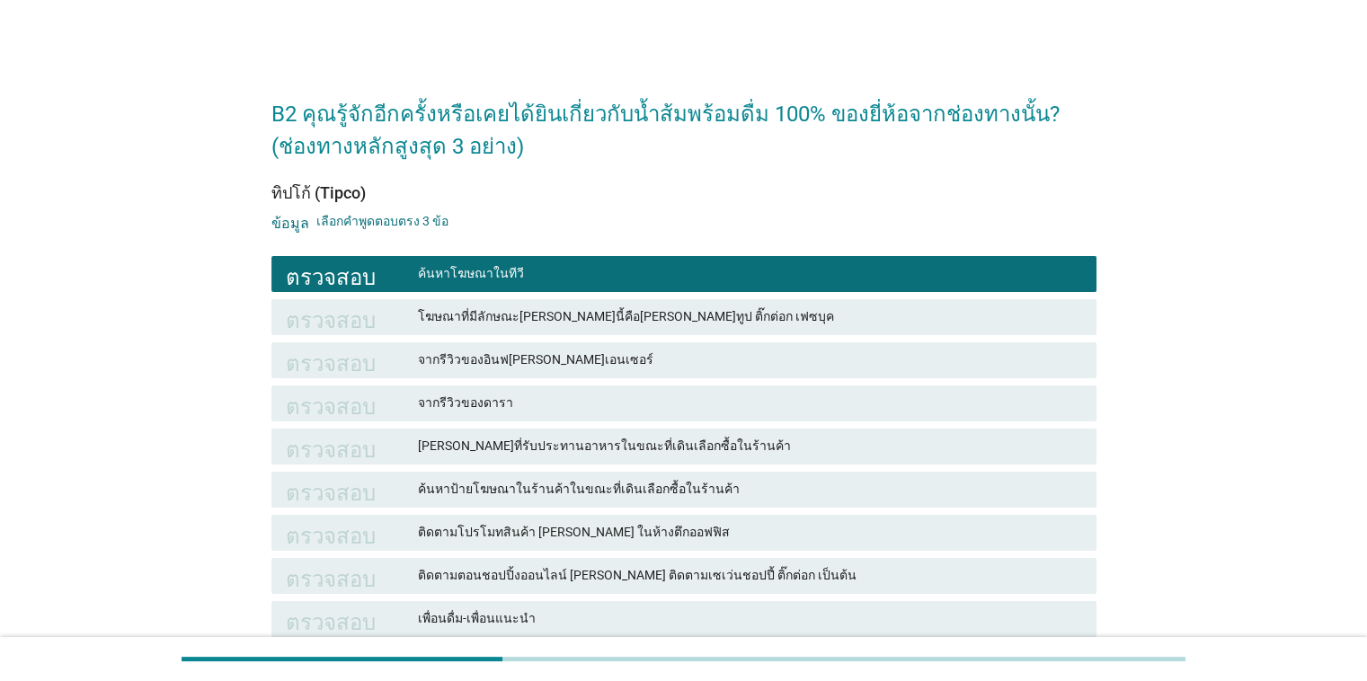
click at [546, 482] on font "ค้นหาป้ายโฆษณาในร้านค้าในขณะที่เดินเลือกซื้อในร้านค้า" at bounding box center [579, 489] width 322 height 14
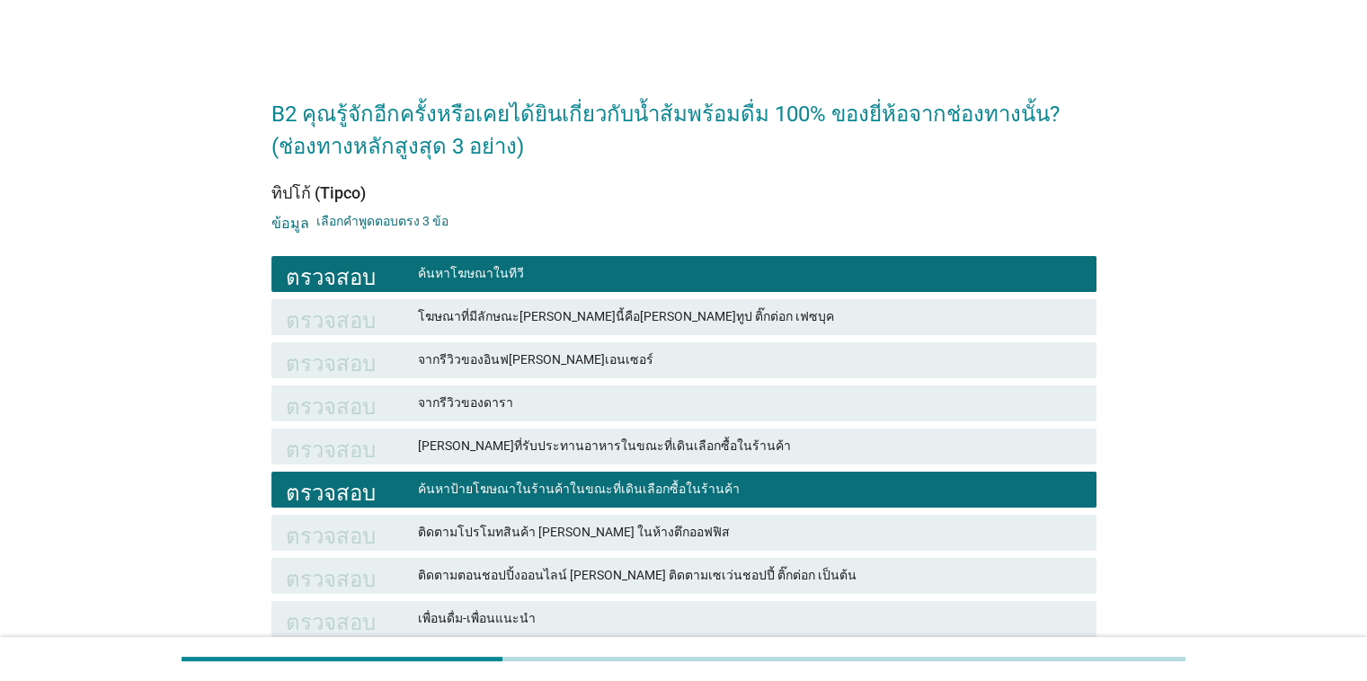
click at [572, 577] on font "ติดตามตอนชอปปิ้งออนไลน์ [PERSON_NAME] ติดตามเซเว่นชอปปี้ ติ๊กต่อก เป็นต้น" at bounding box center [637, 575] width 439 height 14
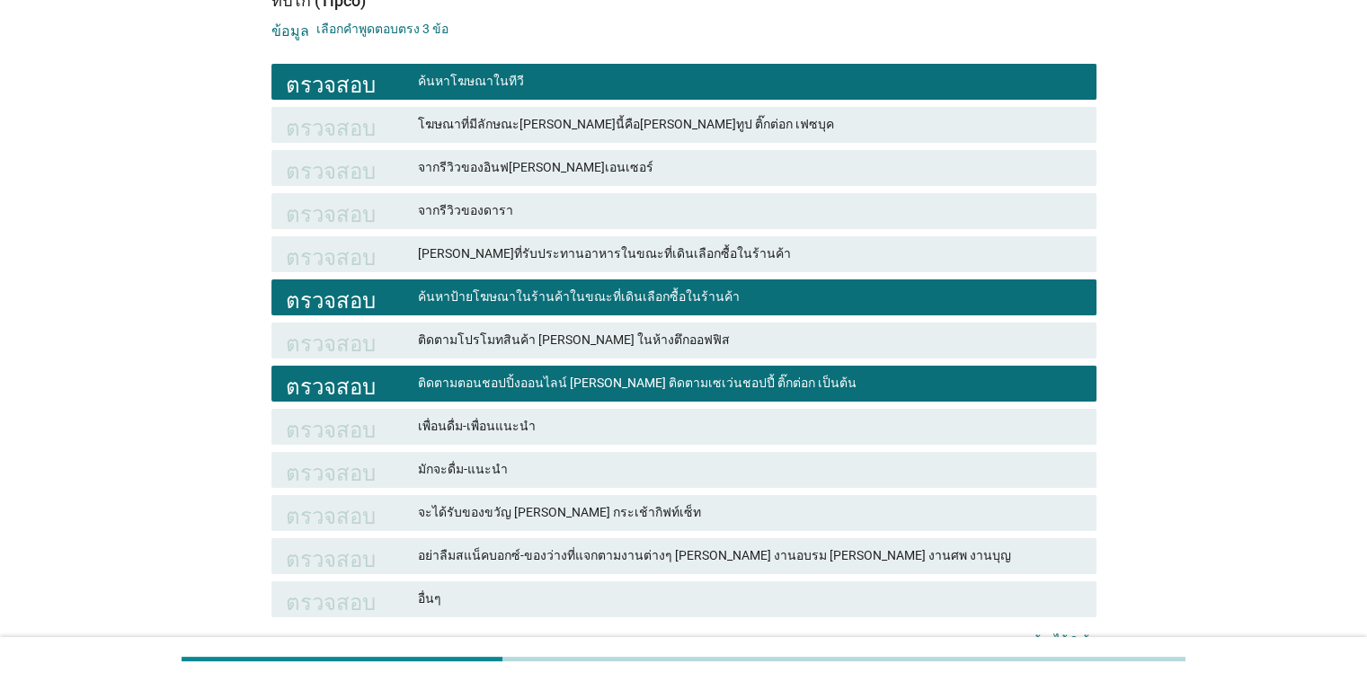
scroll to position [331, 0]
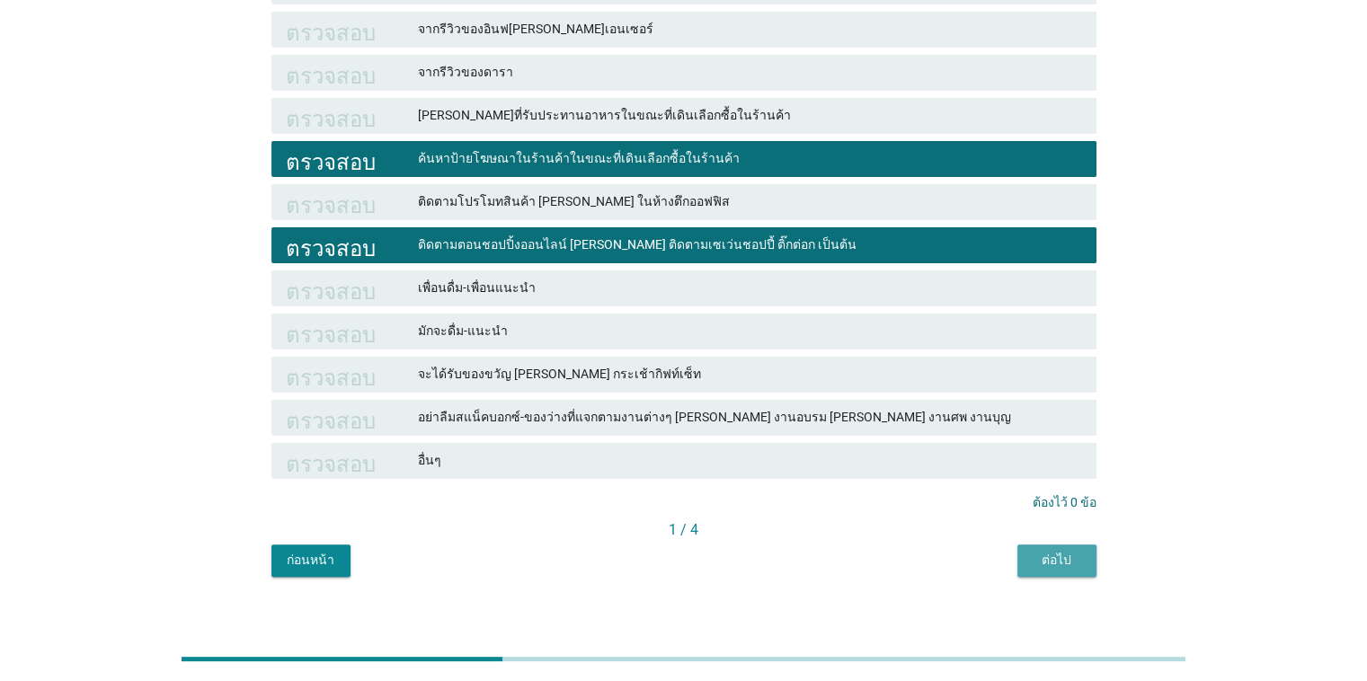
click at [888, 545] on button "ต่อไป" at bounding box center [1056, 561] width 79 height 32
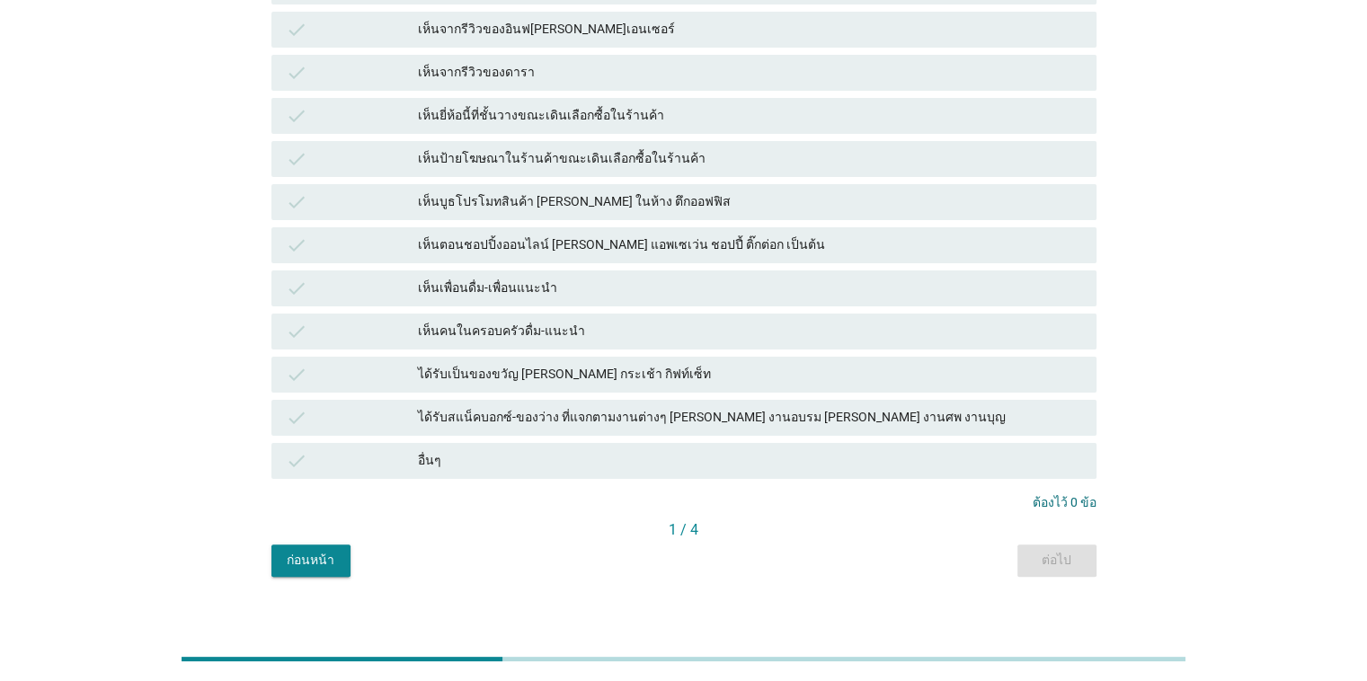
scroll to position [0, 0]
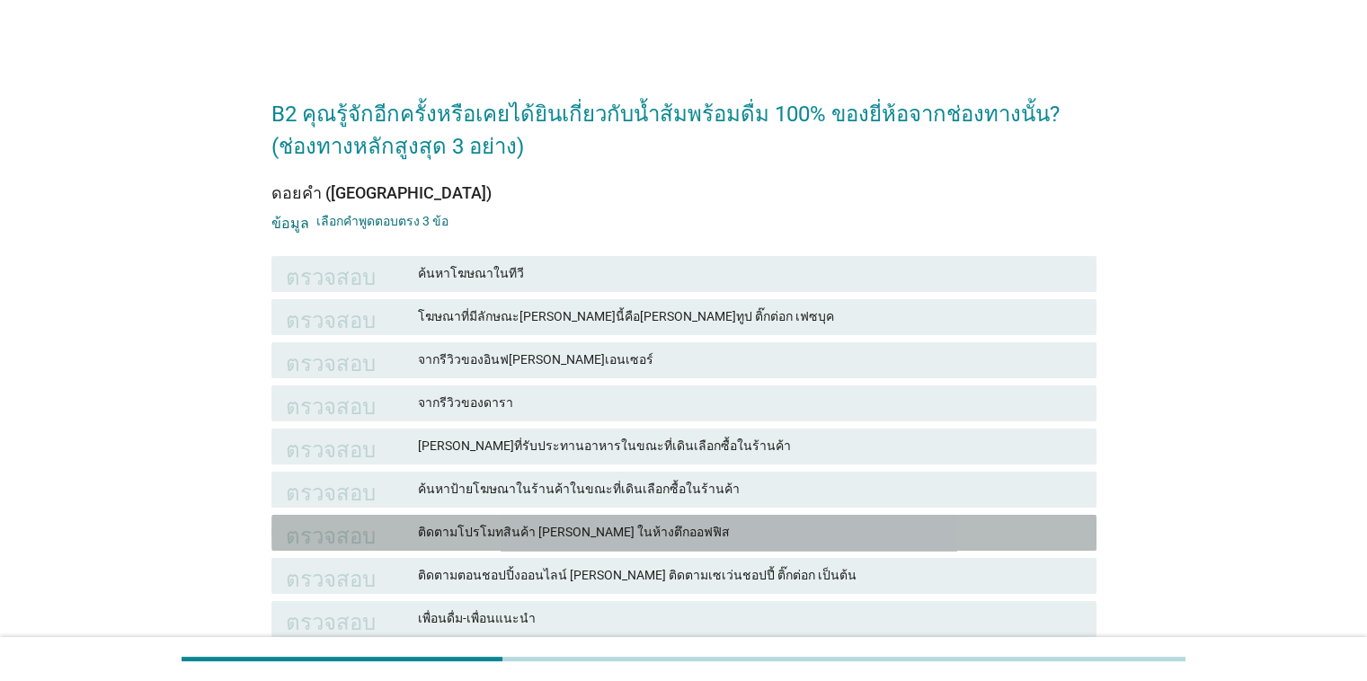
click at [546, 530] on font "ติดตามโปรโมทสินค้า [PERSON_NAME] ในห้างตึกออฟฟิส" at bounding box center [574, 532] width 312 height 14
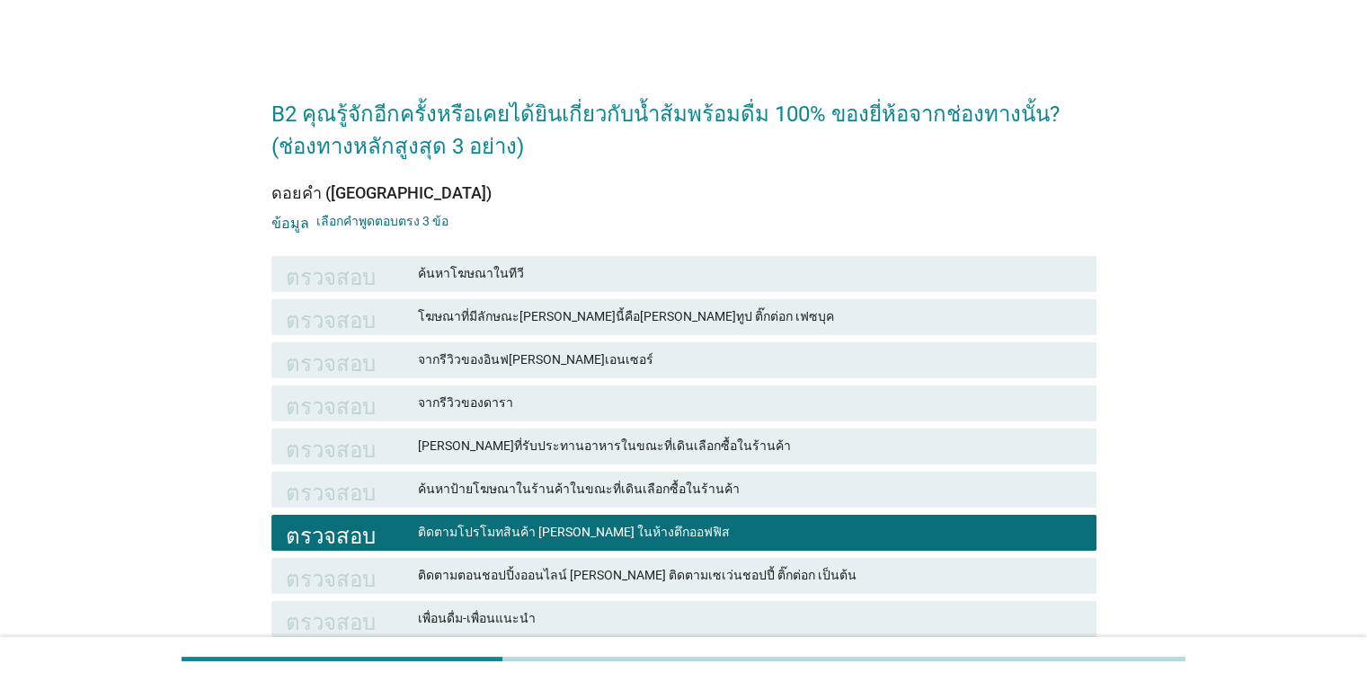
click at [546, 530] on font "ติดตามโปรโมทสินค้า [PERSON_NAME] ในห้างตึกออฟฟิส" at bounding box center [574, 532] width 312 height 14
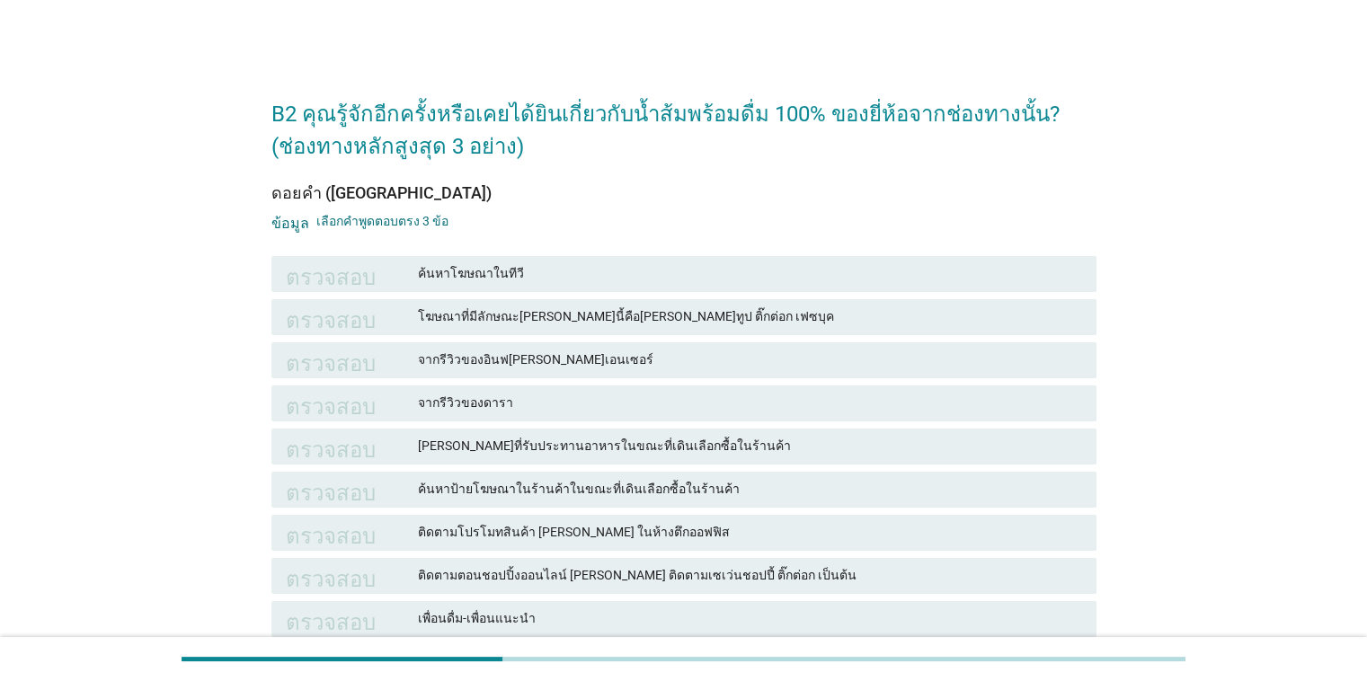
click at [568, 484] on font "ค้นหาป้ายโฆษณาในร้านค้าในขณะที่เดินเลือกซื้อในร้านค้า" at bounding box center [579, 489] width 322 height 14
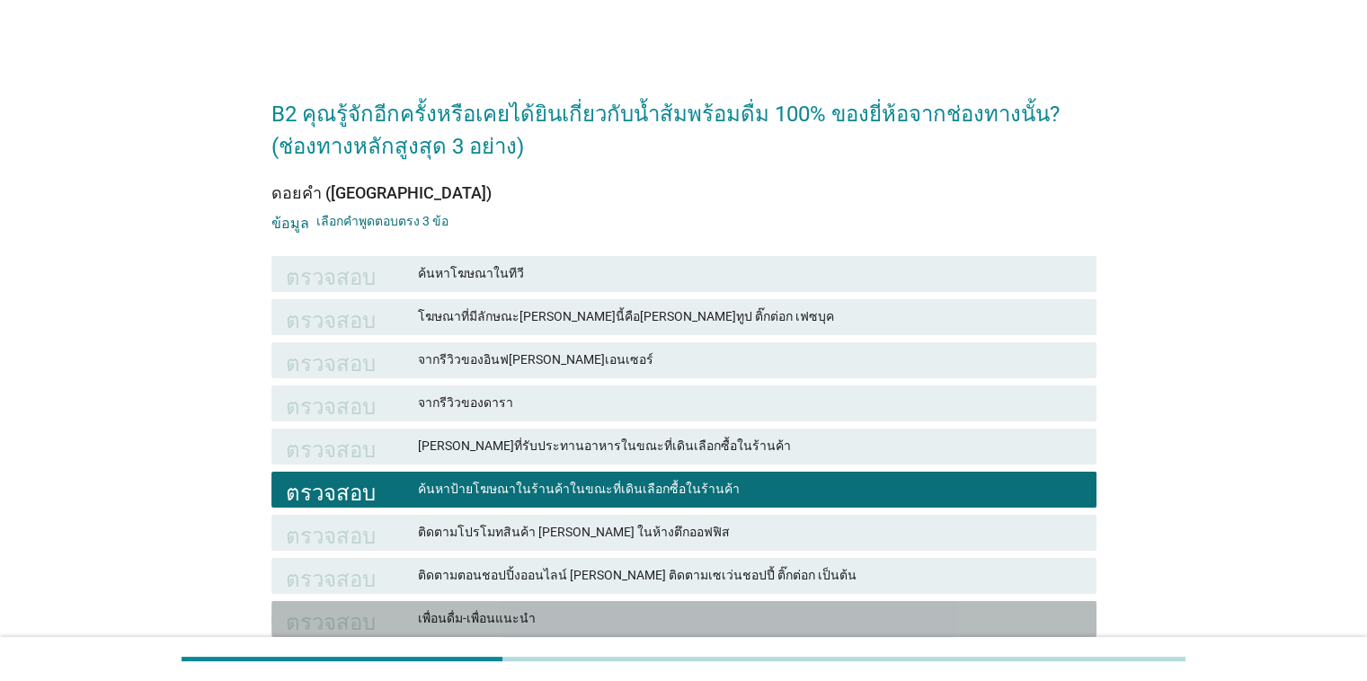
click at [557, 624] on font "เพื่อนดื่ม-เพื่อนแนะนำ" at bounding box center [749, 618] width 663 height 19
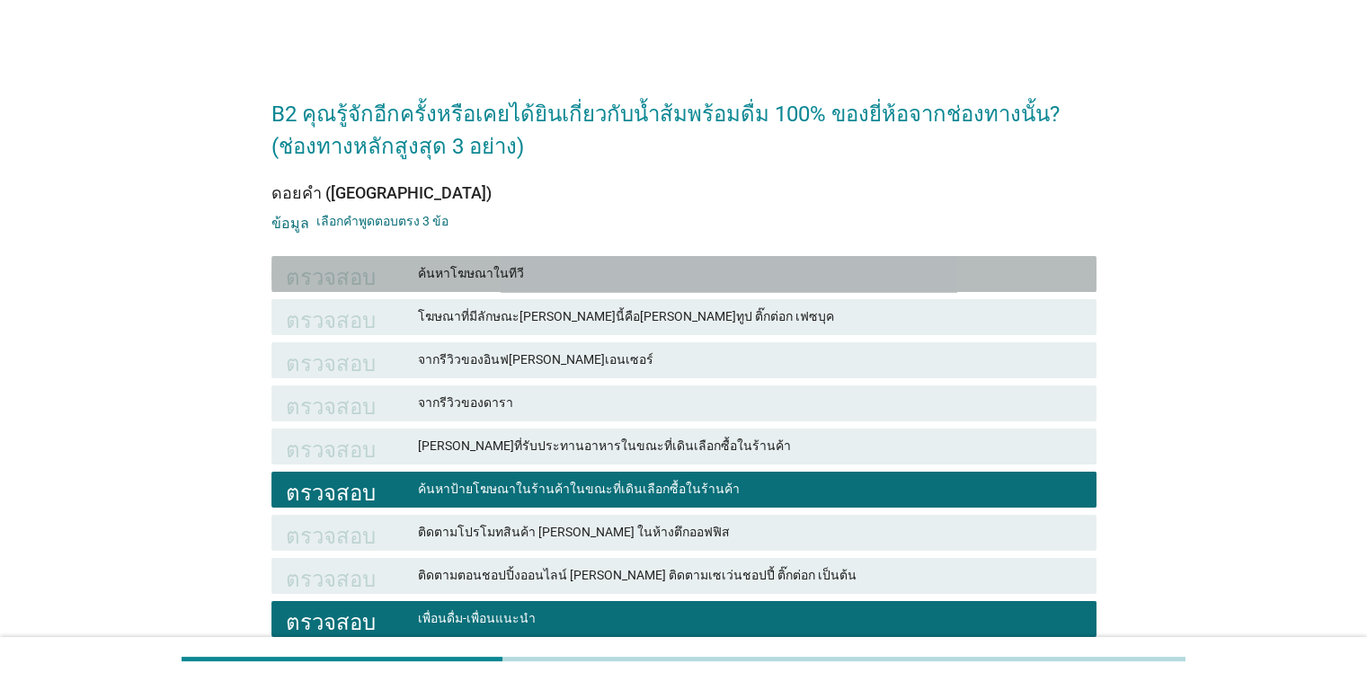
click at [639, 286] on div "ตรวจสอบ ค้นหาโฆษณาในทีวี" at bounding box center [683, 274] width 825 height 36
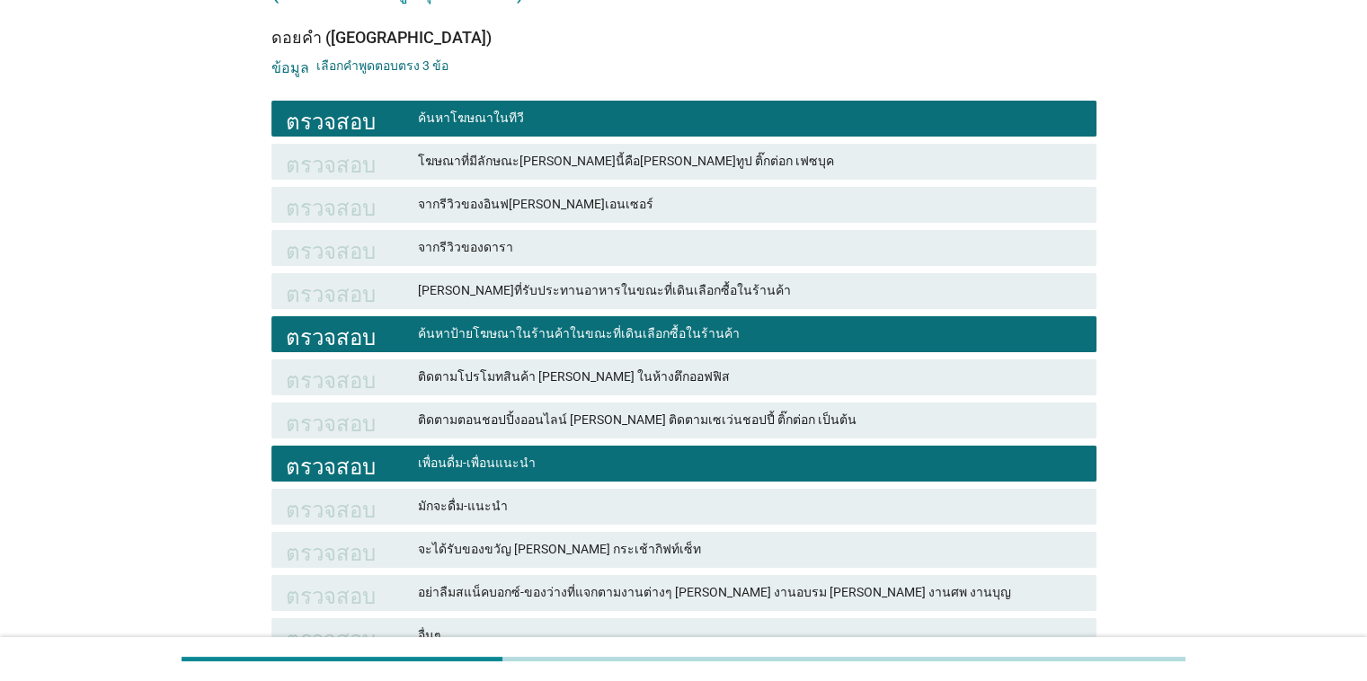
scroll to position [162, 0]
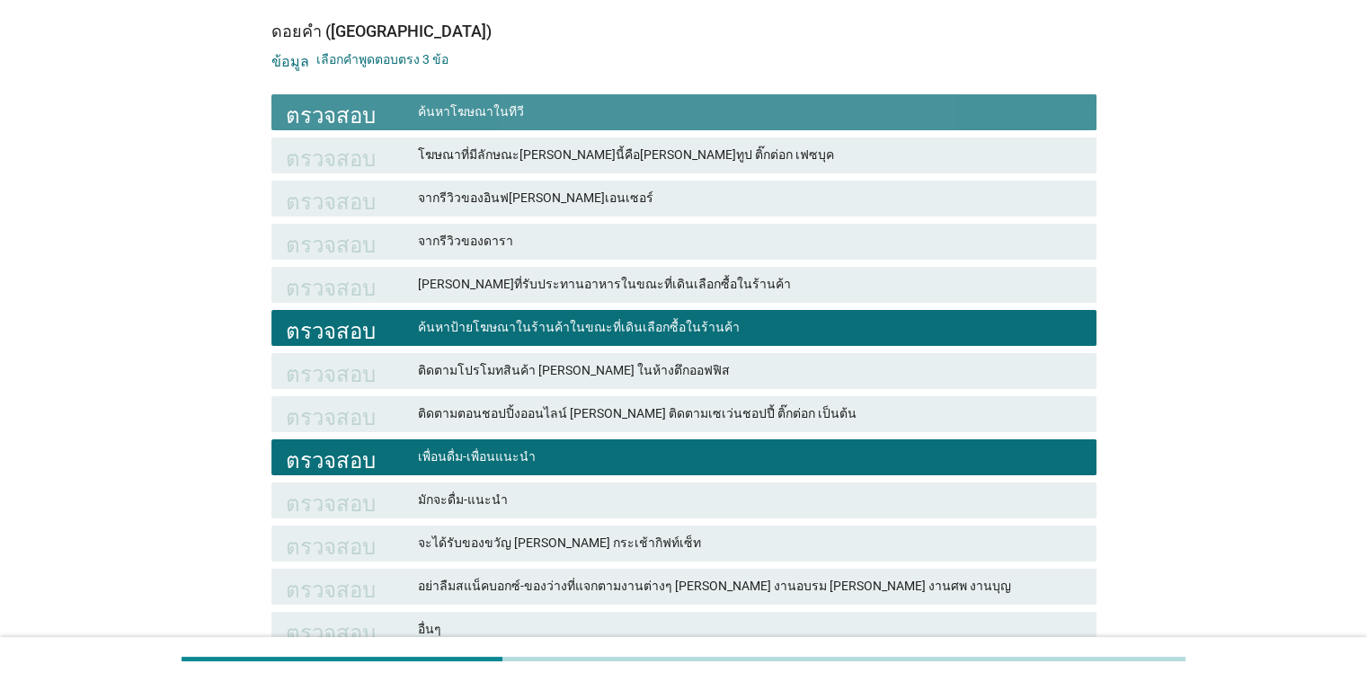
click at [733, 106] on font "ค้นหาโฆษณาในทีวี" at bounding box center [749, 111] width 663 height 19
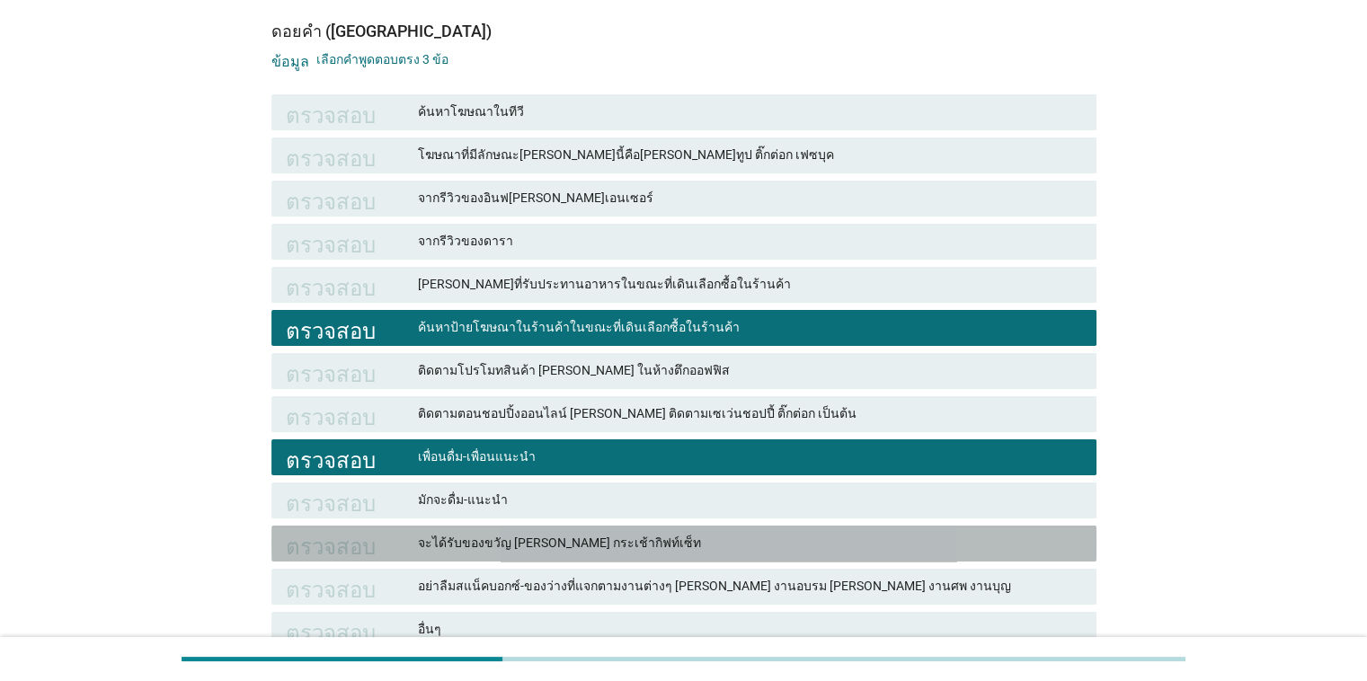
click at [591, 545] on font "จะได้รับของขวัญ [PERSON_NAME] กระเช้ากิฟท์เซ็ท" at bounding box center [559, 543] width 283 height 14
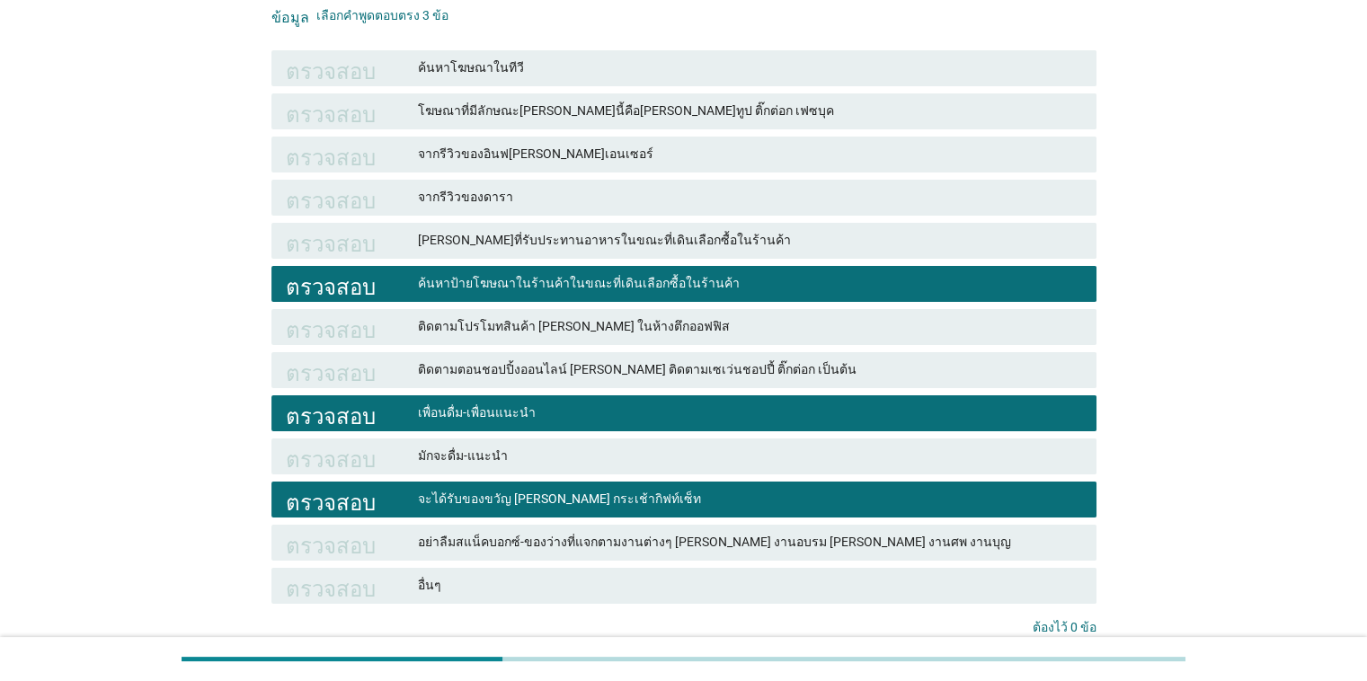
scroll to position [349, 0]
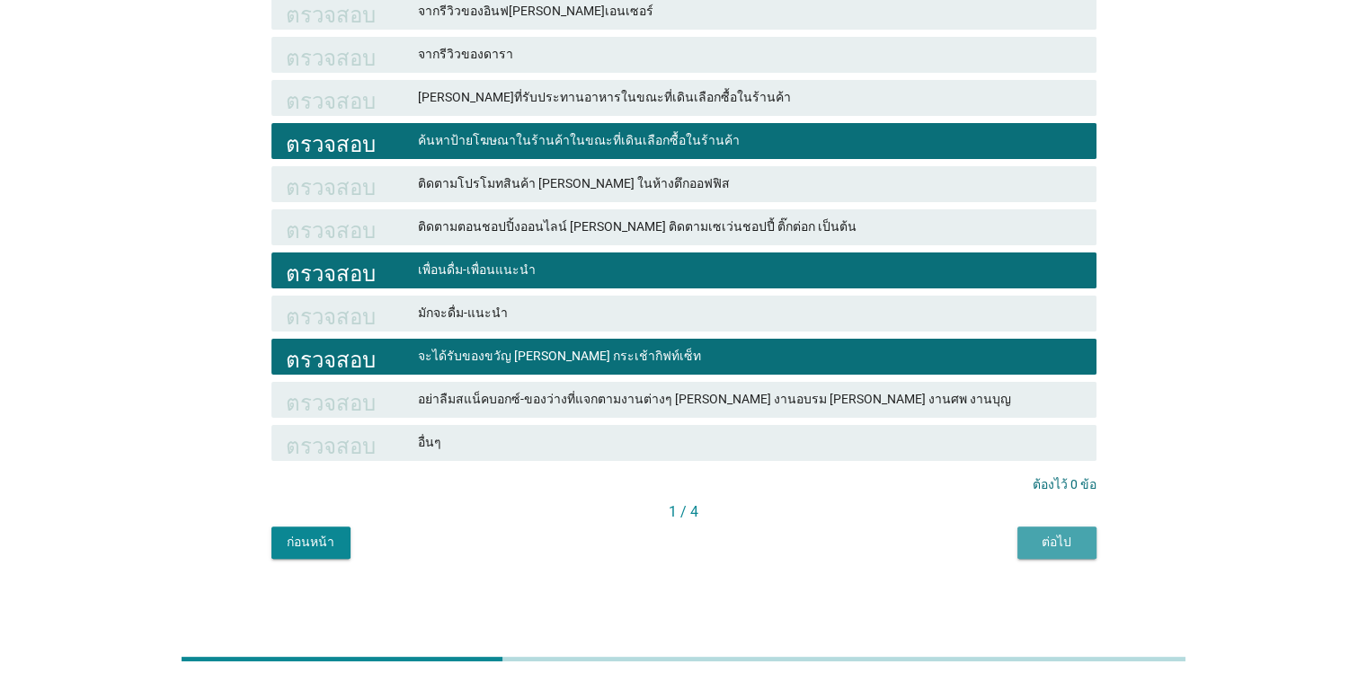
click at [888, 539] on font "ต่อไป" at bounding box center [1056, 542] width 30 height 14
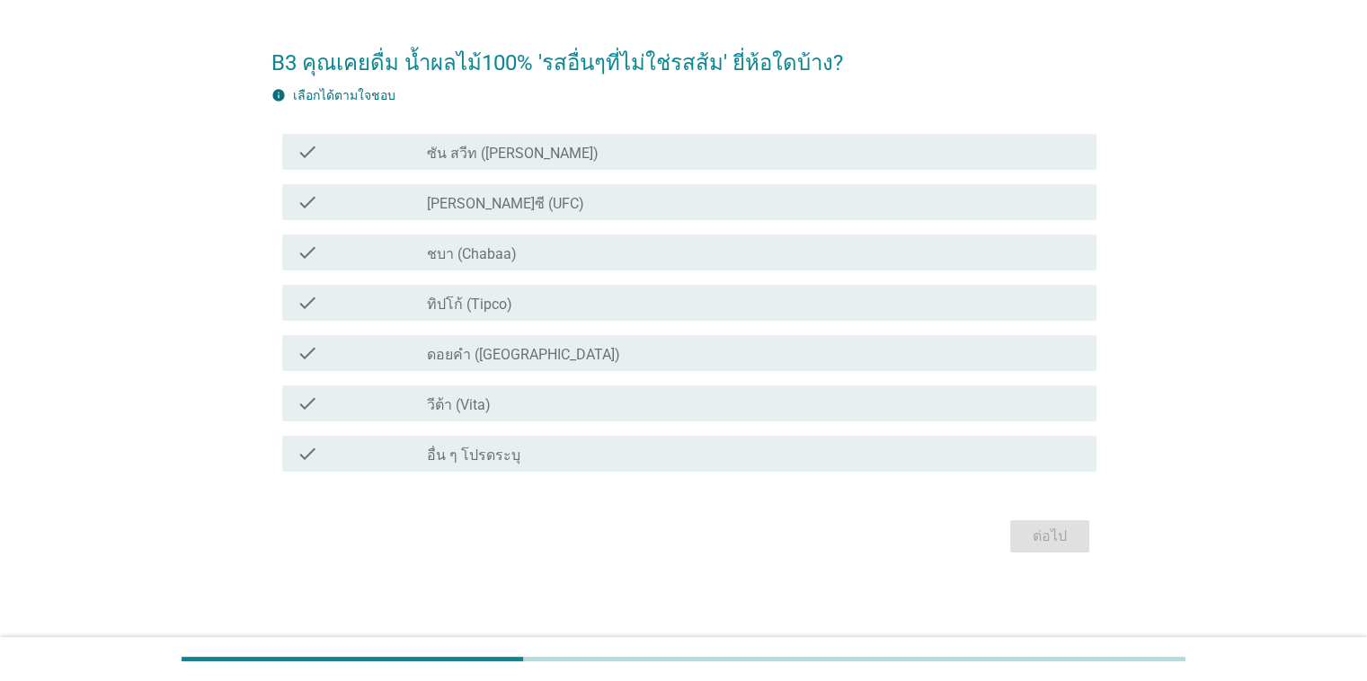
scroll to position [0, 0]
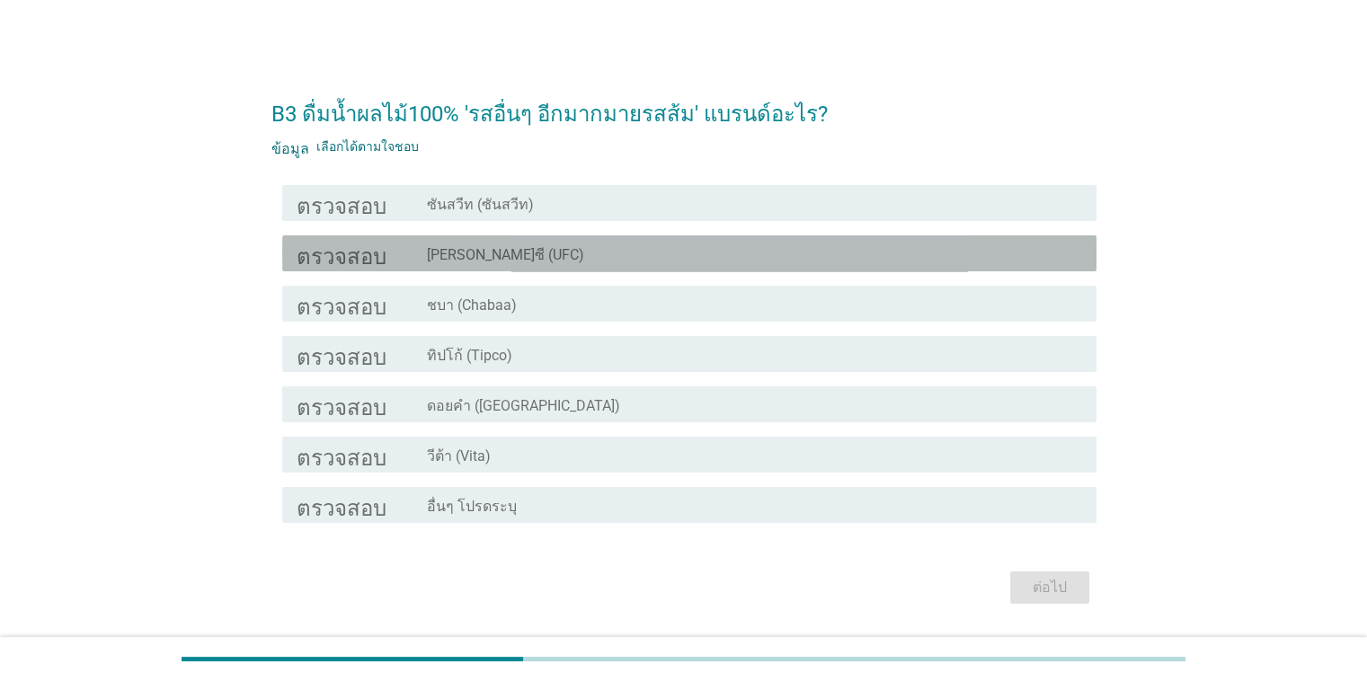
click at [629, 259] on div "โครงร่างกล่องกาเครื่องหมายว่าง [PERSON_NAME]ซี (UFC)" at bounding box center [754, 254] width 654 height 22
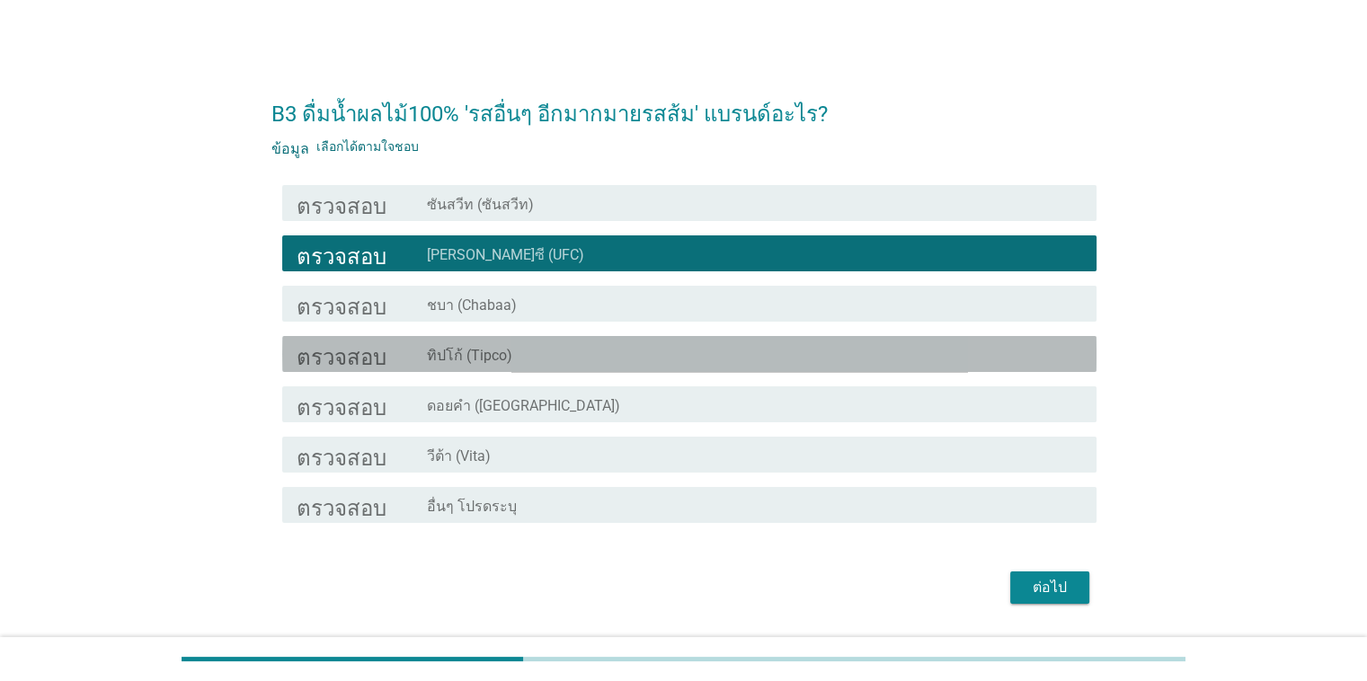
click at [598, 347] on div "โครงร่างกล่องกาเครื่องหมายว่าง ทิปโก้ (Tipco)" at bounding box center [754, 354] width 654 height 22
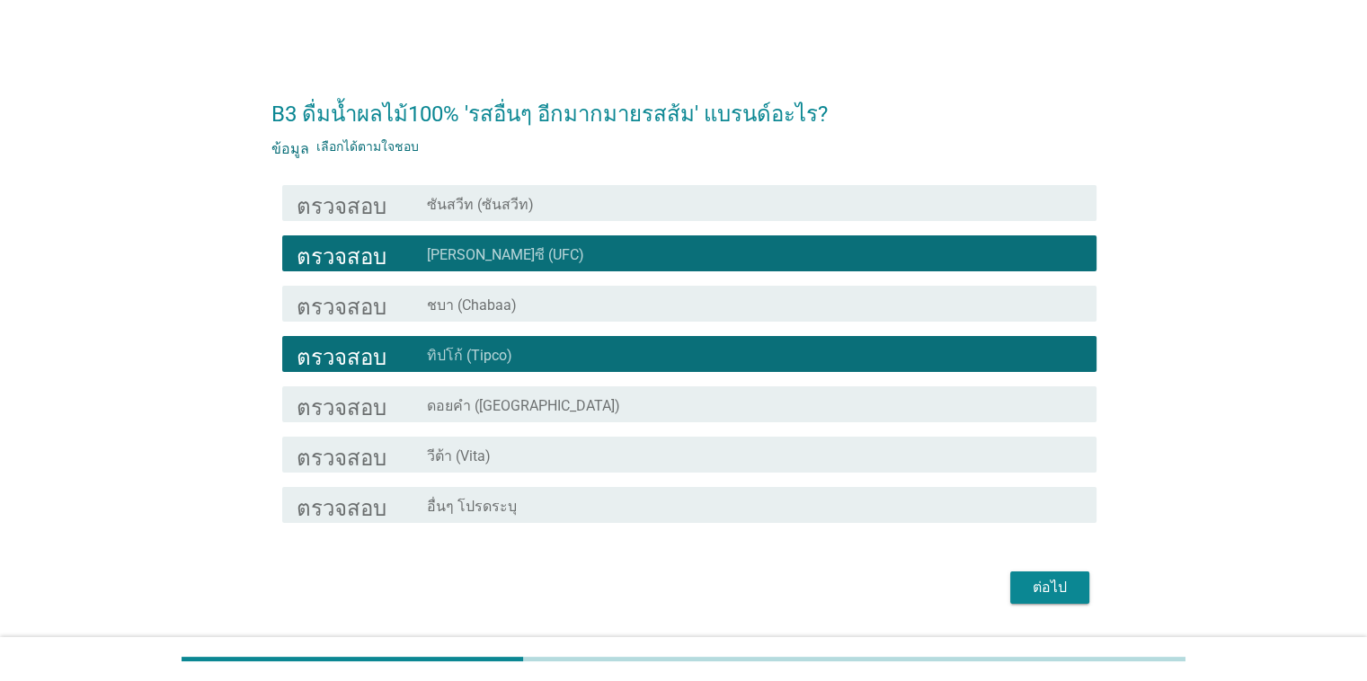
click at [806, 395] on div "โครงร่างกล่องกาเครื่องหมายว่าง ดอยคำ ([GEOGRAPHIC_DATA])" at bounding box center [754, 405] width 654 height 22
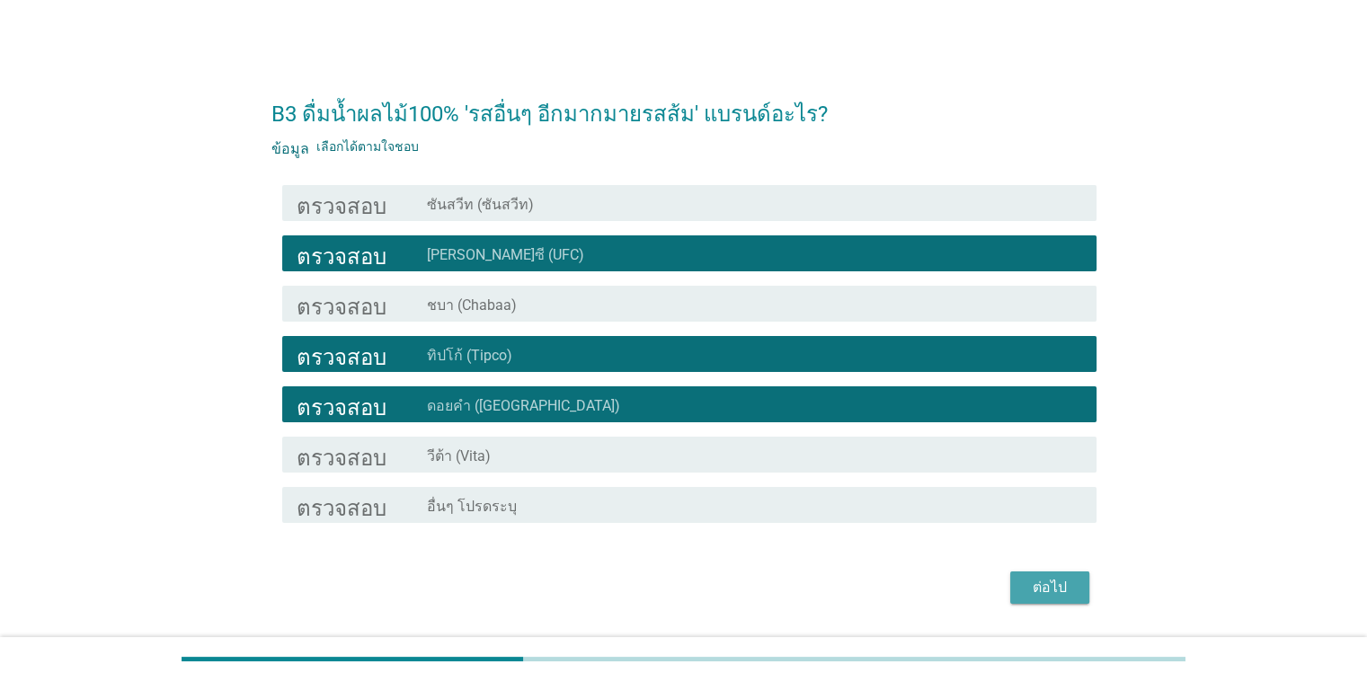
click at [888, 591] on font "ต่อไป" at bounding box center [1049, 587] width 34 height 17
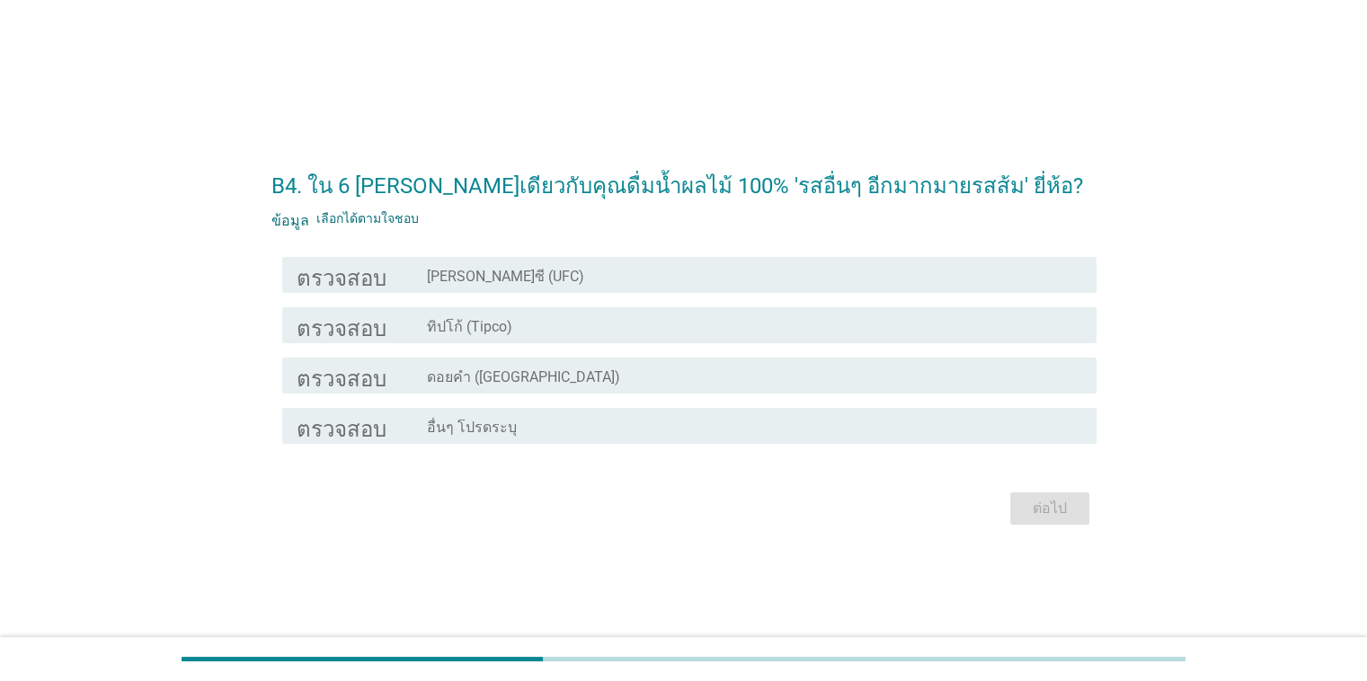
click at [507, 278] on font "[PERSON_NAME]ซี (UFC)" at bounding box center [505, 276] width 157 height 17
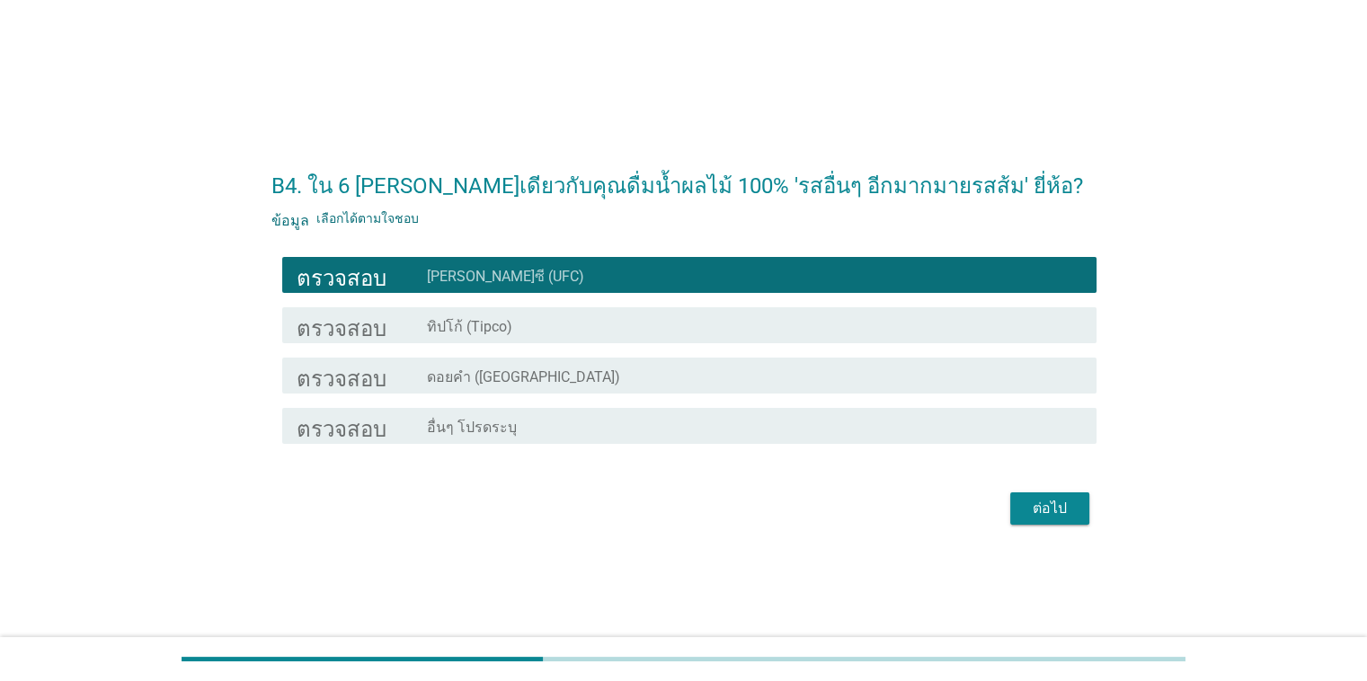
click at [541, 332] on div "โครงร่างกล่องกาเครื่องหมายว่าง ทิปโก้ (Tipco)" at bounding box center [754, 326] width 654 height 22
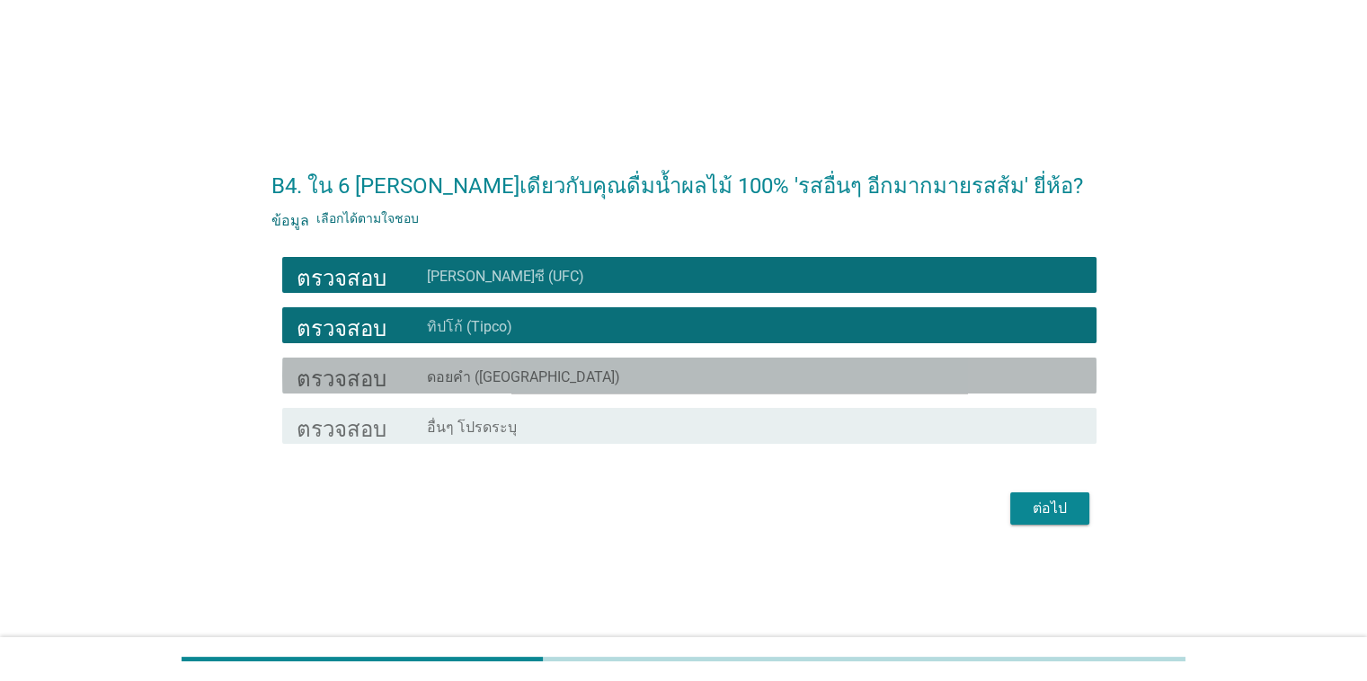
click at [550, 386] on font "ดอยคำ ([GEOGRAPHIC_DATA])" at bounding box center [523, 377] width 193 height 18
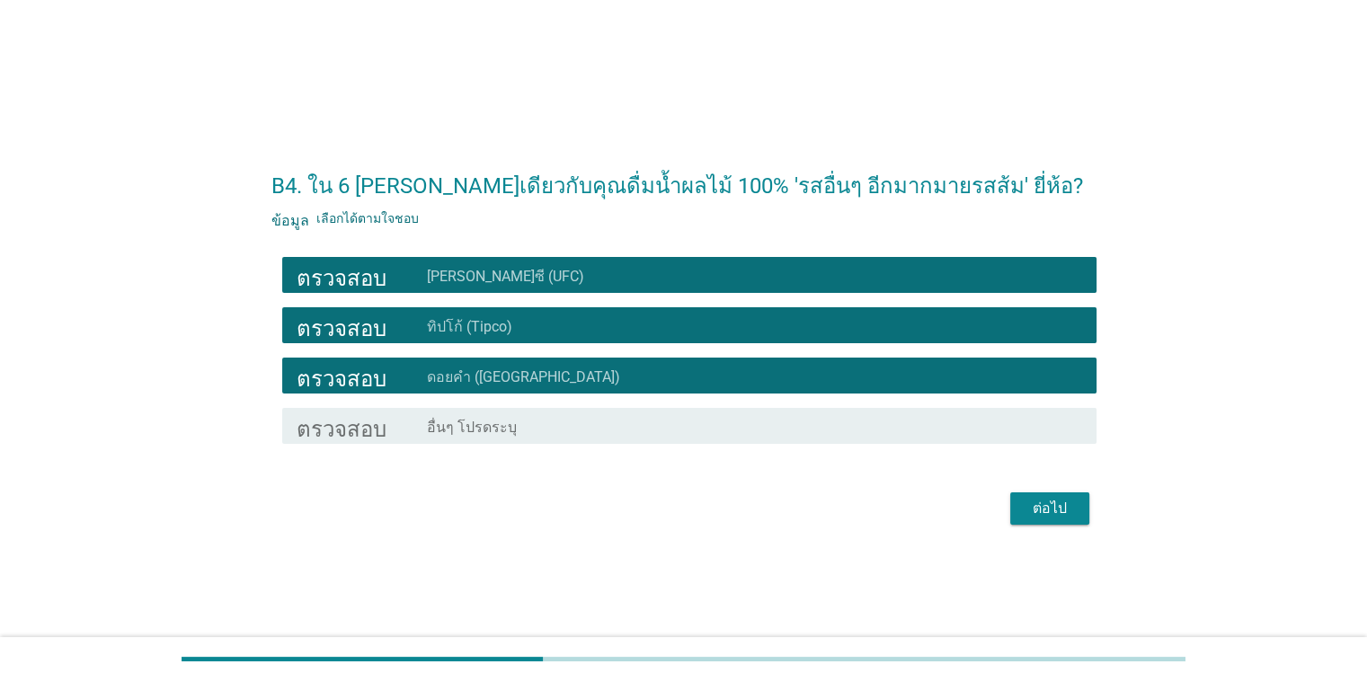
click at [888, 527] on div "ต่อไป" at bounding box center [683, 508] width 825 height 43
click at [888, 512] on font "ต่อไป" at bounding box center [1049, 508] width 34 height 17
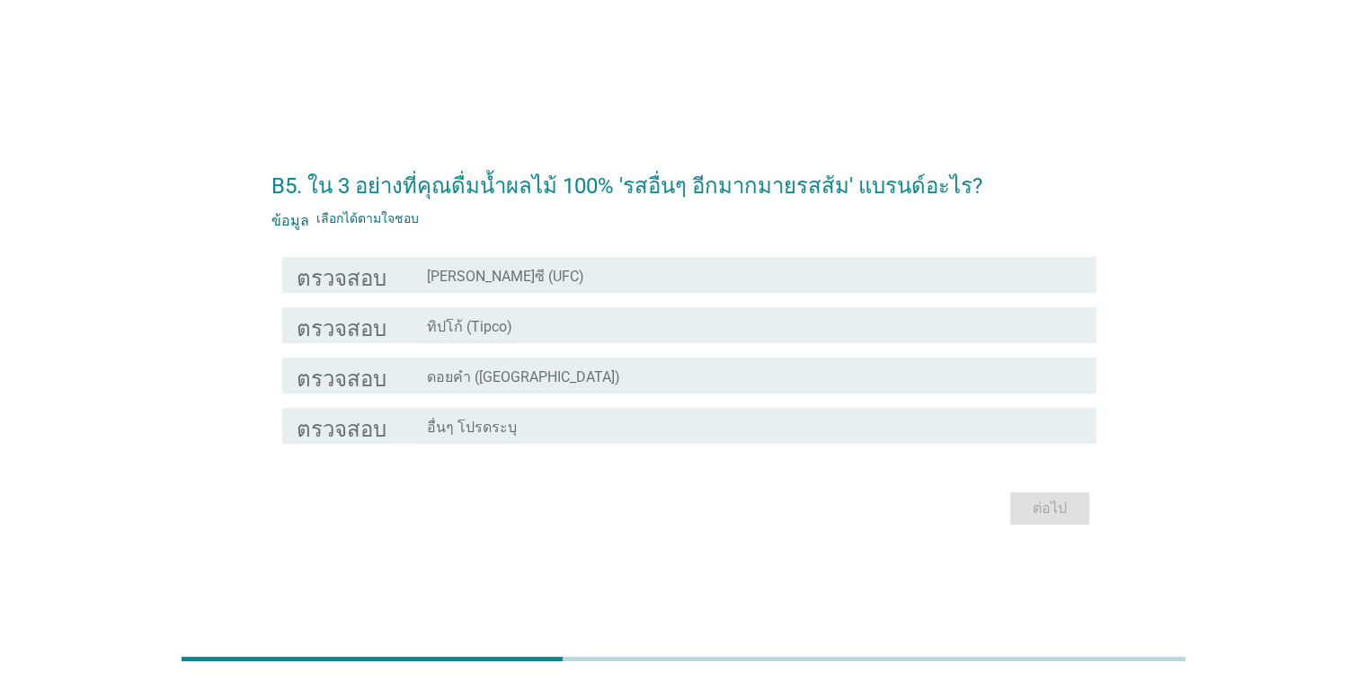
click at [557, 279] on div "โครงร่างกล่องกาเครื่องหมายว่าง [PERSON_NAME]ซี (UFC)" at bounding box center [754, 275] width 654 height 22
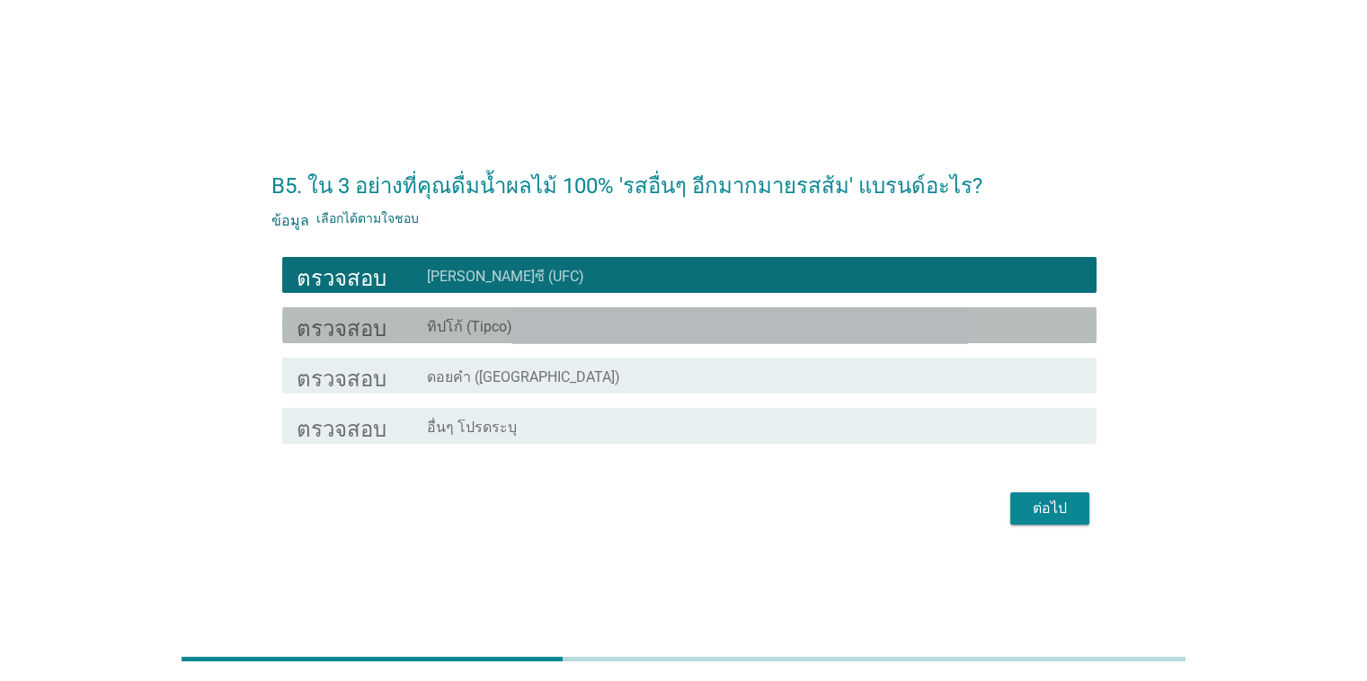
click at [547, 332] on div "โครงร่างกล่องกาเครื่องหมายว่าง ทิปโก้ (Tipco)" at bounding box center [754, 326] width 654 height 22
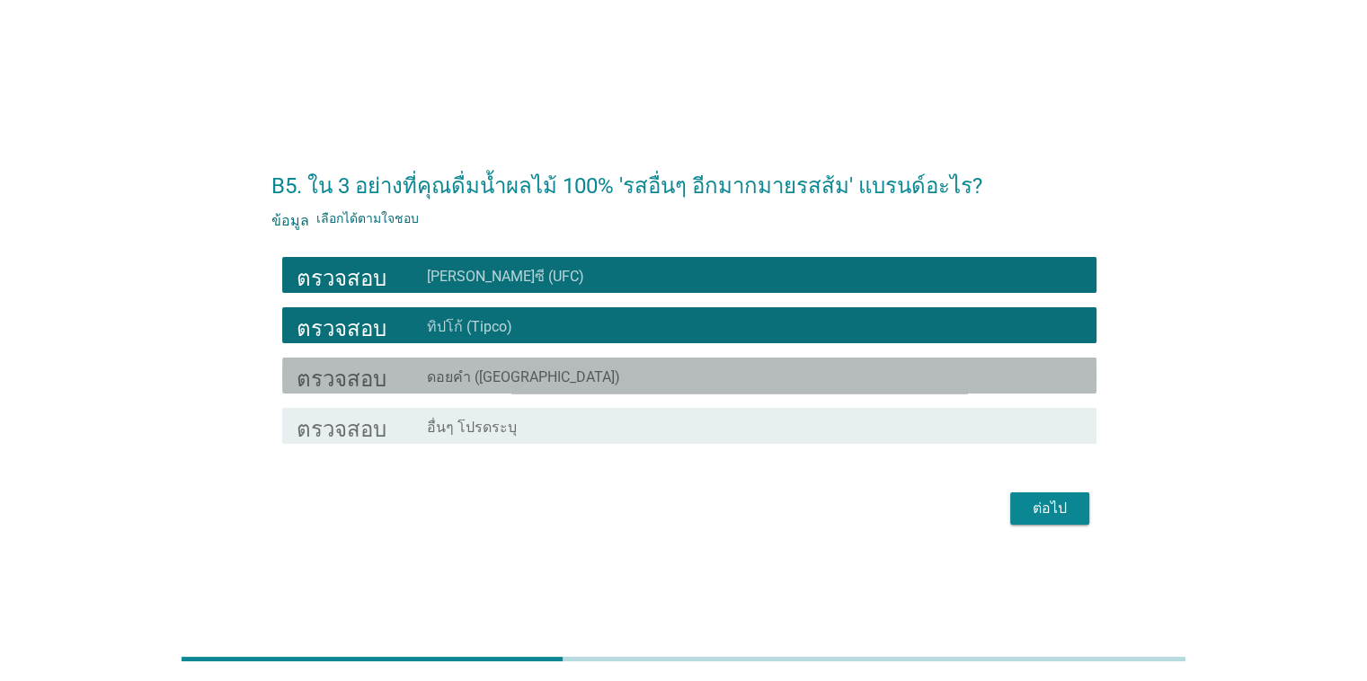
click at [547, 376] on font "ดอยคำ ([GEOGRAPHIC_DATA])" at bounding box center [523, 376] width 193 height 17
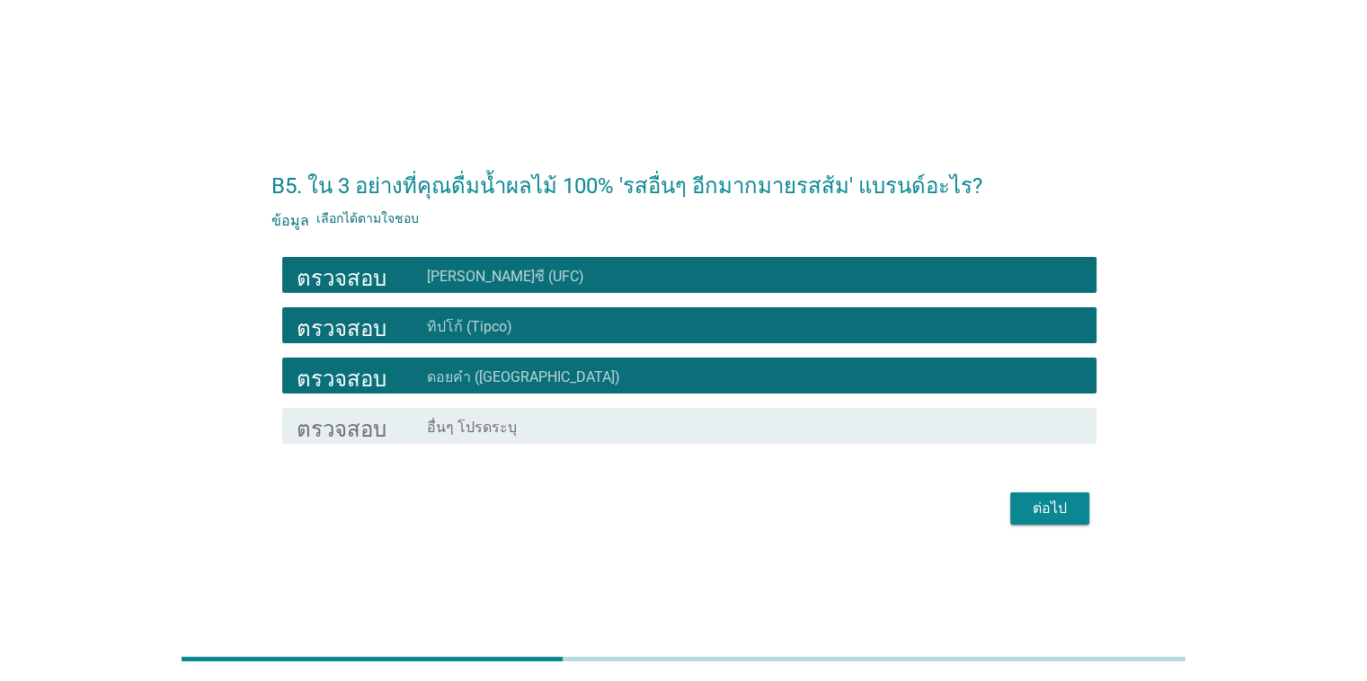
click at [888, 519] on button "ต่อไป" at bounding box center [1049, 508] width 79 height 32
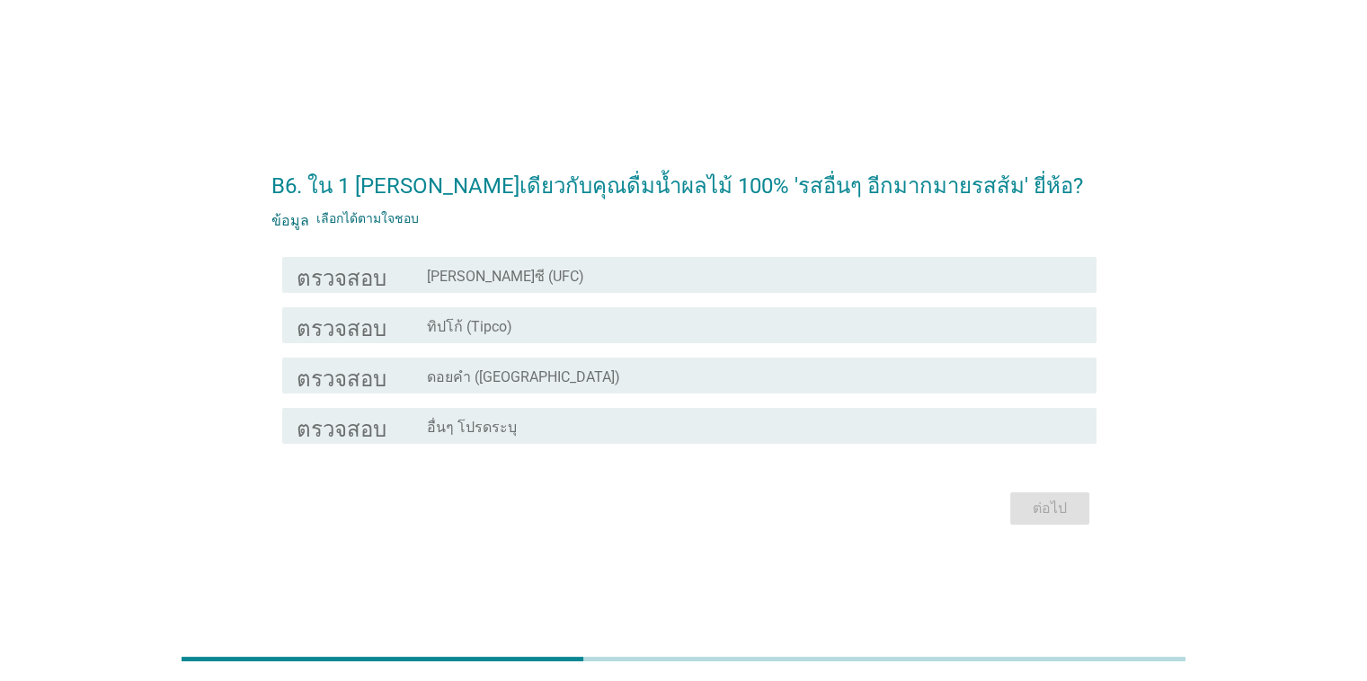
click at [724, 288] on div "ตรวจสอบ โครงร่างกล่องกาเครื่องหมายว่าง [PERSON_NAME]ซี (UFC)" at bounding box center [689, 275] width 814 height 36
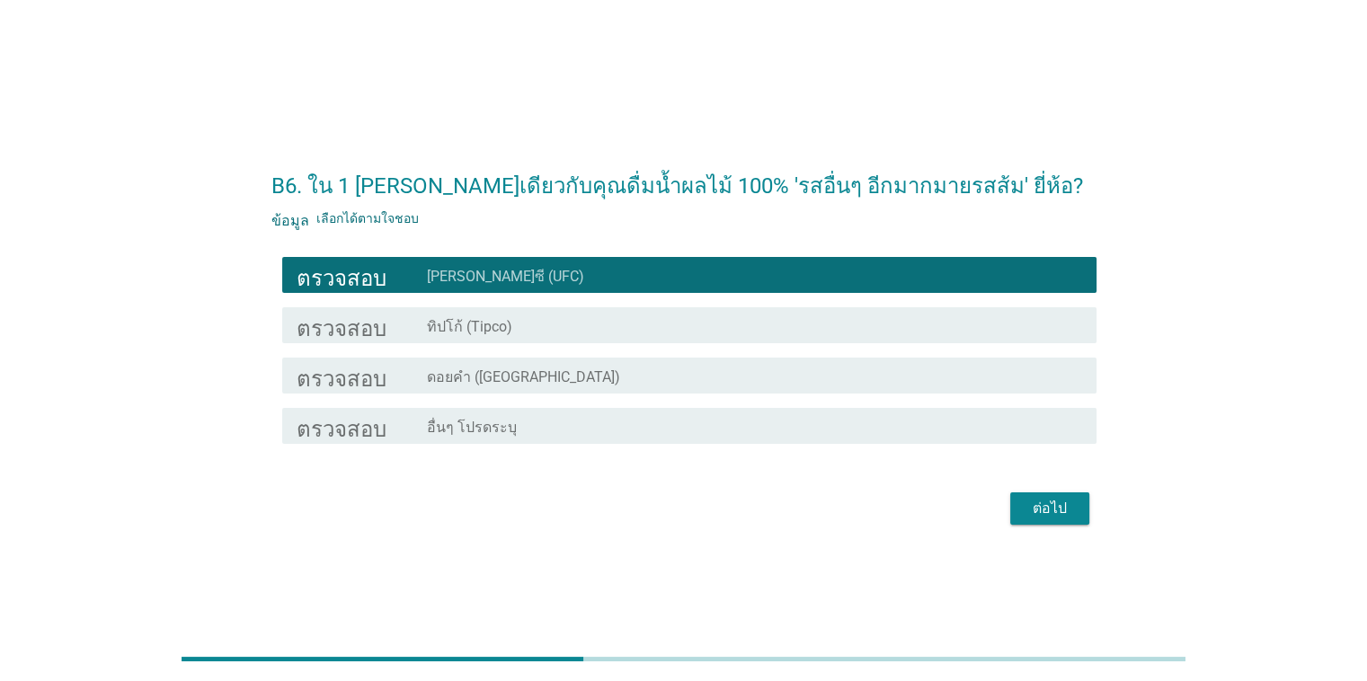
click at [719, 319] on div "โครงร่างกล่องกาเครื่องหมายว่าง ทิปโก้ (Tipco)" at bounding box center [754, 326] width 654 height 22
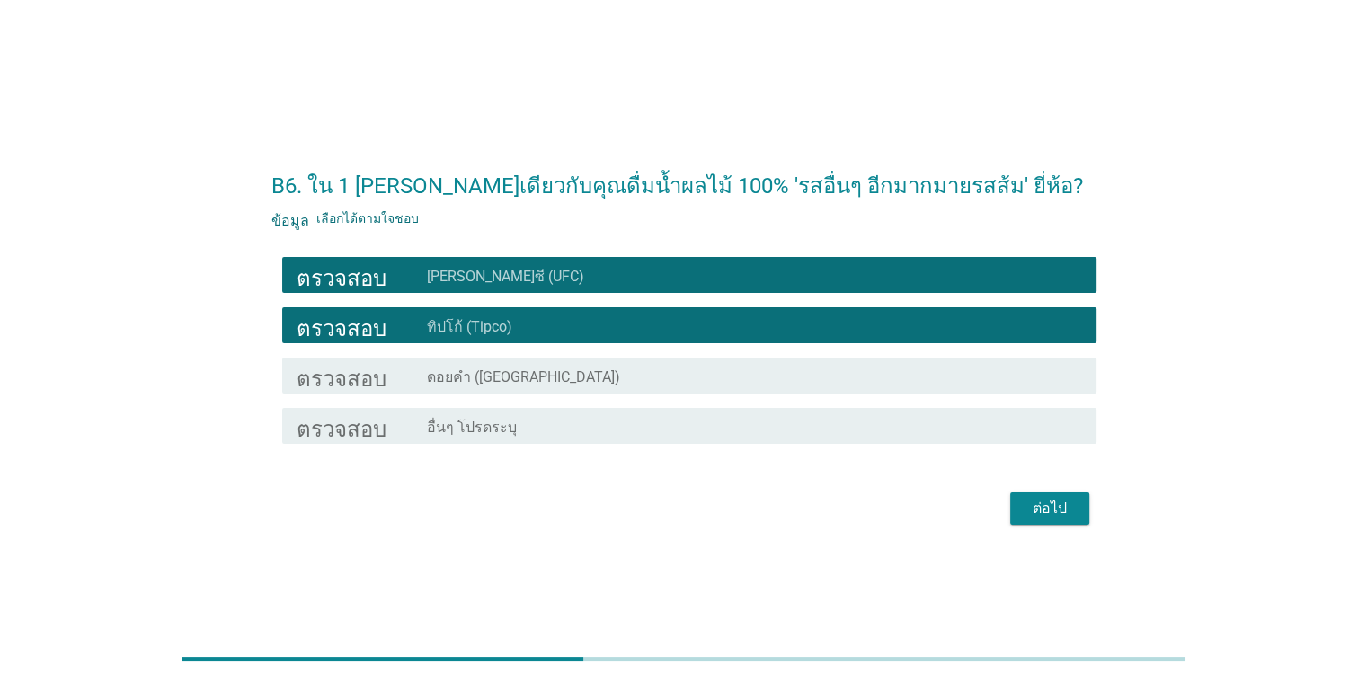
click at [727, 377] on div "โครงร่างกล่องกาเครื่องหมายว่าง ดอยคำ ([GEOGRAPHIC_DATA])" at bounding box center [754, 376] width 654 height 22
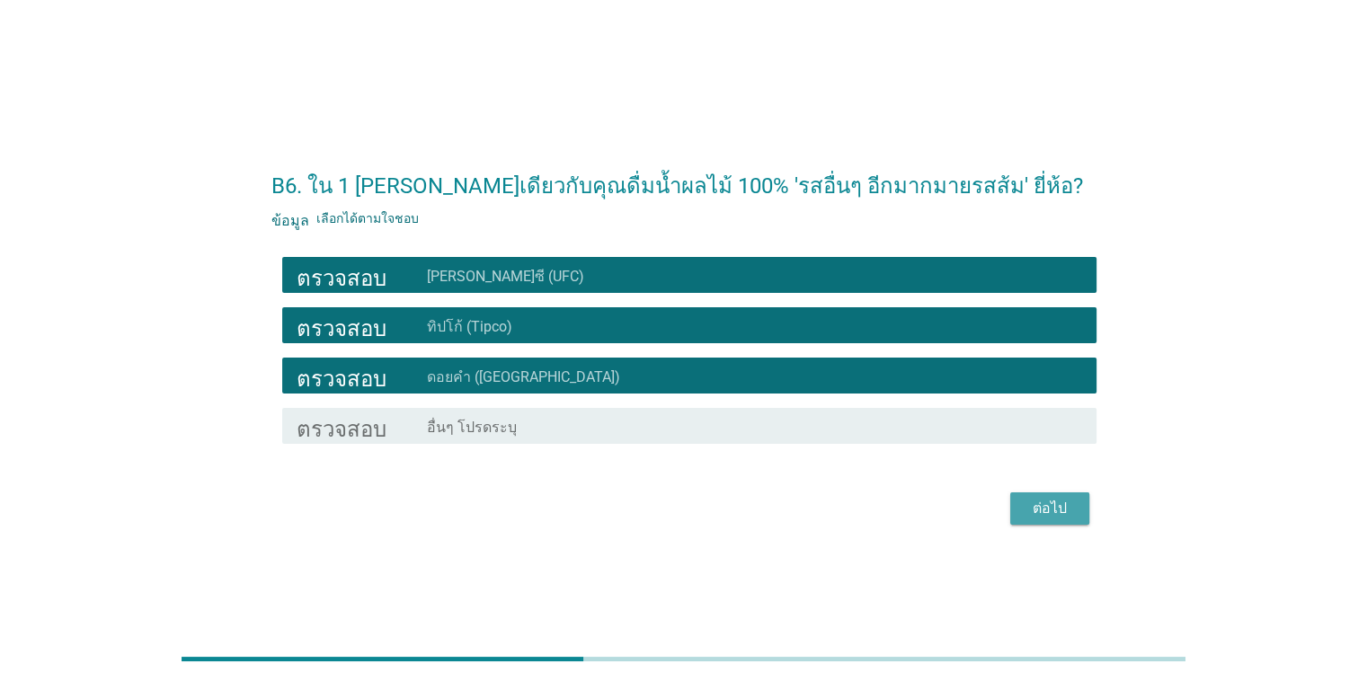
click at [888, 518] on div "ต่อไป" at bounding box center [1049, 509] width 50 height 22
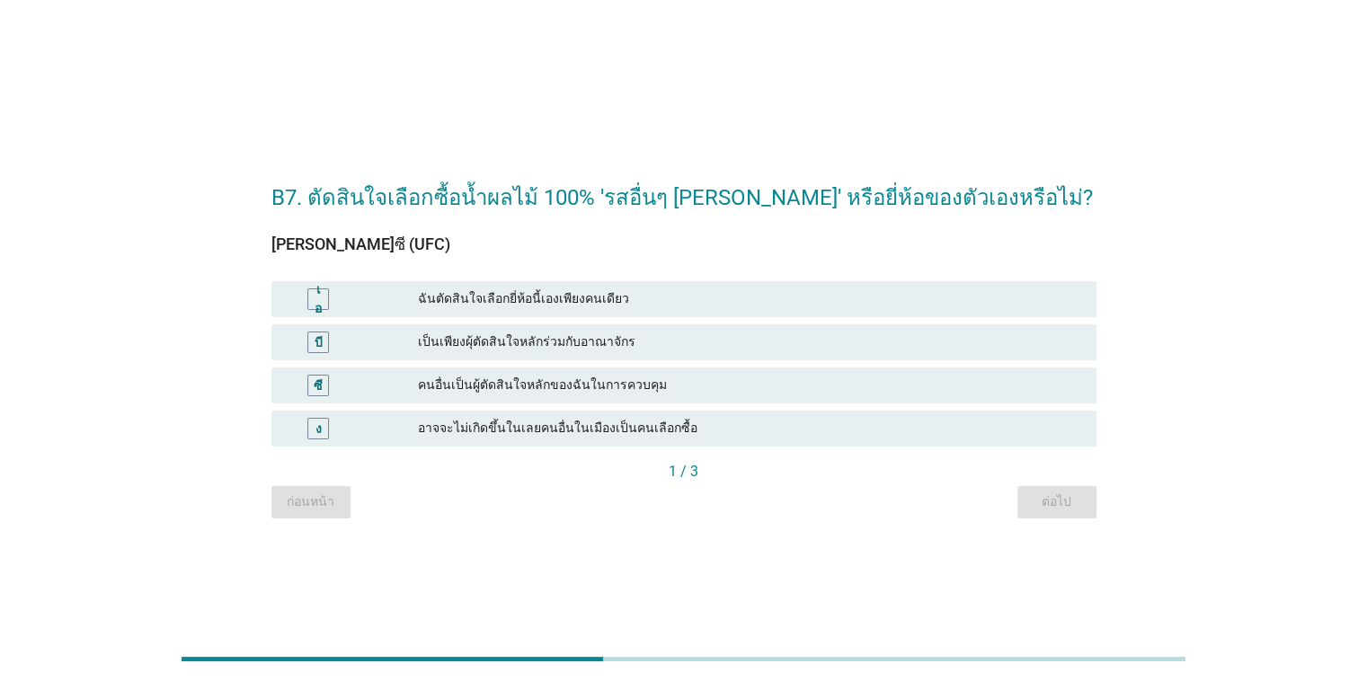
click at [681, 307] on font "ฉันตัดสินใจเลือกยี่ห้อนี้เองเพียงคนเดียว" at bounding box center [749, 298] width 663 height 19
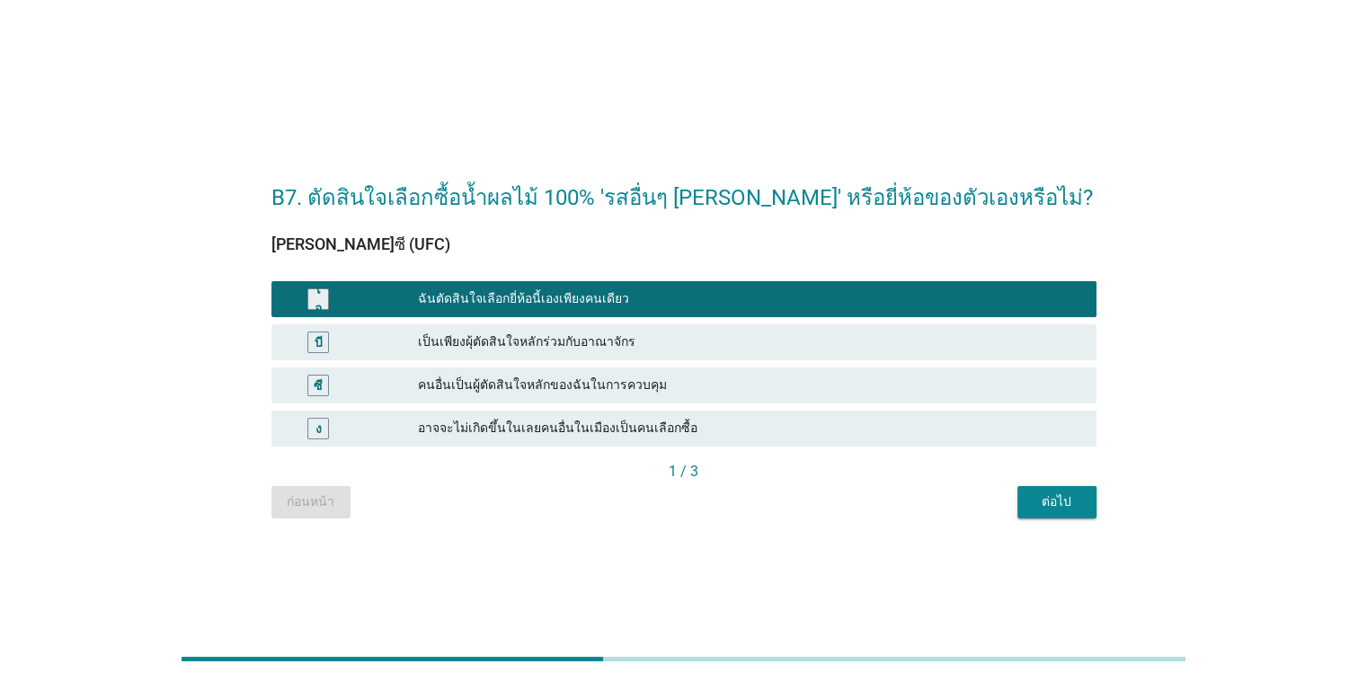
click at [888, 521] on div "B7. ตัดสินใจเลือกซื้อน้ำผลไม้ 100% 'รสอื่นๆ [PERSON_NAME]' หรือยี่ห้อของตัวเองห…" at bounding box center [684, 341] width 854 height 384
click at [888, 501] on font "ต่อไป" at bounding box center [1056, 501] width 30 height 14
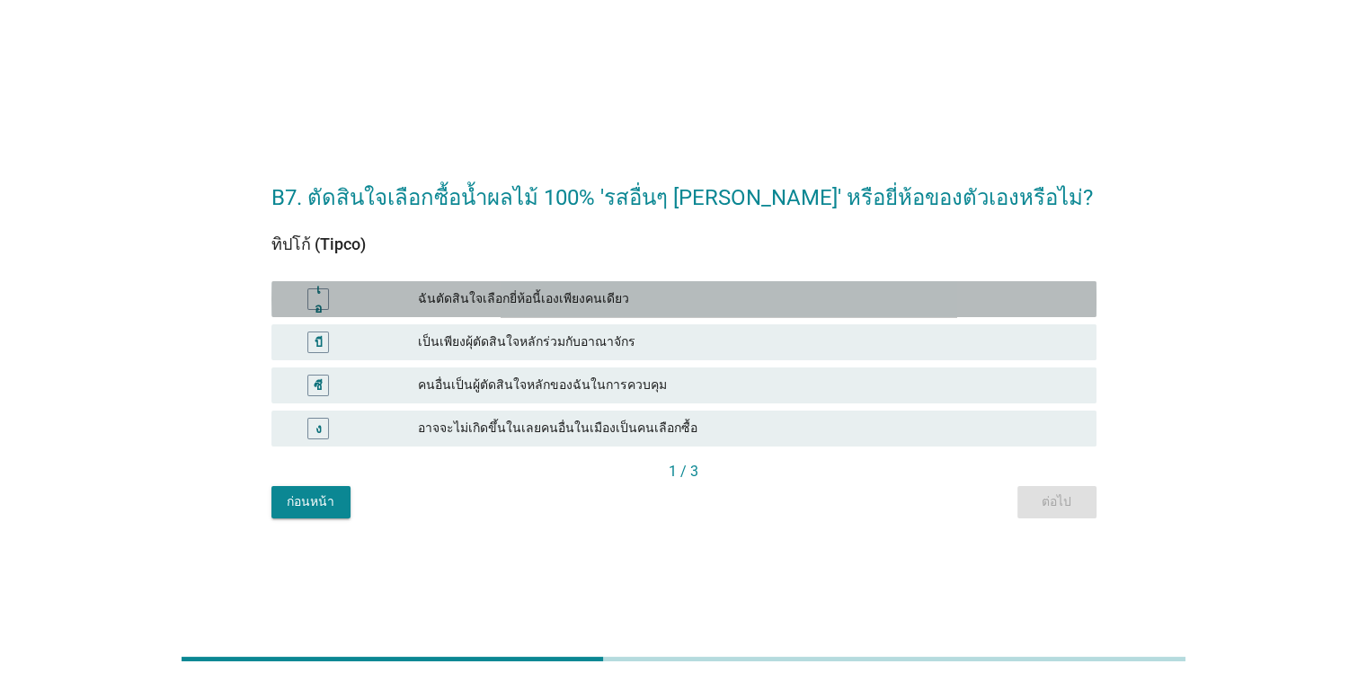
click at [787, 298] on font "ฉันตัดสินใจเลือกยี่ห้อนี้เองเพียงคนเดียว" at bounding box center [749, 298] width 663 height 19
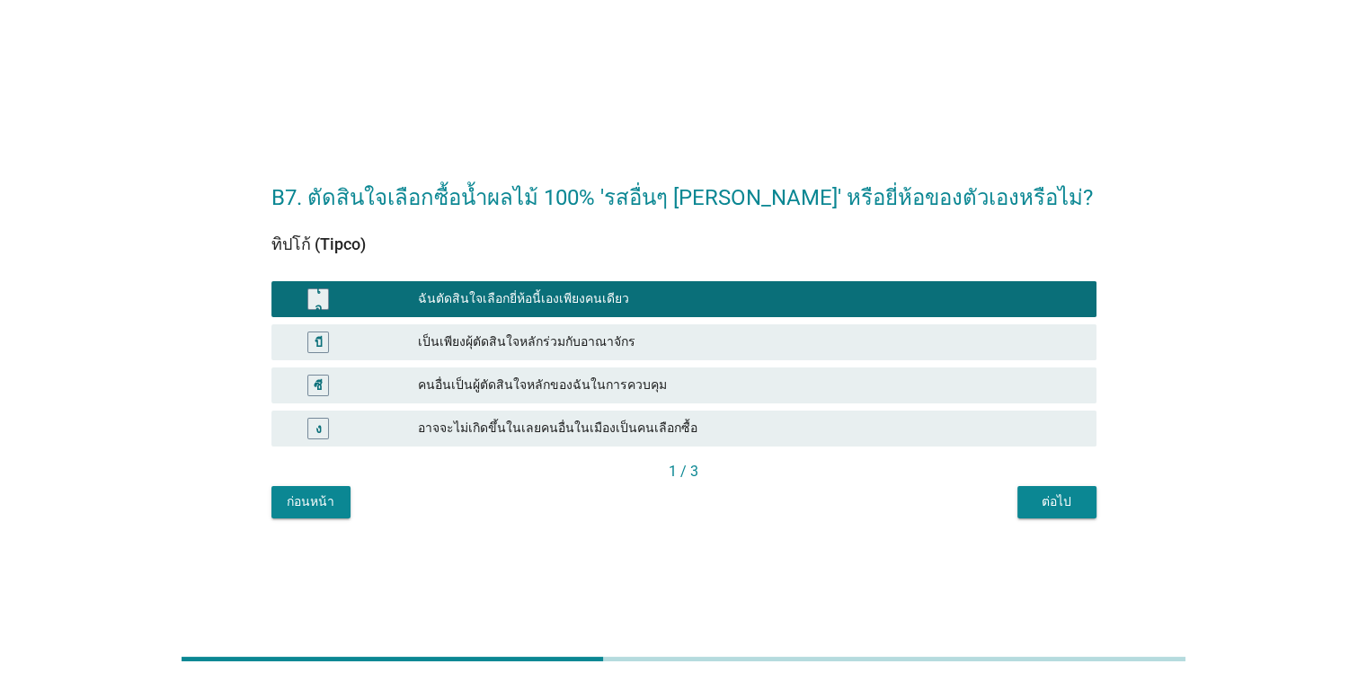
click at [888, 513] on button "ต่อไป" at bounding box center [1056, 502] width 79 height 32
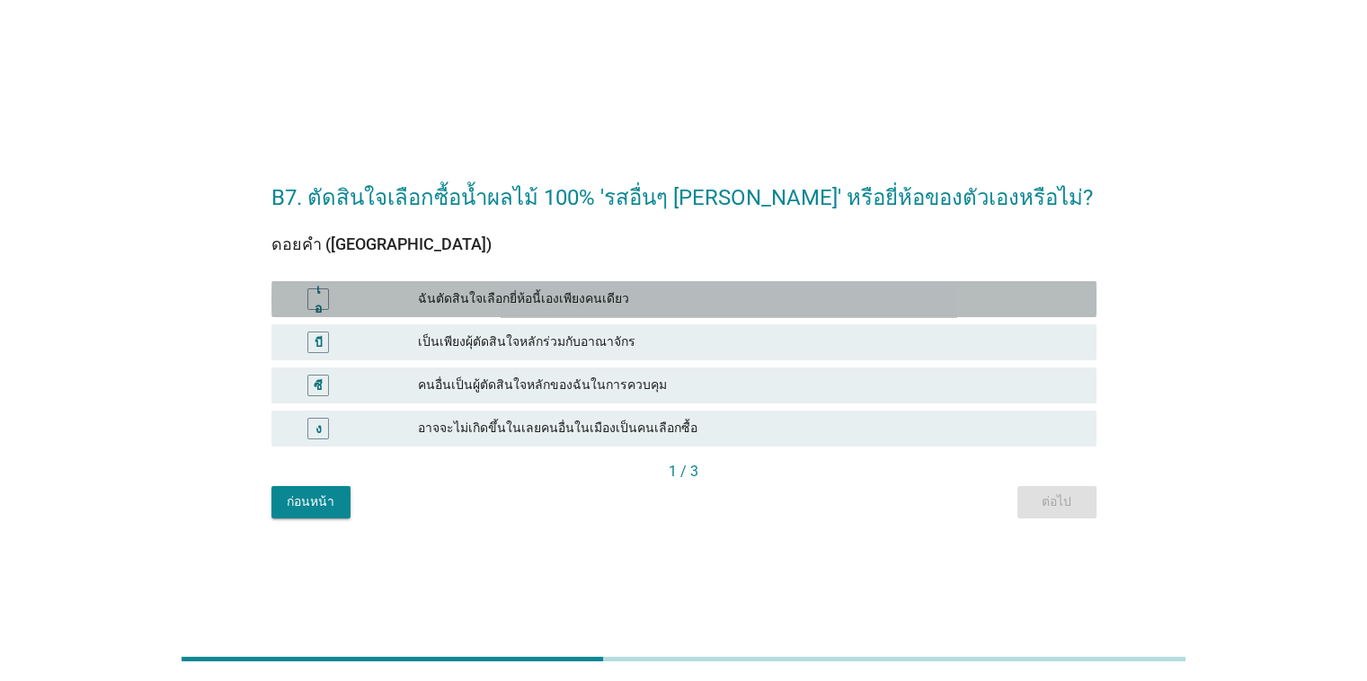
click at [756, 300] on font "ฉันตัดสินใจเลือกยี่ห้อนี้เองเพียงคนเดียว" at bounding box center [749, 298] width 663 height 19
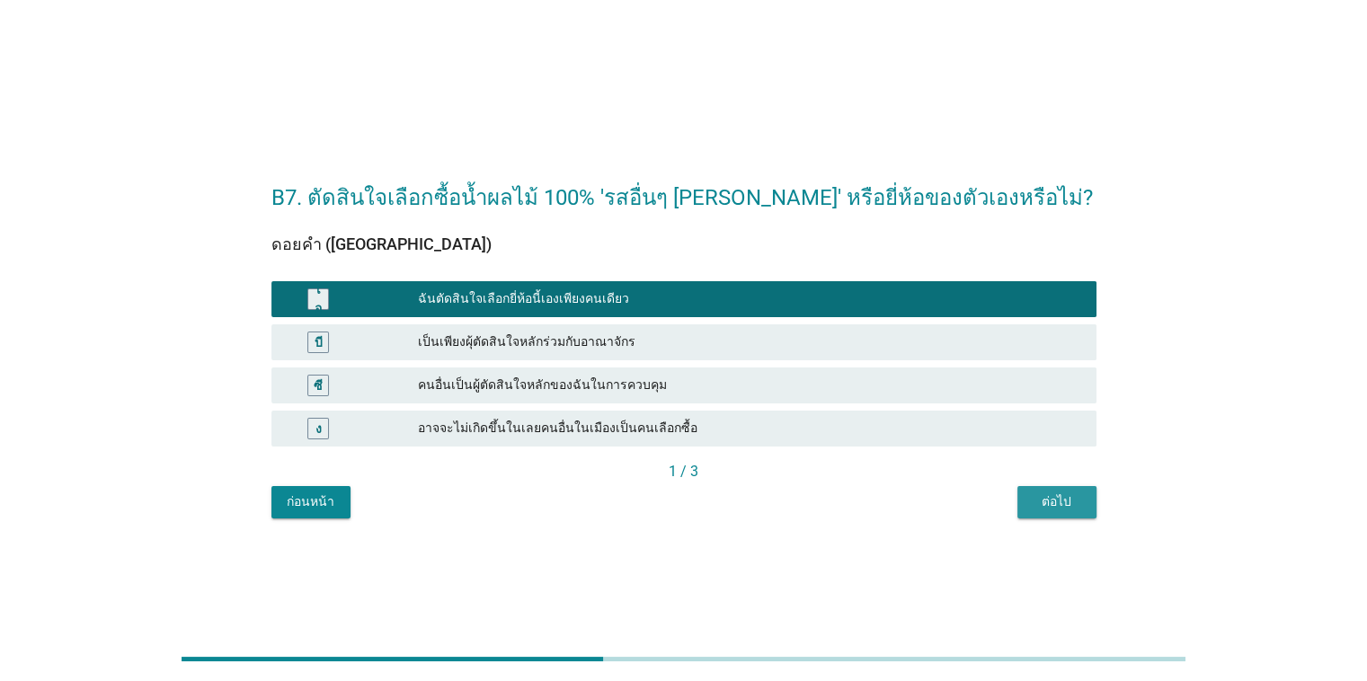
click at [888, 500] on div "ต่อไป" at bounding box center [1057, 501] width 50 height 19
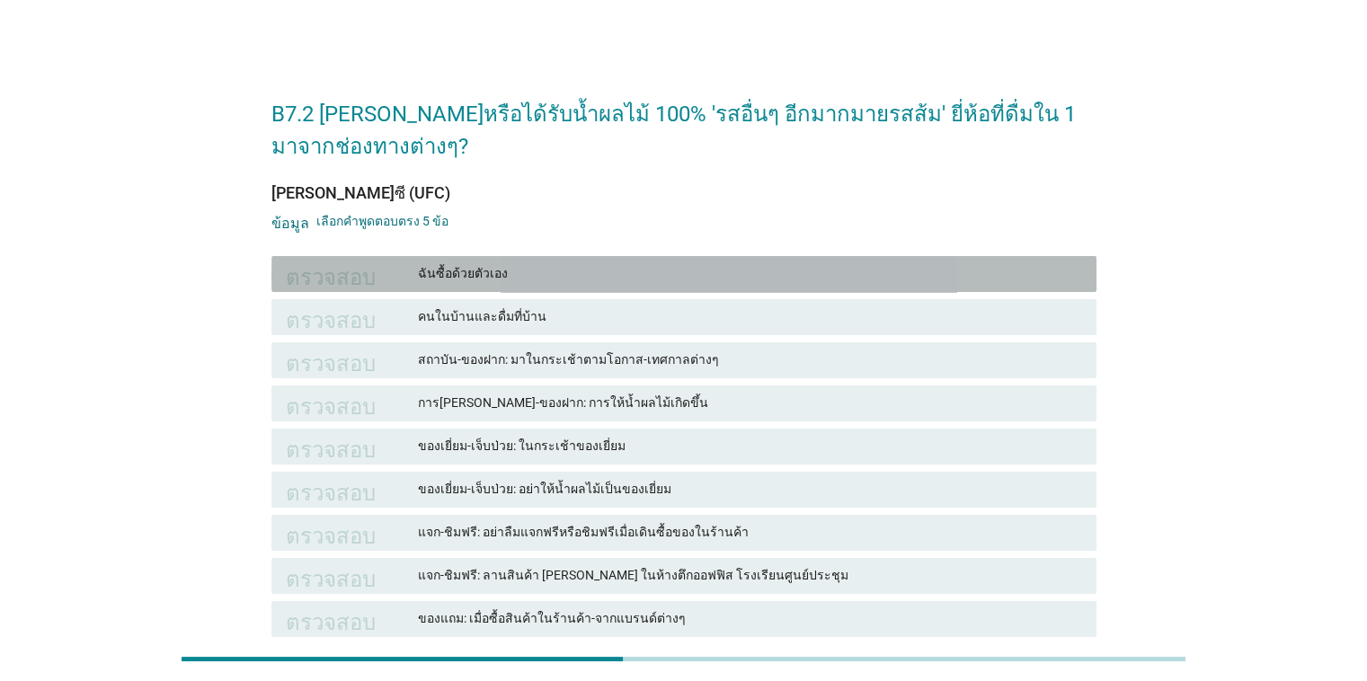
click at [746, 272] on font "ฉันซื้อด้วยตัวเอง" at bounding box center [749, 273] width 663 height 19
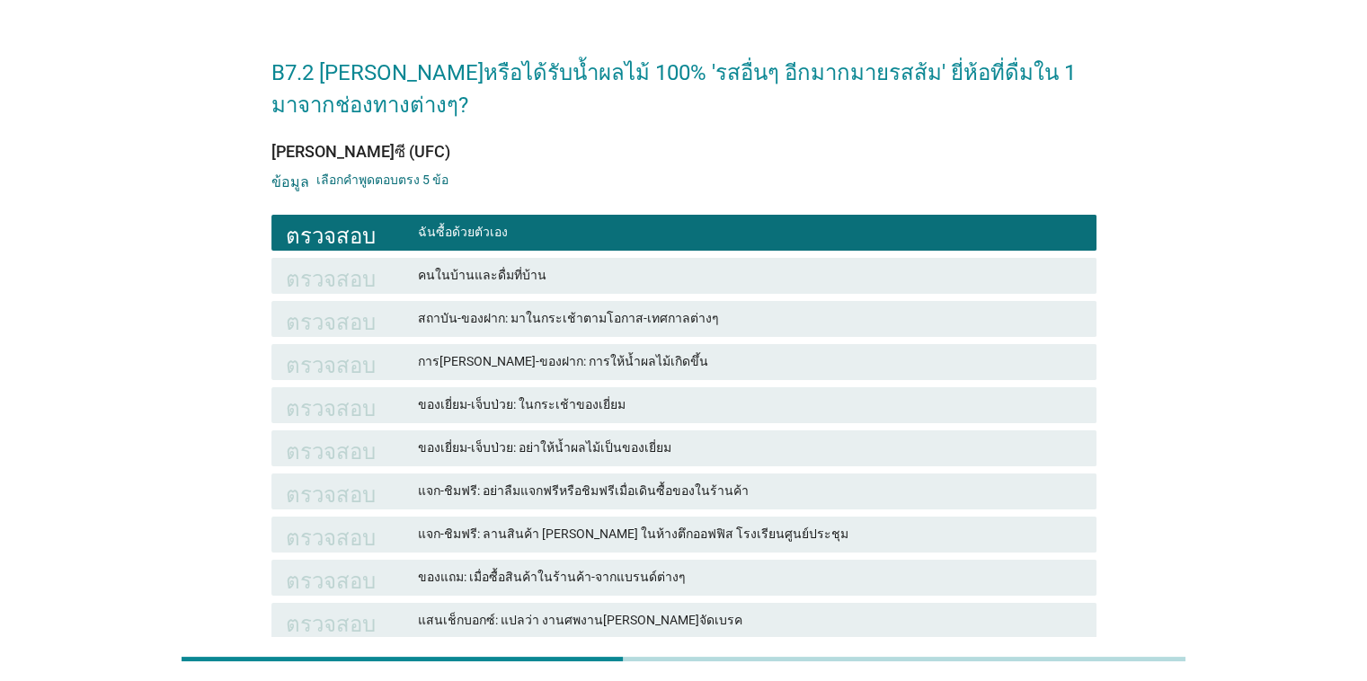
scroll to position [54, 0]
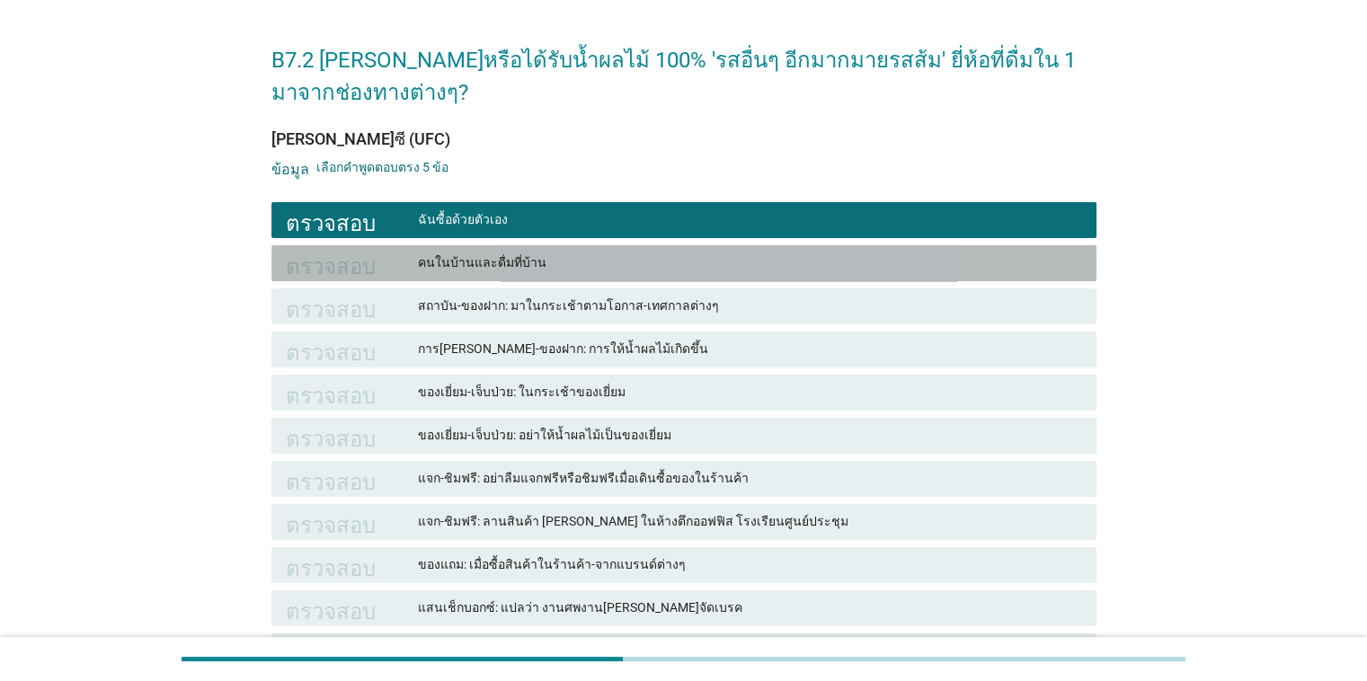
click at [736, 270] on font "คนในบ้านและดื่มที่บ้าน" at bounding box center [749, 262] width 663 height 19
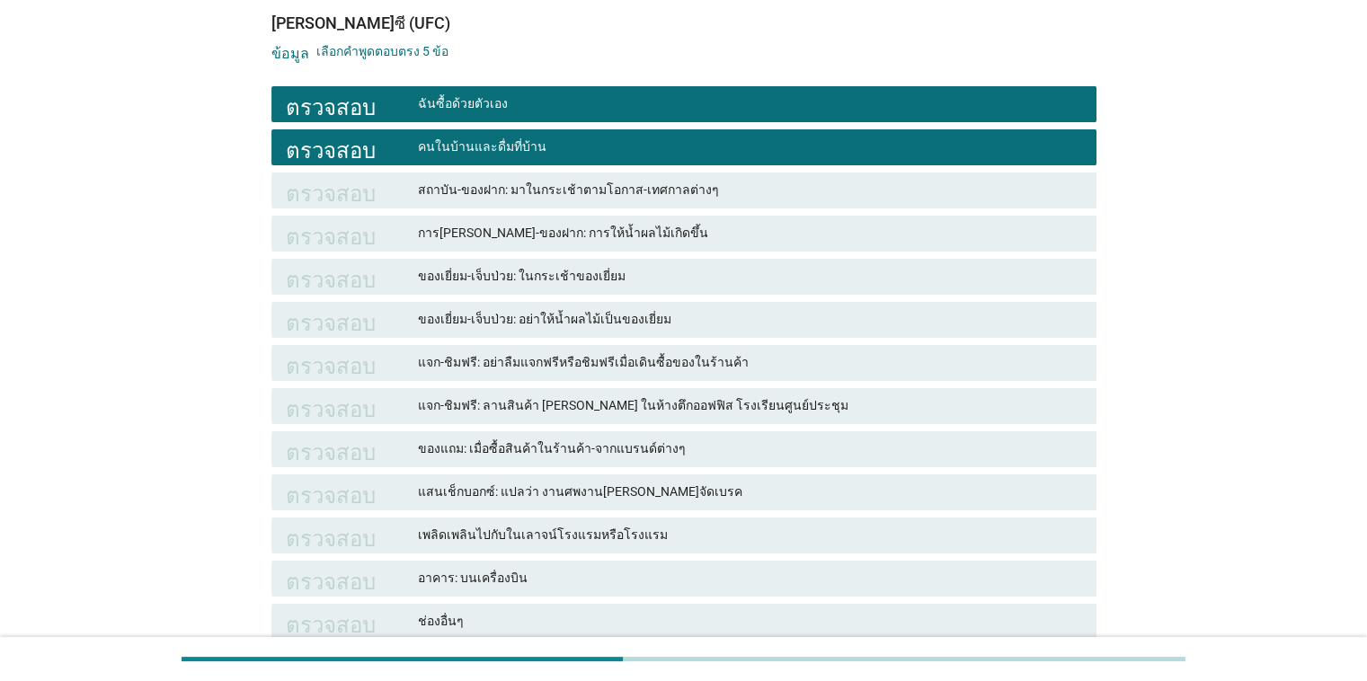
scroll to position [273, 0]
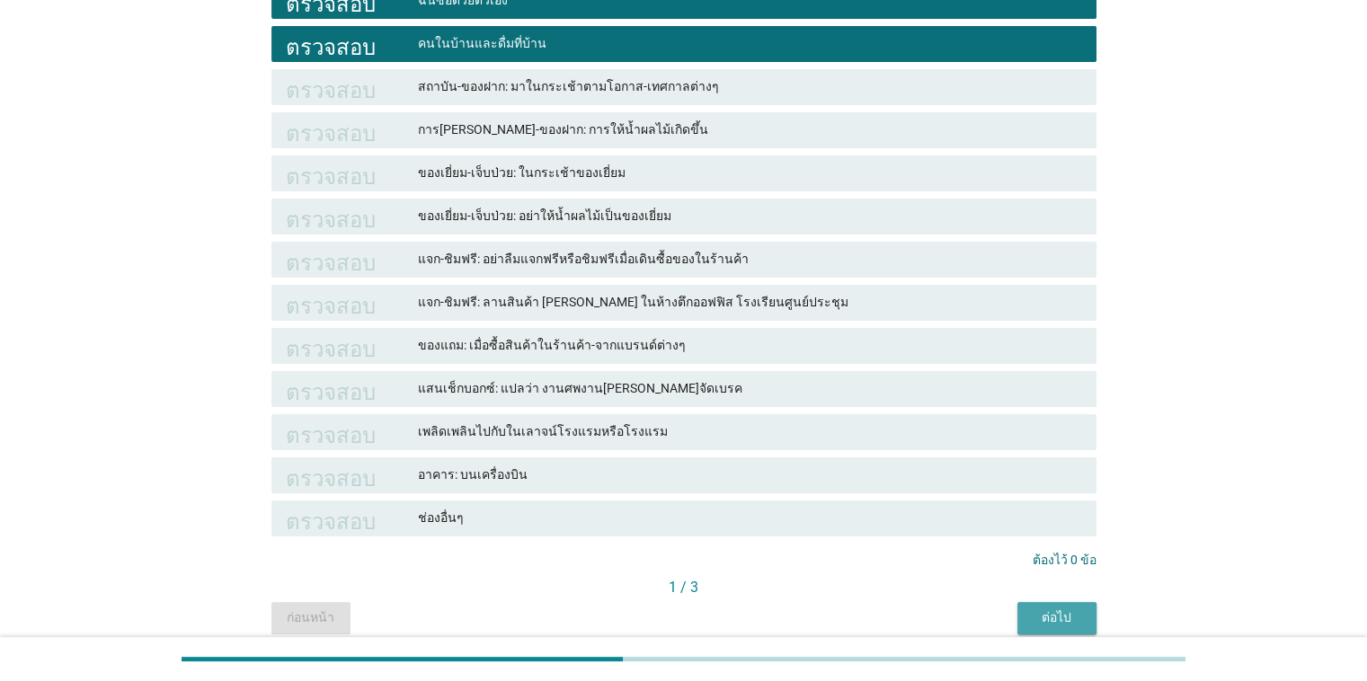
click at [888, 619] on font "ต่อไป" at bounding box center [1056, 617] width 30 height 14
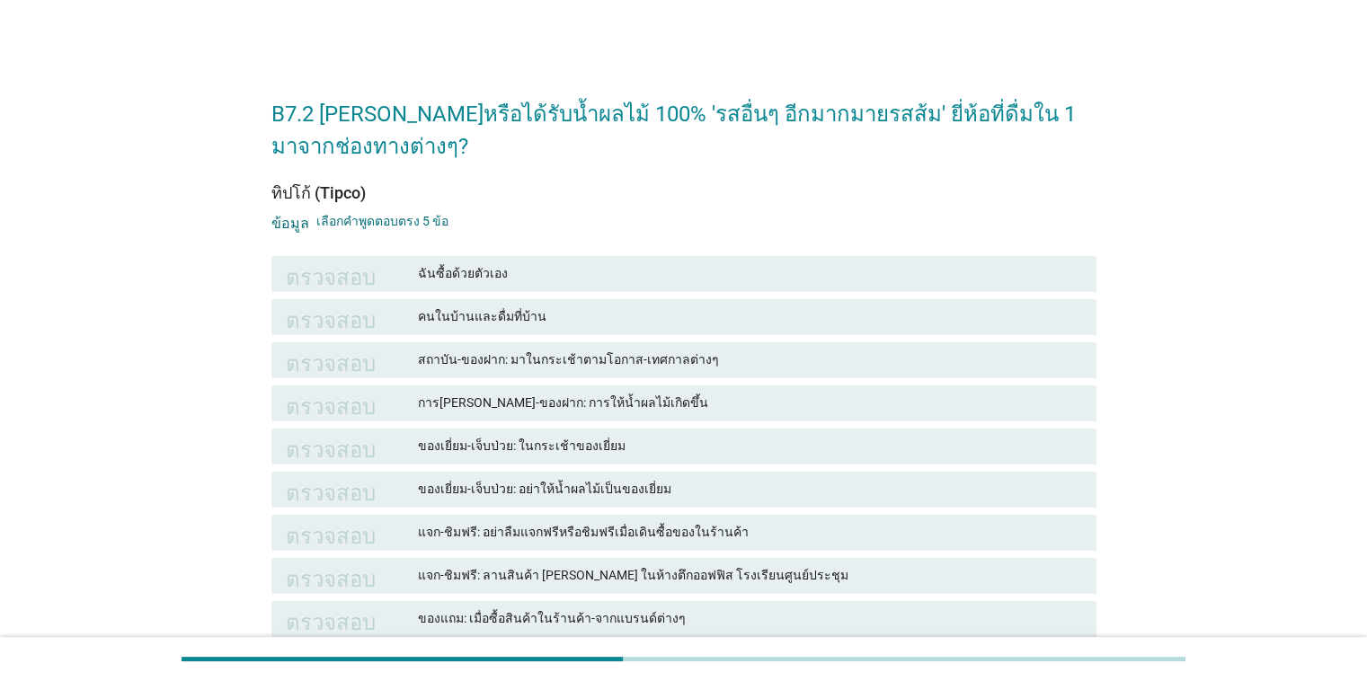
click at [614, 272] on font "ฉันซื้อด้วยตัวเอง" at bounding box center [749, 273] width 663 height 19
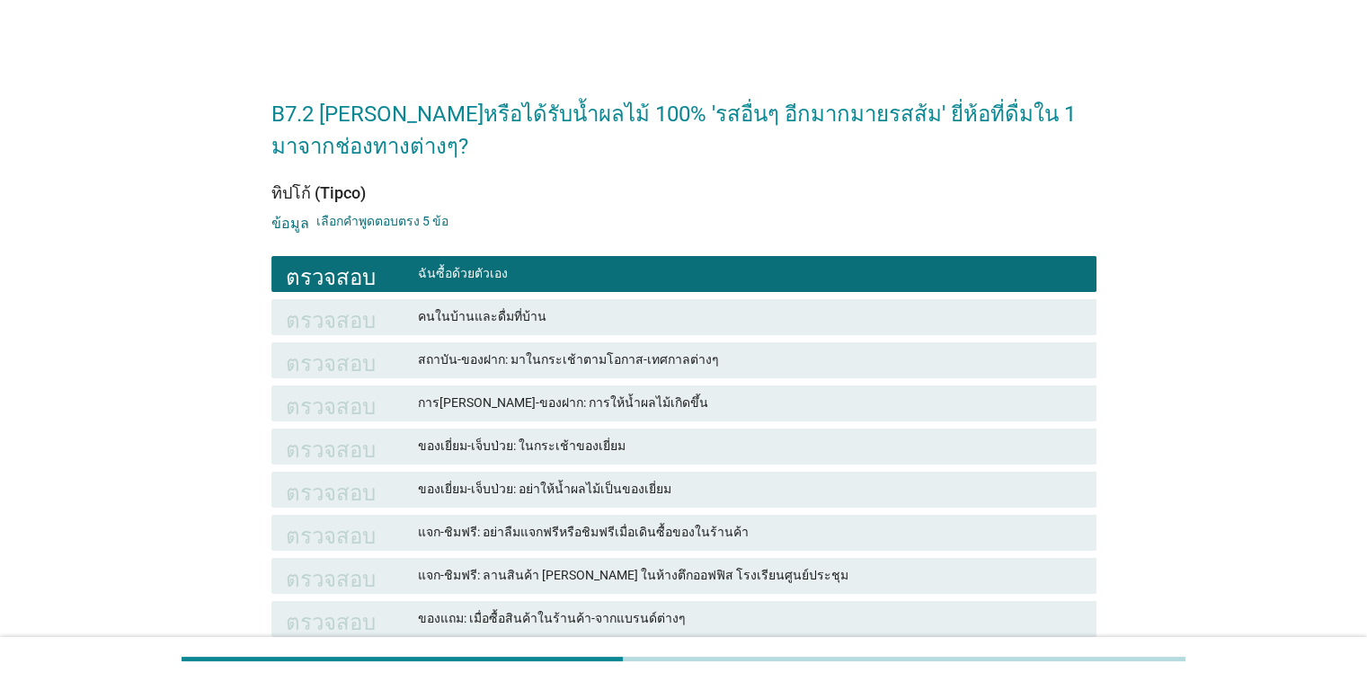
click at [608, 313] on font "คนในบ้านและดื่มที่บ้าน" at bounding box center [749, 316] width 663 height 19
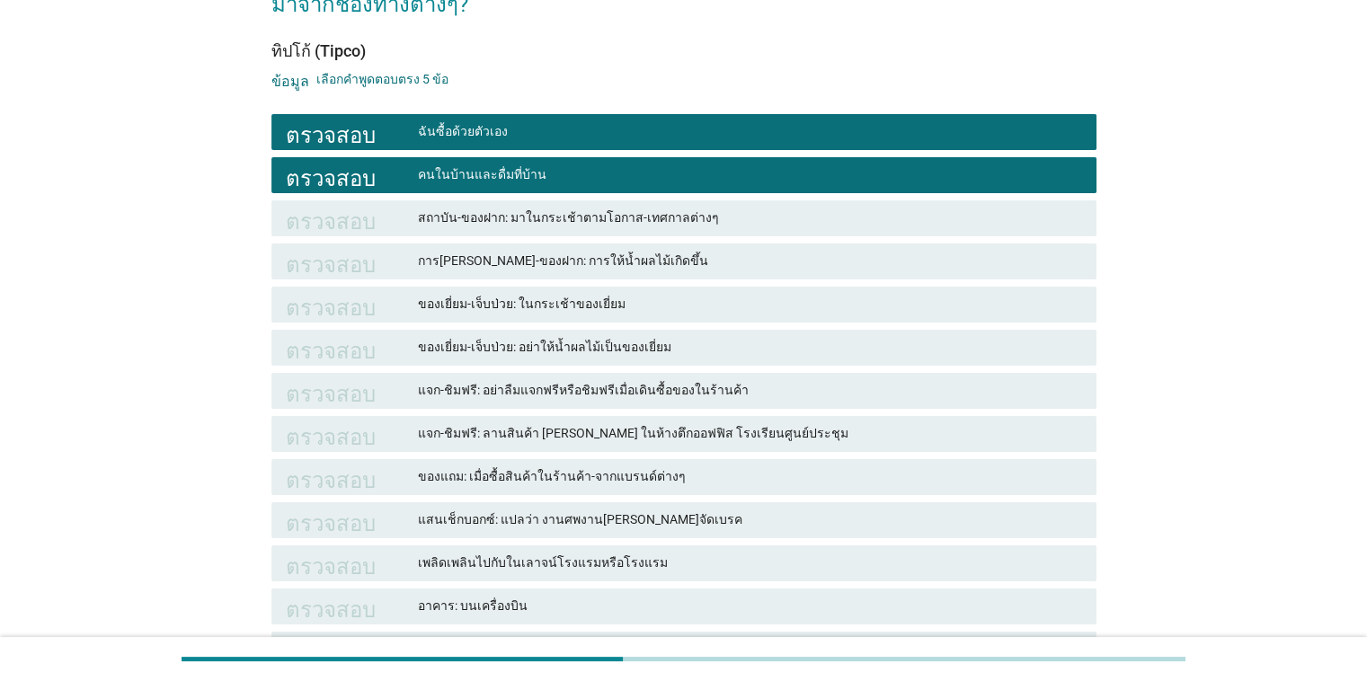
scroll to position [349, 0]
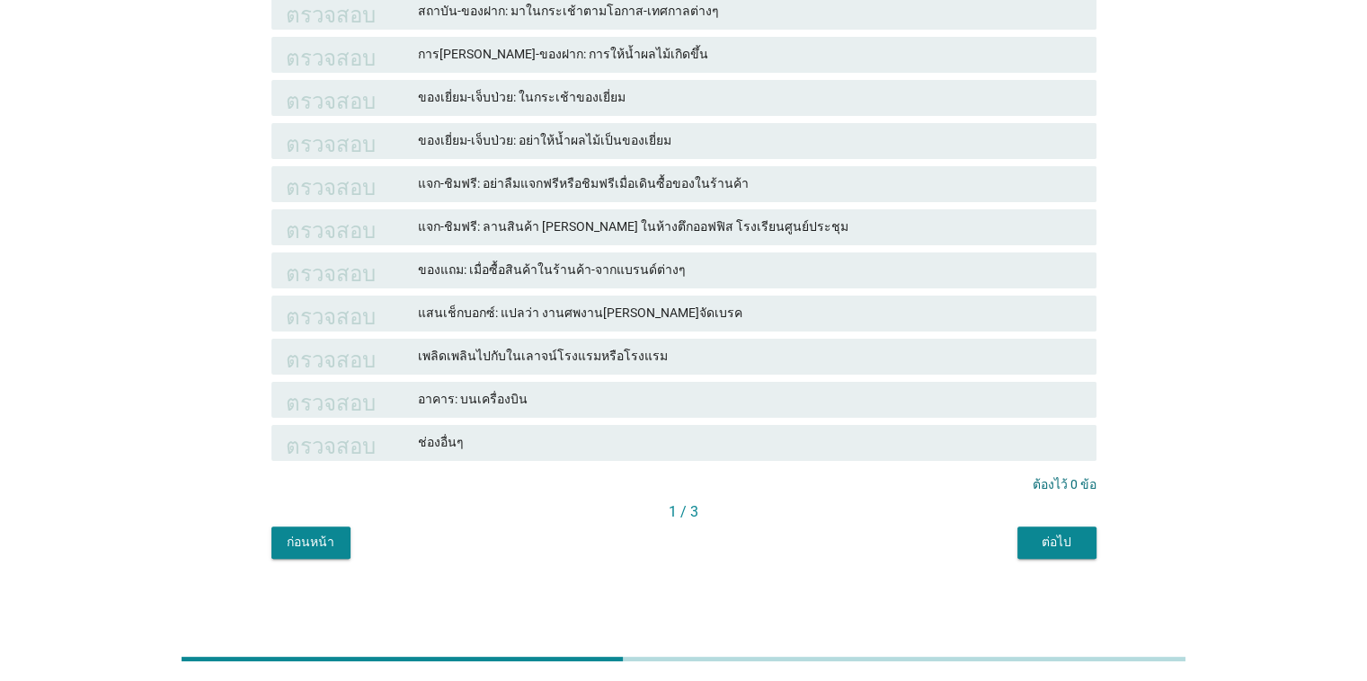
click at [888, 544] on font "ต่อไป" at bounding box center [1056, 542] width 30 height 14
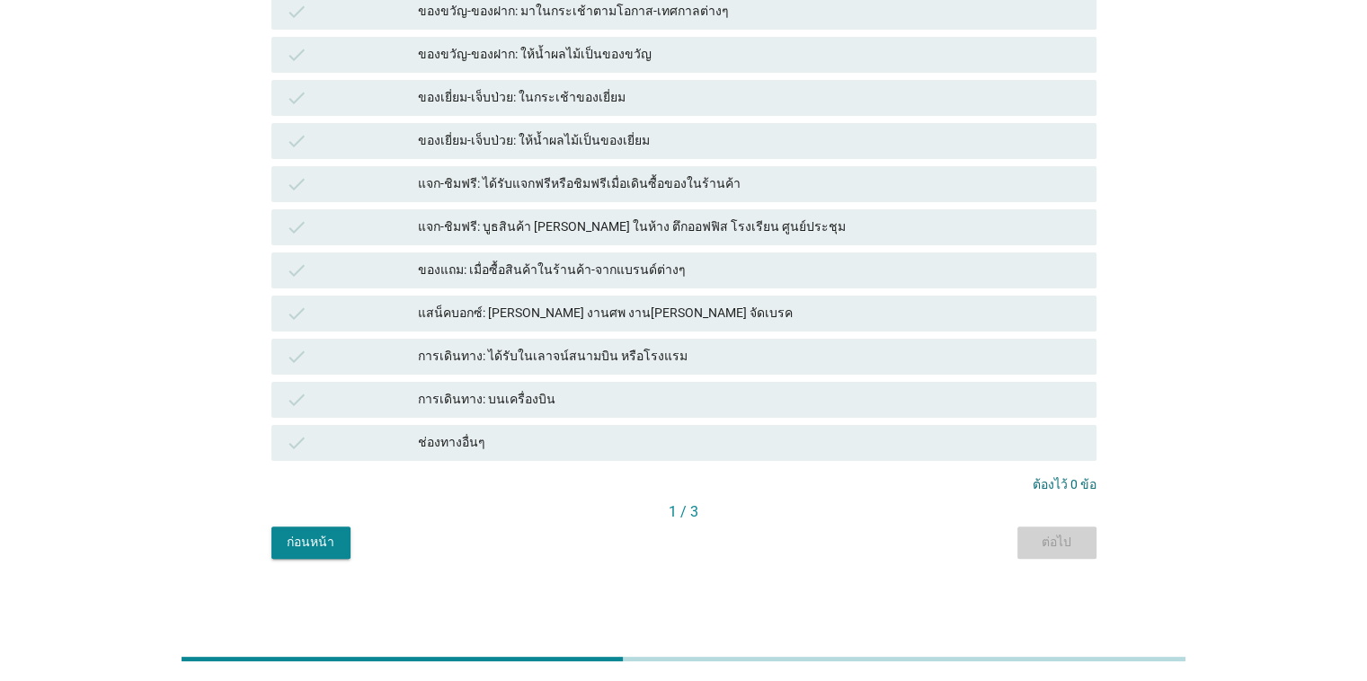
scroll to position [0, 0]
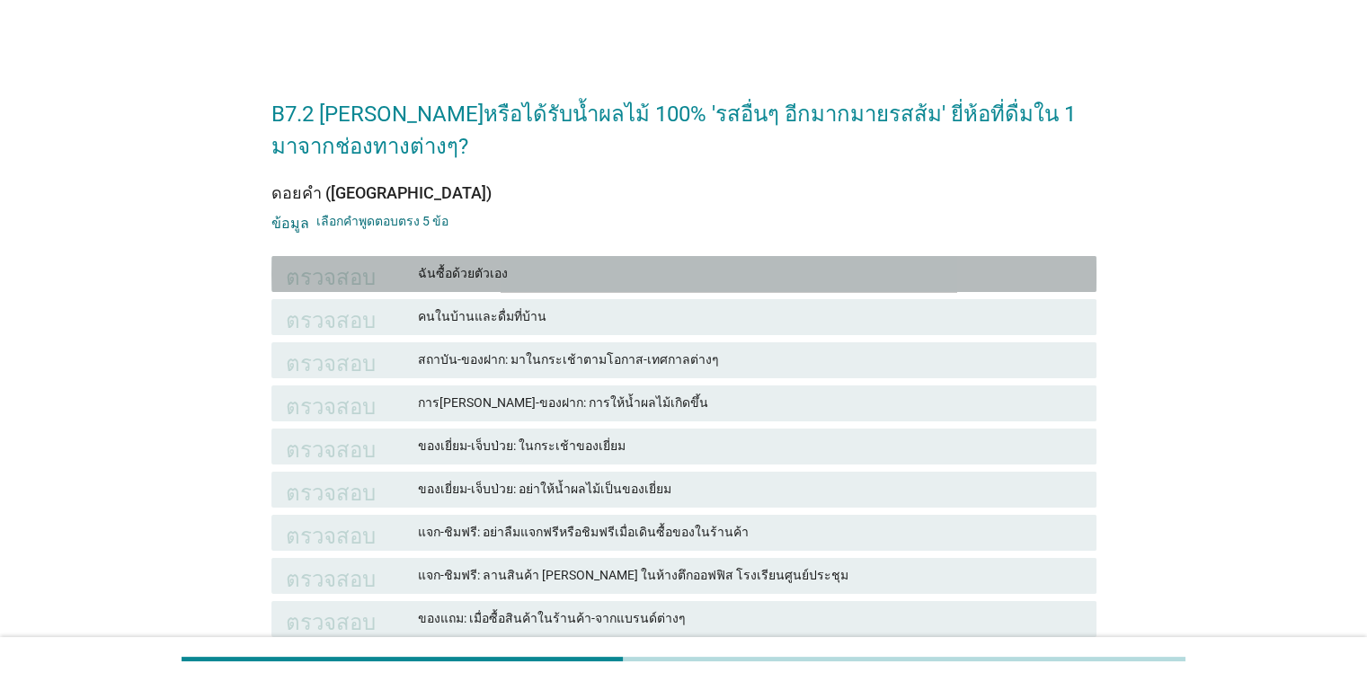
click at [473, 285] on div "ตรวจสอบ ฉันซื้อด้วยตัวเอง" at bounding box center [683, 274] width 825 height 36
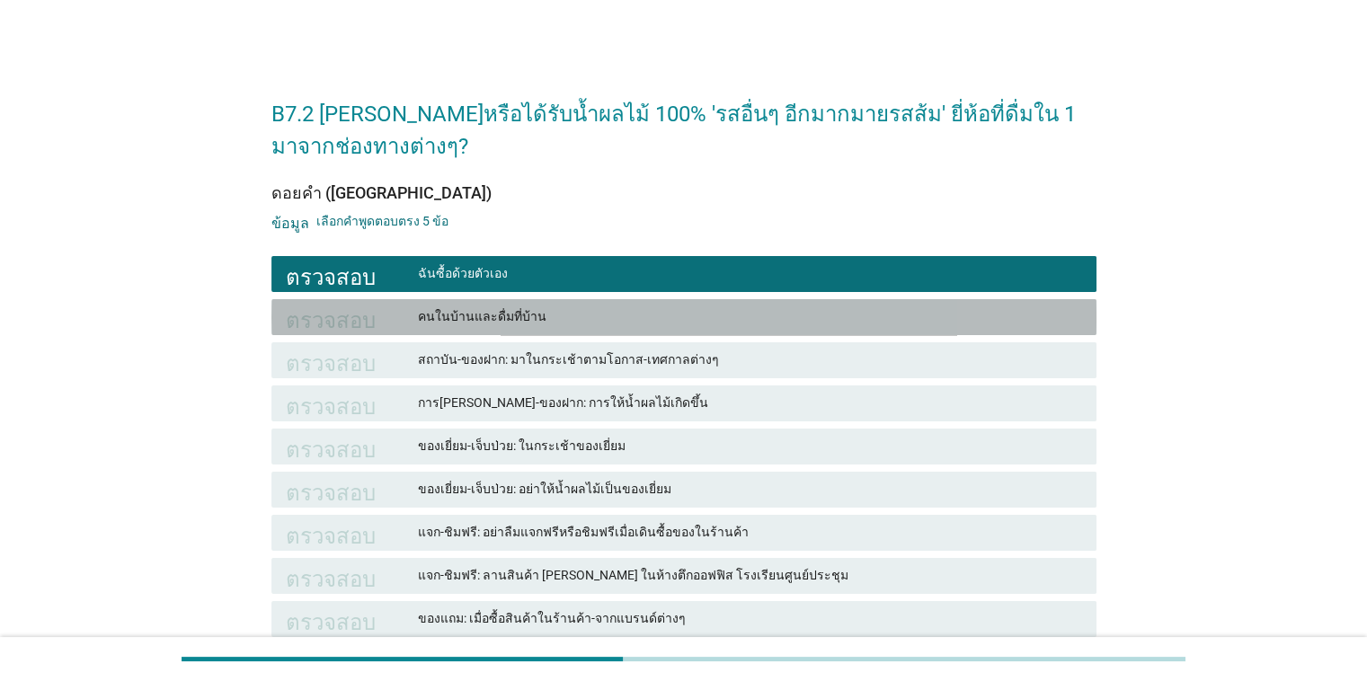
click at [476, 305] on div "ตรวจสอบ คนในบ้านและดื่มที่บ้าน" at bounding box center [683, 317] width 825 height 36
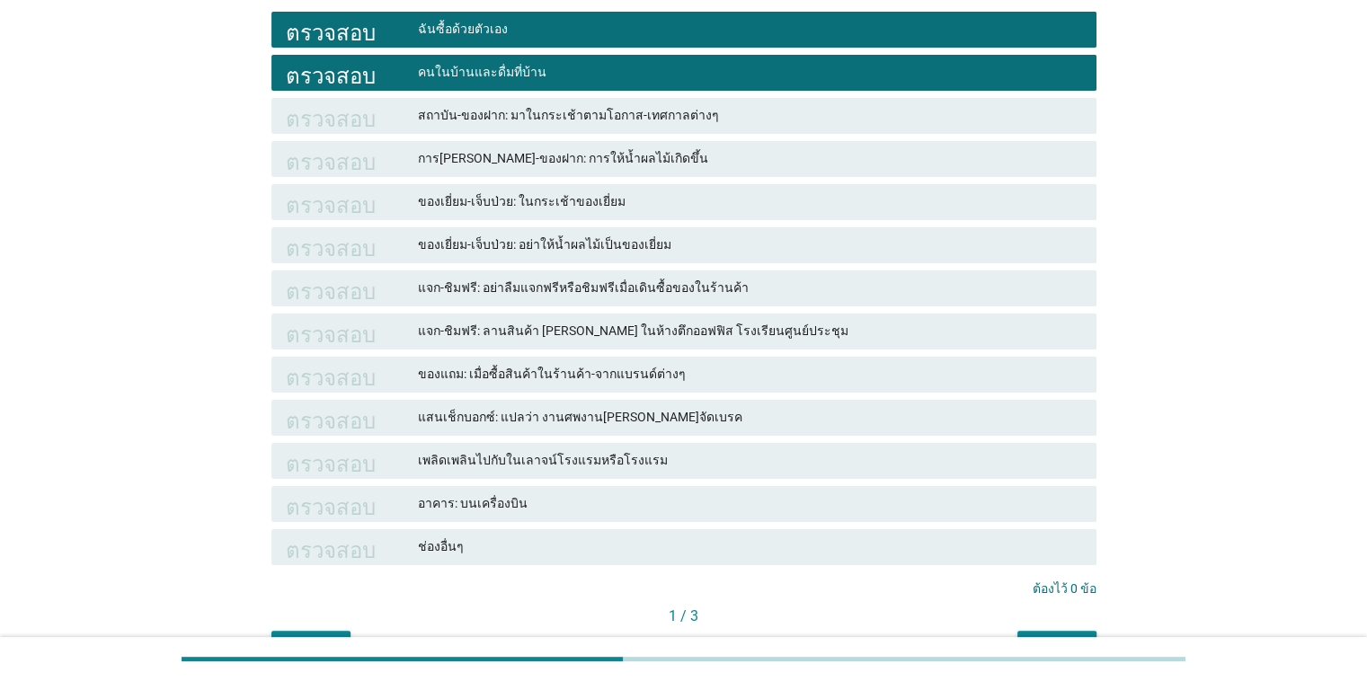
scroll to position [299, 0]
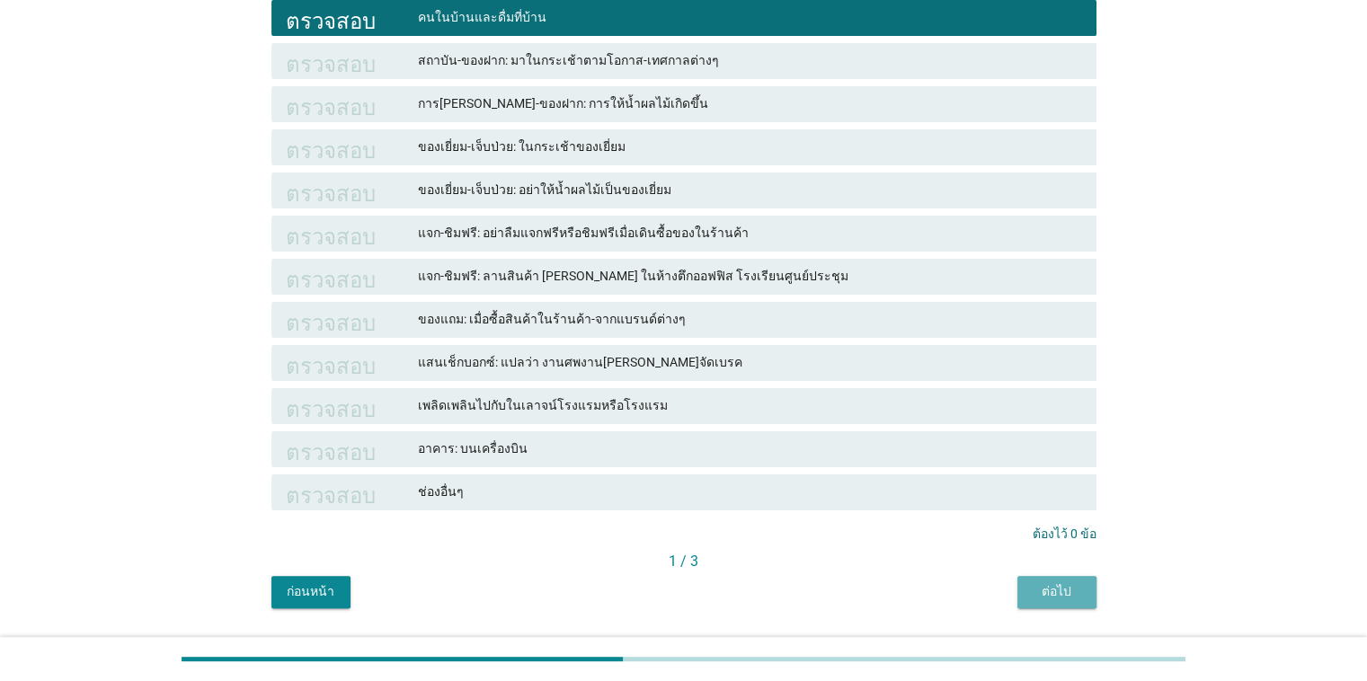
click at [888, 591] on font "ต่อไป" at bounding box center [1056, 591] width 30 height 14
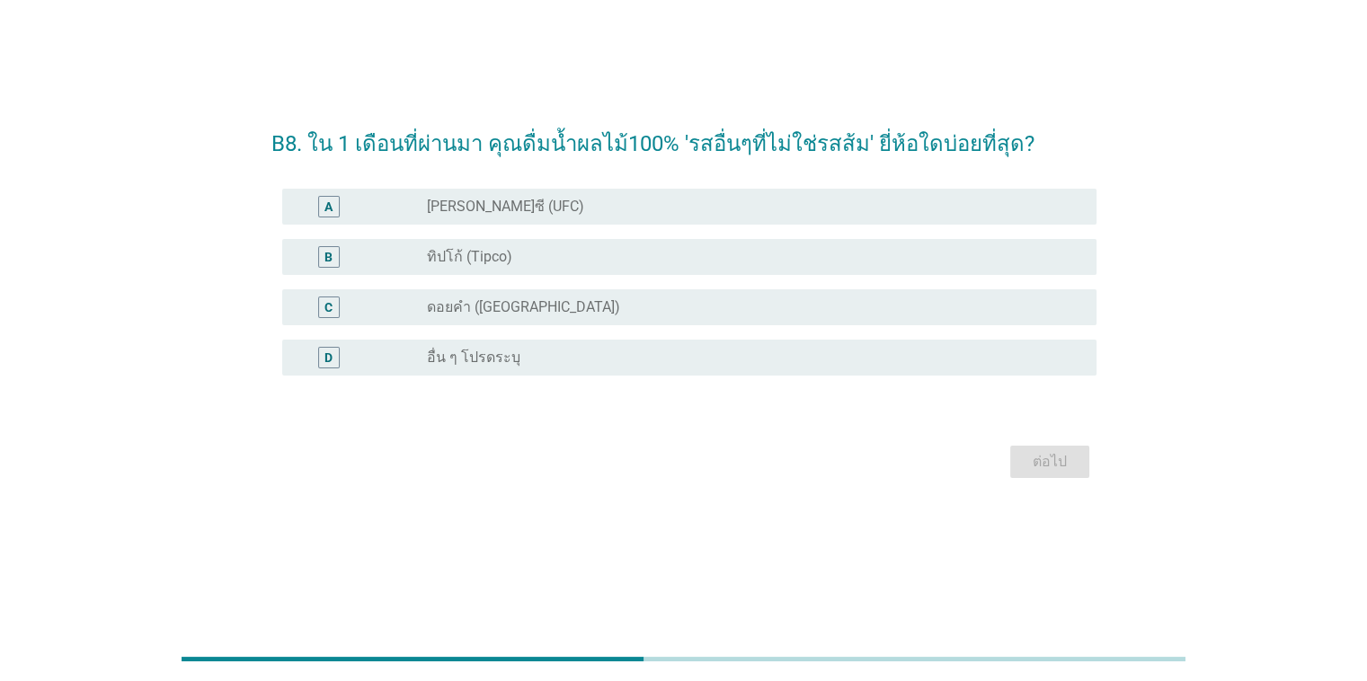
scroll to position [0, 0]
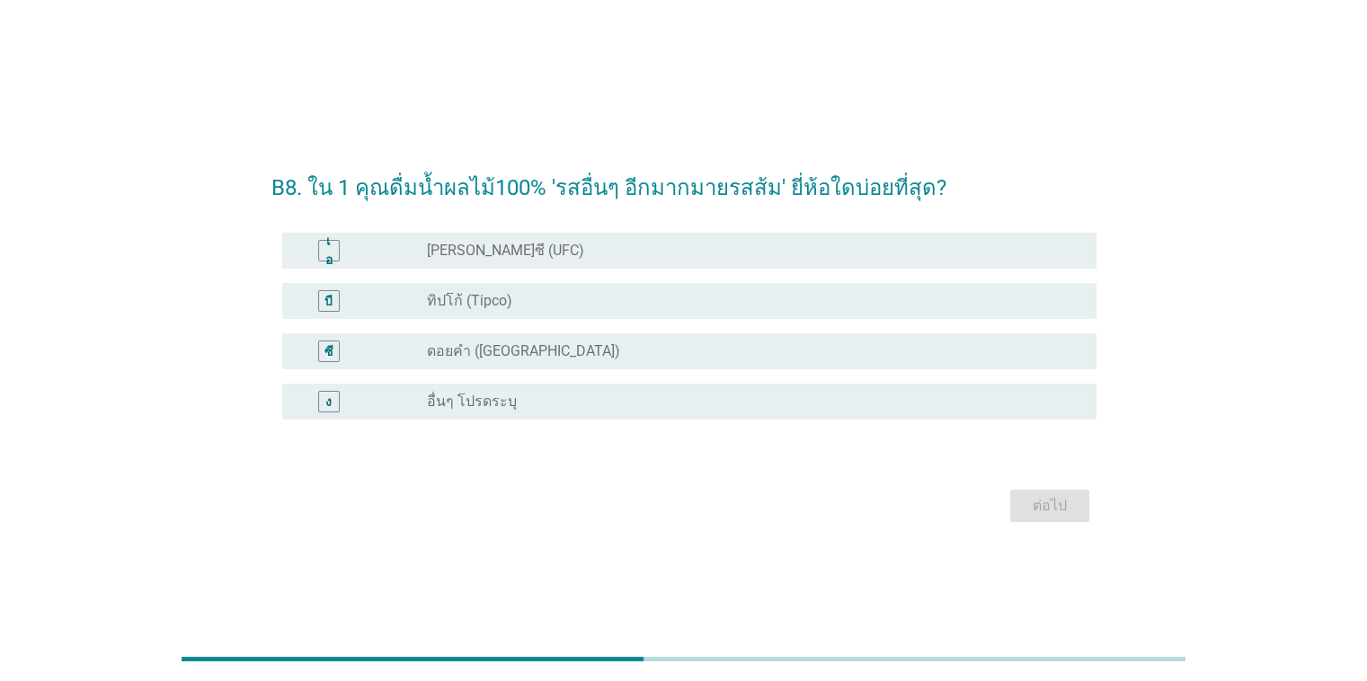
click at [530, 300] on div "ปุ่มวิทยุ[PERSON_NAME]เลือก ทิปโก้ (Tipco)" at bounding box center [747, 301] width 640 height 18
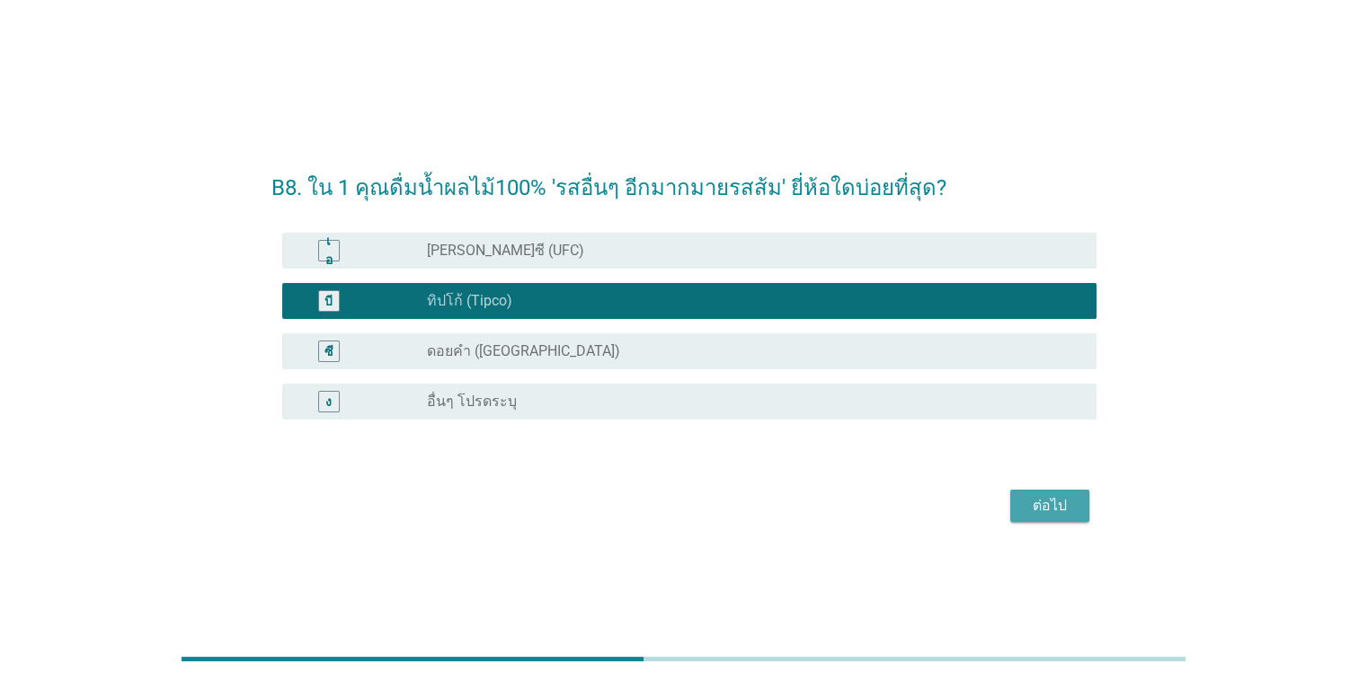
click at [888, 496] on font "ต่อไป" at bounding box center [1049, 506] width 34 height 22
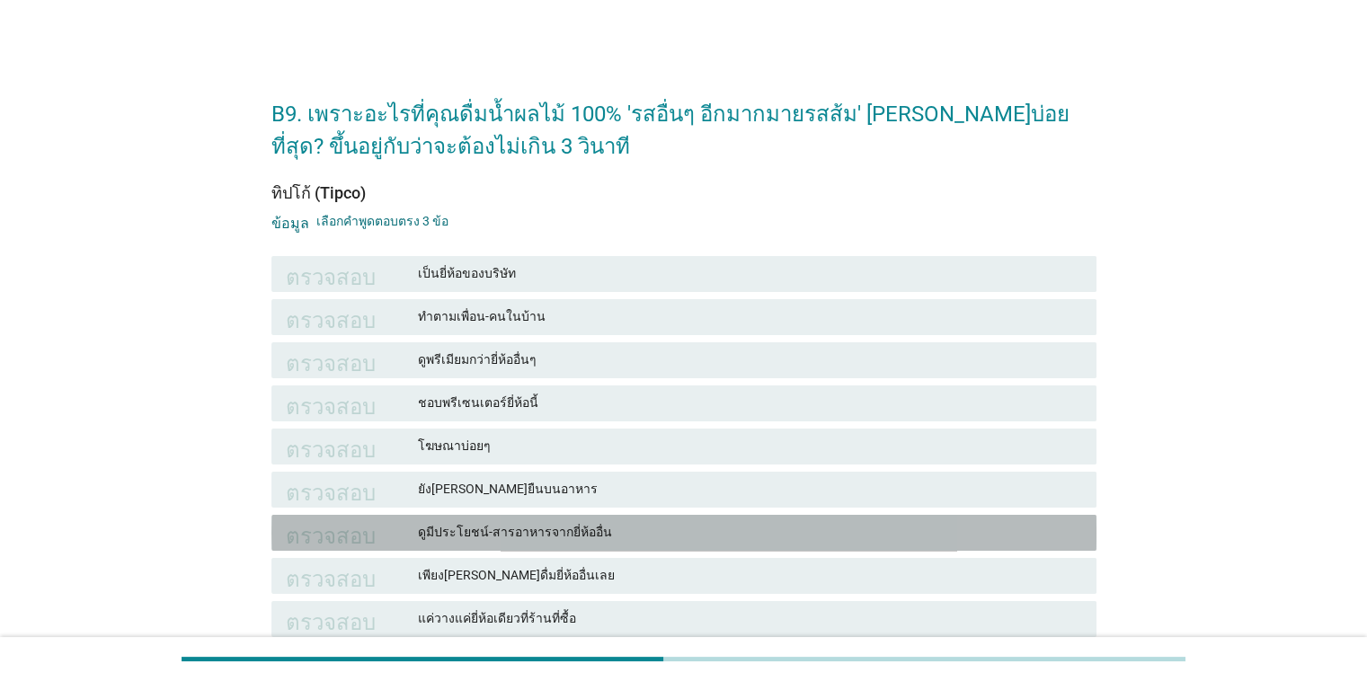
click at [600, 530] on font "ดูมีประโยชน์-สารอาหารจากยี่ห้ออื่น" at bounding box center [749, 532] width 663 height 19
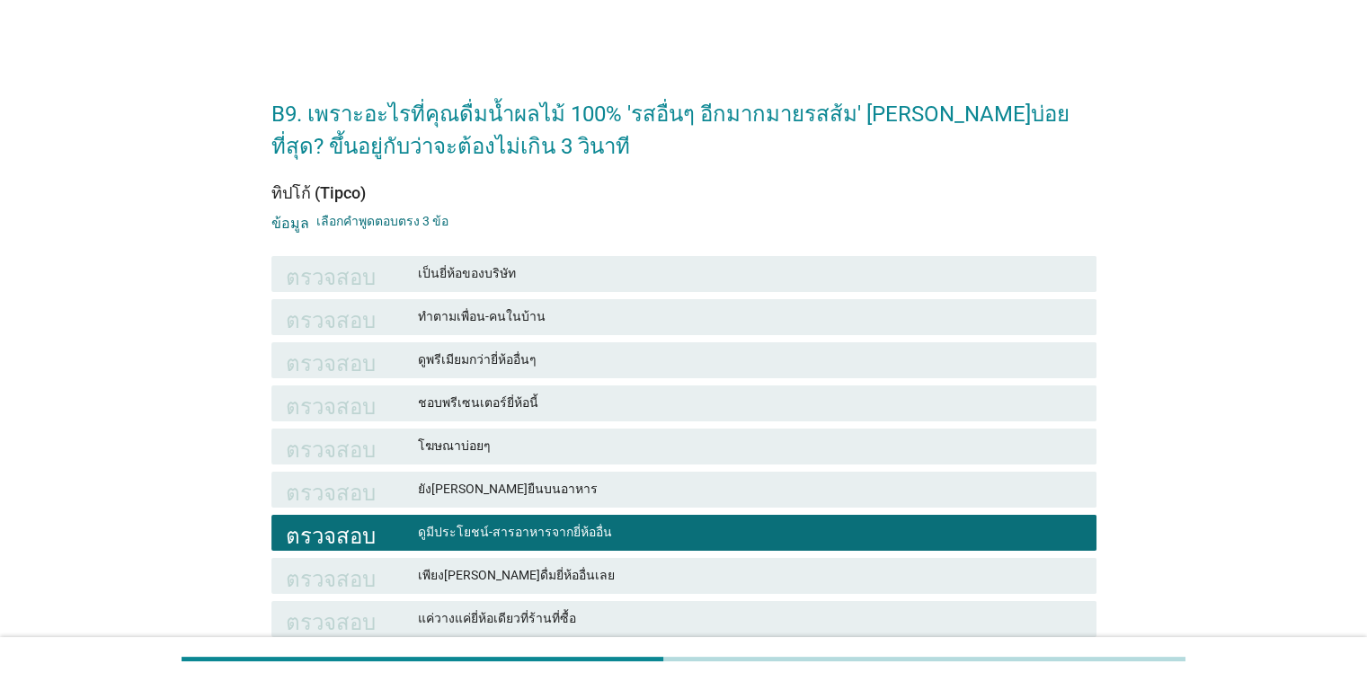
scroll to position [278, 0]
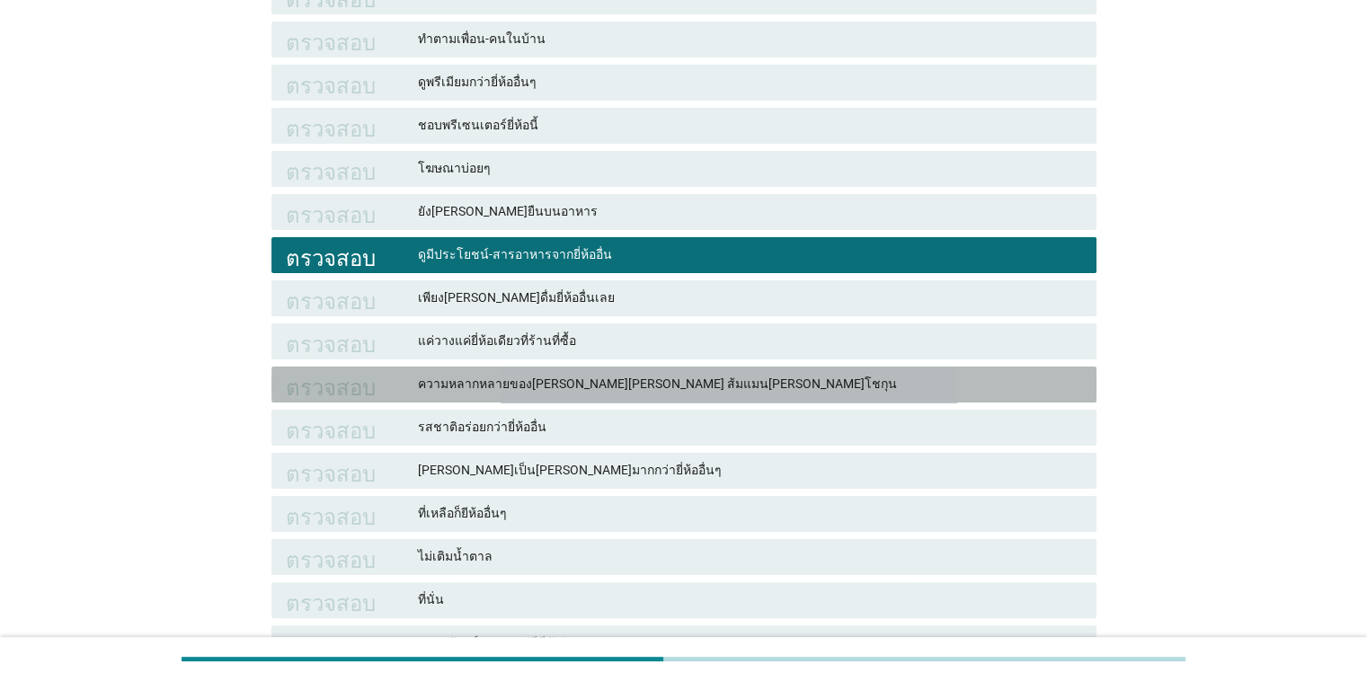
click at [863, 384] on font "ความหลากหลายของ[PERSON_NAME][PERSON_NAME] ส้มแมน[PERSON_NAME]โชกุน" at bounding box center [749, 384] width 663 height 19
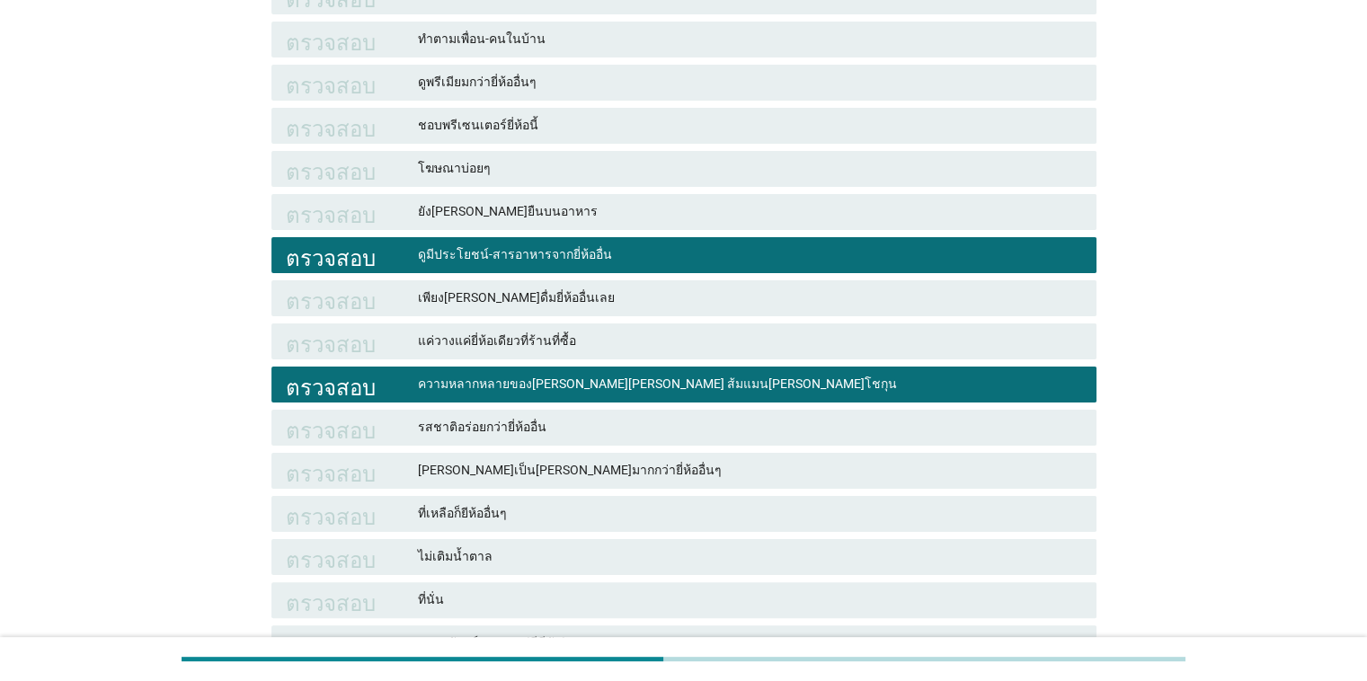
click at [809, 469] on font "[PERSON_NAME]เป็น[PERSON_NAME]มากกว่ายี่ห้ออื่นๆ" at bounding box center [749, 470] width 663 height 19
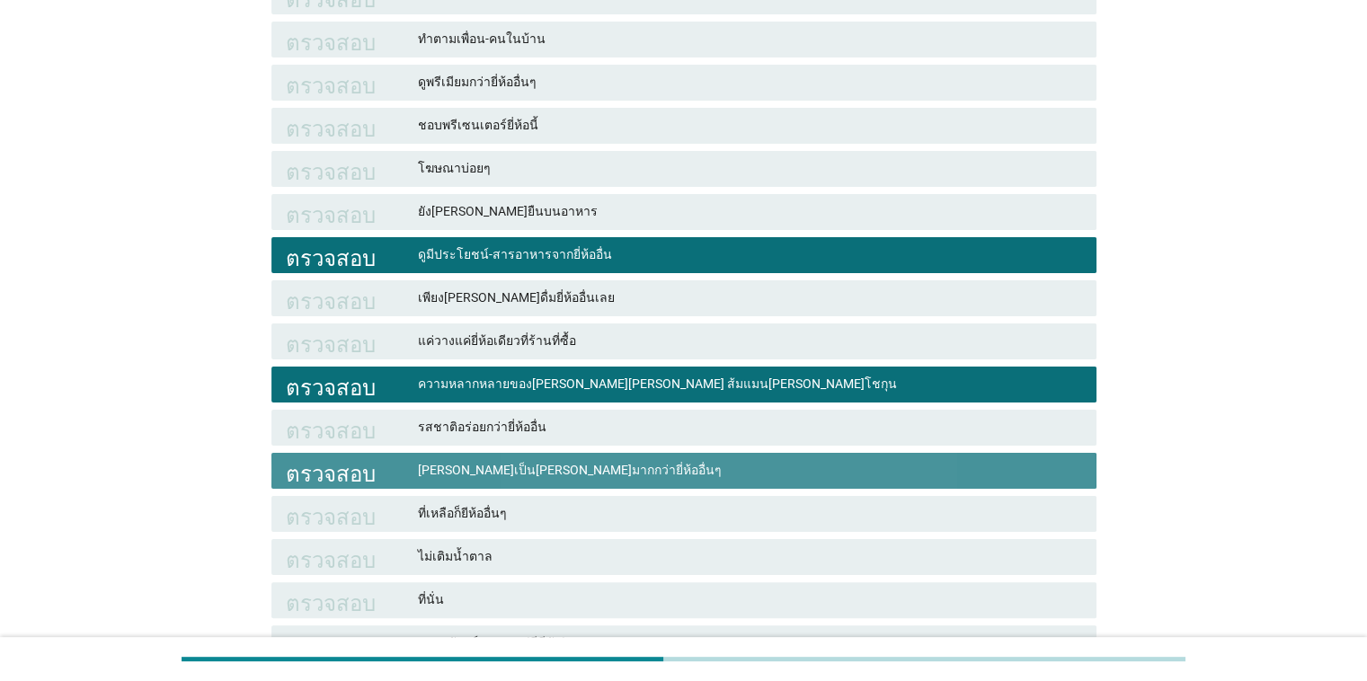
click at [888, 465] on font "[PERSON_NAME]เป็น[PERSON_NAME]มากกว่ายี่ห้ออื่นๆ" at bounding box center [749, 470] width 663 height 19
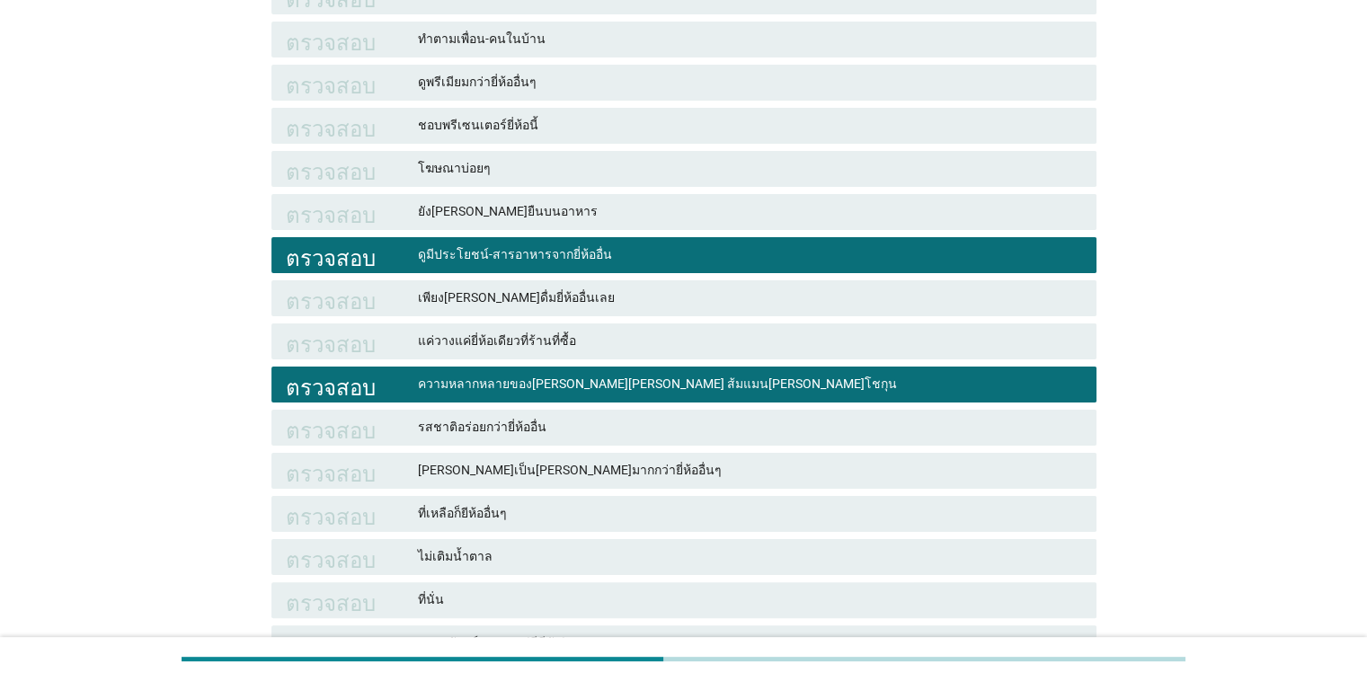
scroll to position [643, 0]
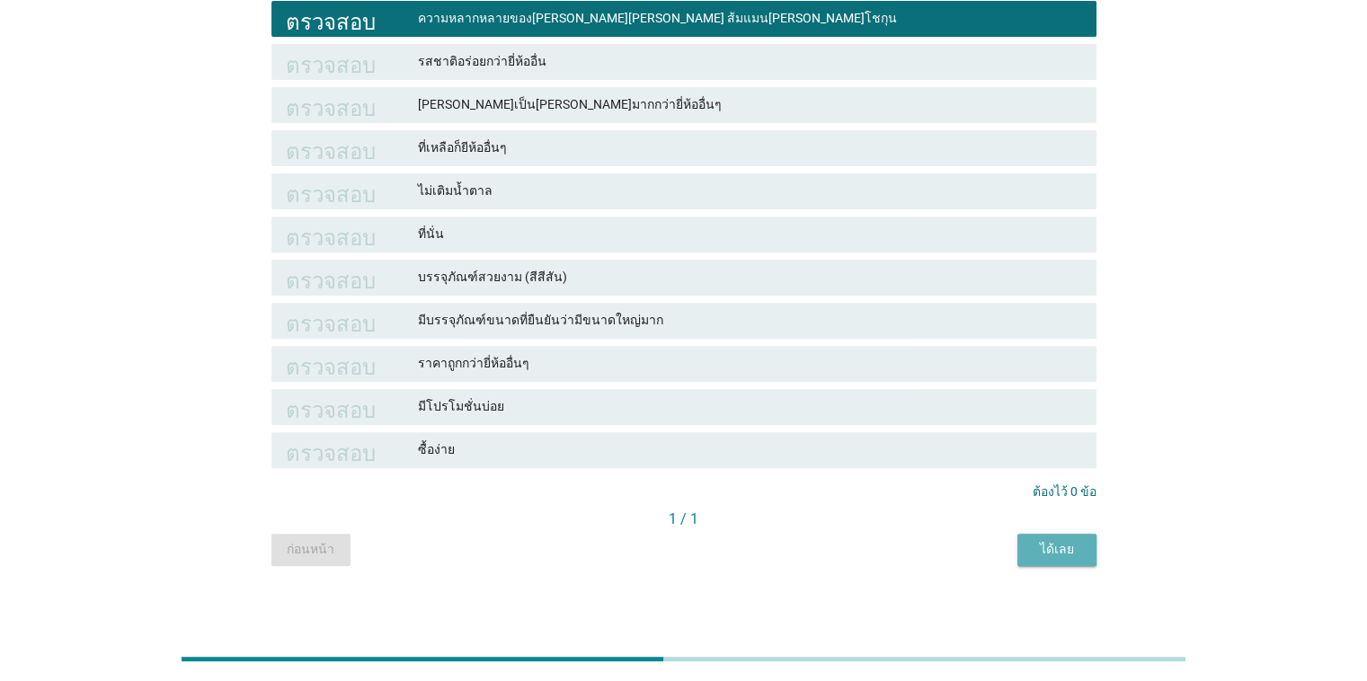
click at [888, 552] on font "ได้เลย" at bounding box center [1057, 549] width 34 height 14
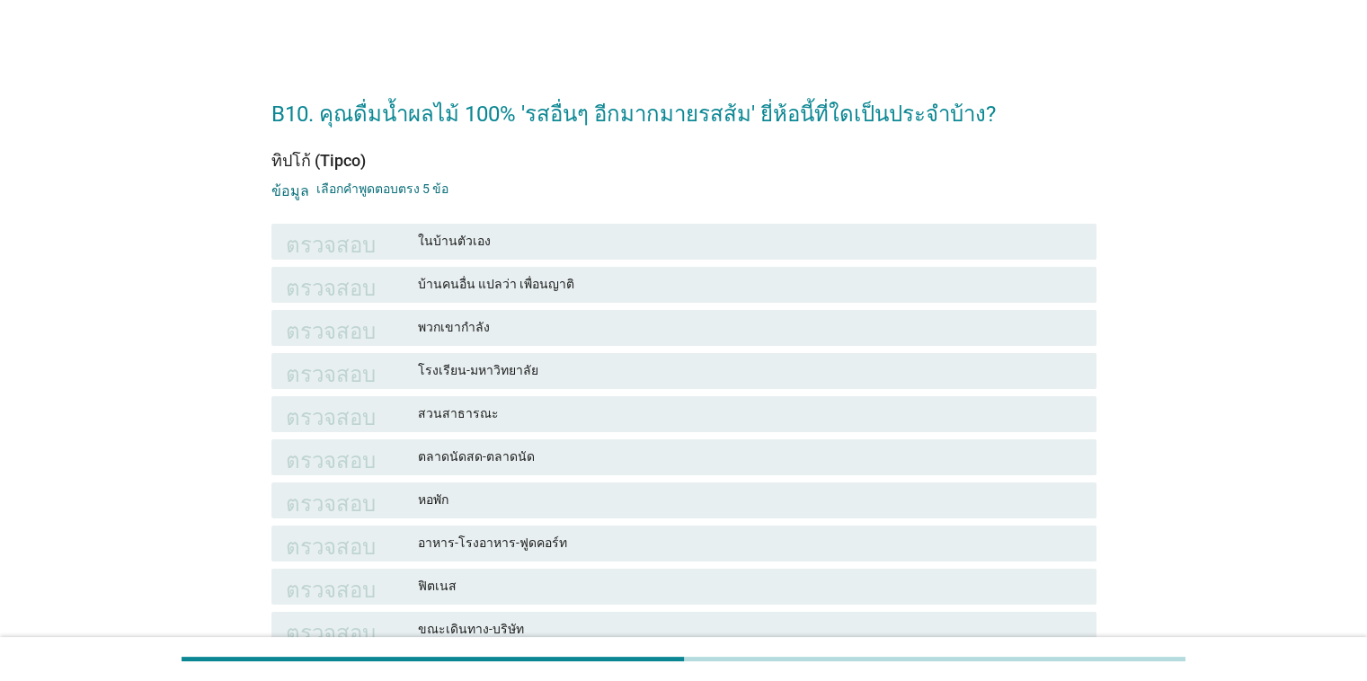
click at [593, 248] on font "ในบ้านตัวเอง" at bounding box center [749, 241] width 663 height 19
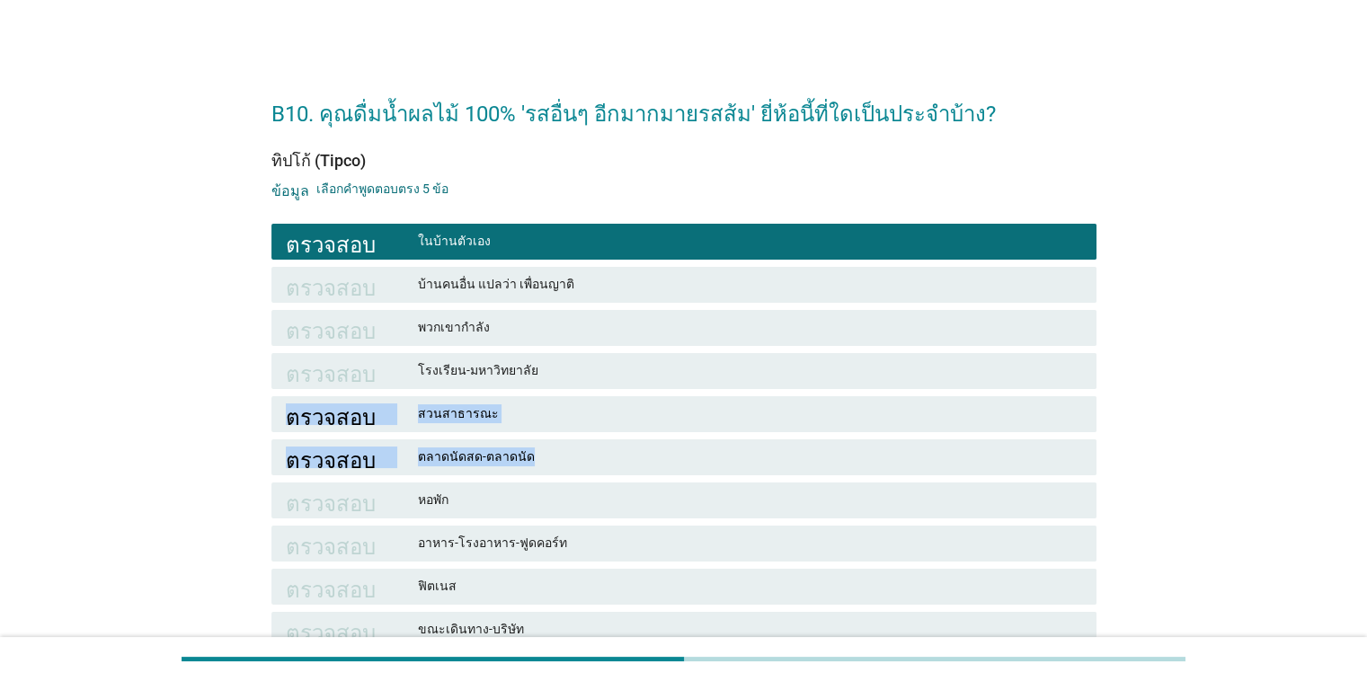
drag, startPoint x: 1365, startPoint y: 364, endPoint x: 1344, endPoint y: 471, distance: 108.9
click at [888, 462] on div "B10. คุณดื่มน้ำผลไม้ 100% 'รสอื่นๆ อีกมากมายรสส้ม' ยี่ห้อนี้ที่ใดเป็นประจำบ้าง?…" at bounding box center [683, 455] width 1367 height 911
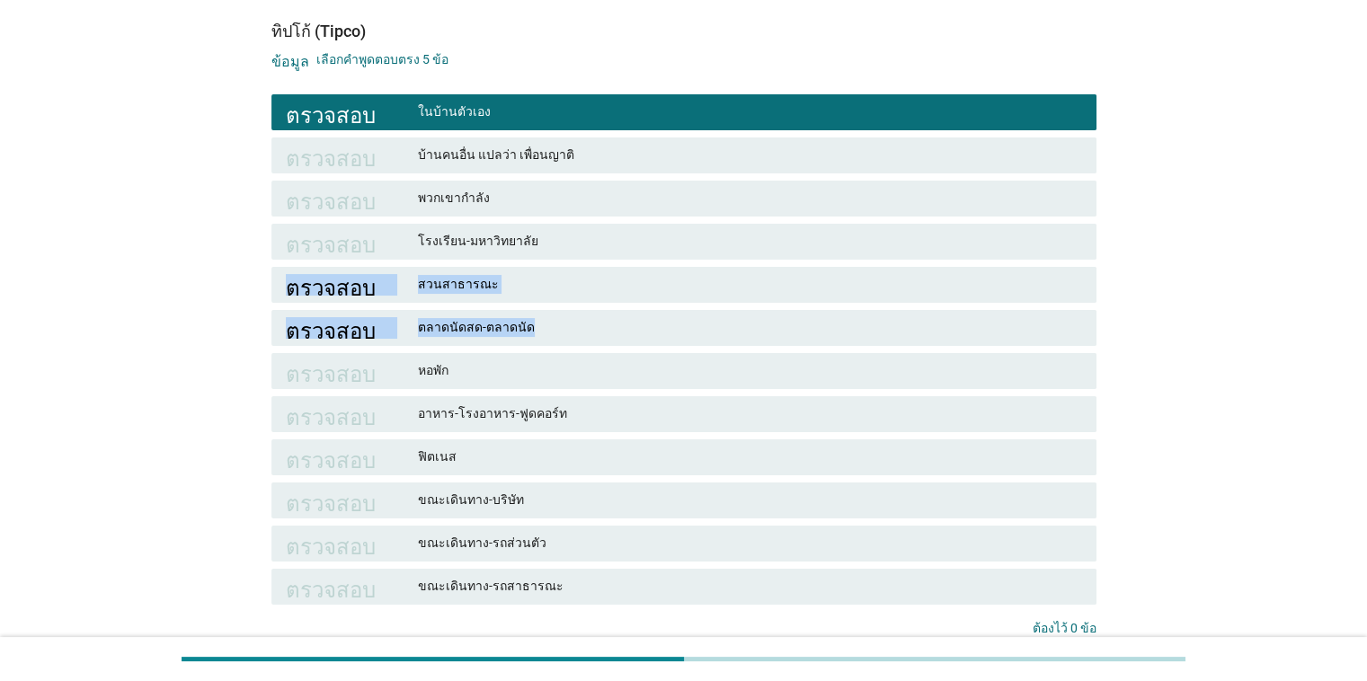
scroll to position [151, 0]
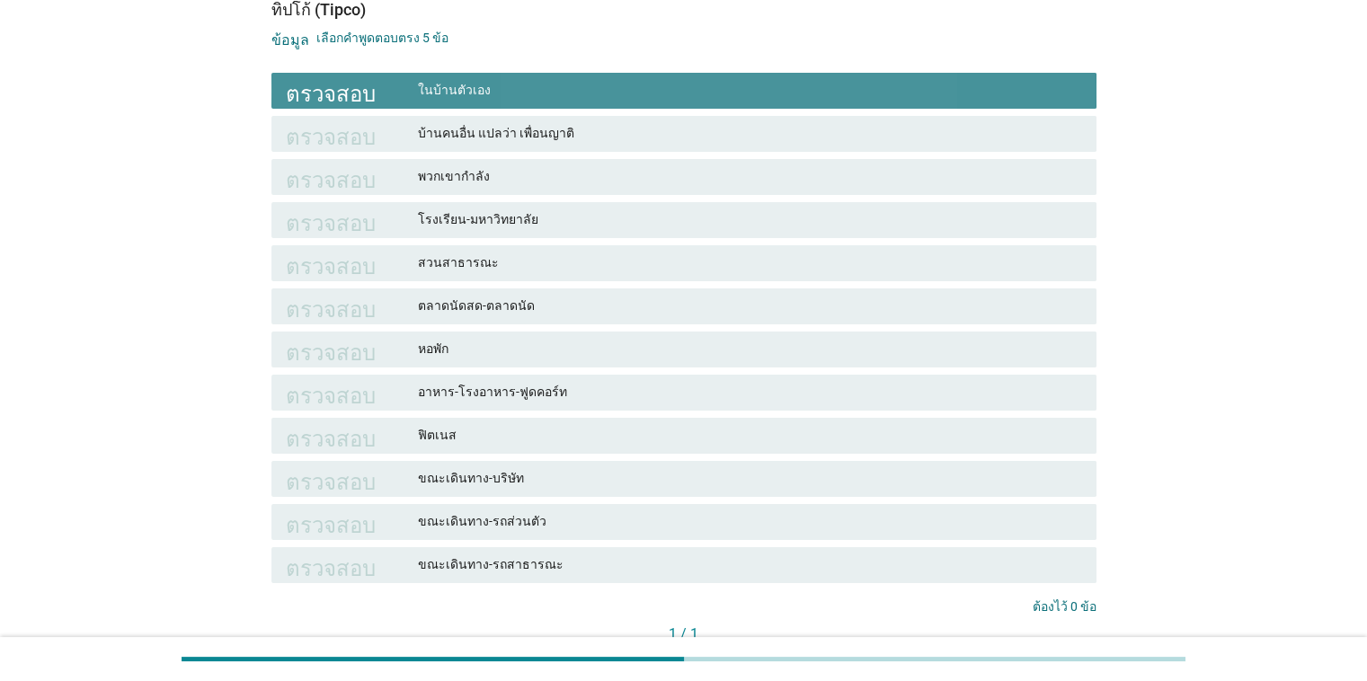
click at [817, 101] on div "ตรวจสอบ ในบ้านตัวเอง" at bounding box center [683, 91] width 825 height 36
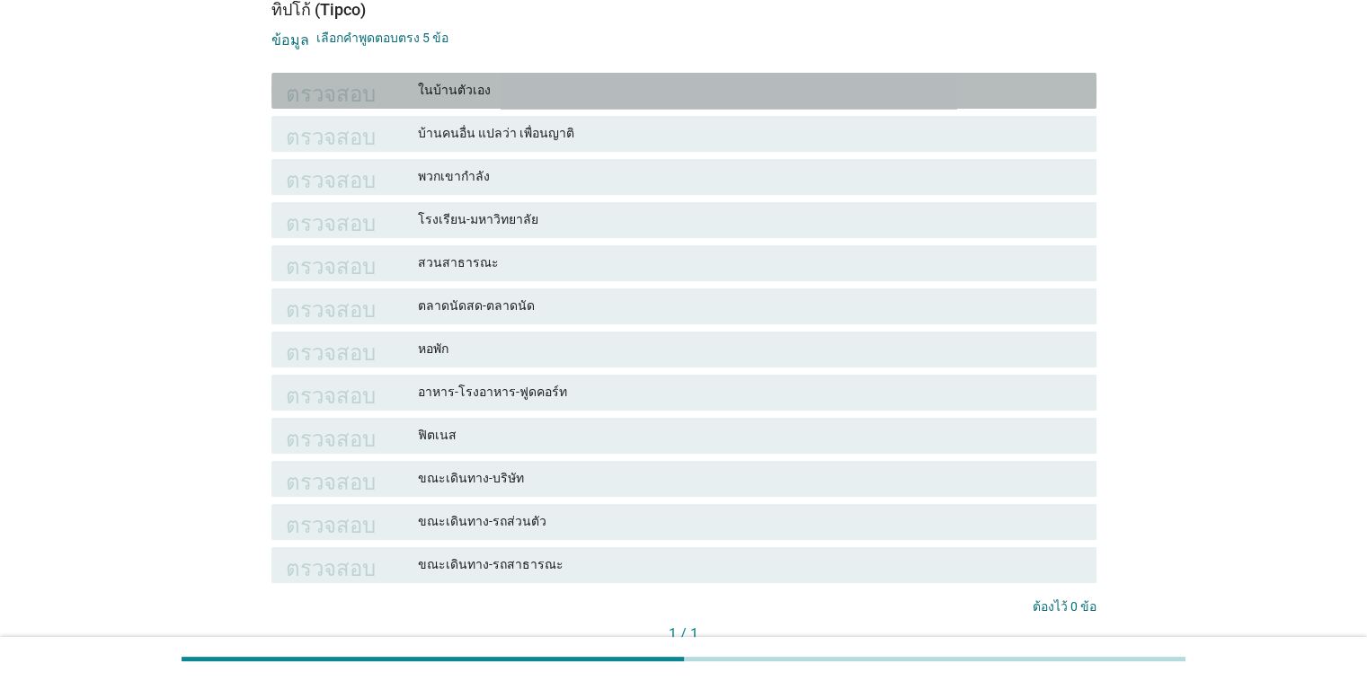
click at [817, 101] on div "ตรวจสอบ ในบ้านตัวเอง" at bounding box center [683, 91] width 825 height 36
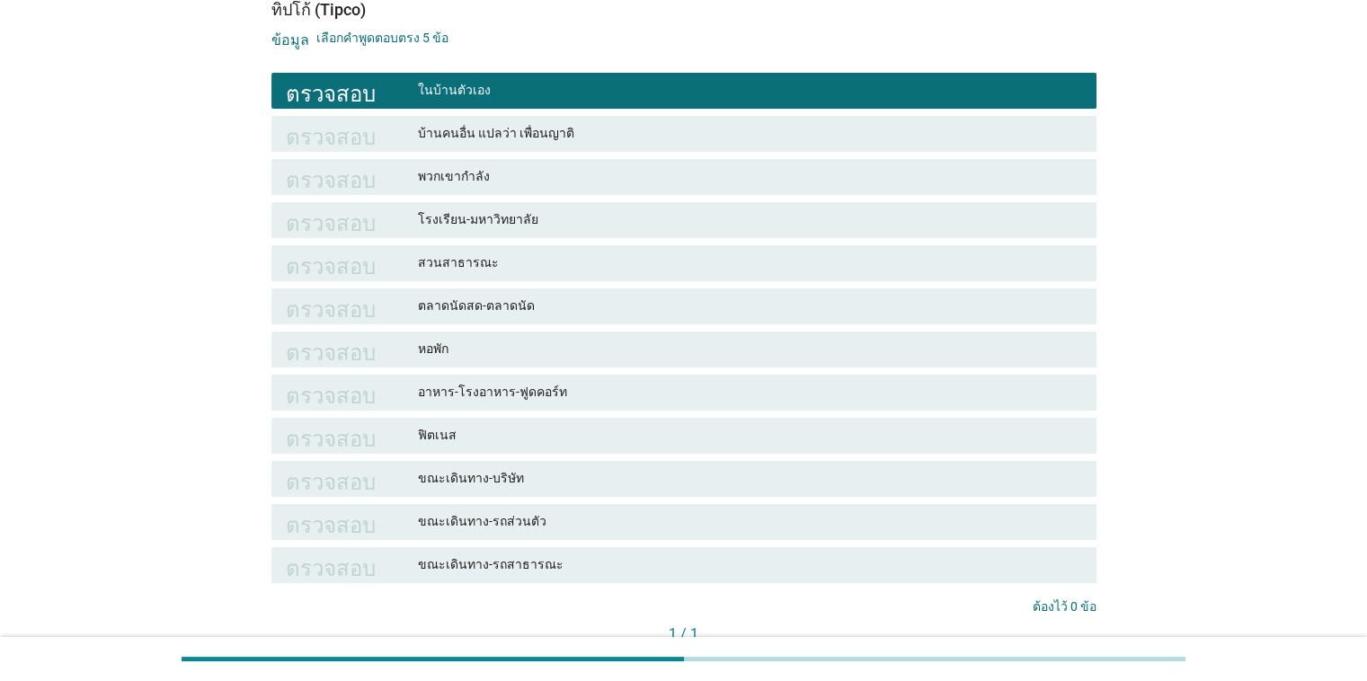
scroll to position [273, 0]
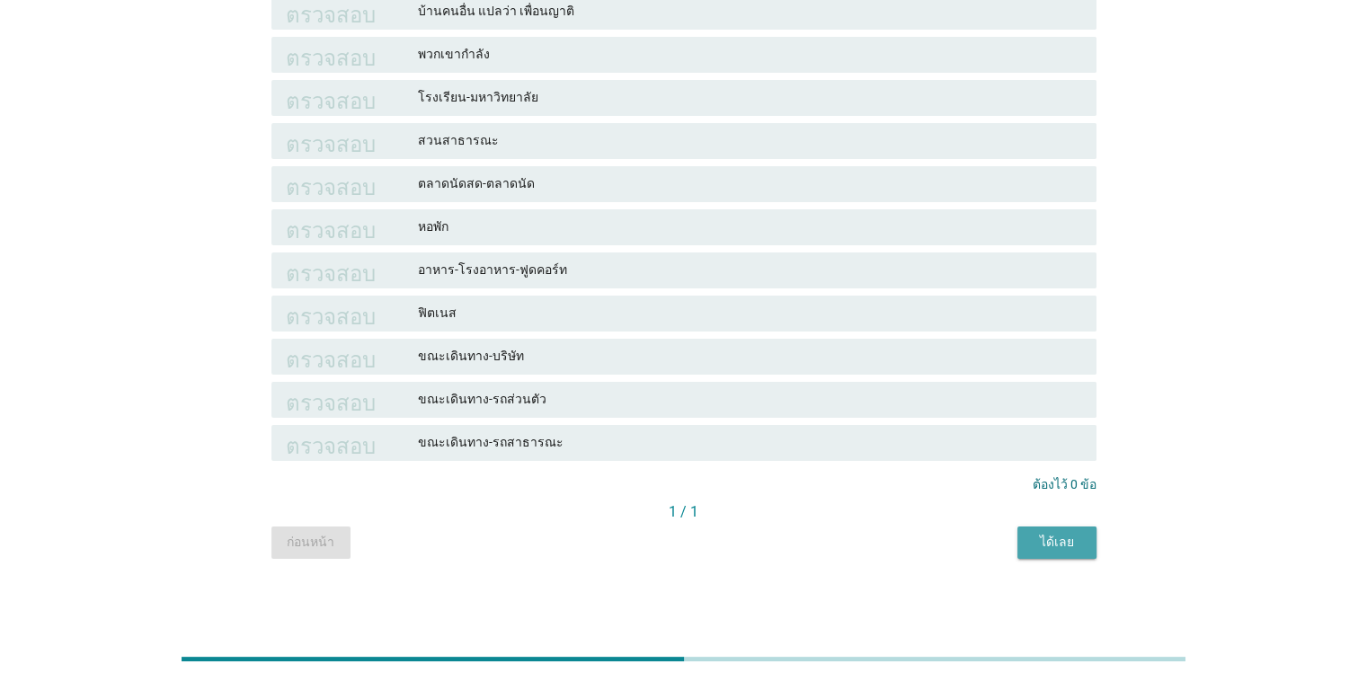
click at [888, 537] on font "ได้เลย" at bounding box center [1057, 542] width 34 height 14
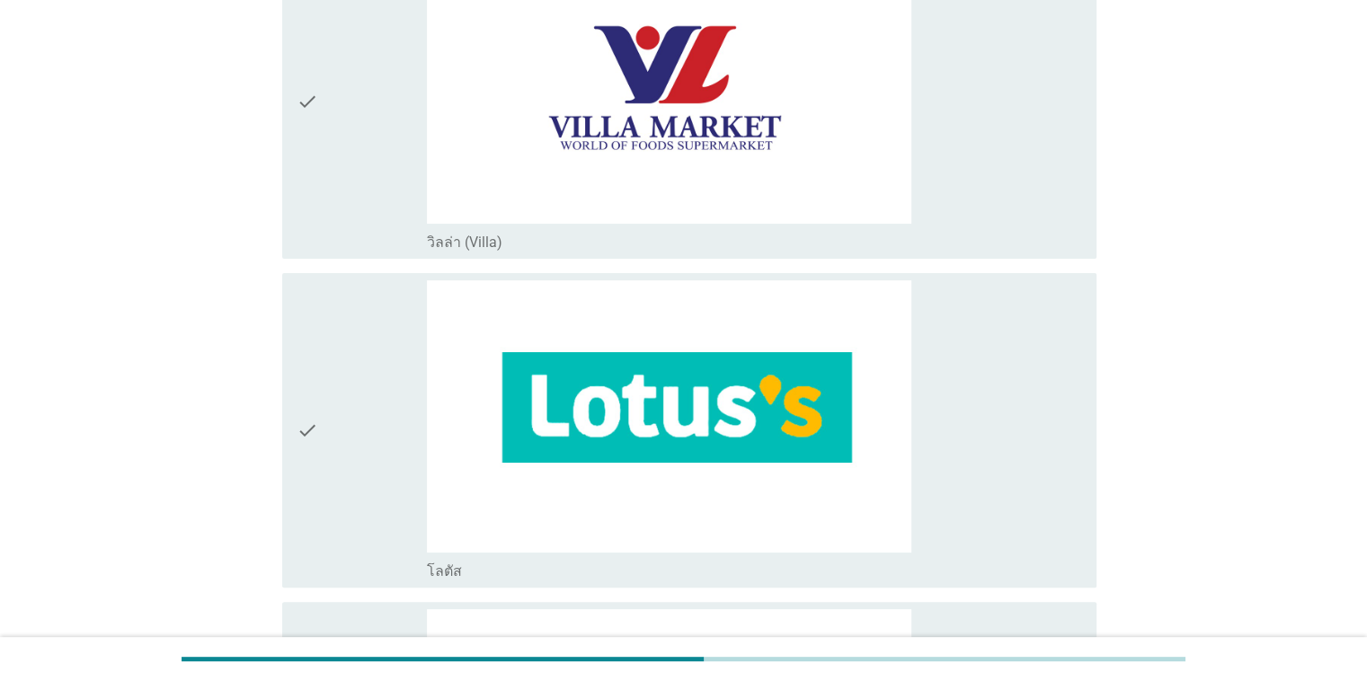
scroll to position [0, 0]
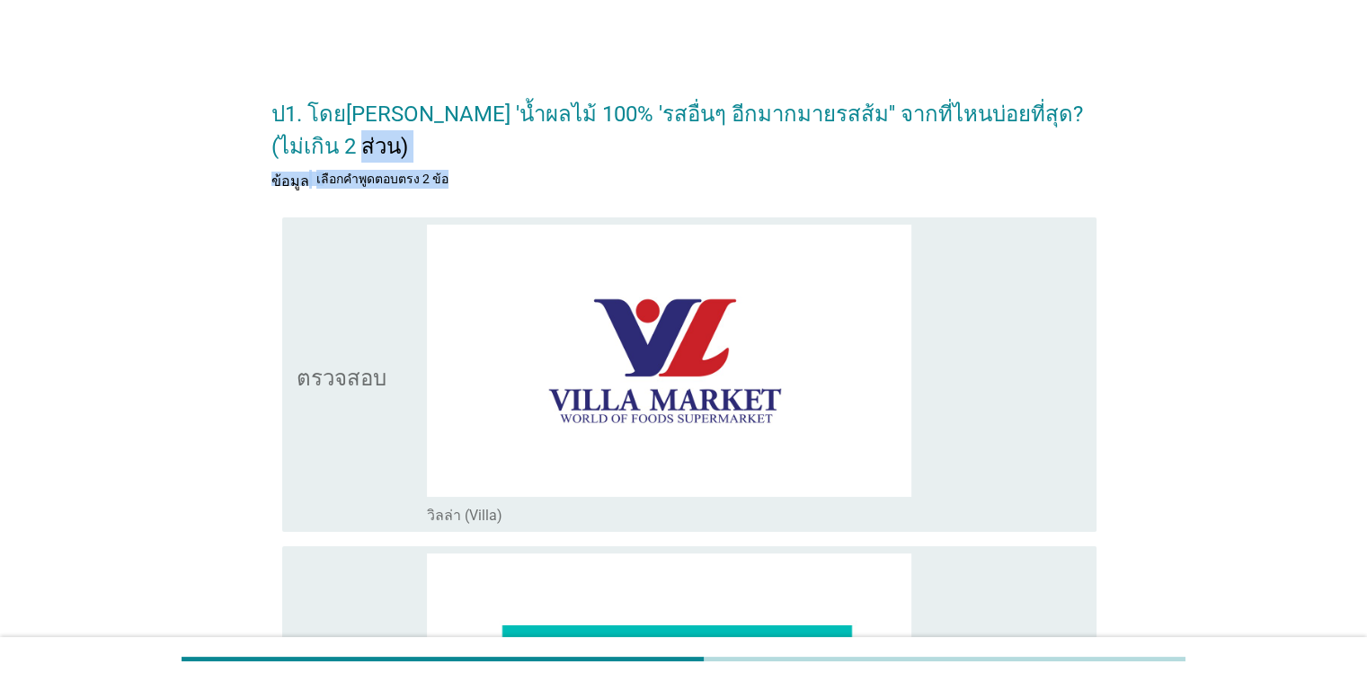
drag, startPoint x: 1366, startPoint y: 62, endPoint x: 1379, endPoint y: 154, distance: 92.6
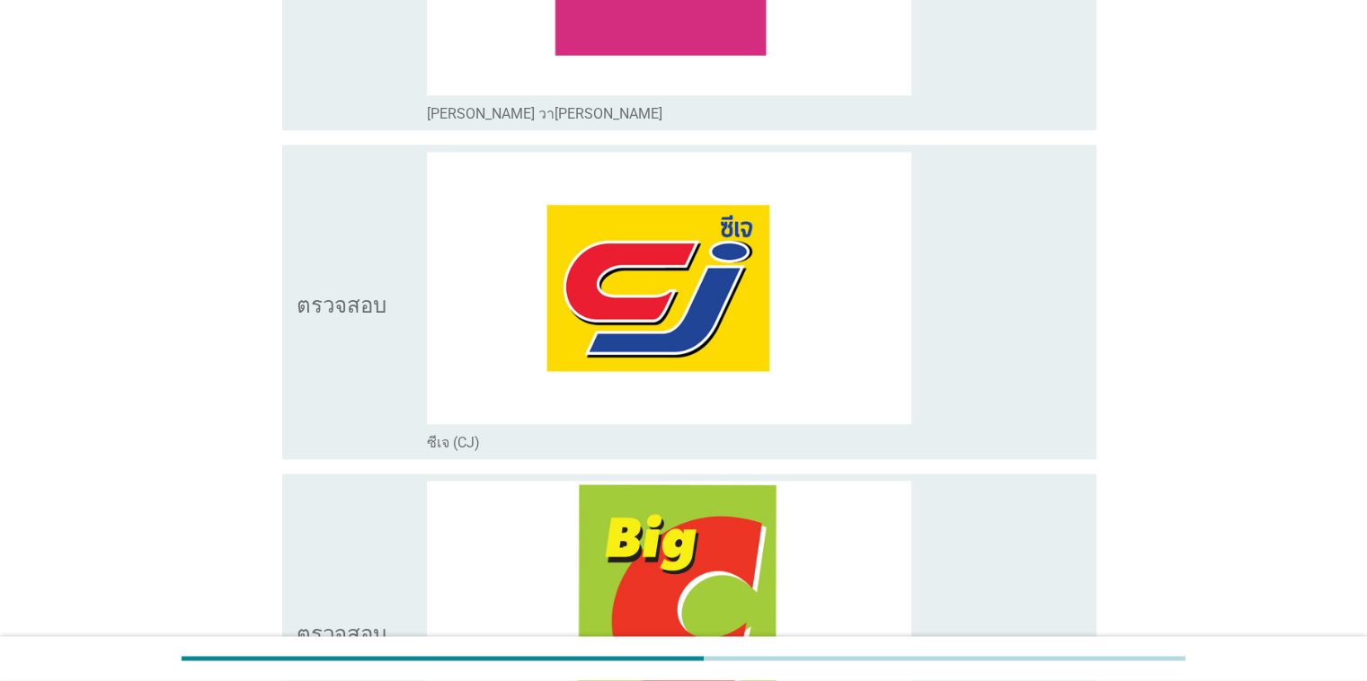
scroll to position [2617, 0]
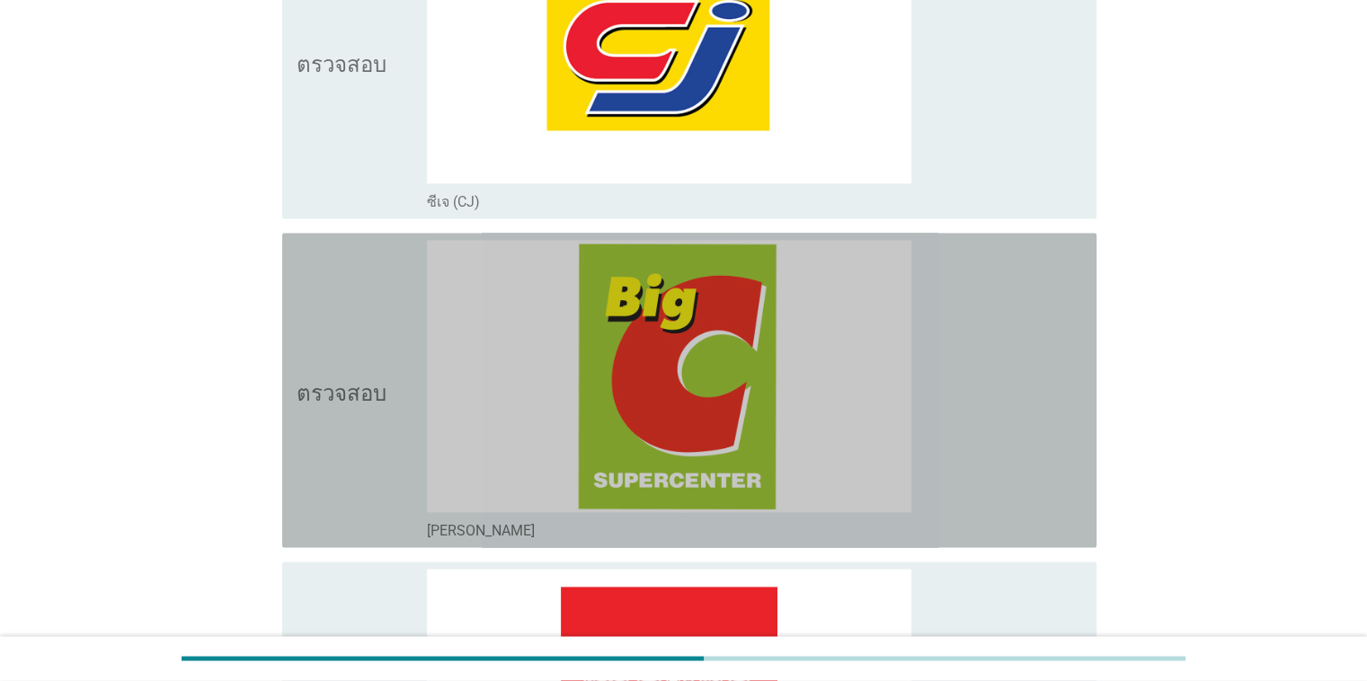
click at [379, 421] on icon "ตรวจสอบ" at bounding box center [342, 390] width 90 height 300
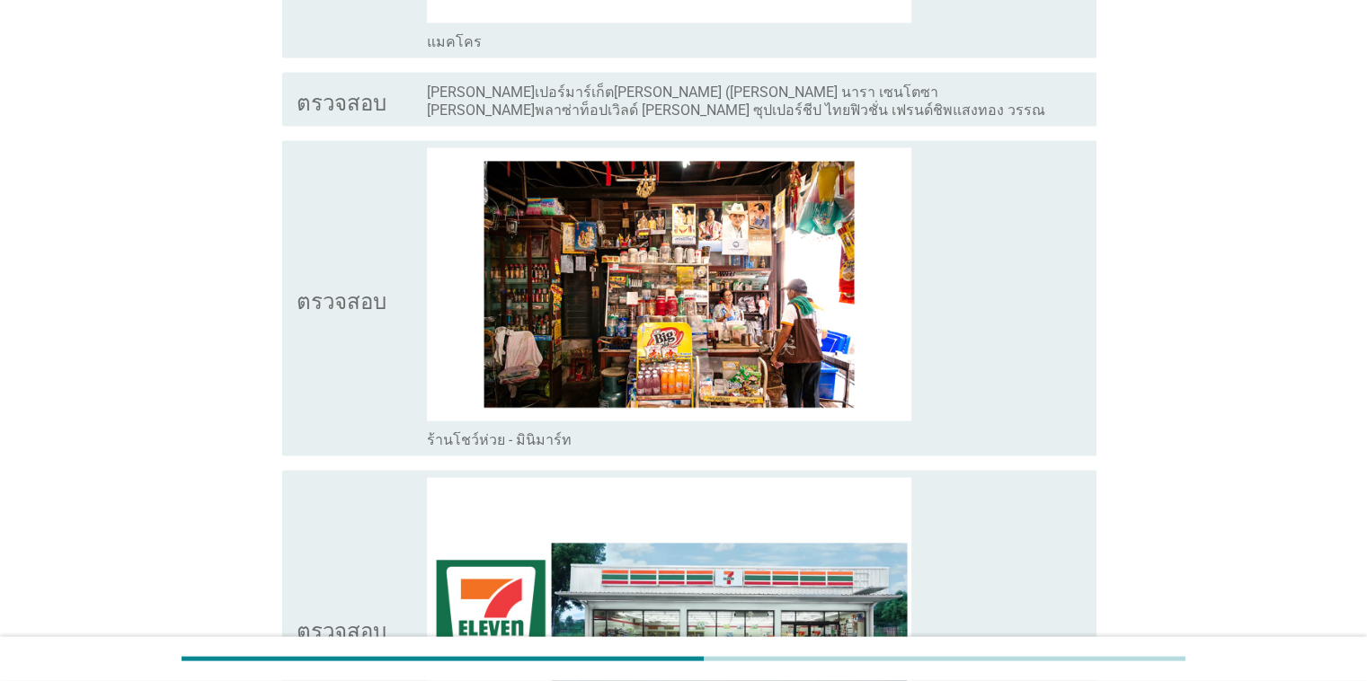
scroll to position [3598, 0]
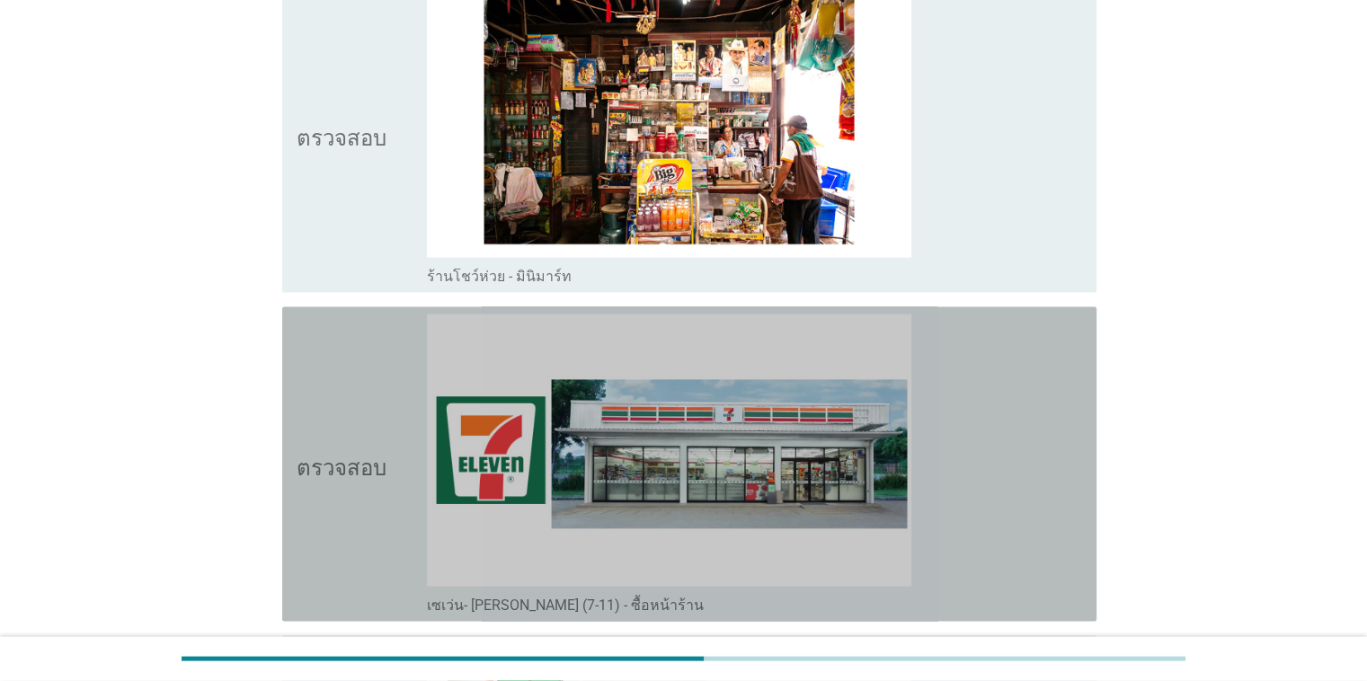
click at [371, 494] on icon "ตรวจสอบ" at bounding box center [342, 465] width 90 height 300
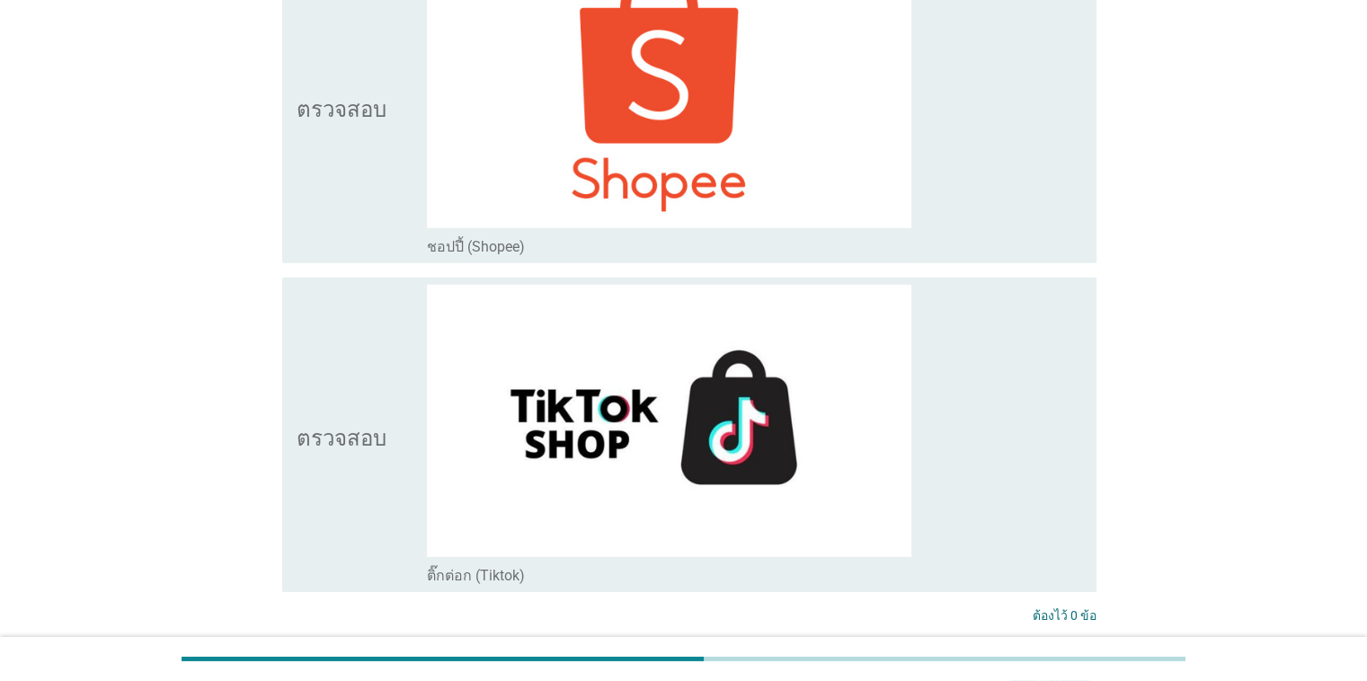
scroll to position [5708, 0]
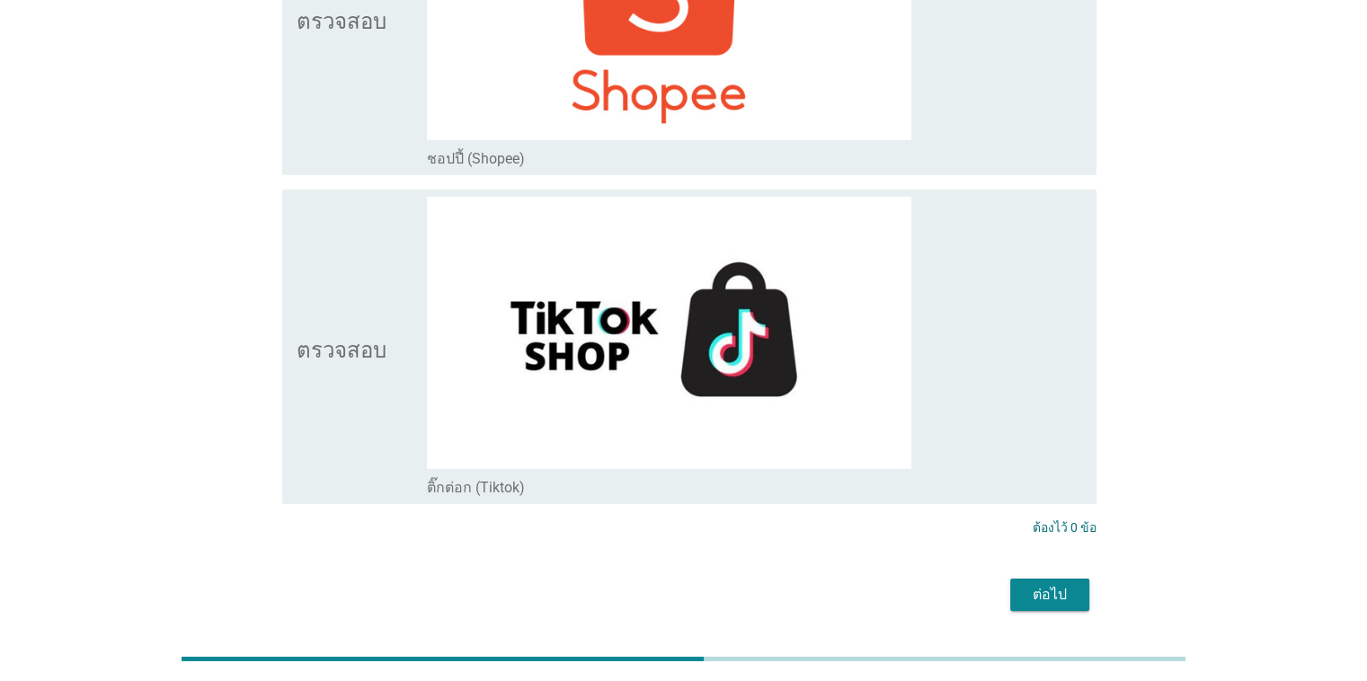
click at [888, 586] on font "ต่อไป" at bounding box center [1049, 594] width 34 height 17
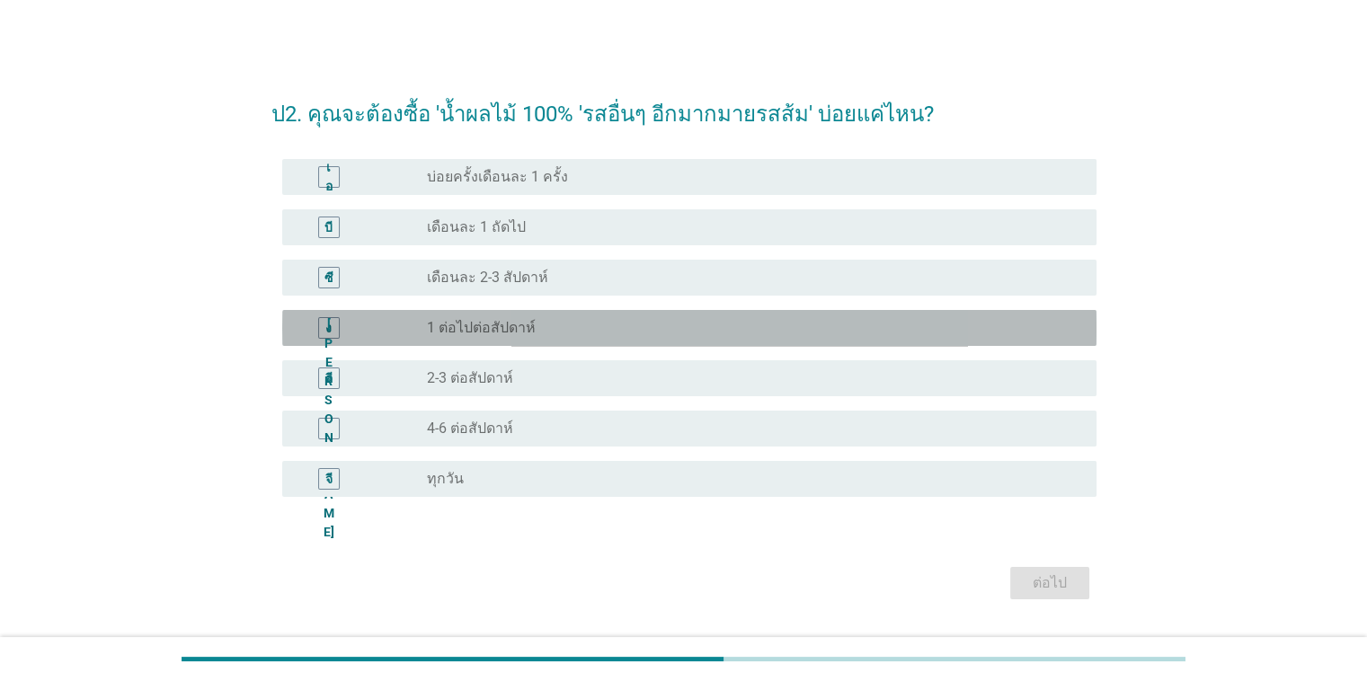
click at [510, 332] on font "1 ต่อไปต่อสัปดาห์" at bounding box center [481, 327] width 109 height 17
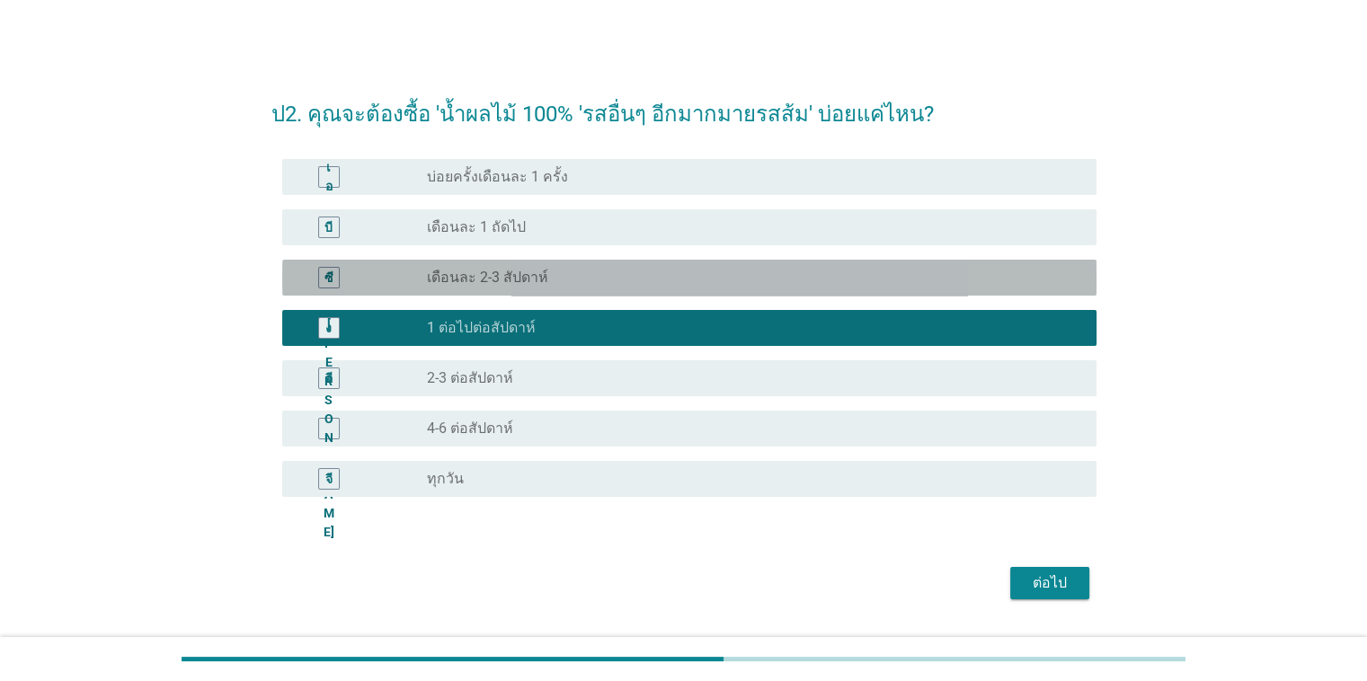
click at [558, 273] on div "ปุ่มวิทยุ[PERSON_NAME]เลือก เดือนละ 2-3 สัปดาห์" at bounding box center [747, 278] width 640 height 18
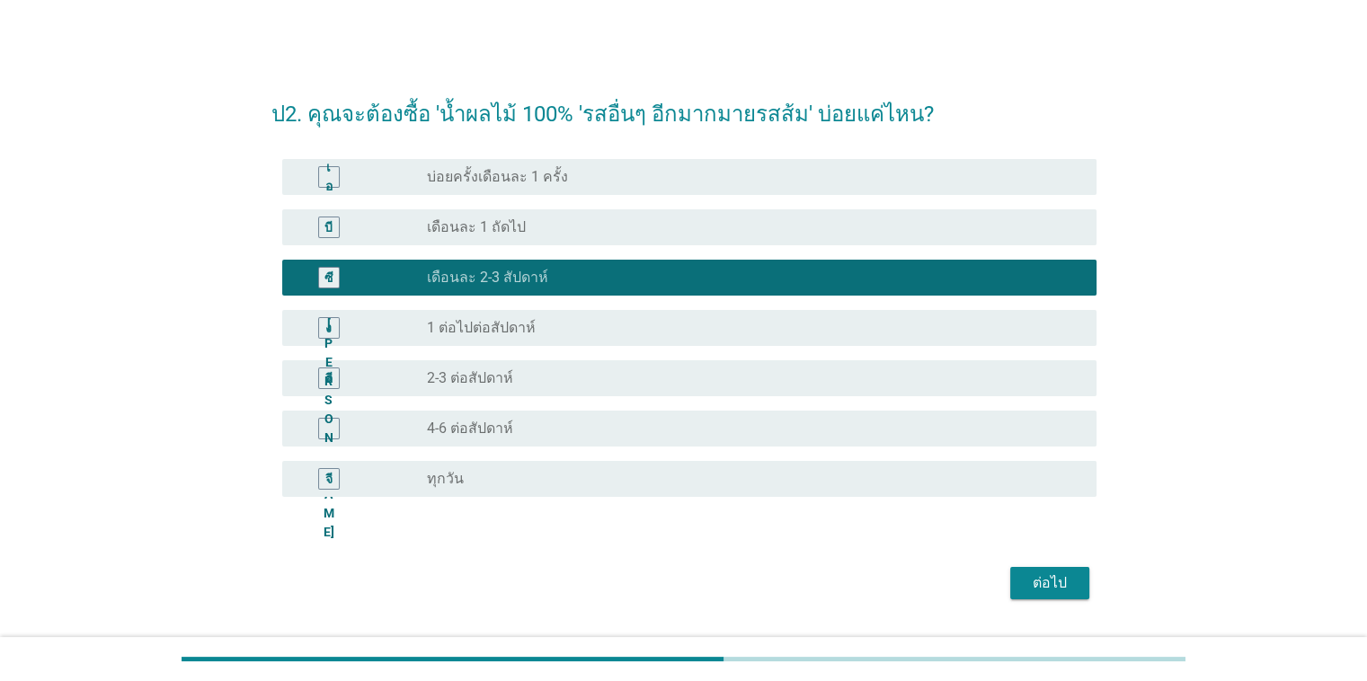
click at [888, 574] on font "ต่อไป" at bounding box center [1049, 582] width 34 height 17
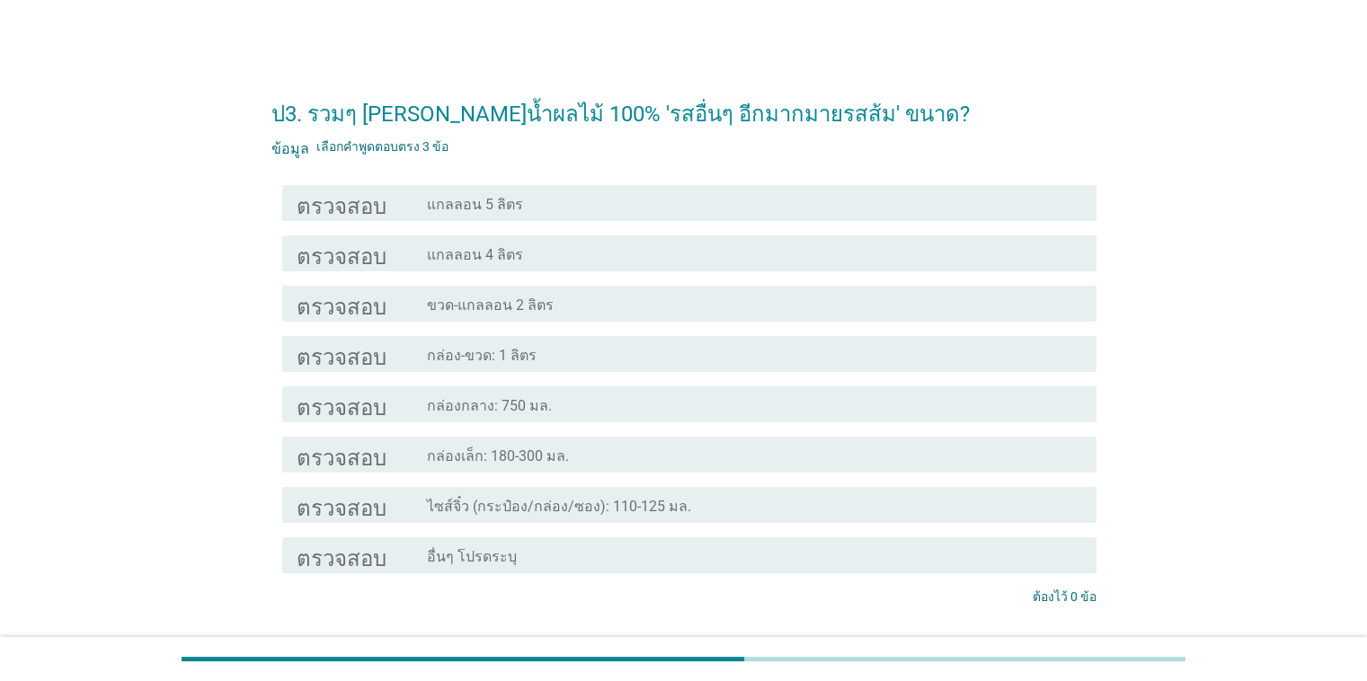
click at [639, 453] on div "โครงร่างกล่องกาเครื่องหมายว่าง กล่องเล็ก: 180-300 มล." at bounding box center [754, 455] width 654 height 22
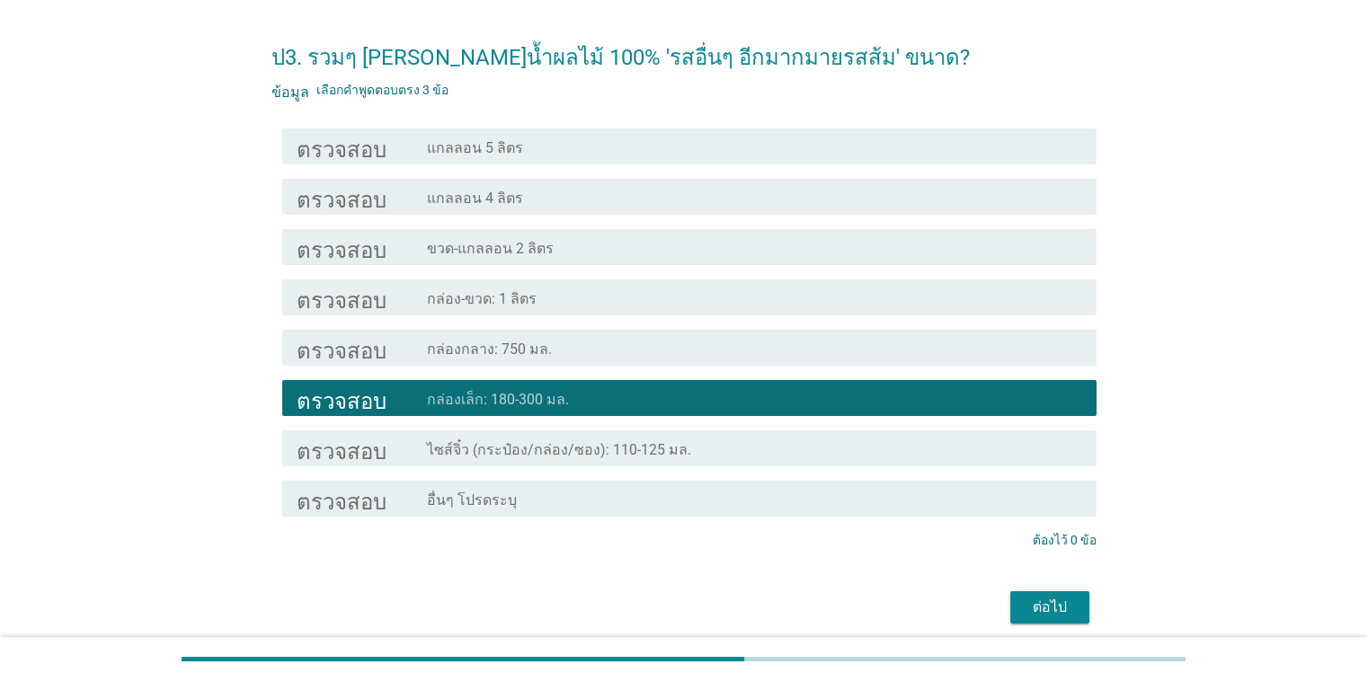
scroll to position [119, 0]
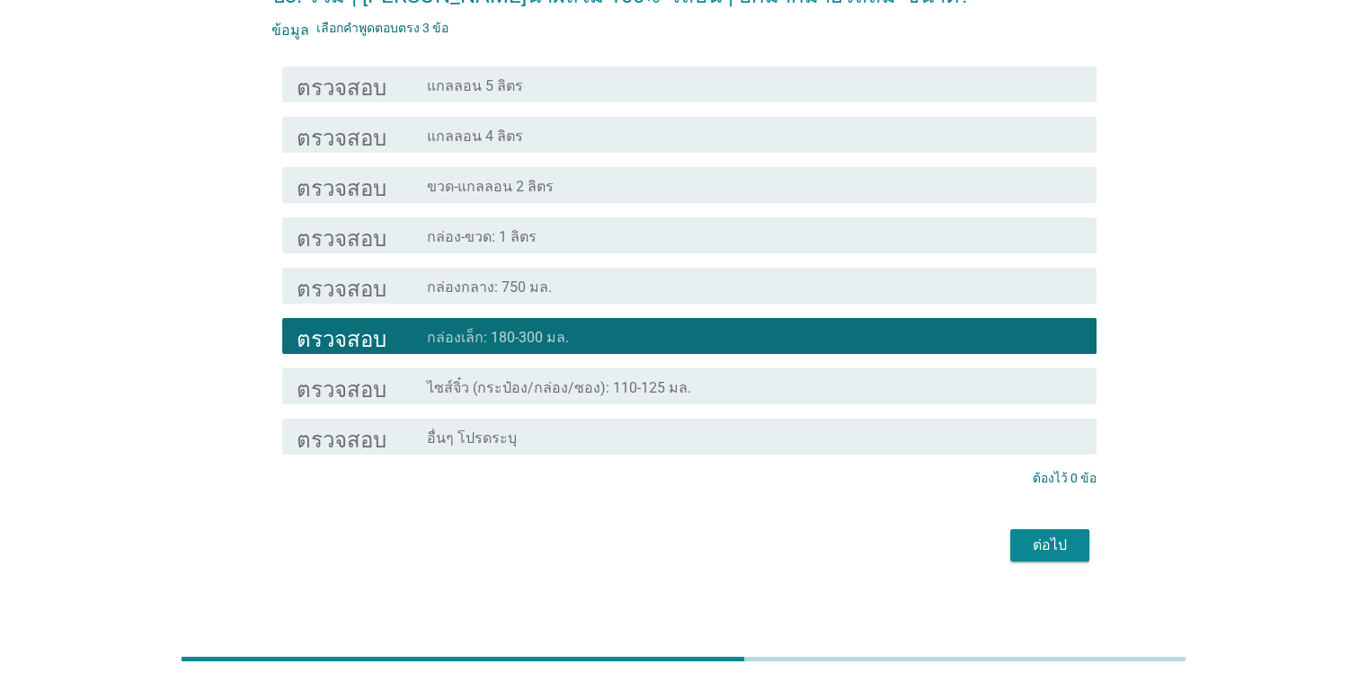
click at [888, 545] on font "ต่อไป" at bounding box center [1049, 544] width 34 height 17
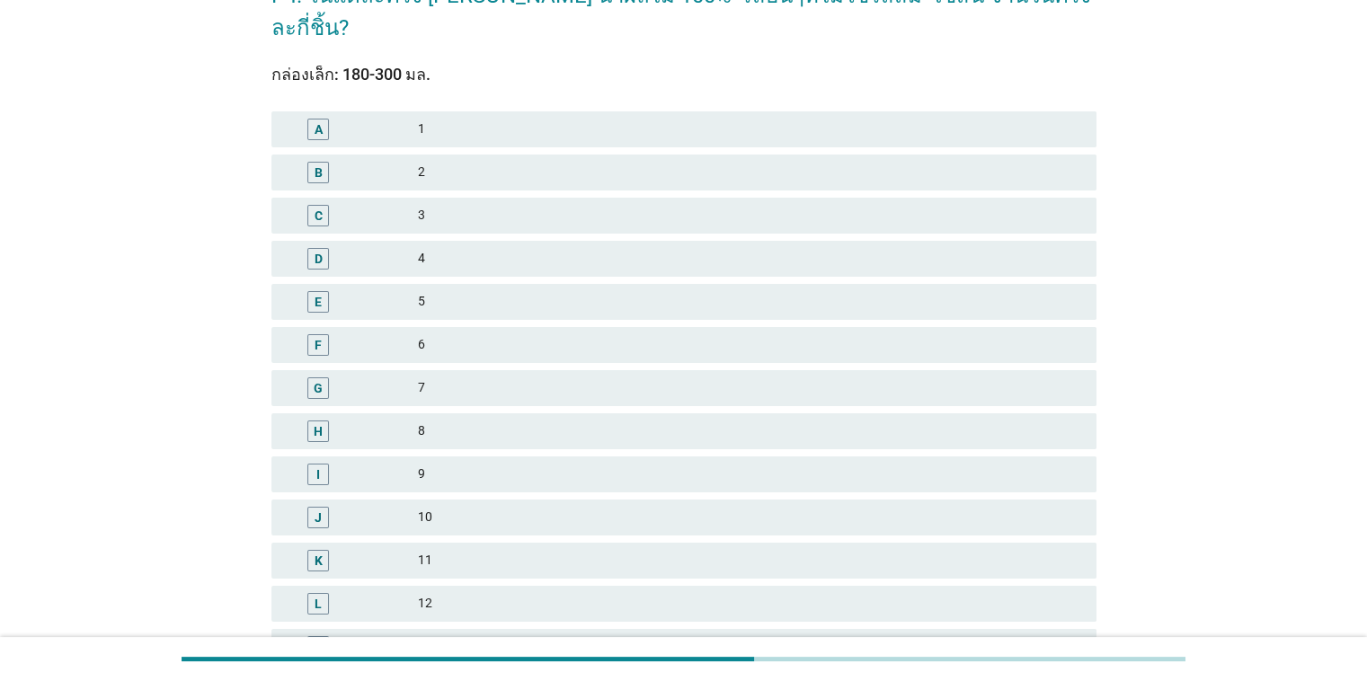
scroll to position [0, 0]
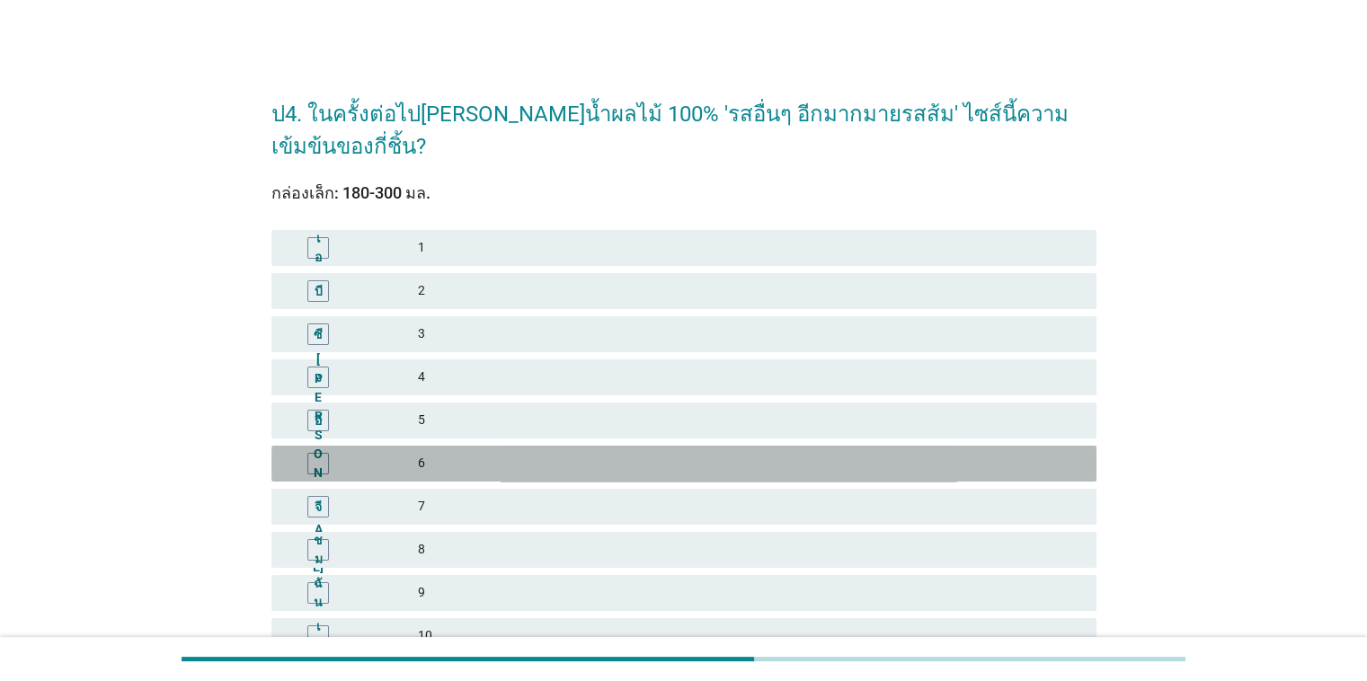
click at [491, 454] on font "6" at bounding box center [749, 463] width 663 height 19
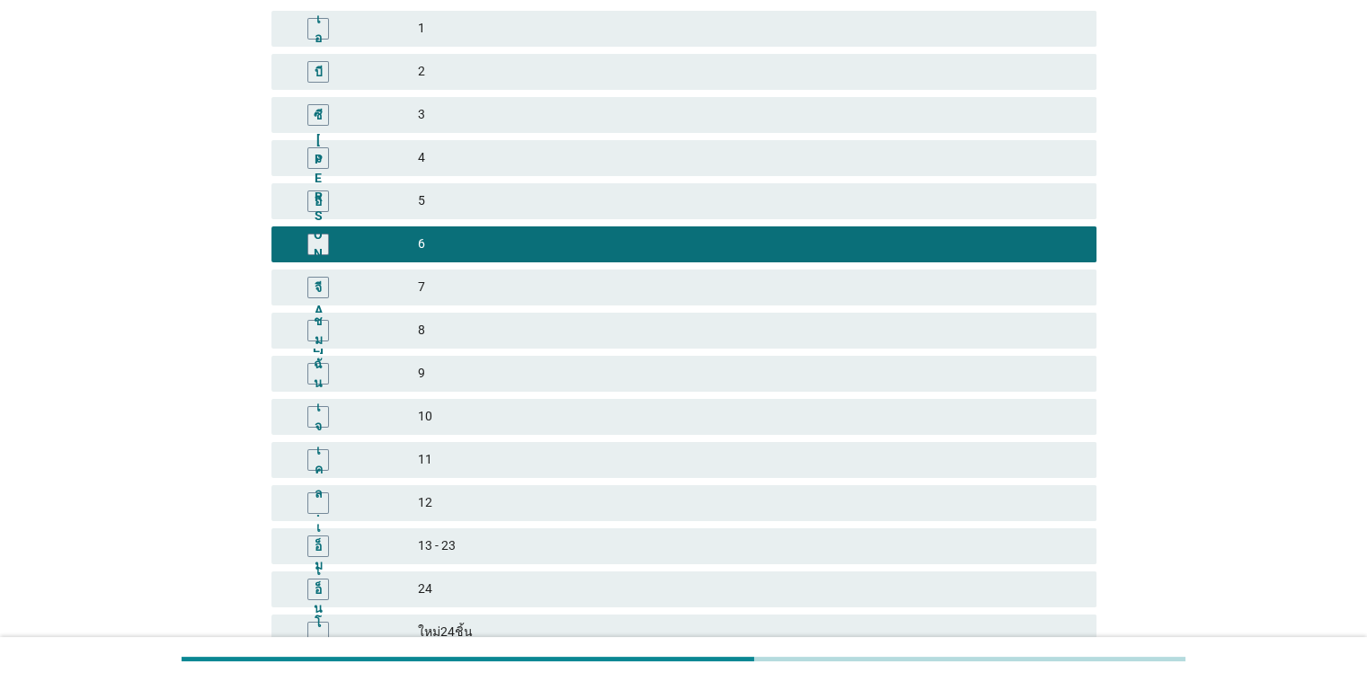
scroll to position [350, 0]
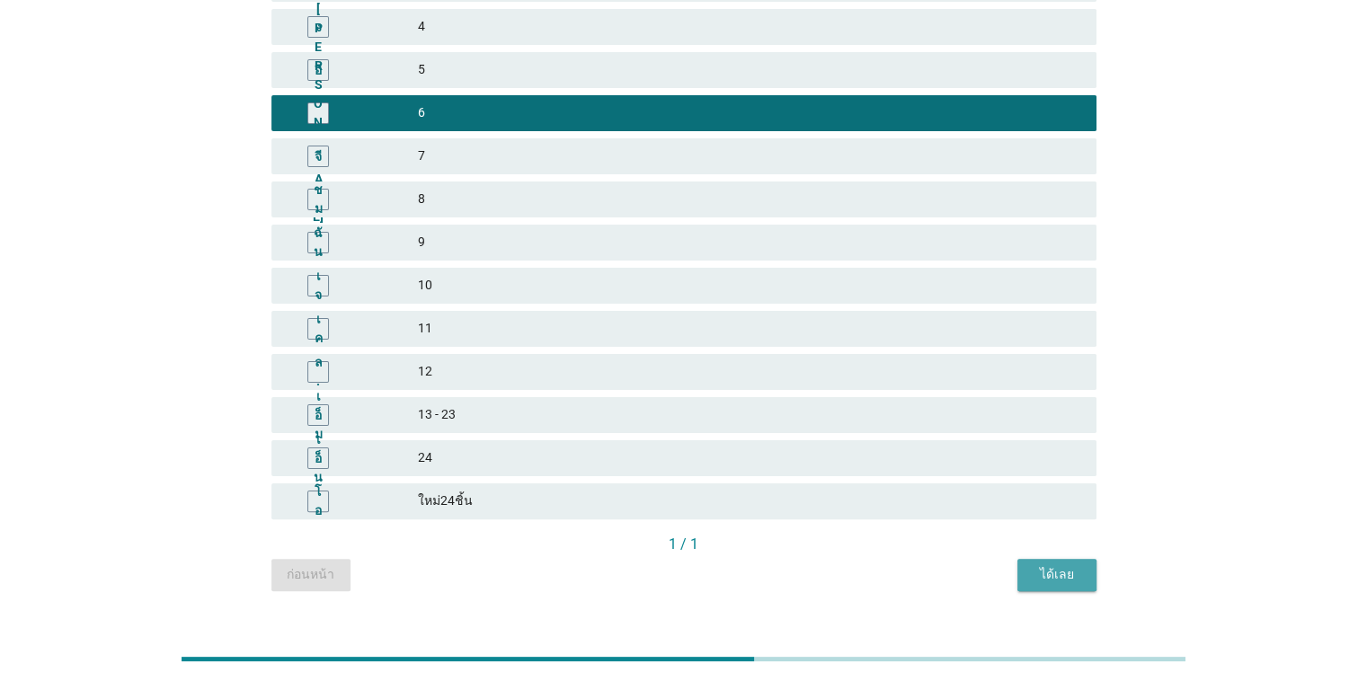
click at [888, 565] on div "ได้เลย" at bounding box center [1057, 574] width 50 height 19
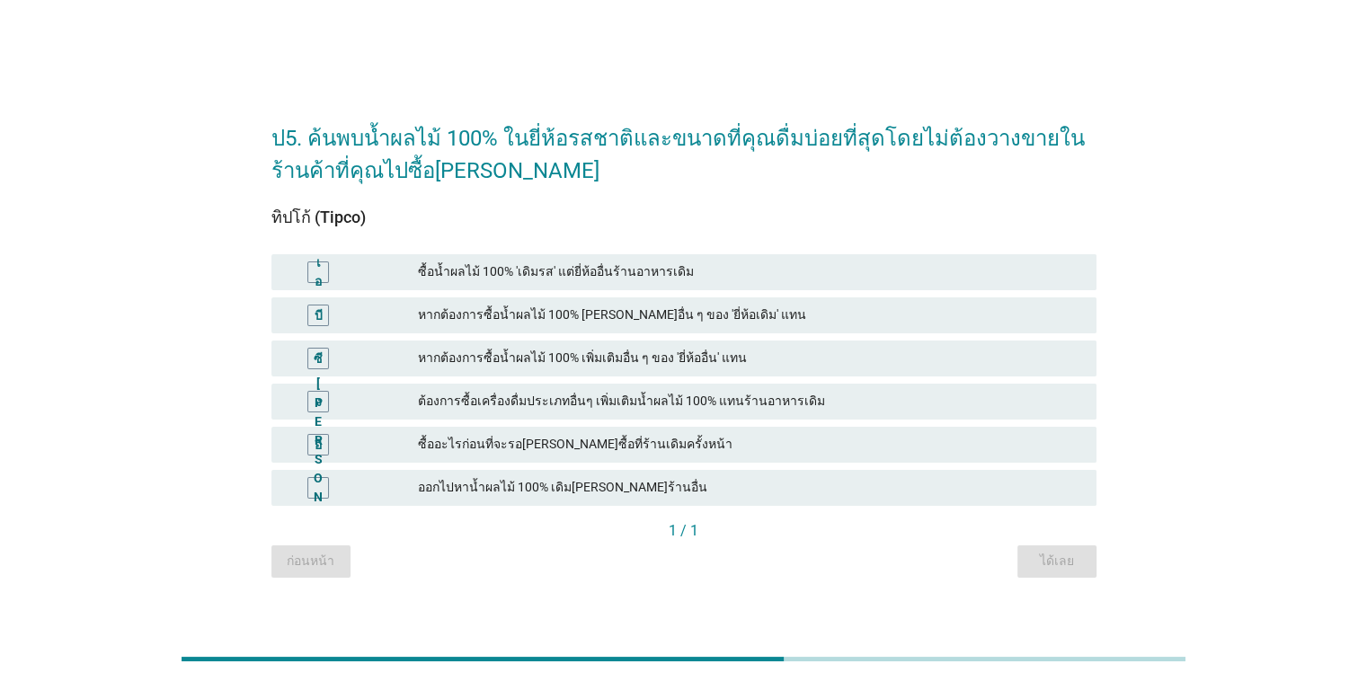
click at [589, 358] on font "หากต้องการซื้อน้ำผลไม้ 100% เพิ่มเติมอื่น ๆ ของ 'ยี่ห้ออื่น' แทน" at bounding box center [582, 357] width 329 height 14
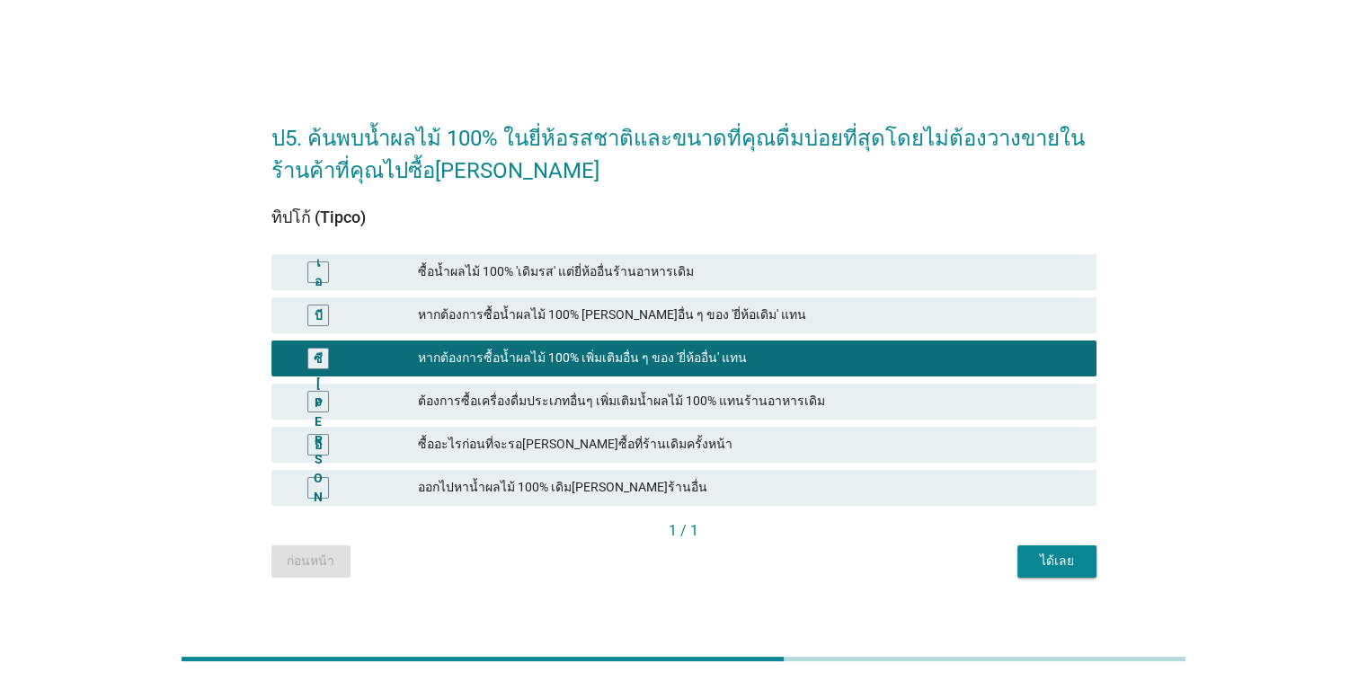
click at [888, 563] on font "ได้เลย" at bounding box center [1057, 561] width 34 height 14
